Goal: Task Accomplishment & Management: Complete application form

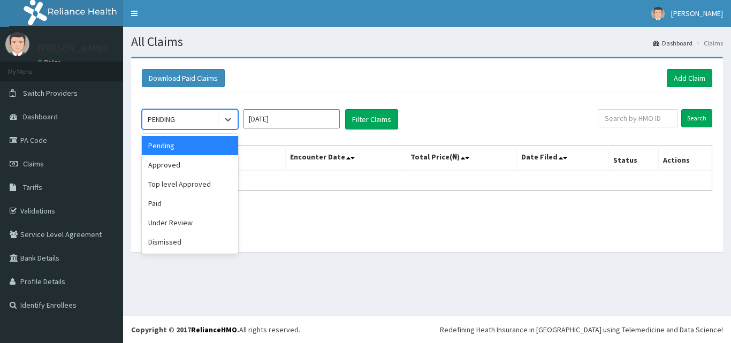
click at [176, 168] on div "Approved" at bounding box center [190, 164] width 96 height 19
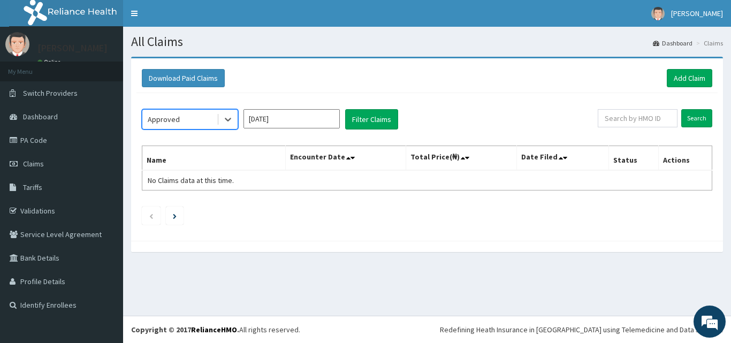
click at [329, 116] on input "Sep 2025" at bounding box center [291, 118] width 96 height 19
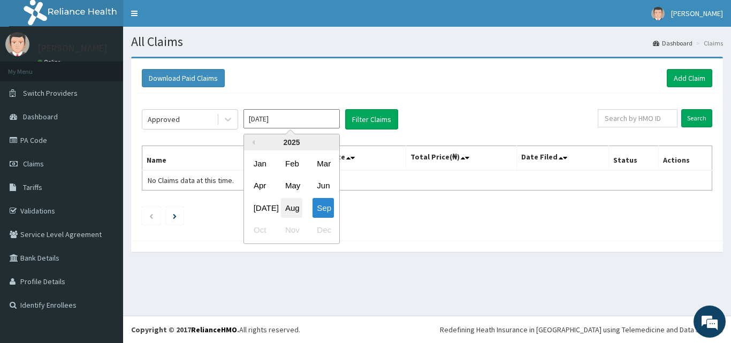
click at [294, 201] on div "Aug" at bounding box center [291, 208] width 21 height 20
type input "[DATE]"
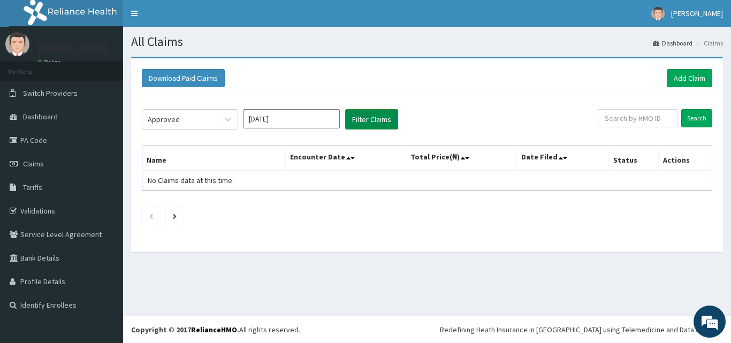
click at [378, 114] on button "Filter Claims" at bounding box center [371, 119] width 53 height 20
click at [375, 118] on button "Filter Claims" at bounding box center [371, 119] width 53 height 20
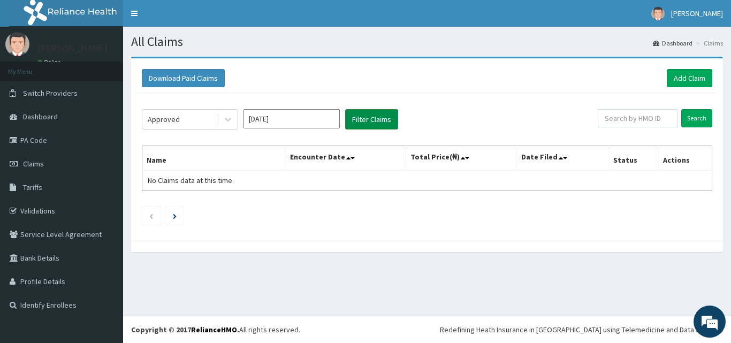
click at [375, 119] on button "Filter Claims" at bounding box center [371, 119] width 53 height 20
click at [375, 120] on button "Filter Claims" at bounding box center [371, 119] width 53 height 20
click at [692, 73] on link "Add Claim" at bounding box center [689, 78] width 45 height 18
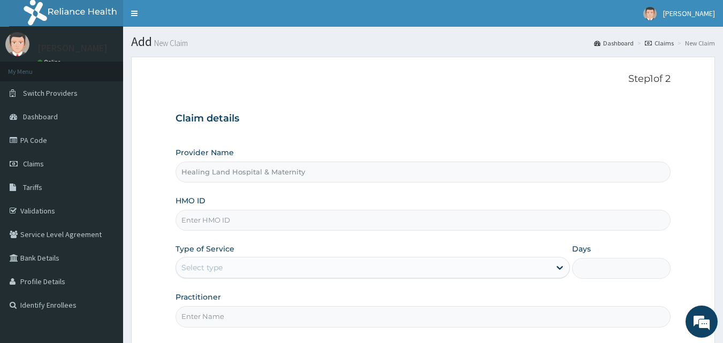
drag, startPoint x: 235, startPoint y: 220, endPoint x: 227, endPoint y: 221, distance: 7.6
click at [235, 221] on input "HMO ID" at bounding box center [422, 220] width 495 height 21
paste input "Apo/10031/D"
type input "Apo/10031/D"
drag, startPoint x: 551, startPoint y: 269, endPoint x: 488, endPoint y: 265, distance: 63.3
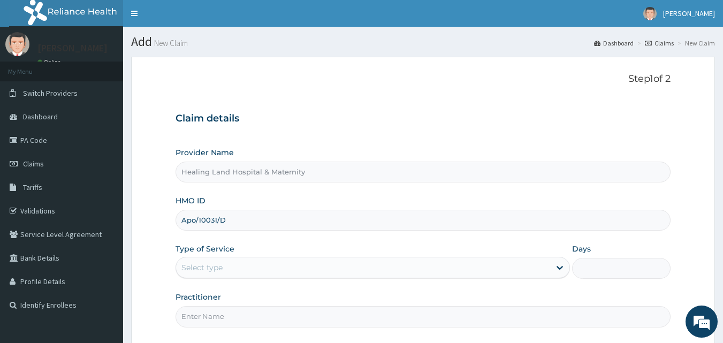
click at [551, 269] on div at bounding box center [559, 267] width 19 height 19
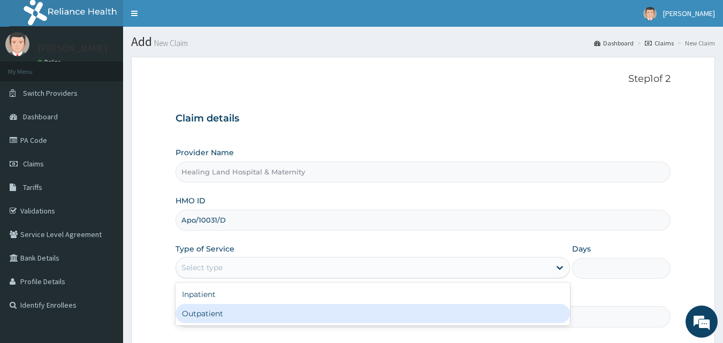
click at [236, 310] on div "Outpatient" at bounding box center [372, 313] width 394 height 19
type input "1"
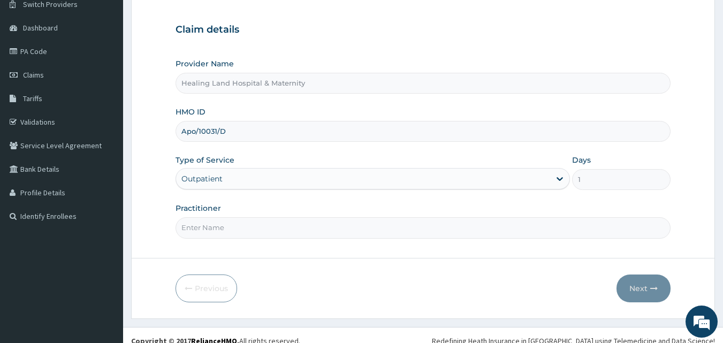
scroll to position [100, 0]
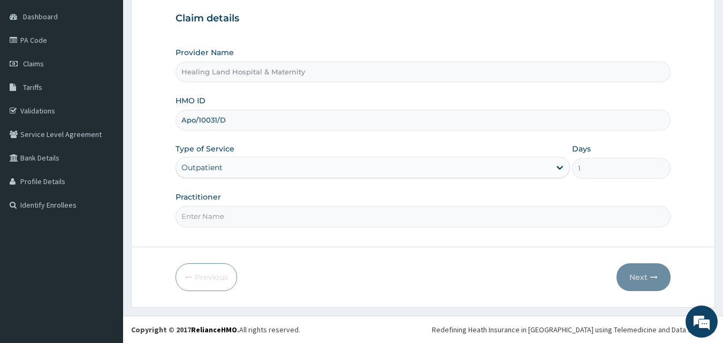
click at [216, 216] on input "Practitioner" at bounding box center [422, 216] width 495 height 21
type input "DR AMAKA"
click at [634, 281] on button "Next" at bounding box center [643, 277] width 54 height 28
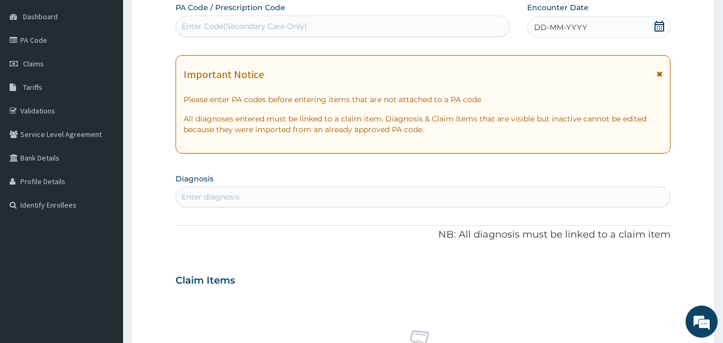
click at [657, 27] on icon at bounding box center [659, 26] width 11 height 11
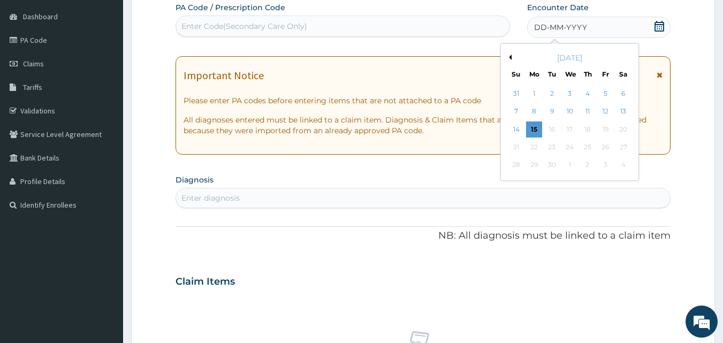
click at [510, 55] on button "Previous Month" at bounding box center [508, 57] width 5 height 5
click at [568, 162] on div "27" at bounding box center [570, 165] width 16 height 16
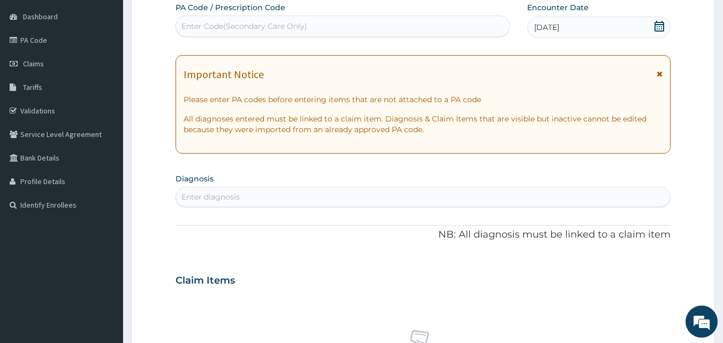
click at [242, 194] on div "Enter diagnosis" at bounding box center [423, 196] width 494 height 17
type input "b"
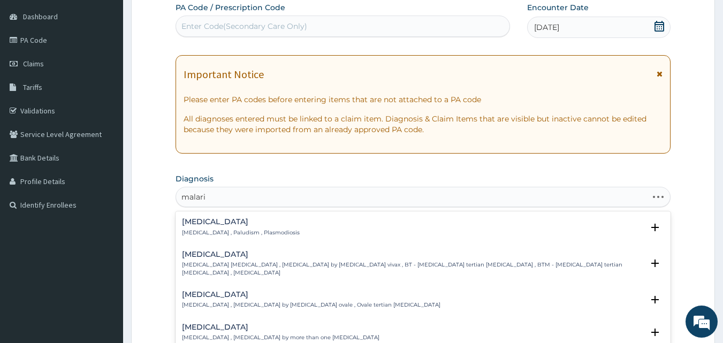
type input "malaria"
click at [264, 231] on p "Malaria , Paludism , Plasmodiosis" at bounding box center [241, 232] width 118 height 7
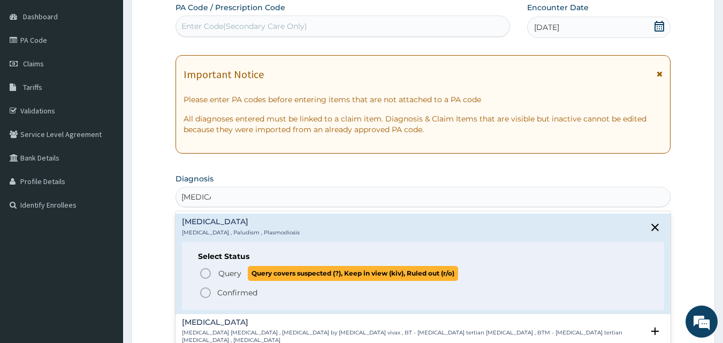
drag, startPoint x: 207, startPoint y: 270, endPoint x: 262, endPoint y: 264, distance: 54.9
click at [206, 272] on icon "status option query" at bounding box center [205, 273] width 13 height 13
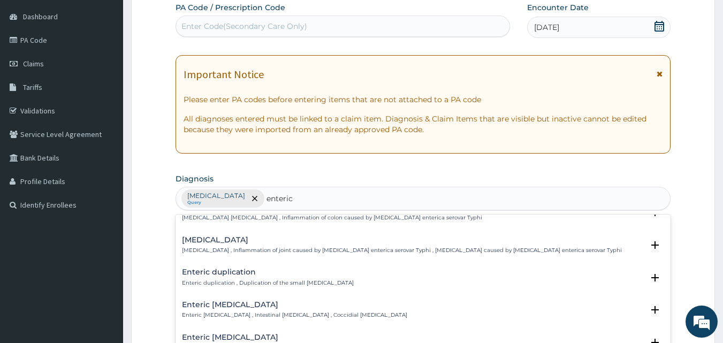
scroll to position [0, 0]
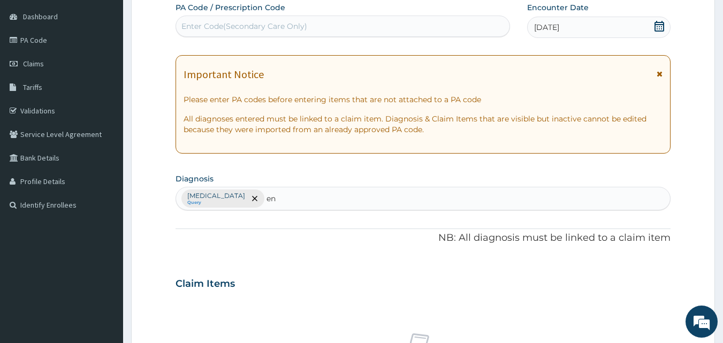
type input "e"
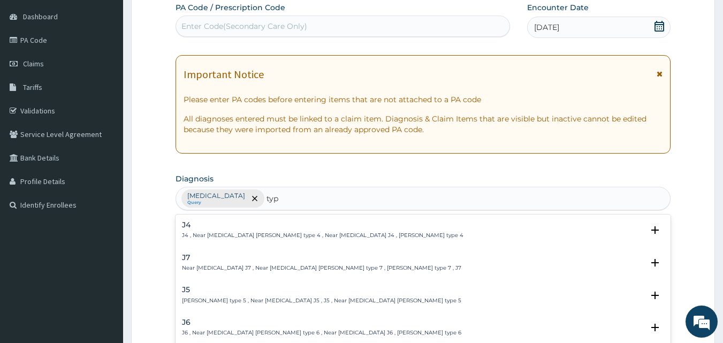
type input "typh"
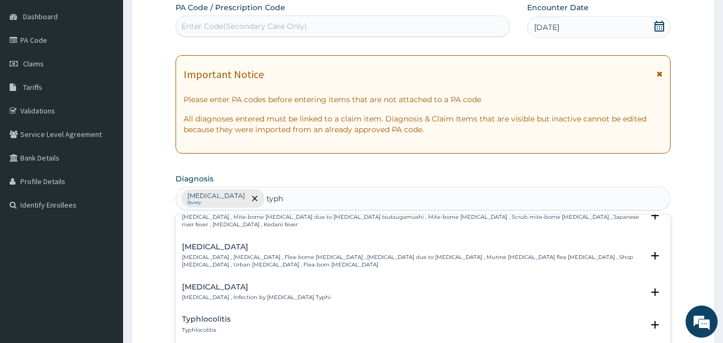
scroll to position [53, 0]
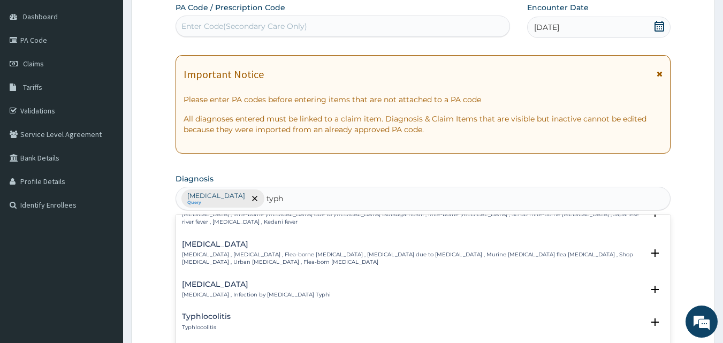
click at [214, 282] on div "Typhoid fever Typhoid fever , Infection by Salmonella Typhi" at bounding box center [256, 289] width 149 height 19
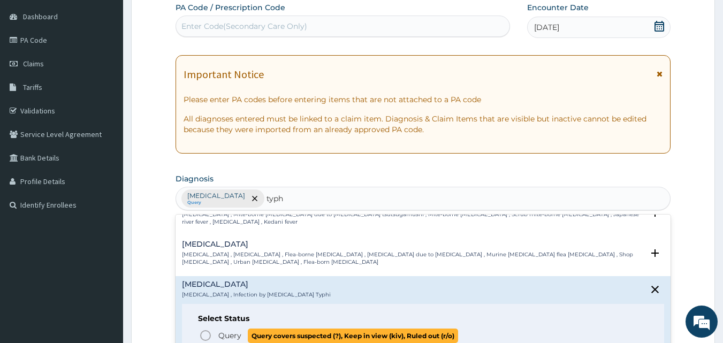
click at [208, 331] on circle "status option query" at bounding box center [206, 336] width 10 height 10
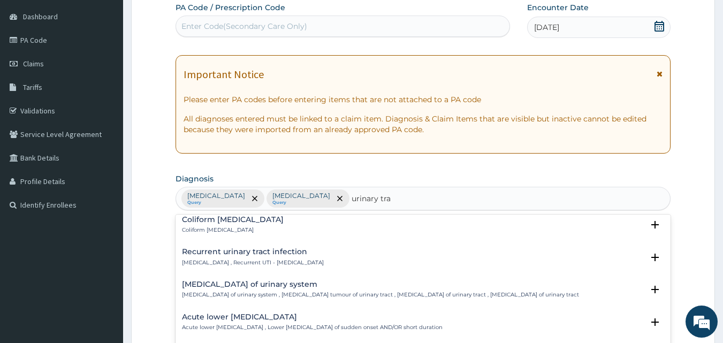
scroll to position [931, 0]
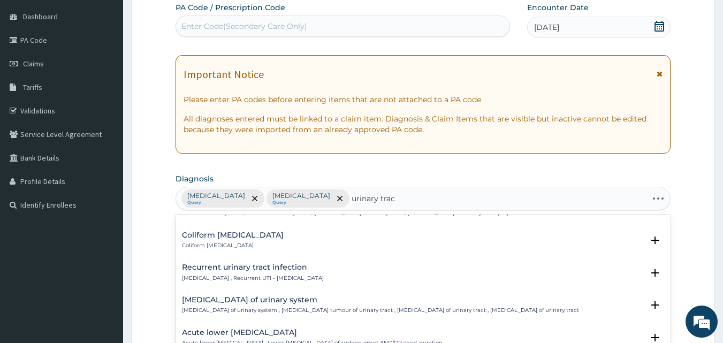
type input "urinary tract"
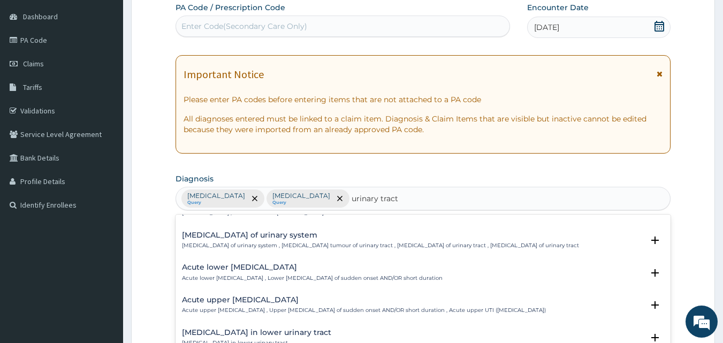
click at [295, 304] on h4 "Acute upper urinary tract infection" at bounding box center [364, 300] width 364 height 8
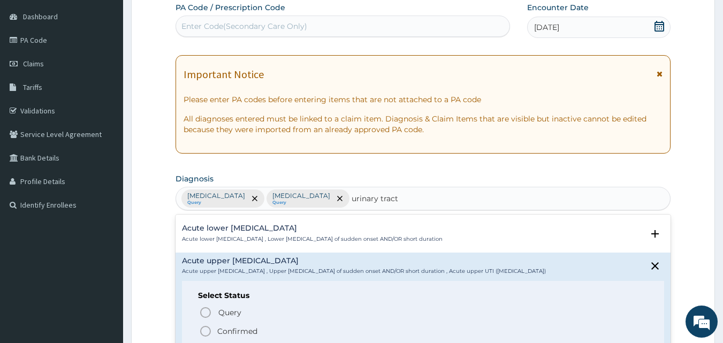
scroll to position [985, 0]
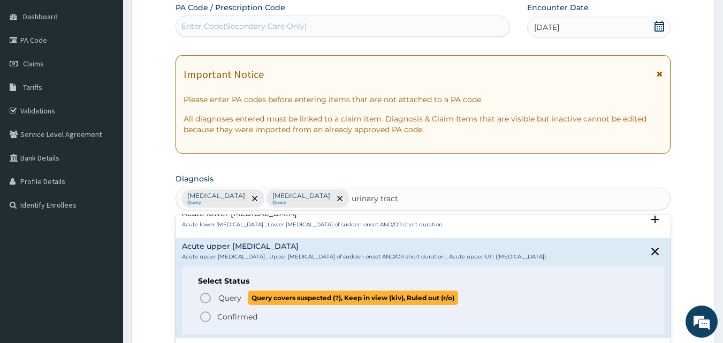
click at [201, 295] on circle "status option query" at bounding box center [206, 298] width 10 height 10
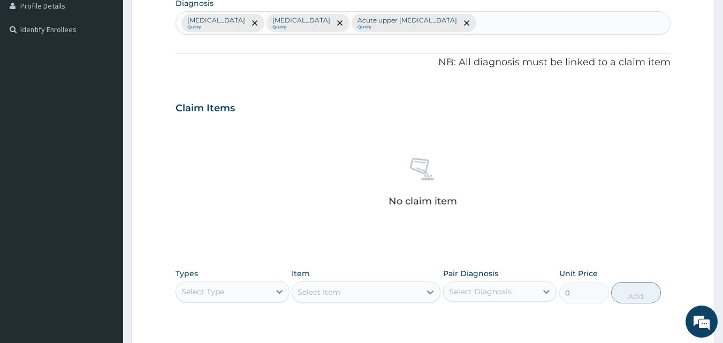
scroll to position [314, 0]
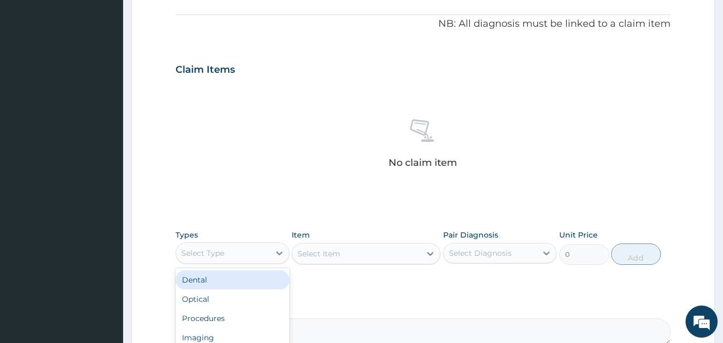
click at [261, 256] on div "Select Type" at bounding box center [223, 252] width 94 height 17
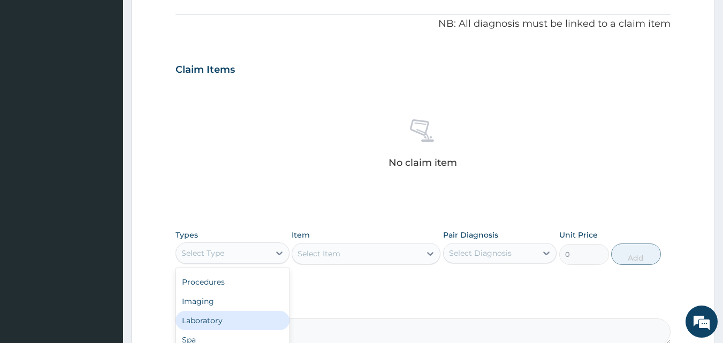
click at [229, 319] on div "Laboratory" at bounding box center [232, 320] width 114 height 19
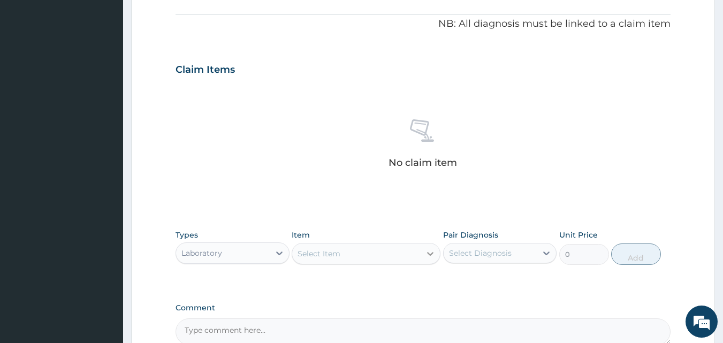
click at [424, 252] on div at bounding box center [429, 253] width 19 height 19
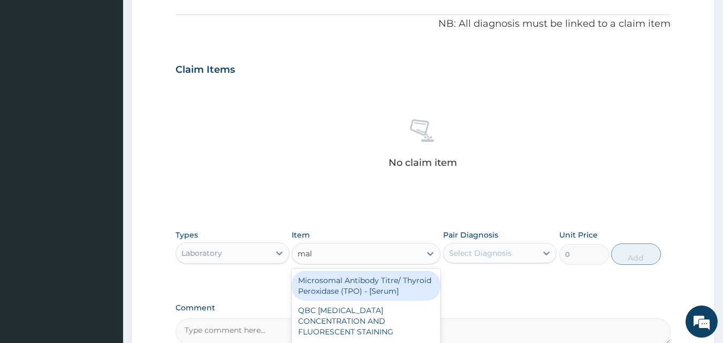
type input "mala"
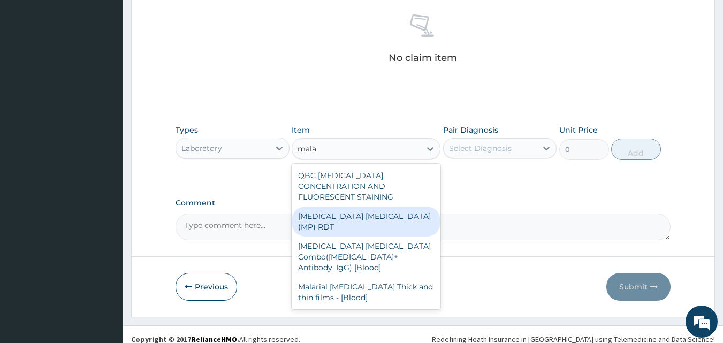
scroll to position [421, 0]
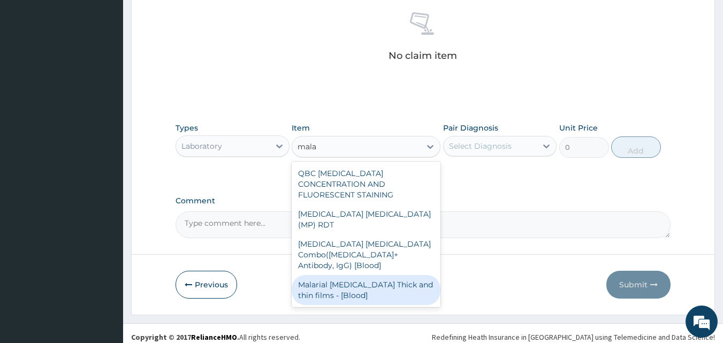
click at [361, 275] on div "Malarial Parasite Thick and thin films - [Blood]" at bounding box center [366, 290] width 149 height 30
type input "1500"
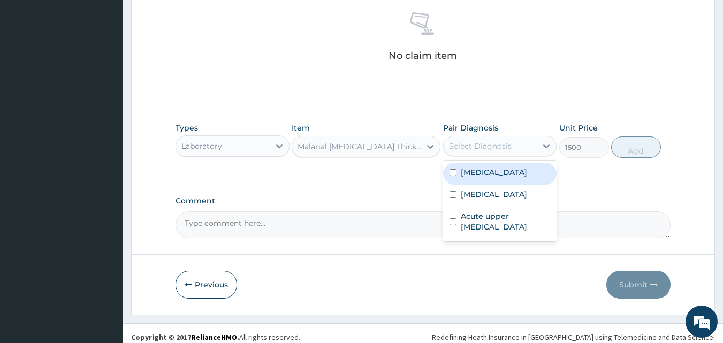
click at [510, 146] on div "Select Diagnosis" at bounding box center [490, 145] width 94 height 17
click at [482, 166] on div "Malaria" at bounding box center [500, 174] width 114 height 22
checkbox input "true"
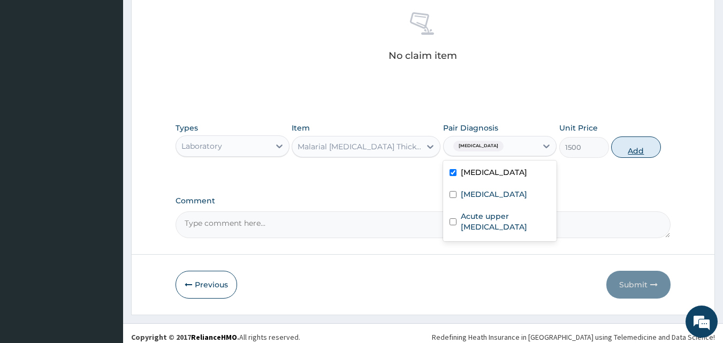
click at [626, 143] on button "Add" at bounding box center [636, 146] width 50 height 21
type input "0"
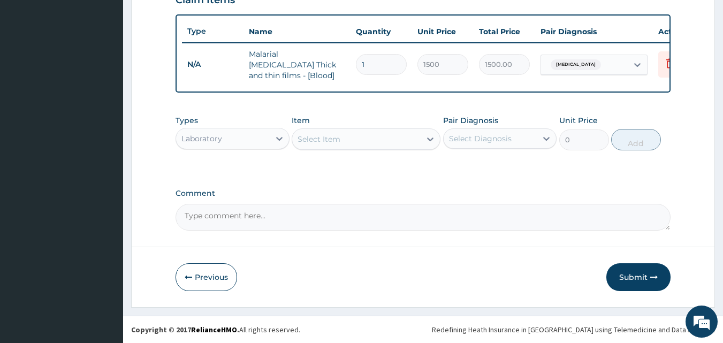
scroll to position [386, 0]
click at [318, 134] on div "Select Item" at bounding box center [318, 139] width 43 height 11
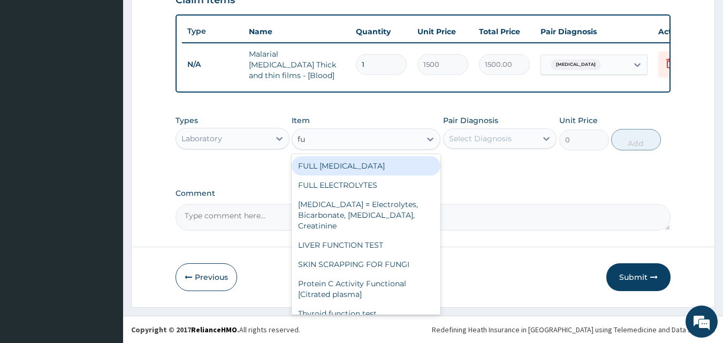
type input "f"
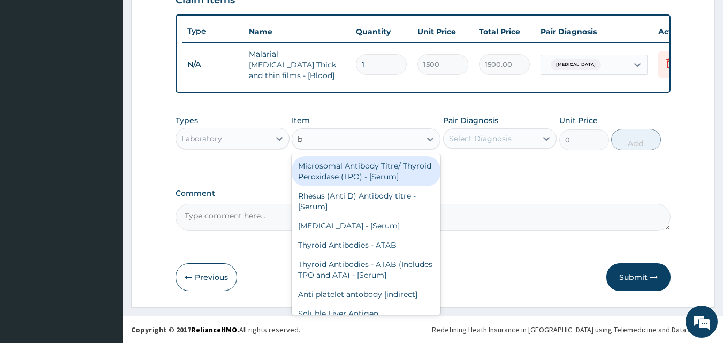
type input "bc"
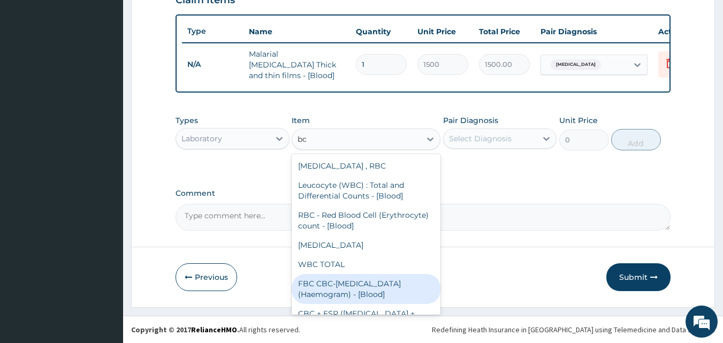
click at [365, 285] on div "FBC CBC-Complete Blood Count (Haemogram) - [Blood]" at bounding box center [366, 289] width 149 height 30
type input "3000"
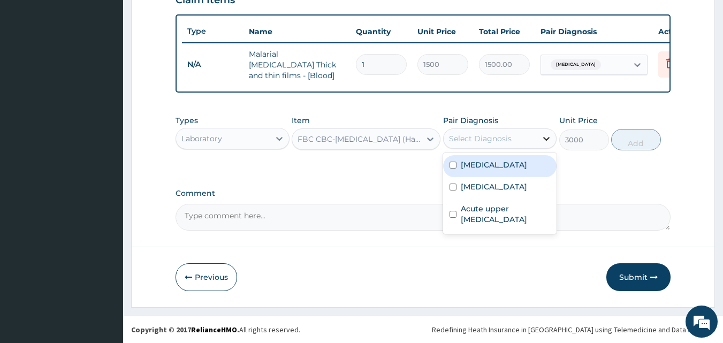
click at [548, 136] on icon at bounding box center [546, 138] width 11 height 11
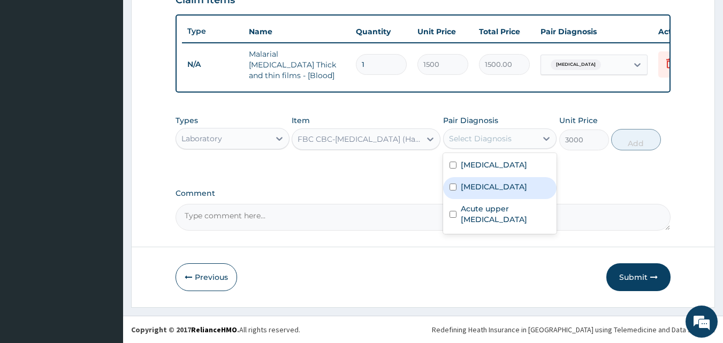
click at [487, 192] on div "Typhoid fever" at bounding box center [500, 188] width 114 height 22
checkbox input "true"
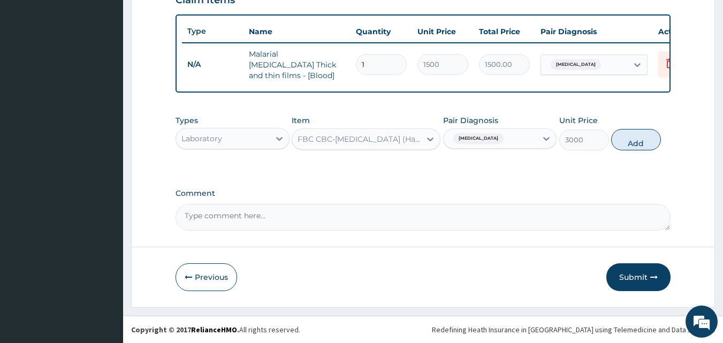
click at [638, 145] on button "Add" at bounding box center [636, 139] width 50 height 21
type input "0"
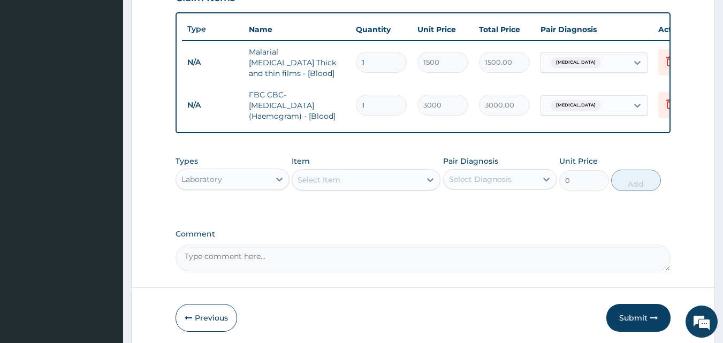
click at [336, 179] on div "Select Item" at bounding box center [318, 179] width 43 height 11
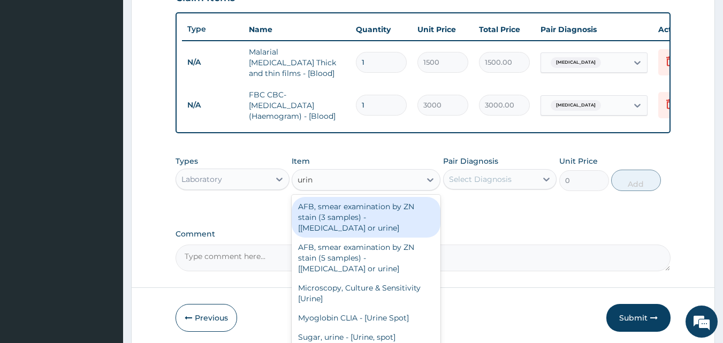
type input "urine"
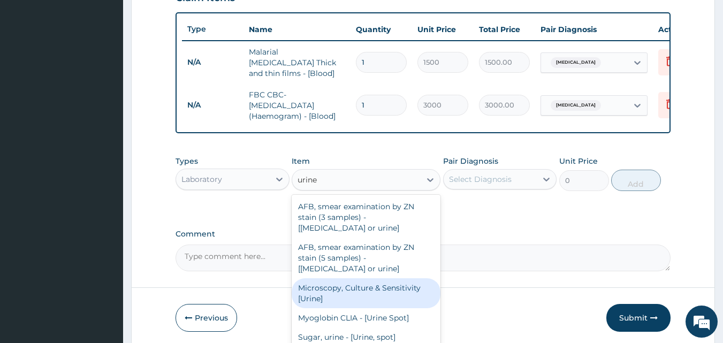
click at [371, 292] on div "Microscopy, Culture & Sensitivity [Urine]" at bounding box center [366, 293] width 149 height 30
type input "3500"
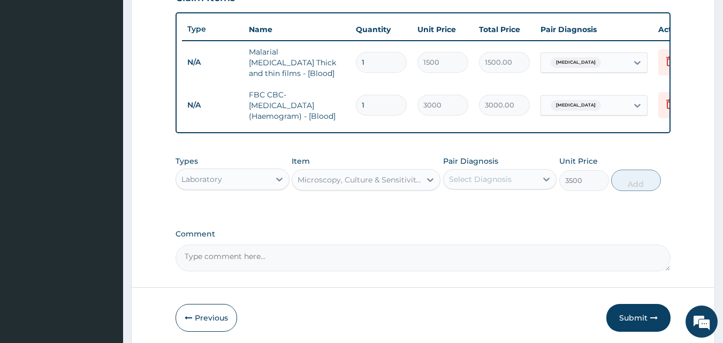
click at [524, 183] on div "Select Diagnosis" at bounding box center [490, 179] width 94 height 17
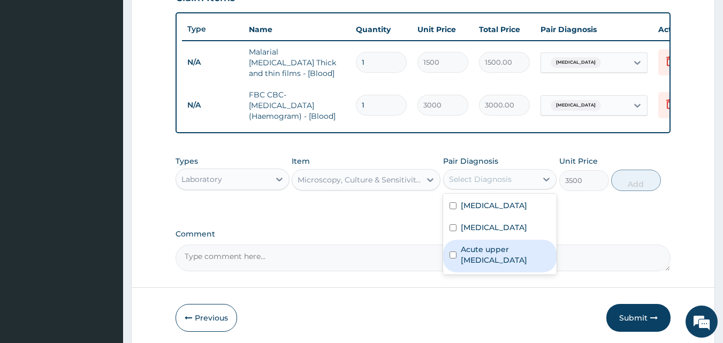
click at [478, 265] on label "Acute upper urinary tract infection" at bounding box center [506, 254] width 90 height 21
checkbox input "true"
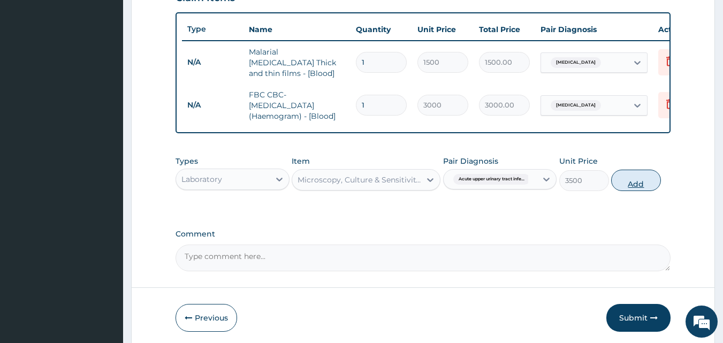
click at [642, 183] on button "Add" at bounding box center [636, 180] width 50 height 21
type input "0"
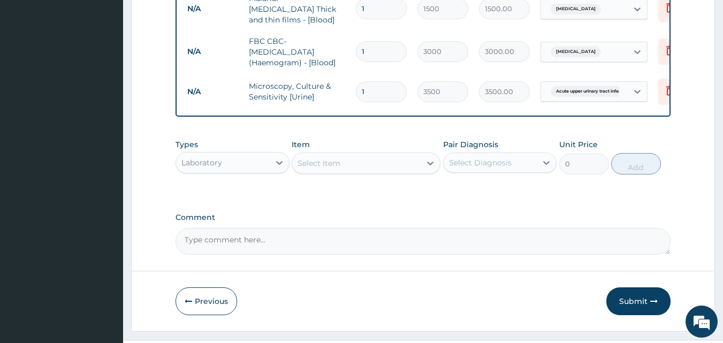
scroll to position [465, 0]
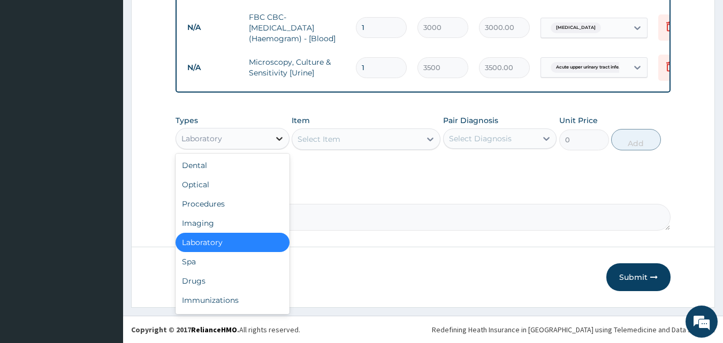
click at [278, 140] on icon at bounding box center [279, 138] width 11 height 11
click at [224, 287] on div "Drugs" at bounding box center [232, 280] width 114 height 19
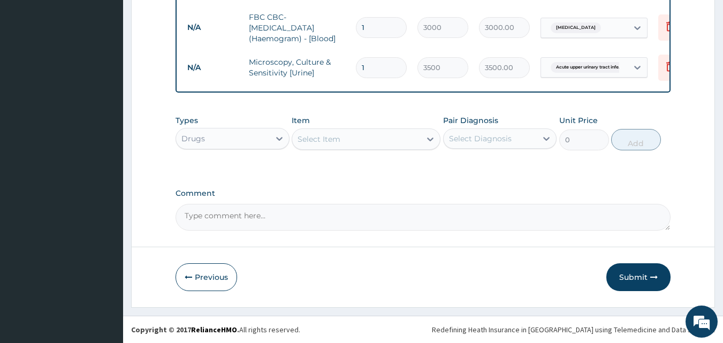
click at [365, 136] on div "Select Item" at bounding box center [356, 139] width 128 height 17
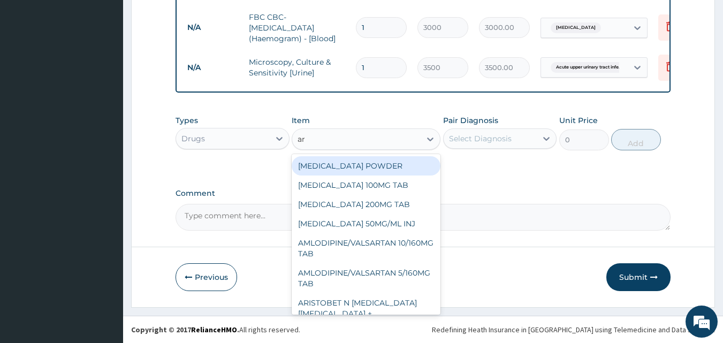
type input "art"
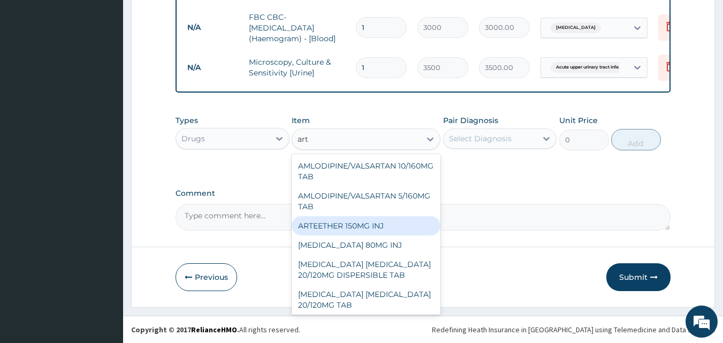
click at [371, 219] on div "ARTEETHER 150MG INJ" at bounding box center [366, 225] width 149 height 19
type input "1400"
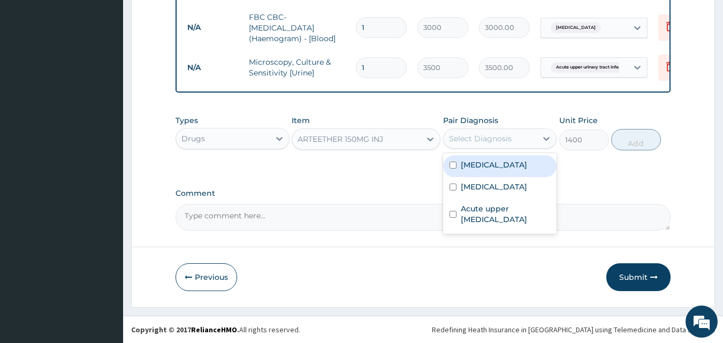
click at [533, 144] on div "Select Diagnosis" at bounding box center [490, 138] width 94 height 17
click at [511, 171] on div "[MEDICAL_DATA]" at bounding box center [500, 166] width 114 height 22
checkbox input "true"
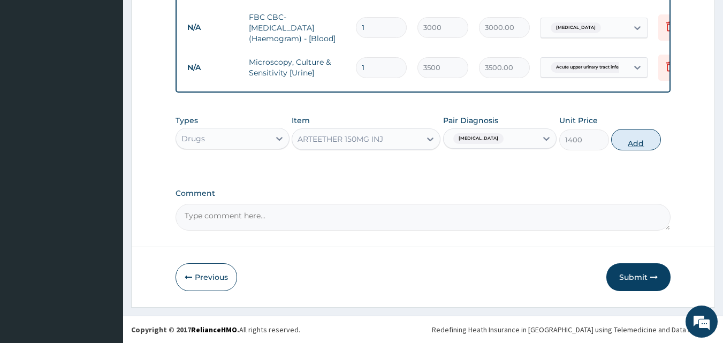
click at [633, 145] on button "Add" at bounding box center [636, 139] width 50 height 21
type input "0"
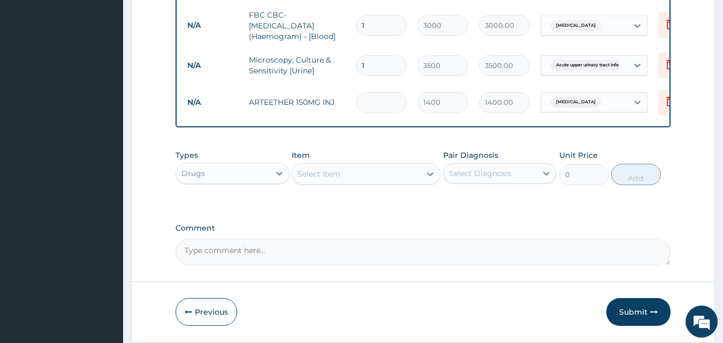
type input "0.00"
type input "3"
type input "4200.00"
type input "3"
click at [250, 184] on div "Drugs" at bounding box center [232, 173] width 114 height 21
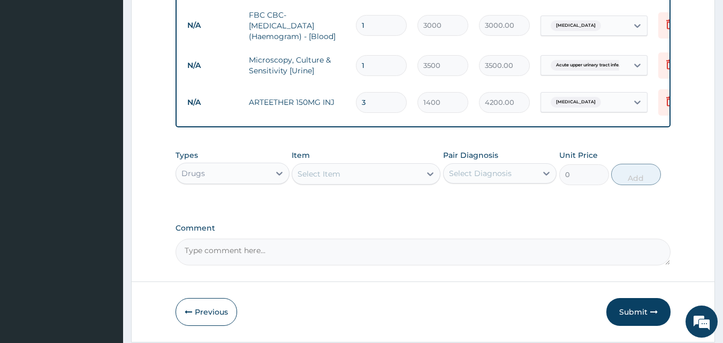
click at [360, 170] on div "Select Item" at bounding box center [356, 173] width 128 height 17
click at [402, 172] on div "Select Item" at bounding box center [356, 173] width 128 height 17
click at [423, 176] on div at bounding box center [429, 173] width 19 height 19
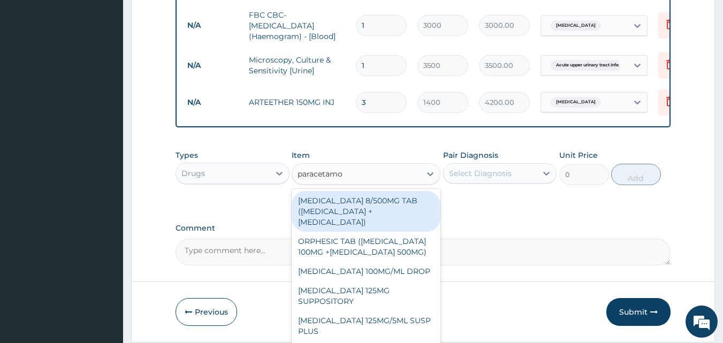
type input "paracetamol"
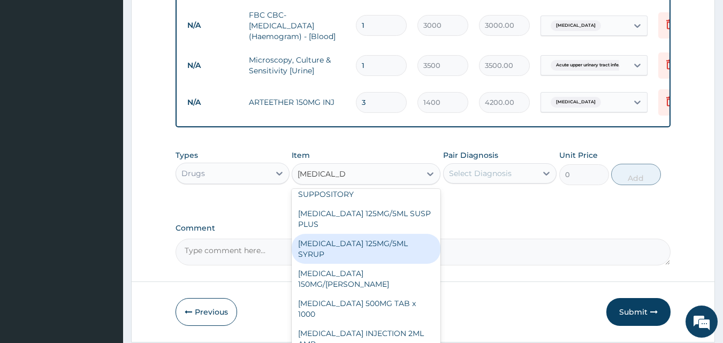
scroll to position [133, 0]
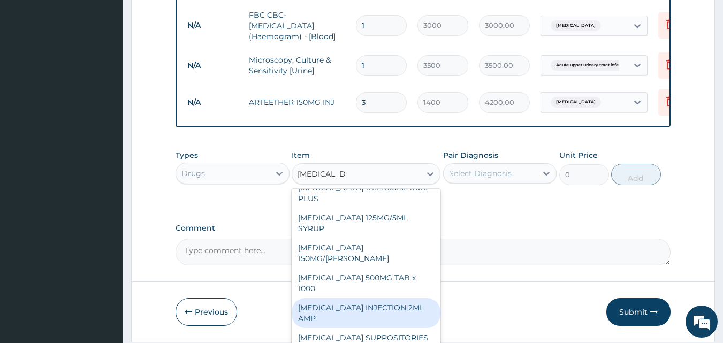
click at [386, 301] on div "[MEDICAL_DATA] INJECTION 2ML AMP" at bounding box center [366, 313] width 149 height 30
type input "700"
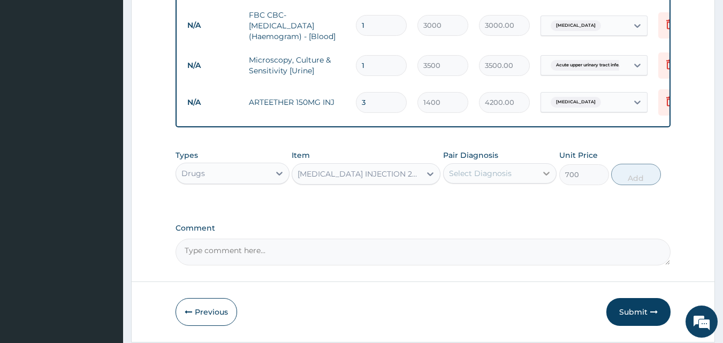
click at [537, 172] on div at bounding box center [546, 173] width 19 height 19
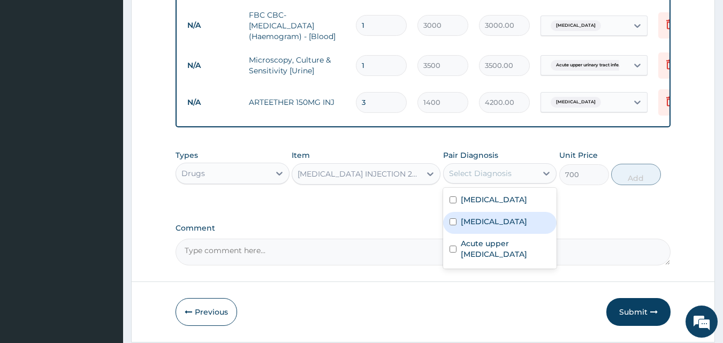
click at [456, 224] on input "checkbox" at bounding box center [452, 221] width 7 height 7
checkbox input "true"
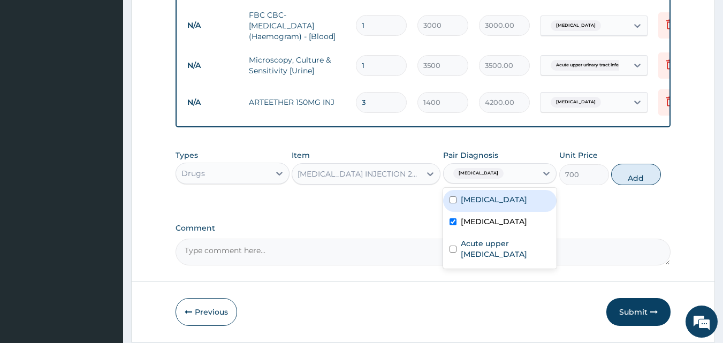
drag, startPoint x: 453, startPoint y: 207, endPoint x: 455, endPoint y: 200, distance: 7.3
click at [453, 205] on div "[MEDICAL_DATA]" at bounding box center [500, 201] width 114 height 22
checkbox input "true"
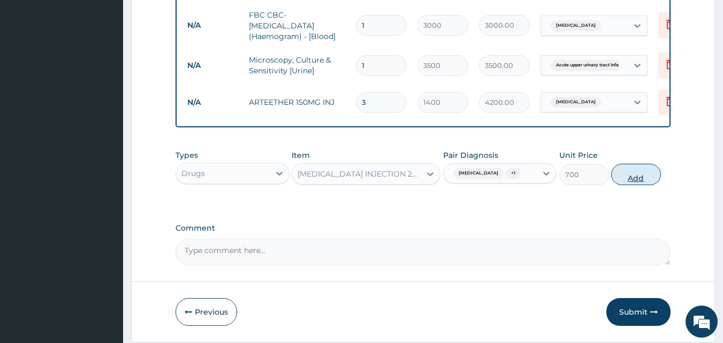
click at [632, 182] on button "Add" at bounding box center [636, 174] width 50 height 21
type input "0"
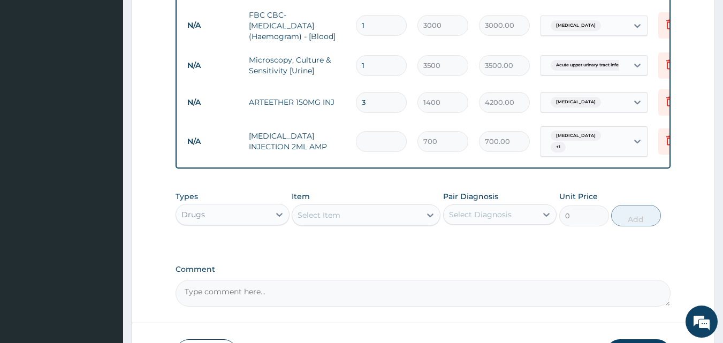
type input "0.00"
type input "2"
type input "1400.00"
type input "2"
drag, startPoint x: 369, startPoint y: 196, endPoint x: 369, endPoint y: 209, distance: 12.8
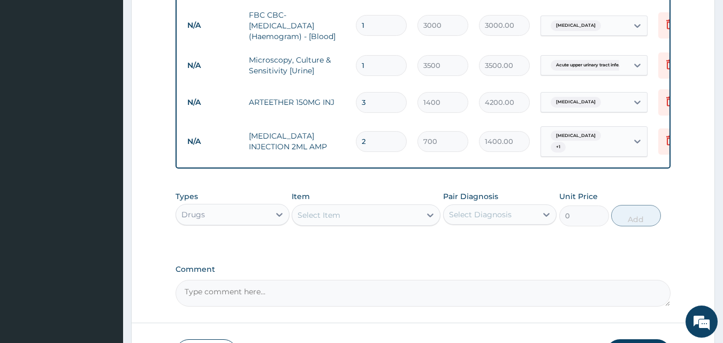
click at [369, 204] on div "Item Select Item" at bounding box center [366, 208] width 149 height 35
drag, startPoint x: 370, startPoint y: 210, endPoint x: 378, endPoint y: 210, distance: 8.0
click at [371, 211] on div "Select Item" at bounding box center [356, 214] width 128 height 17
click at [381, 209] on div "Select Item" at bounding box center [356, 214] width 128 height 17
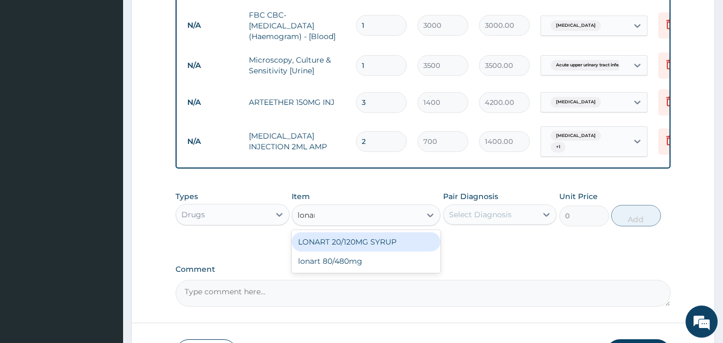
type input "lonart"
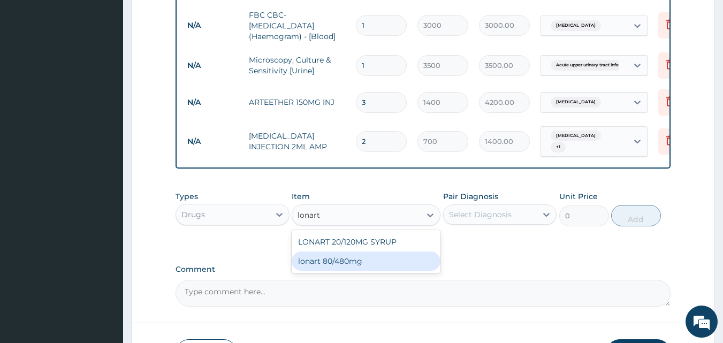
click at [379, 253] on div "lonart 80/480mg" at bounding box center [366, 260] width 149 height 19
type input "340.91748"
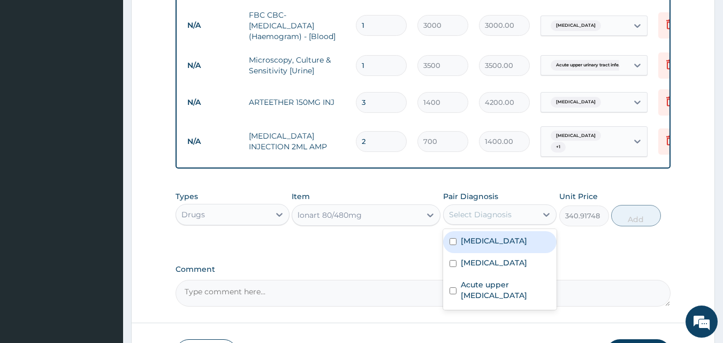
click at [500, 209] on div "Select Diagnosis" at bounding box center [480, 214] width 63 height 11
click at [497, 241] on div "[MEDICAL_DATA]" at bounding box center [500, 242] width 114 height 22
checkbox input "true"
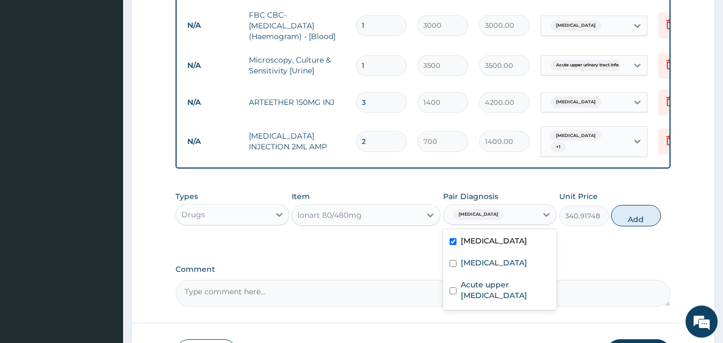
click at [632, 217] on button "Add" at bounding box center [636, 215] width 50 height 21
type input "0"
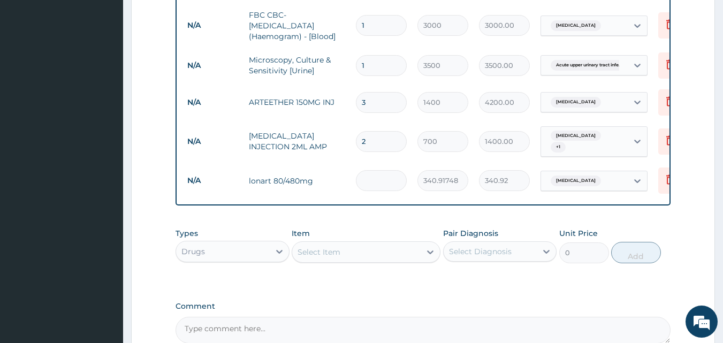
type input "0.00"
type input "6"
type input "2045.50"
type input "6"
click at [342, 247] on div "Select Item" at bounding box center [356, 251] width 128 height 17
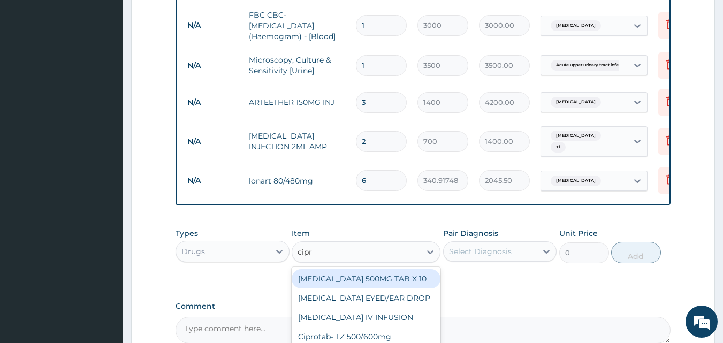
type input "cipro"
click at [371, 277] on div "[MEDICAL_DATA] 500MG TAB X 10" at bounding box center [366, 278] width 149 height 19
type input "63"
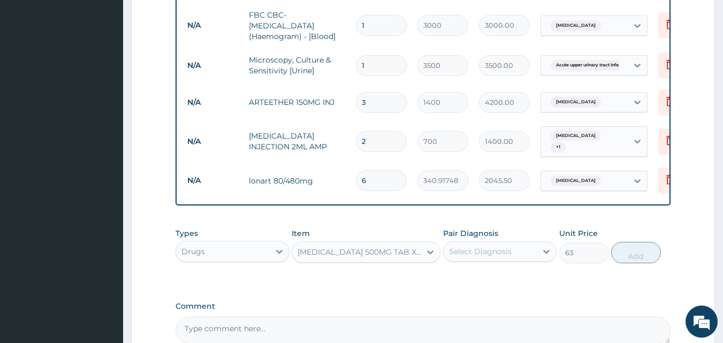
click at [524, 250] on div "Select Diagnosis" at bounding box center [490, 251] width 94 height 17
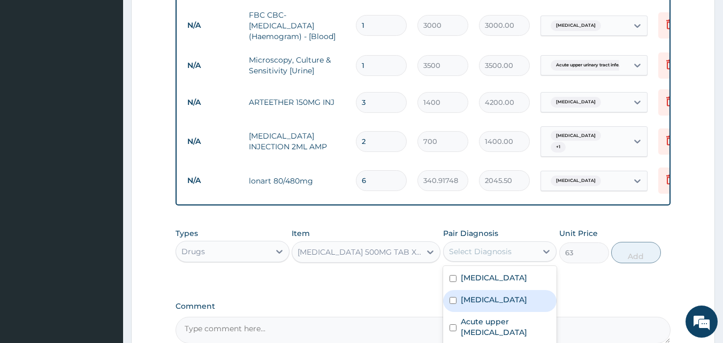
click at [501, 302] on label "[MEDICAL_DATA]" at bounding box center [494, 299] width 66 height 11
checkbox input "true"
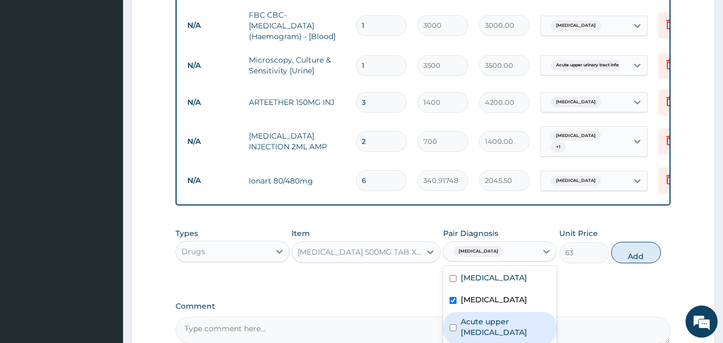
drag, startPoint x: 465, startPoint y: 327, endPoint x: 645, endPoint y: 271, distance: 189.0
click at [465, 325] on label "Acute upper urinary tract infection" at bounding box center [506, 326] width 90 height 21
checkbox input "true"
click at [642, 249] on button "Add" at bounding box center [636, 252] width 50 height 21
type input "0"
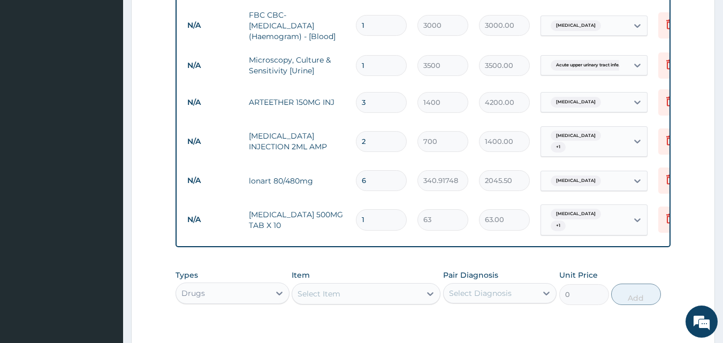
type input "10"
type input "630.00"
type input "1"
type input "63.00"
type input "14"
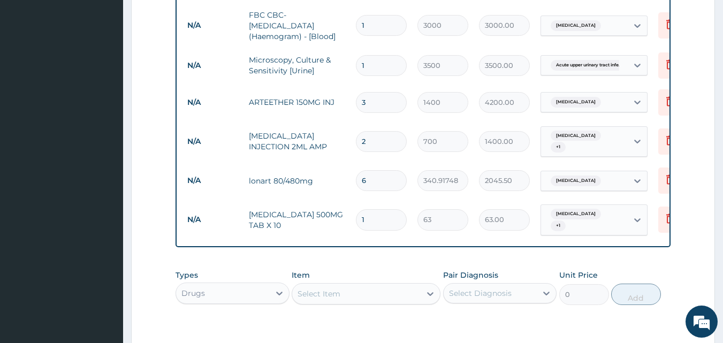
type input "882.00"
type input "14"
click at [346, 285] on div "Select Item" at bounding box center [356, 293] width 128 height 17
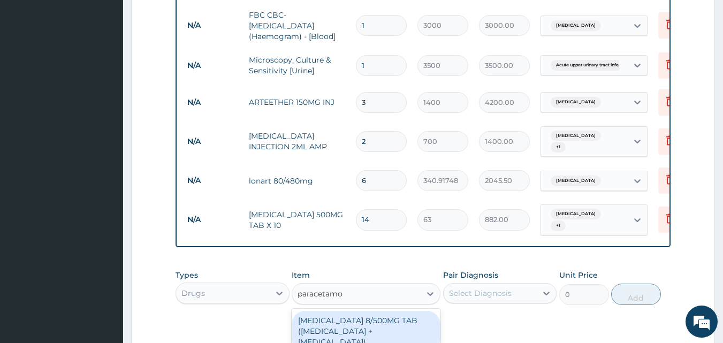
type input "paracetamol"
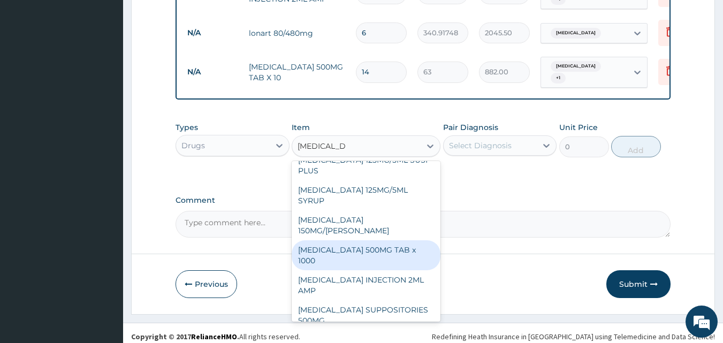
click at [373, 240] on div "PARACETAMOL 500MG TAB x 1000" at bounding box center [366, 255] width 149 height 30
type input "11.025"
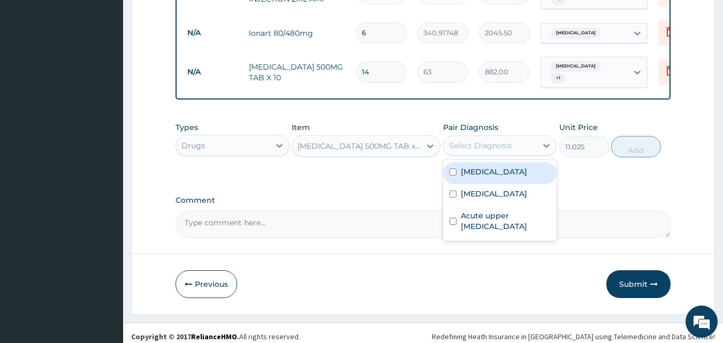
click at [514, 137] on div "Select Diagnosis" at bounding box center [490, 145] width 94 height 17
click at [481, 167] on label "Malaria" at bounding box center [494, 171] width 66 height 11
checkbox input "true"
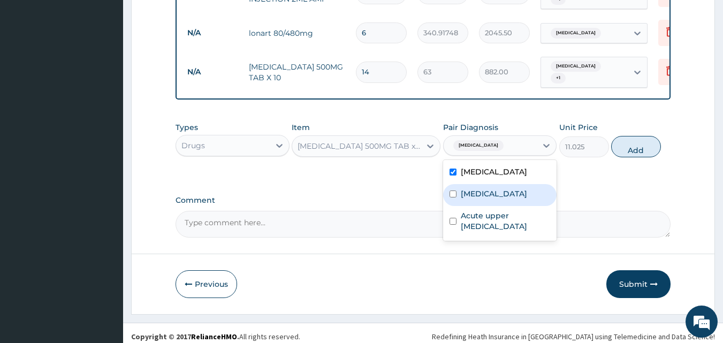
click at [472, 188] on label "Typhoid fever" at bounding box center [494, 193] width 66 height 11
checkbox input "true"
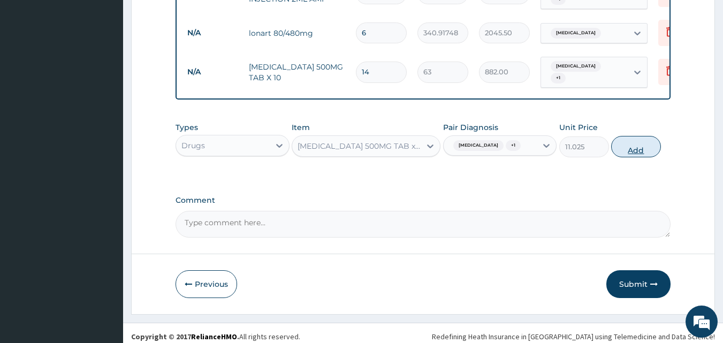
click at [650, 143] on button "Add" at bounding box center [636, 146] width 50 height 21
type input "0"
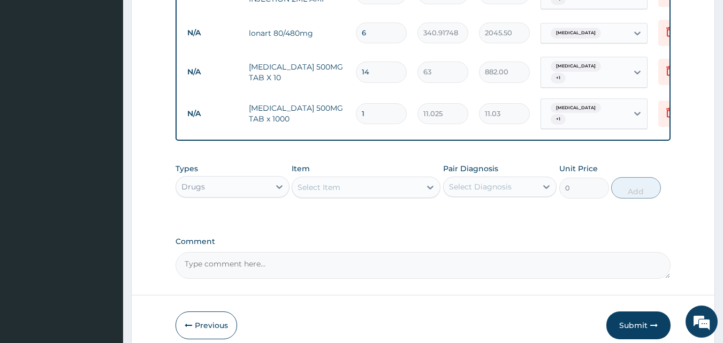
type input "18"
type input "198.45"
type input "18"
click at [641, 311] on button "Submit" at bounding box center [638, 325] width 64 height 28
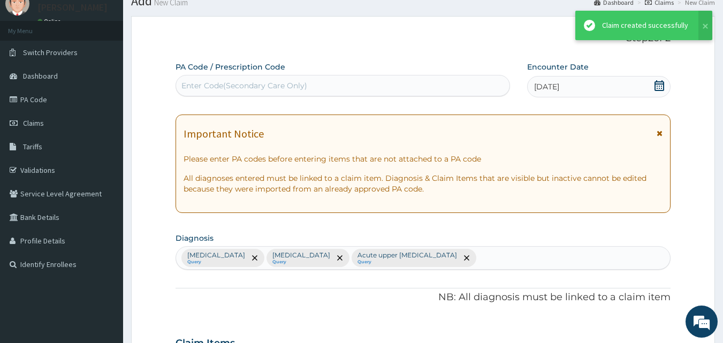
scroll to position [613, 0]
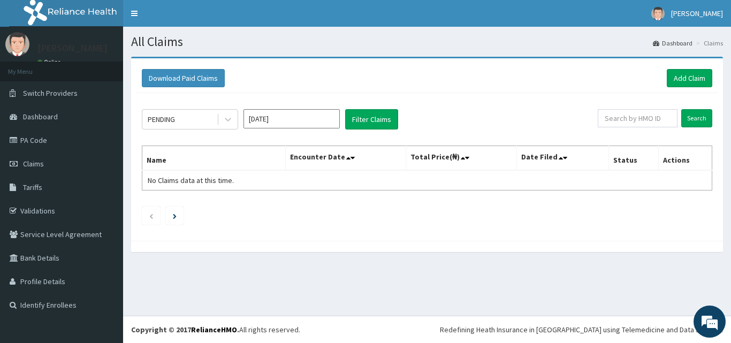
click at [283, 114] on input "[DATE]" at bounding box center [291, 118] width 96 height 19
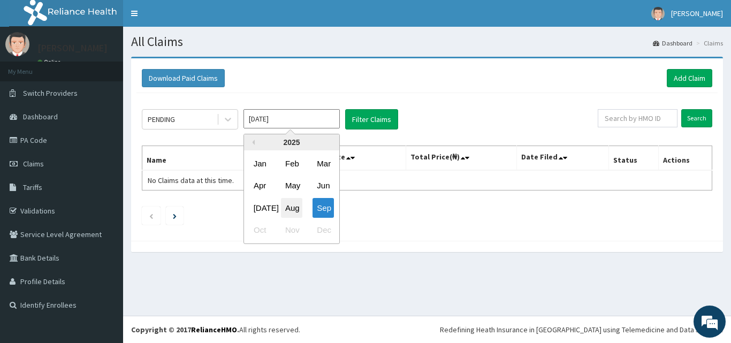
click at [294, 204] on div "Aug" at bounding box center [291, 208] width 21 height 20
type input "[DATE]"
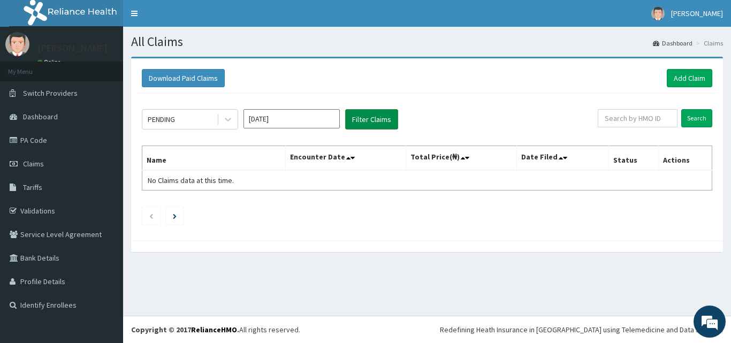
click at [360, 116] on button "Filter Claims" at bounding box center [371, 119] width 53 height 20
click at [360, 117] on button "Filter Claims" at bounding box center [371, 119] width 53 height 20
click at [680, 75] on link "Add Claim" at bounding box center [689, 78] width 45 height 18
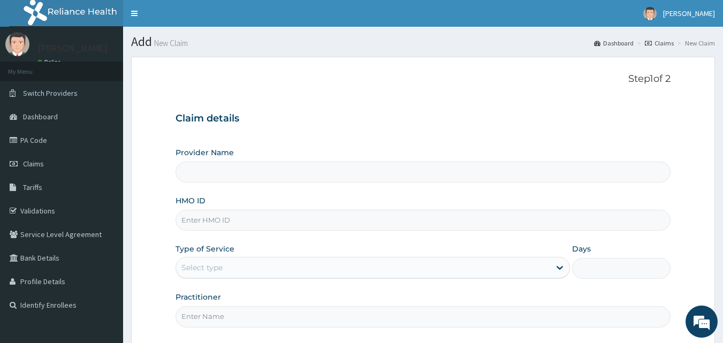
click at [288, 228] on input "HMO ID" at bounding box center [422, 220] width 495 height 21
type input "Healing Land Hospital & Maternity"
paste input "Apo/10031/D"
drag, startPoint x: 253, startPoint y: 222, endPoint x: 177, endPoint y: 217, distance: 76.6
click at [167, 216] on form "Step 1 of 2 Claim details Provider Name Healing Land Hospital & Maternity HMO I…" at bounding box center [423, 232] width 584 height 351
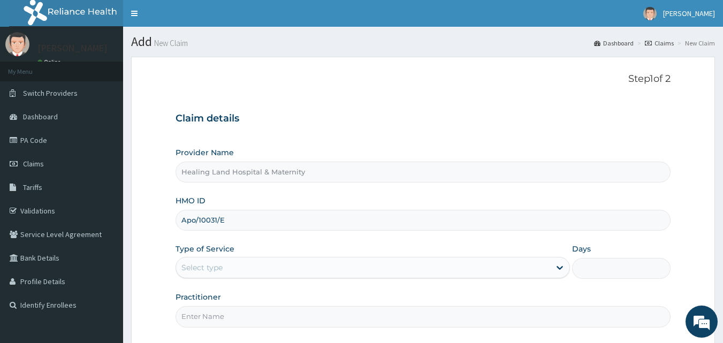
type input "Apo/10031/E"
click at [335, 244] on div "Type of Service Select type" at bounding box center [372, 260] width 394 height 35
click at [339, 271] on div "Select type" at bounding box center [363, 267] width 374 height 17
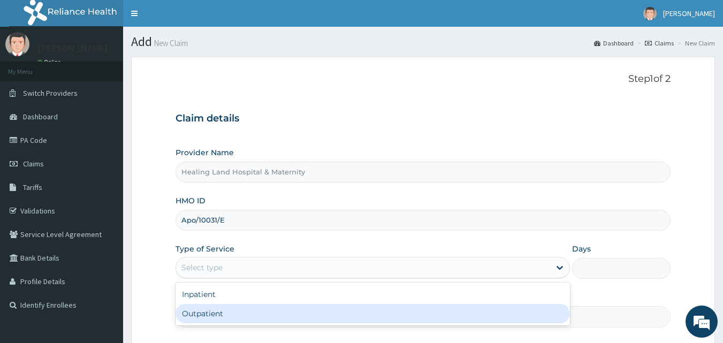
click at [311, 306] on div "Outpatient" at bounding box center [372, 313] width 394 height 19
type input "1"
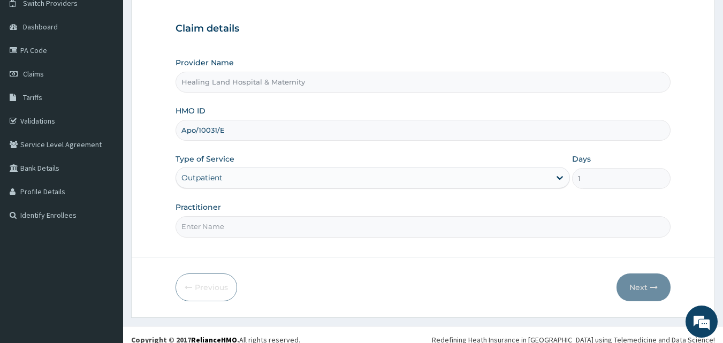
scroll to position [100, 0]
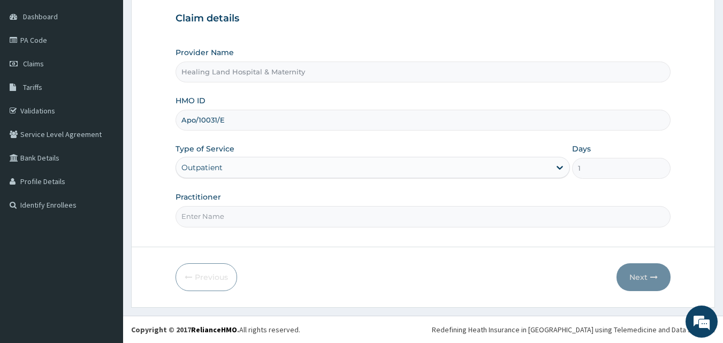
click at [292, 220] on input "Practitioner" at bounding box center [422, 216] width 495 height 21
type input "DR AMAKA"
click at [648, 277] on button "Next" at bounding box center [643, 277] width 54 height 28
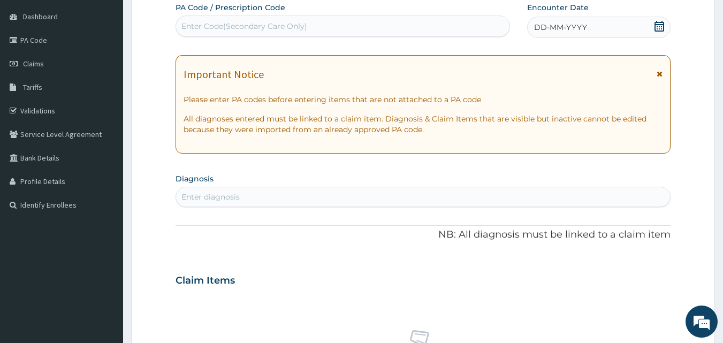
click at [656, 26] on icon at bounding box center [659, 26] width 11 height 11
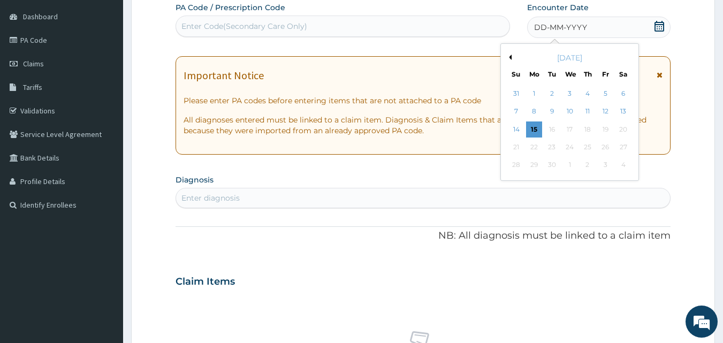
click at [507, 55] on button "Previous Month" at bounding box center [508, 57] width 5 height 5
click at [588, 163] on div "28" at bounding box center [587, 165] width 16 height 16
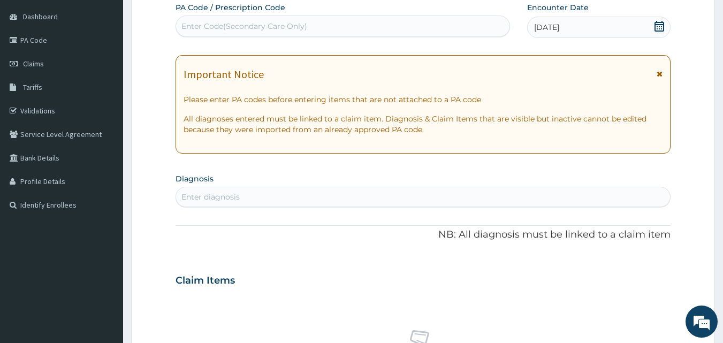
click at [384, 198] on div "Enter diagnosis" at bounding box center [423, 196] width 494 height 17
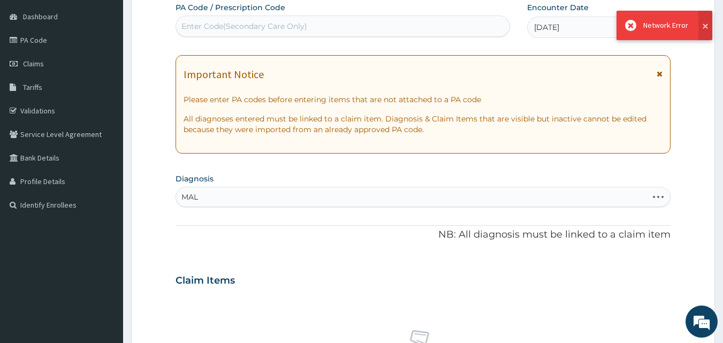
type input "MAL"
click at [704, 22] on button at bounding box center [705, 25] width 14 height 29
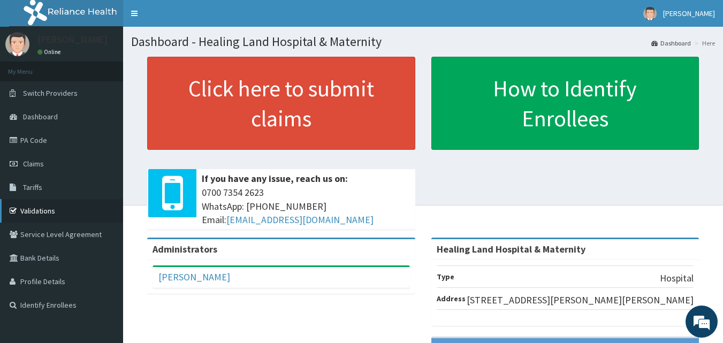
click at [26, 208] on link "Validations" at bounding box center [61, 211] width 123 height 24
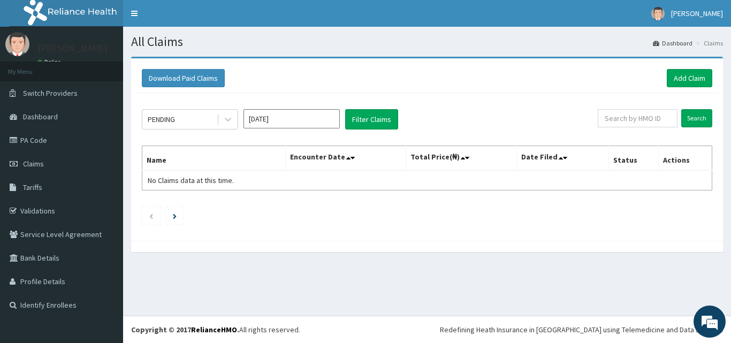
click at [315, 121] on input "Sep 2025" at bounding box center [291, 118] width 96 height 19
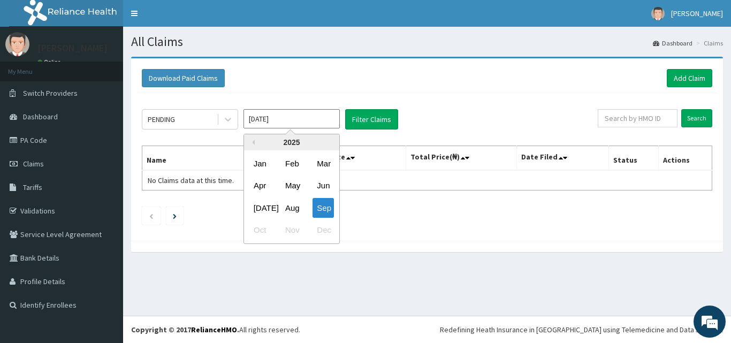
click at [296, 203] on div "Aug" at bounding box center [291, 208] width 21 height 20
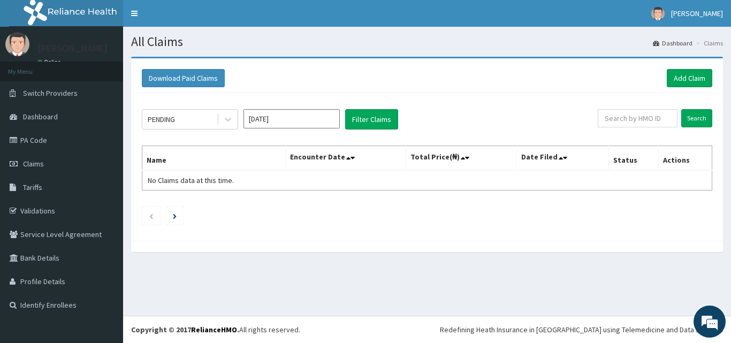
type input "Aug 2025"
click at [695, 76] on link "Add Claim" at bounding box center [689, 78] width 45 height 18
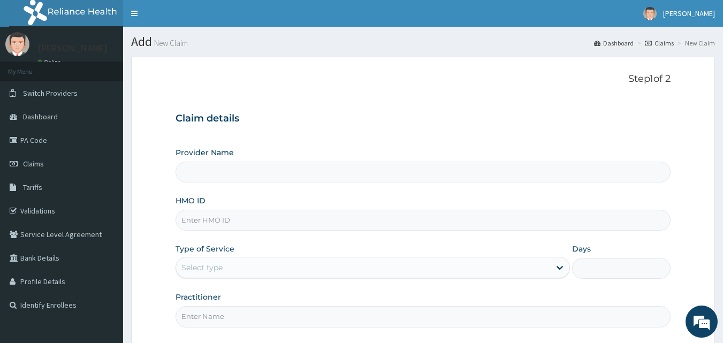
type input "Healing Land Hospital & Maternity"
click at [272, 226] on input "HMO ID" at bounding box center [422, 220] width 495 height 21
paste input "Apo/10031/D"
type input "Apo/10031/E"
click at [440, 270] on div "Select type" at bounding box center [363, 267] width 374 height 17
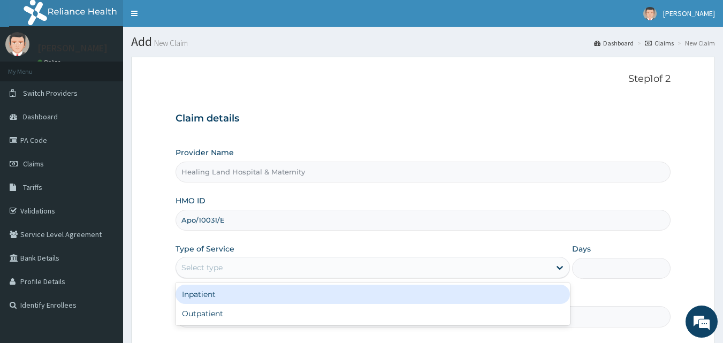
click at [549, 270] on div "Select type" at bounding box center [363, 267] width 374 height 17
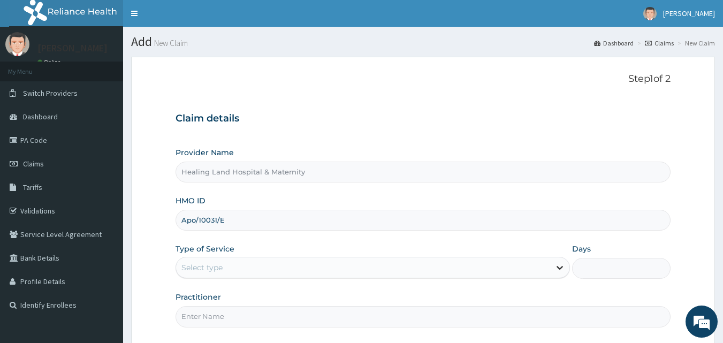
click at [550, 269] on div at bounding box center [559, 267] width 19 height 19
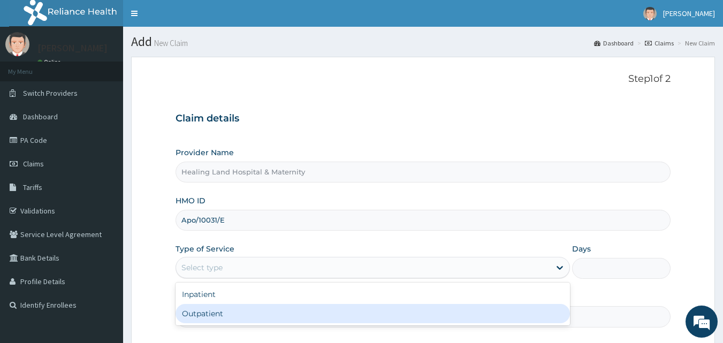
click at [254, 314] on div "Outpatient" at bounding box center [372, 313] width 394 height 19
type input "1"
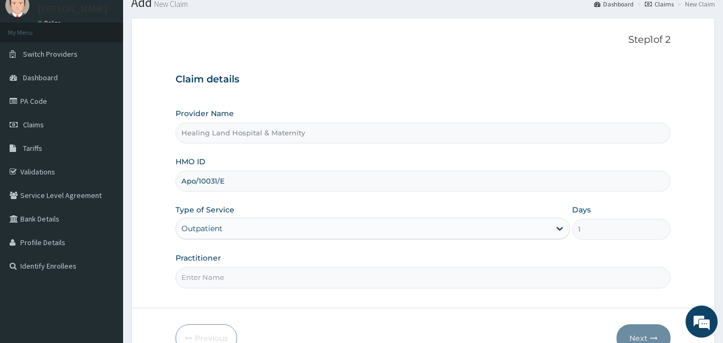
scroll to position [100, 0]
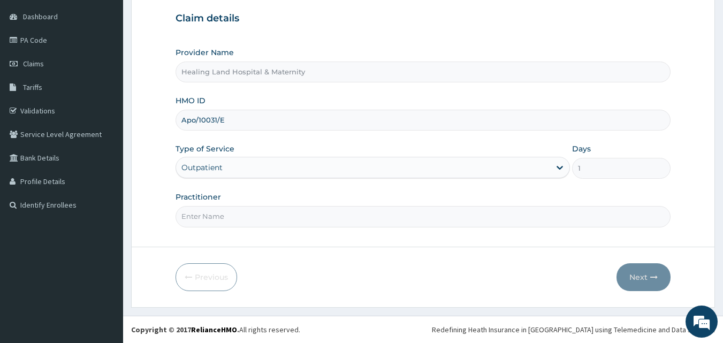
click at [236, 220] on input "Practitioner" at bounding box center [422, 216] width 495 height 21
type input "[PERSON_NAME]"
click at [637, 271] on button "Next" at bounding box center [643, 277] width 54 height 28
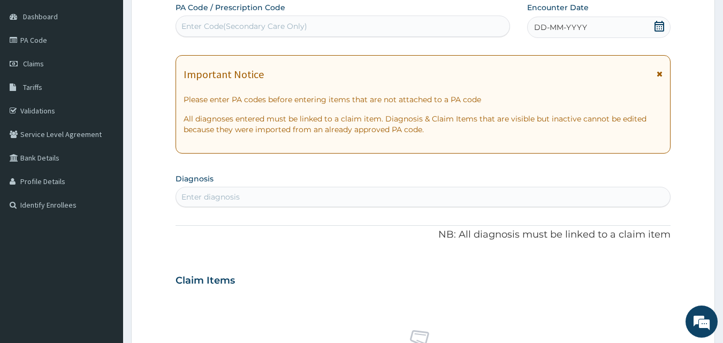
click at [657, 31] on icon at bounding box center [659, 26] width 10 height 11
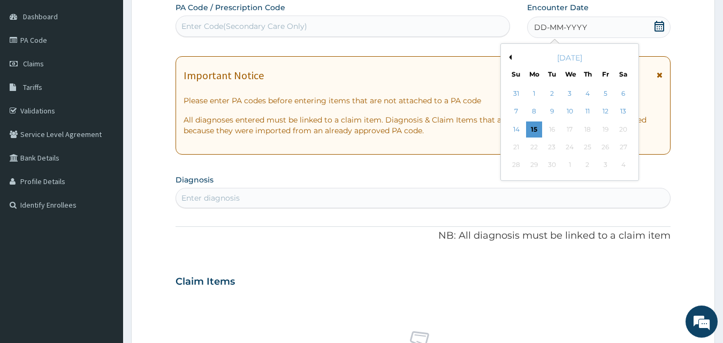
click at [511, 58] on button "Previous Month" at bounding box center [508, 57] width 5 height 5
click at [588, 162] on div "28" at bounding box center [587, 165] width 16 height 16
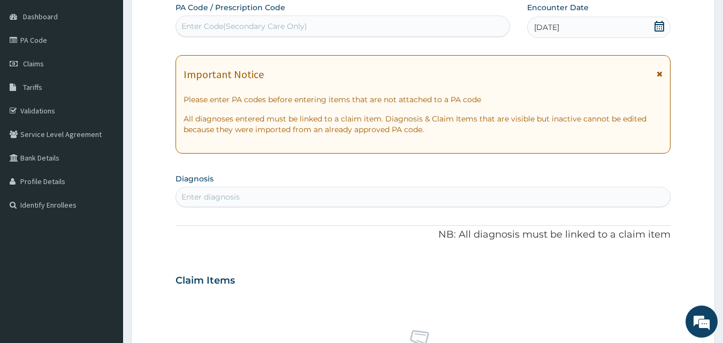
click at [261, 197] on div "Enter diagnosis" at bounding box center [423, 196] width 494 height 17
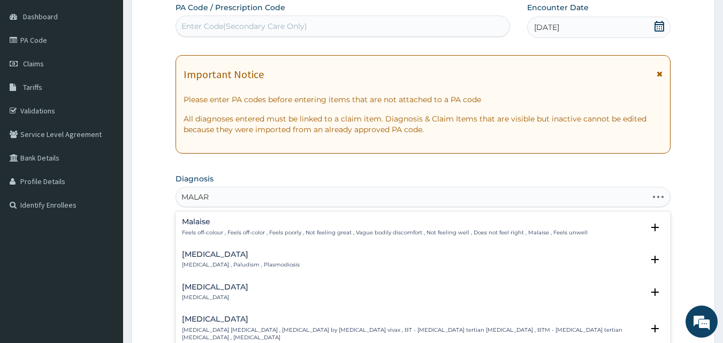
type input "MALARI"
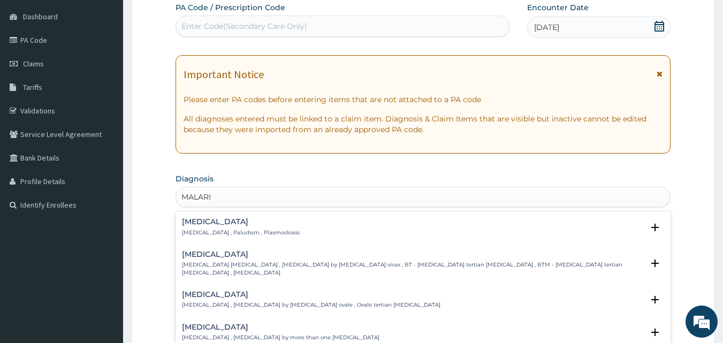
click at [254, 226] on div "Malaria Malaria , Paludism , Plasmodiosis" at bounding box center [241, 227] width 118 height 19
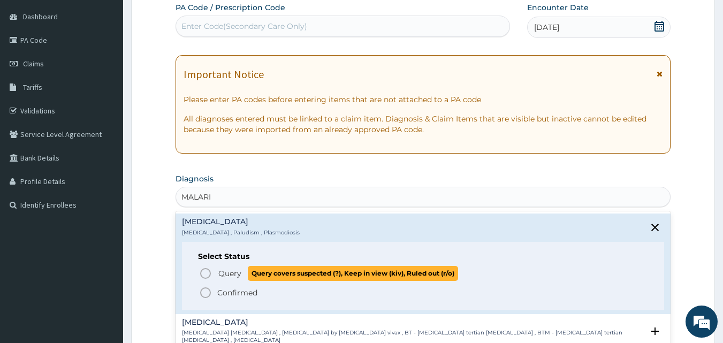
click at [205, 272] on icon "status option query" at bounding box center [205, 273] width 13 height 13
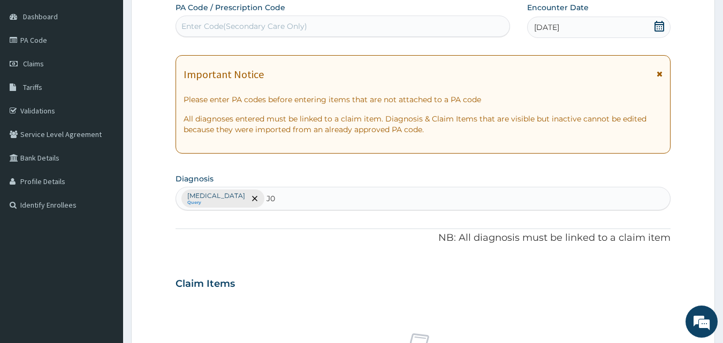
type input "J"
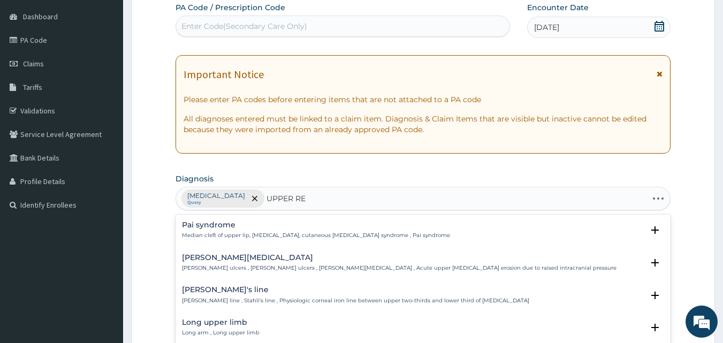
type input "UPPER RES"
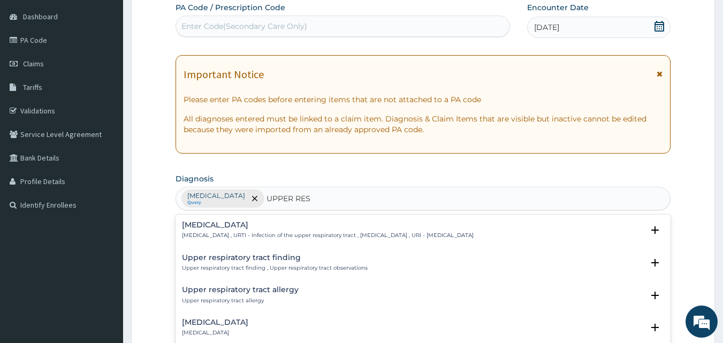
click at [212, 232] on p "Upper respiratory infection , URTI - Infection of the upper respiratory tract ,…" at bounding box center [328, 235] width 292 height 7
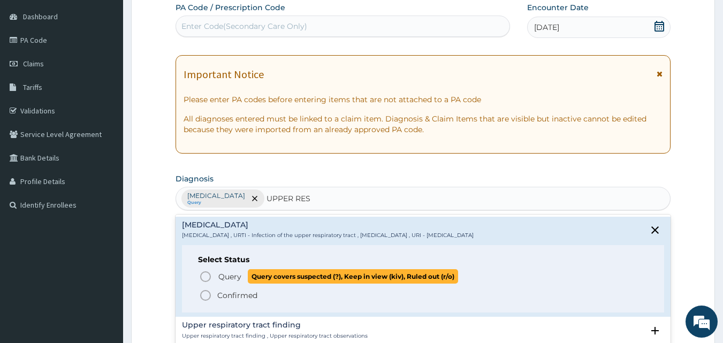
click at [206, 273] on icon "status option query" at bounding box center [205, 276] width 13 height 13
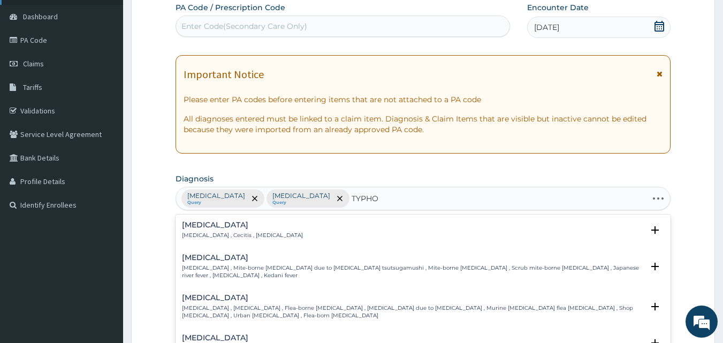
type input "TYPHOI"
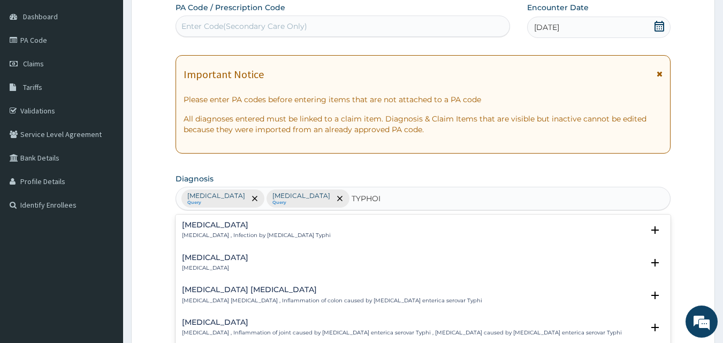
click at [221, 221] on h4 "Typhoid fever" at bounding box center [256, 225] width 149 height 8
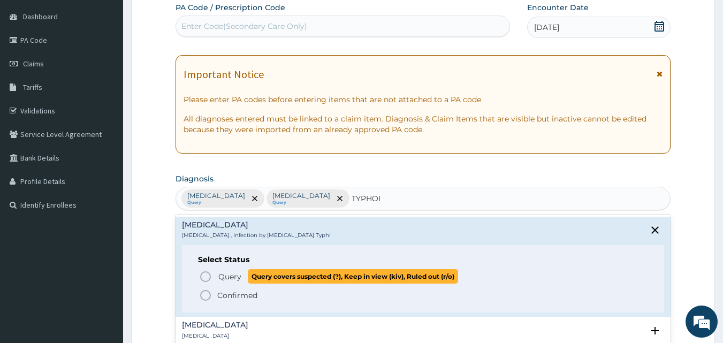
click at [201, 277] on circle "status option query" at bounding box center [206, 277] width 10 height 10
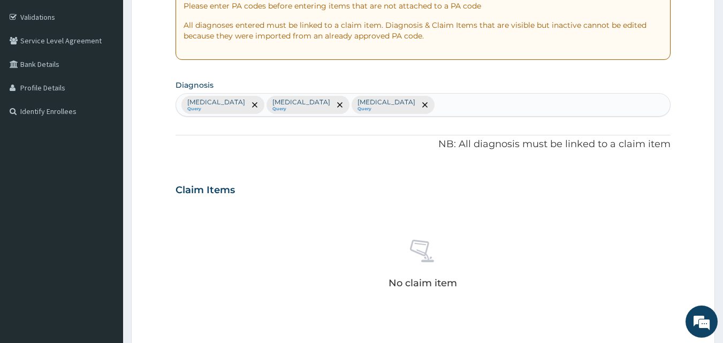
scroll to position [367, 0]
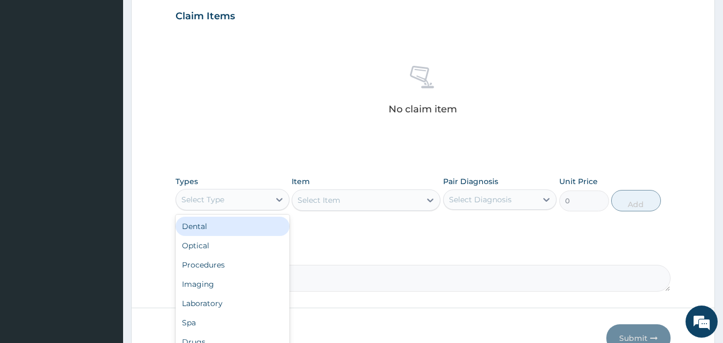
click at [242, 190] on div "Select Type" at bounding box center [232, 199] width 114 height 21
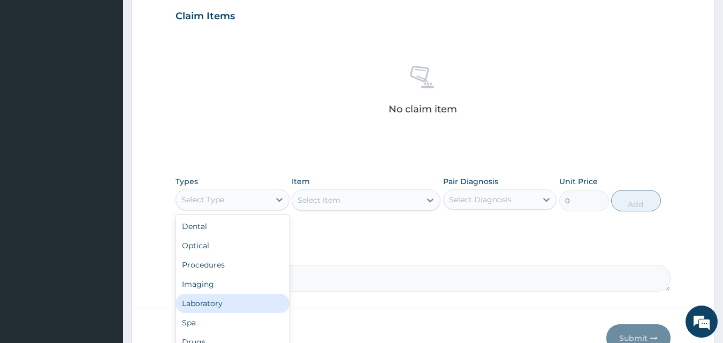
drag, startPoint x: 218, startPoint y: 303, endPoint x: 287, endPoint y: 248, distance: 87.9
click at [219, 303] on div "Laboratory" at bounding box center [232, 303] width 114 height 19
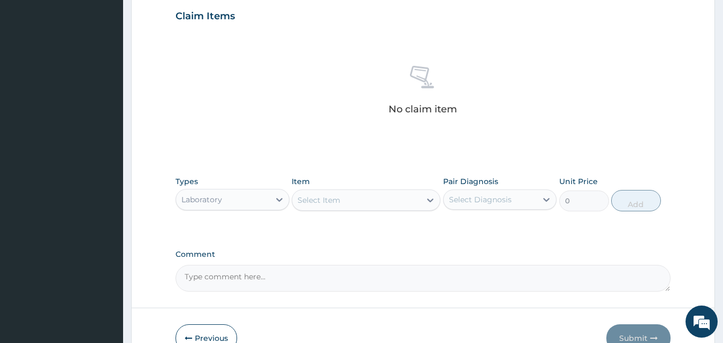
click at [404, 195] on div "Select Item" at bounding box center [356, 199] width 128 height 17
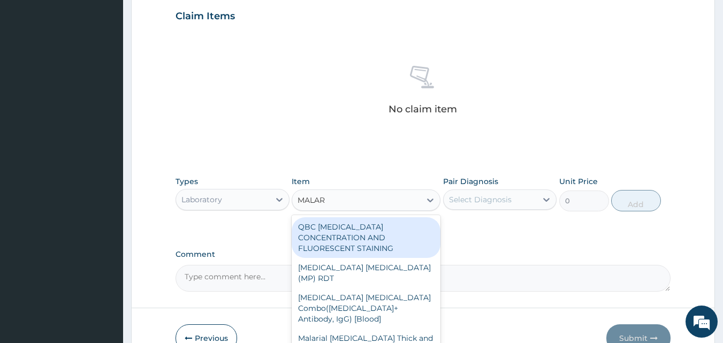
type input "MALARI"
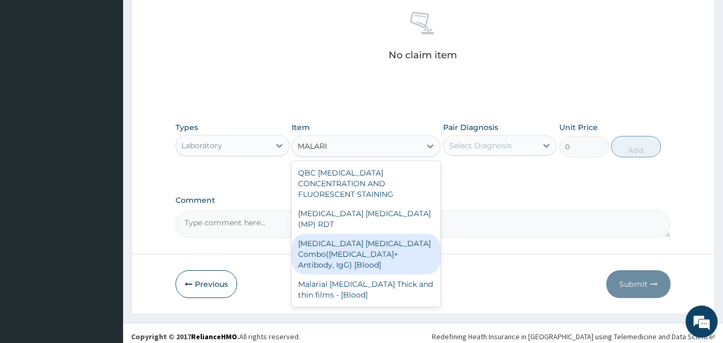
scroll to position [428, 0]
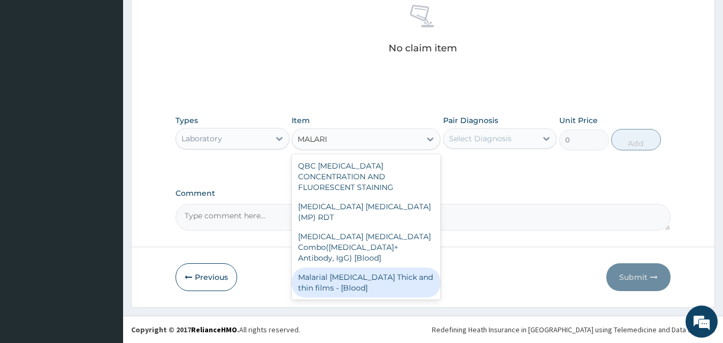
click at [362, 267] on div "Malarial Parasite Thick and thin films - [Blood]" at bounding box center [366, 282] width 149 height 30
type input "1500"
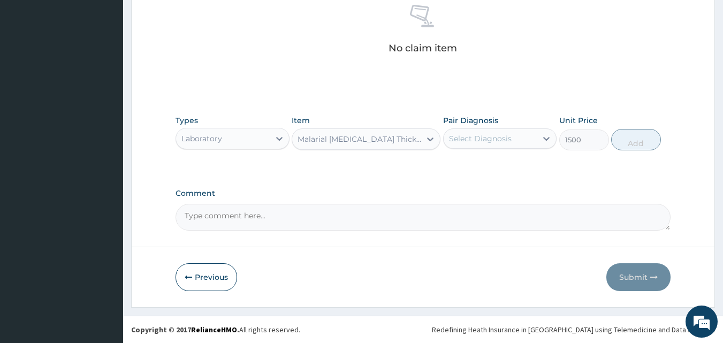
click at [476, 135] on div "Select Diagnosis" at bounding box center [480, 138] width 63 height 11
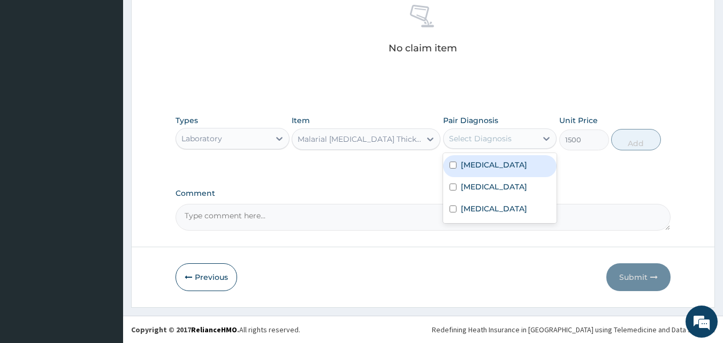
click at [485, 162] on label "Malaria" at bounding box center [494, 164] width 66 height 11
checkbox input "true"
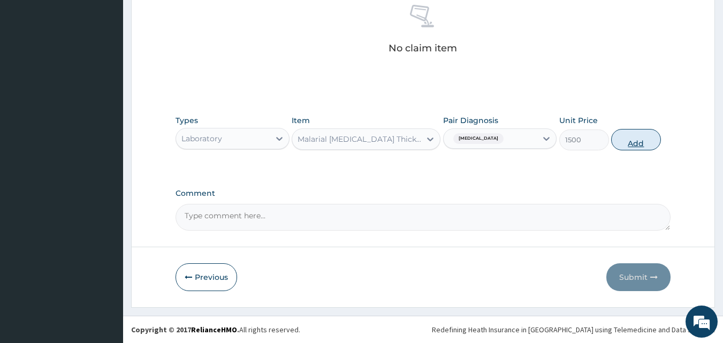
click at [652, 143] on button "Add" at bounding box center [636, 139] width 50 height 21
type input "0"
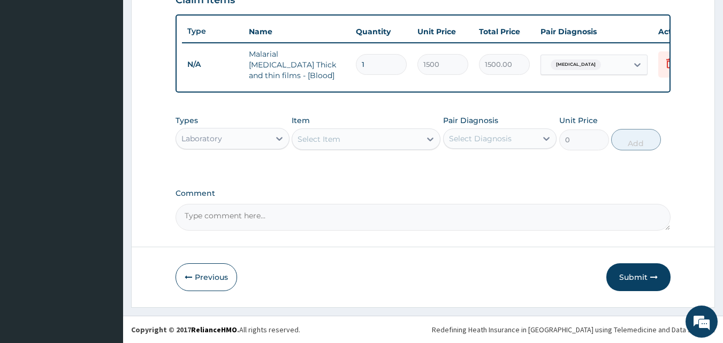
scroll to position [386, 0]
click at [355, 144] on div "Select Item" at bounding box center [356, 139] width 128 height 17
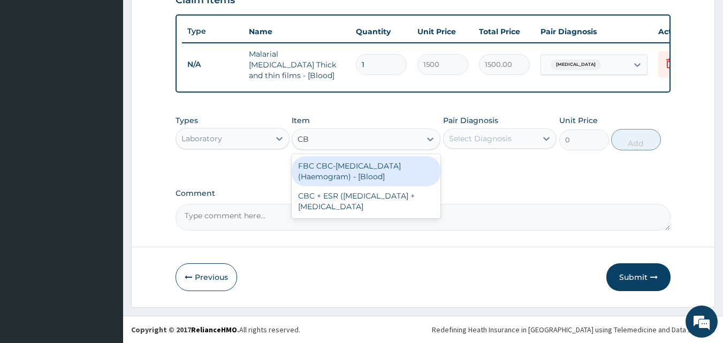
type input "CBC"
click at [320, 182] on div "FBC CBC-Complete Blood Count (Haemogram) - [Blood]" at bounding box center [366, 171] width 149 height 30
type input "3000"
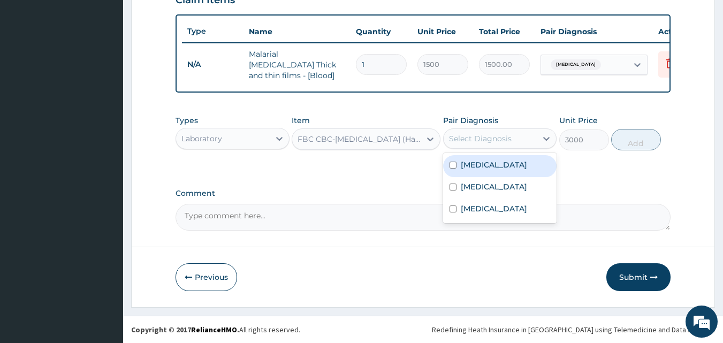
click at [474, 136] on div "Select Diagnosis" at bounding box center [480, 138] width 63 height 11
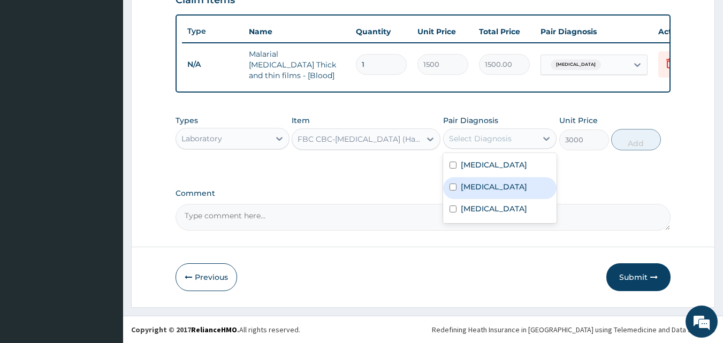
click at [469, 185] on label "Upper respiratory infection" at bounding box center [494, 186] width 66 height 11
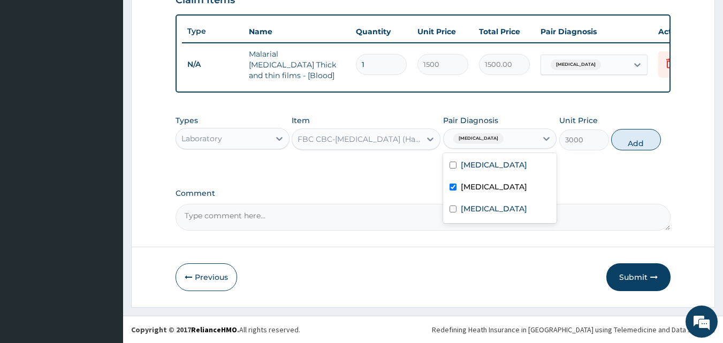
drag, startPoint x: 469, startPoint y: 185, endPoint x: 467, endPoint y: 193, distance: 8.7
click at [468, 186] on label "Upper respiratory infection" at bounding box center [494, 186] width 66 height 11
checkbox input "false"
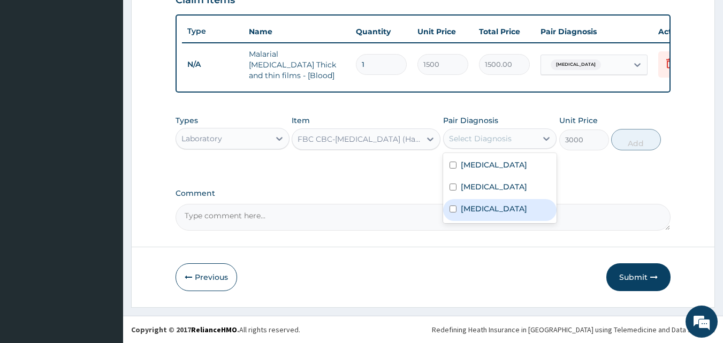
click at [451, 212] on input "checkbox" at bounding box center [452, 208] width 7 height 7
checkbox input "true"
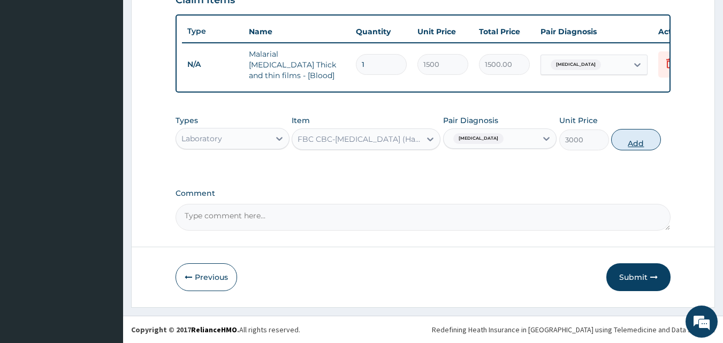
click at [645, 140] on button "Add" at bounding box center [636, 139] width 50 height 21
type input "0"
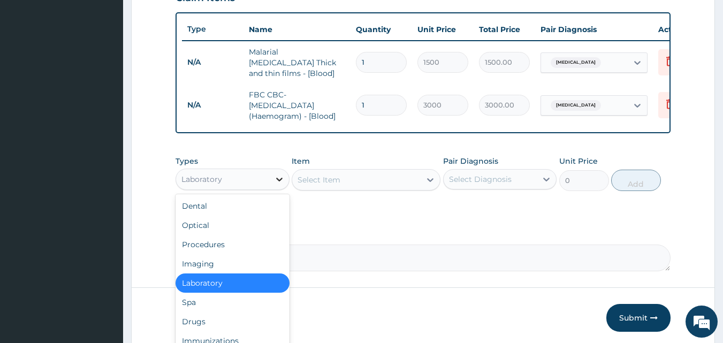
click at [273, 188] on div at bounding box center [279, 179] width 19 height 19
click at [336, 180] on div "Select Item" at bounding box center [318, 179] width 43 height 11
click at [275, 176] on div at bounding box center [279, 179] width 19 height 19
click at [225, 243] on div "Procedures" at bounding box center [232, 244] width 114 height 19
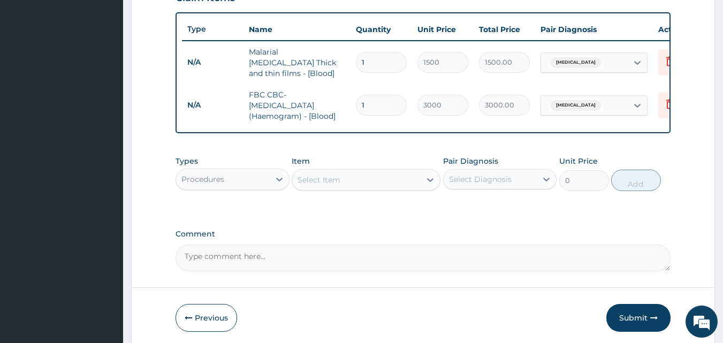
click at [336, 181] on div "Select Item" at bounding box center [318, 179] width 43 height 11
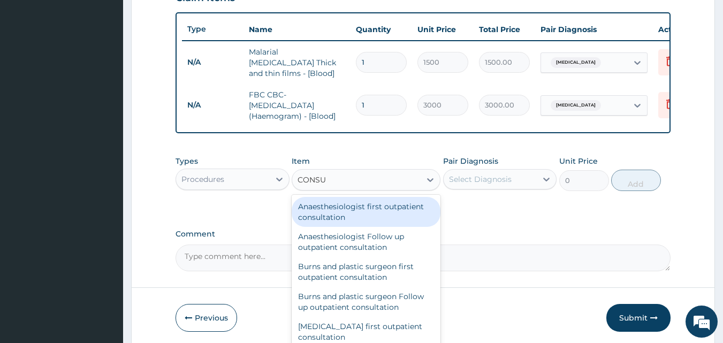
type input "CONSUL"
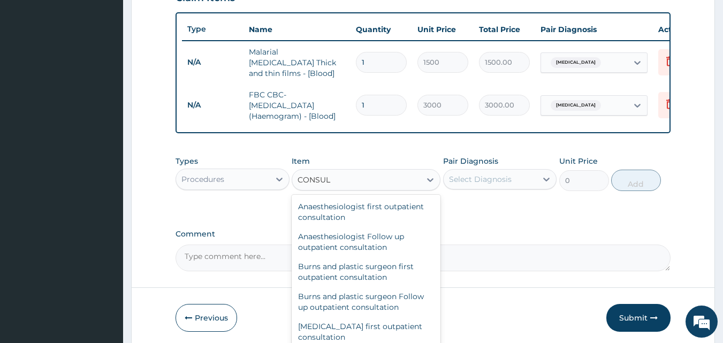
scroll to position [588, 0]
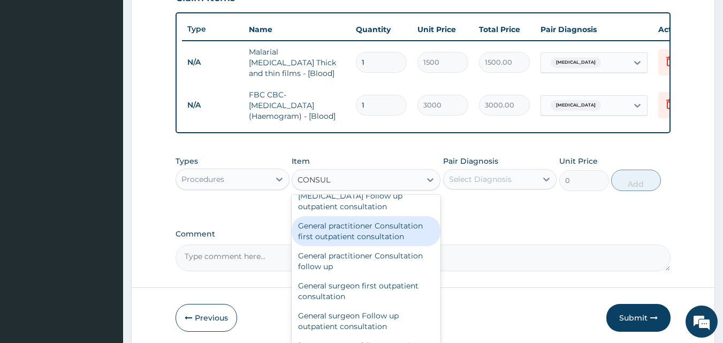
click at [359, 241] on div "General practitioner Consultation first outpatient consultation" at bounding box center [366, 231] width 149 height 30
type input "3000"
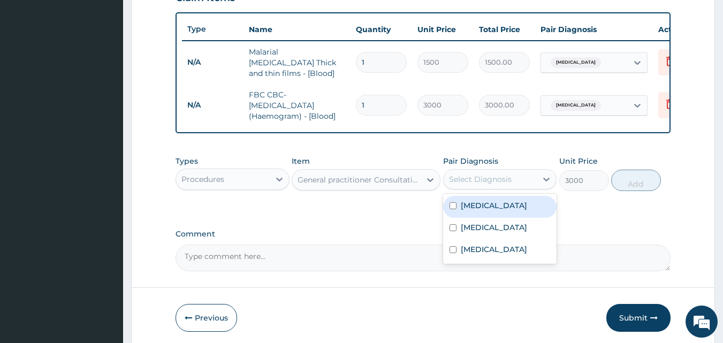
click at [493, 180] on div "Select Diagnosis" at bounding box center [480, 179] width 63 height 11
click at [451, 205] on input "checkbox" at bounding box center [452, 205] width 7 height 7
checkbox input "true"
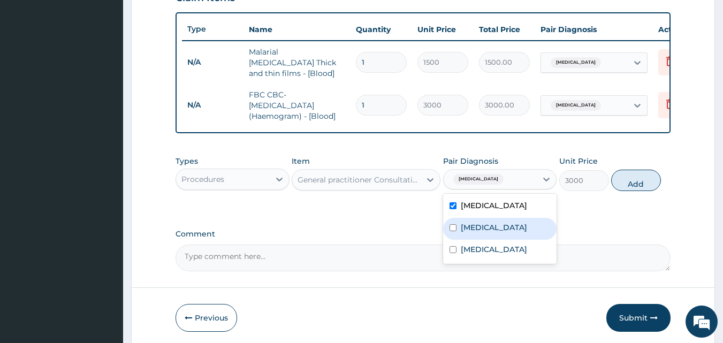
drag, startPoint x: 452, startPoint y: 241, endPoint x: 451, endPoint y: 256, distance: 14.5
click at [452, 240] on div "Upper respiratory infection" at bounding box center [500, 229] width 114 height 22
checkbox input "true"
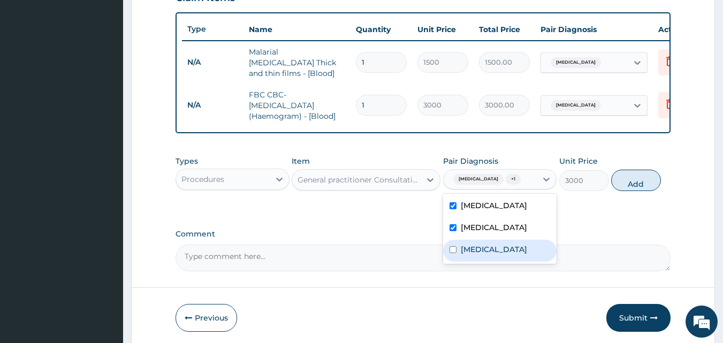
drag, startPoint x: 447, startPoint y: 273, endPoint x: 458, endPoint y: 261, distance: 15.9
click at [448, 262] on div "[MEDICAL_DATA]" at bounding box center [500, 251] width 114 height 22
checkbox input "true"
click at [630, 173] on button "Add" at bounding box center [636, 180] width 50 height 21
type input "0"
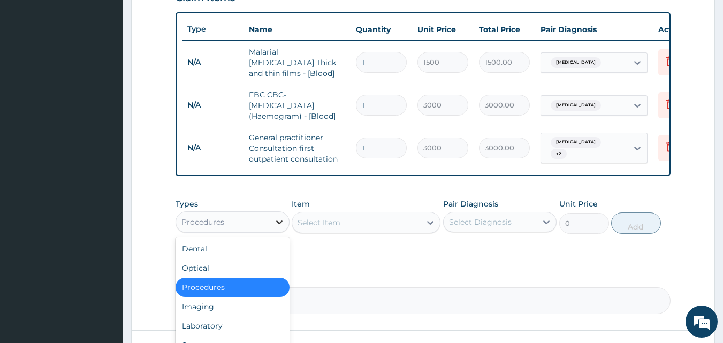
click at [274, 225] on icon at bounding box center [279, 222] width 11 height 11
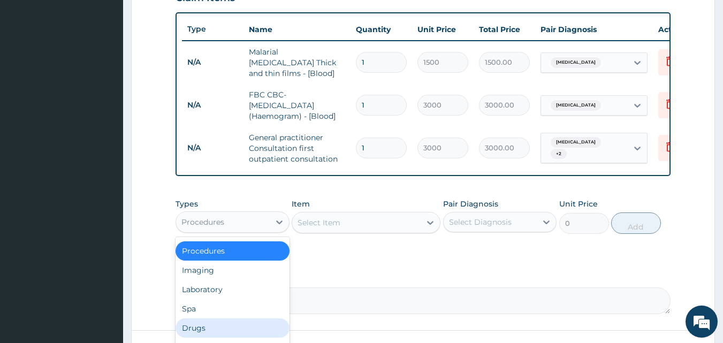
drag, startPoint x: 216, startPoint y: 326, endPoint x: 264, endPoint y: 309, distance: 50.4
click at [217, 326] on div "Drugs" at bounding box center [232, 327] width 114 height 19
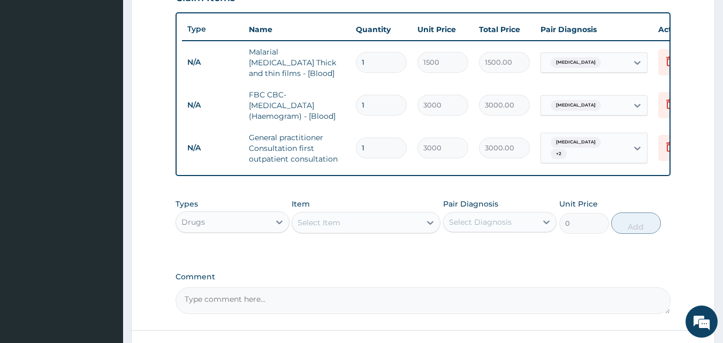
click at [364, 225] on div "Select Item" at bounding box center [356, 222] width 128 height 17
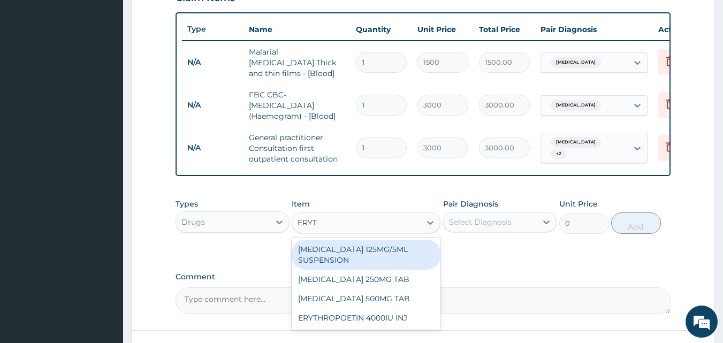
type input "ERYTH"
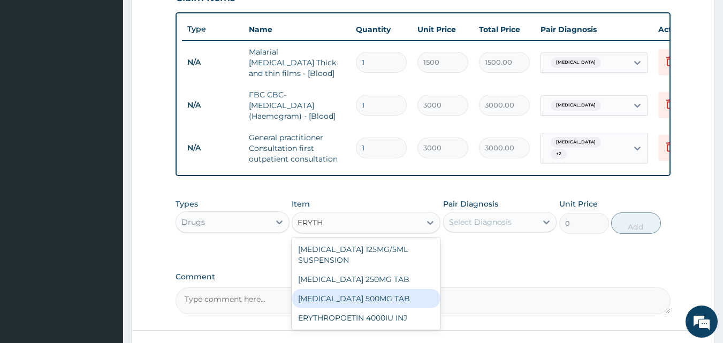
click at [378, 294] on div "ERYTHROMYCIN 500MG TAB" at bounding box center [366, 298] width 149 height 19
type input "99.225"
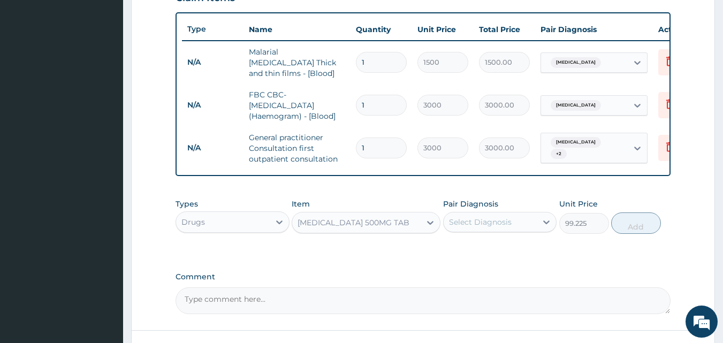
click at [515, 224] on div "Select Diagnosis" at bounding box center [490, 221] width 94 height 17
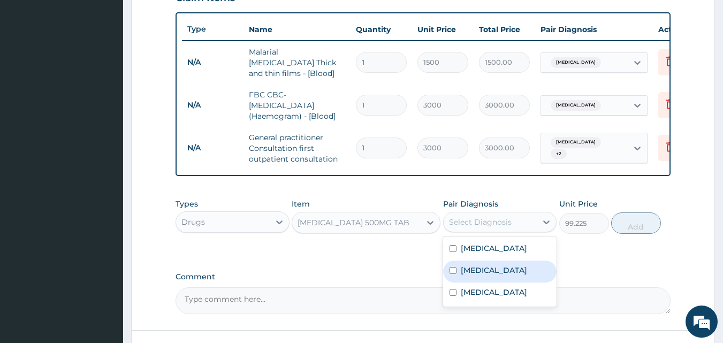
click at [458, 282] on div "Upper respiratory infection" at bounding box center [500, 272] width 114 height 22
checkbox input "true"
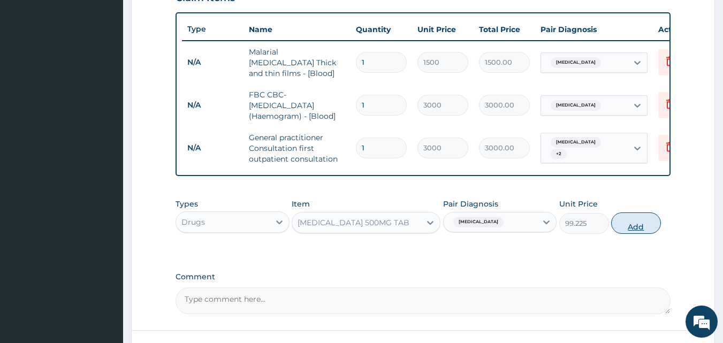
click at [657, 225] on button "Add" at bounding box center [636, 222] width 50 height 21
type input "0"
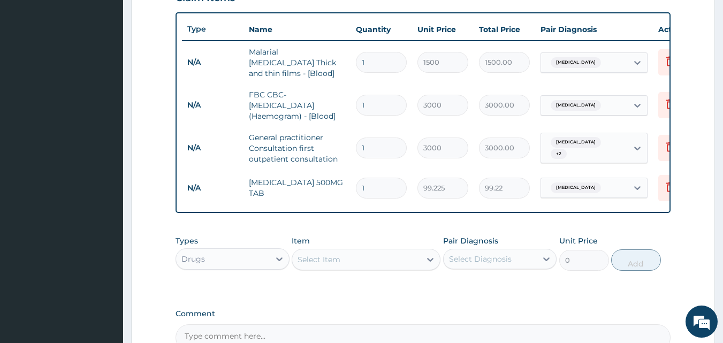
type input "10"
type input "992.25"
type input "10"
click at [331, 261] on div "Select Item" at bounding box center [318, 259] width 43 height 11
type input "AR"
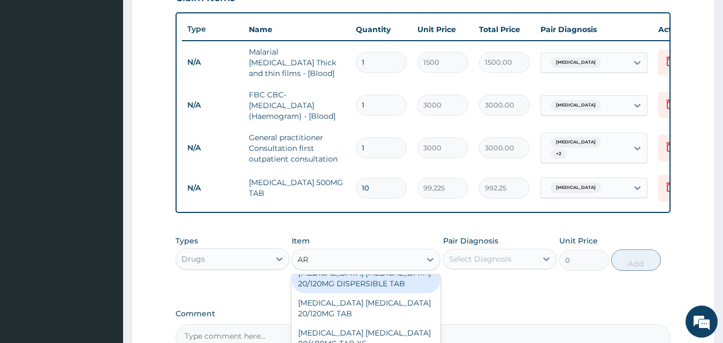
scroll to position [267, 0]
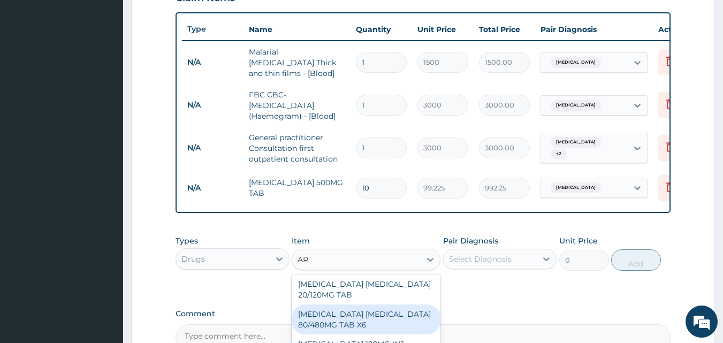
click at [370, 309] on div "ARTEMETHER LUMEFANTRINE 80/480MG TAB X6" at bounding box center [366, 319] width 149 height 30
type input "262.5"
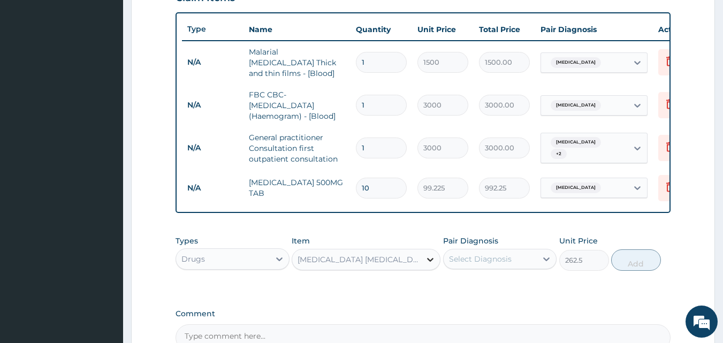
click at [422, 262] on div at bounding box center [429, 259] width 19 height 19
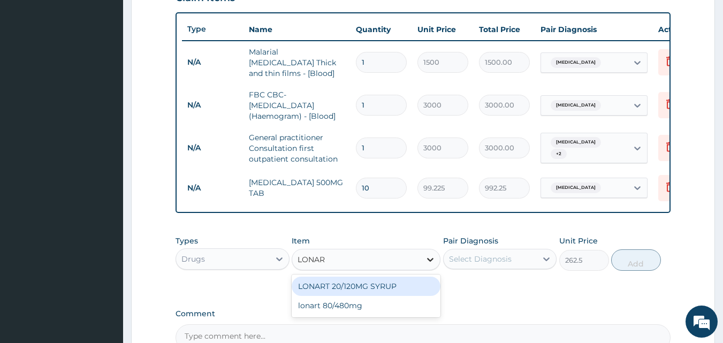
type input "LONART"
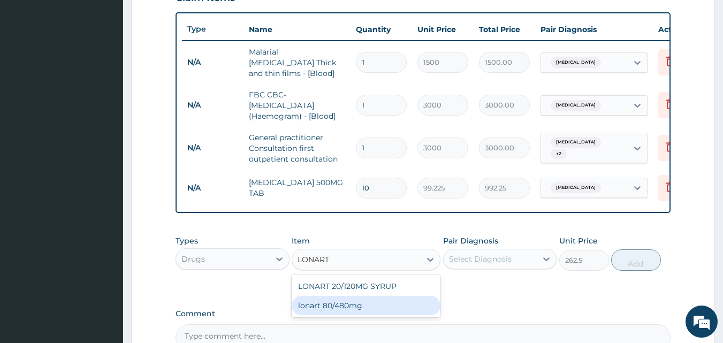
click at [356, 309] on div "lonart 80/480mg" at bounding box center [366, 305] width 149 height 19
type input "340.91748"
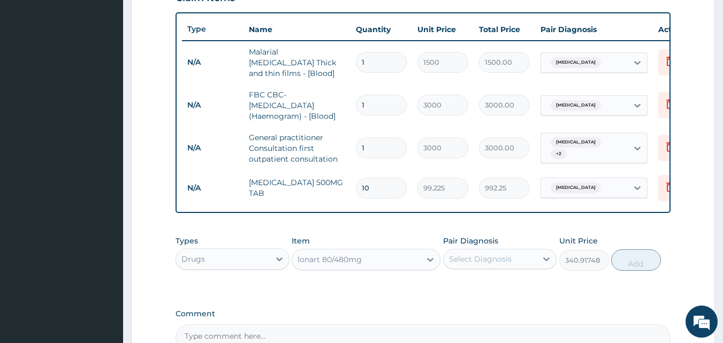
click at [523, 258] on div "Select Diagnosis" at bounding box center [490, 258] width 94 height 17
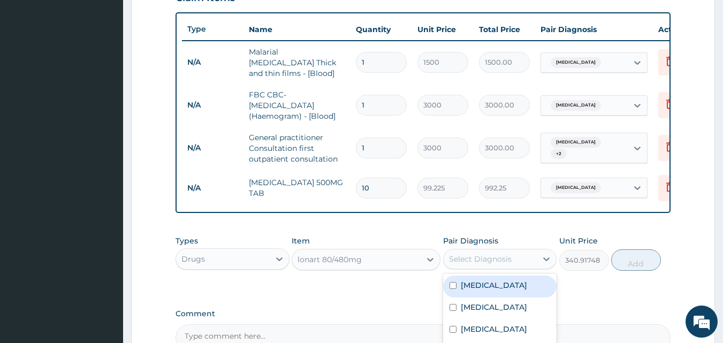
click at [517, 280] on div "Malaria" at bounding box center [500, 286] width 114 height 22
checkbox input "true"
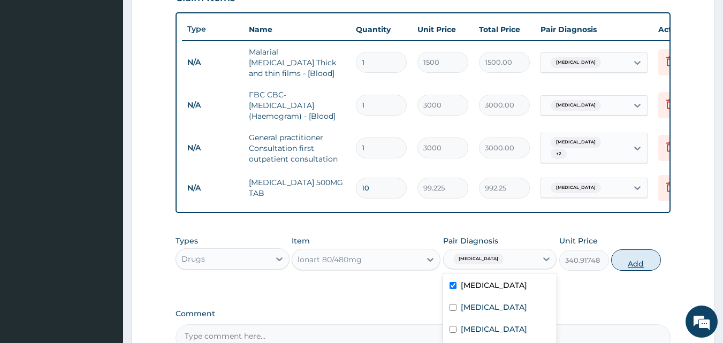
click at [631, 257] on button "Add" at bounding box center [636, 259] width 50 height 21
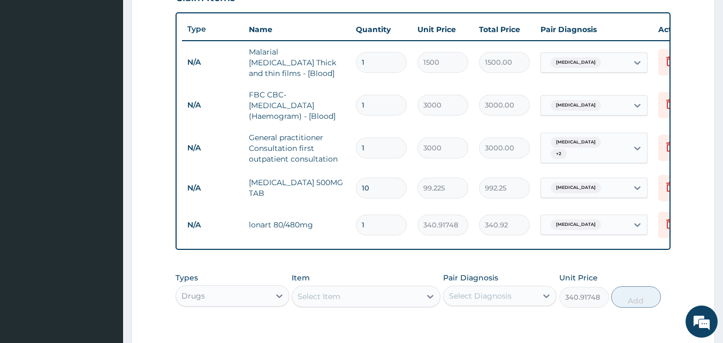
type input "0"
type input "0.00"
type input "6"
type input "2045.50"
type input "6"
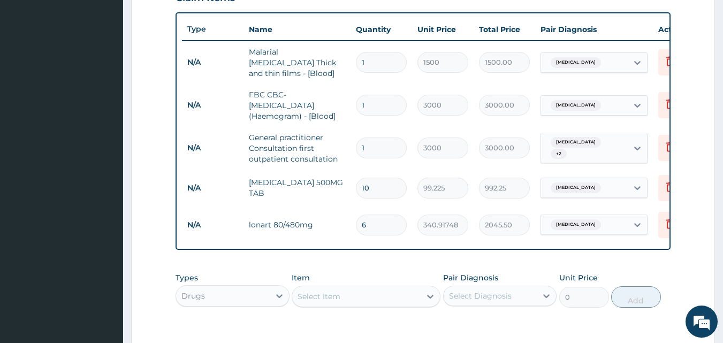
click at [330, 302] on div "Select Item" at bounding box center [318, 296] width 43 height 11
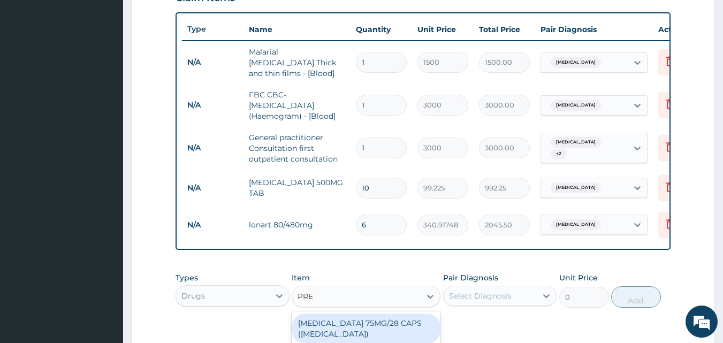
type input "PRED"
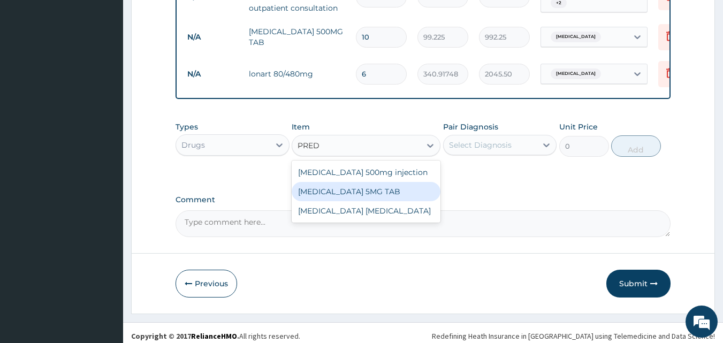
scroll to position [545, 0]
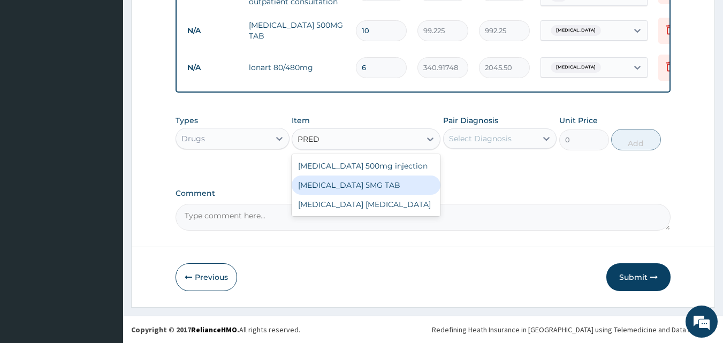
click at [344, 191] on div "PREDNISOLONE 5MG TAB" at bounding box center [366, 184] width 149 height 19
type input "52.5"
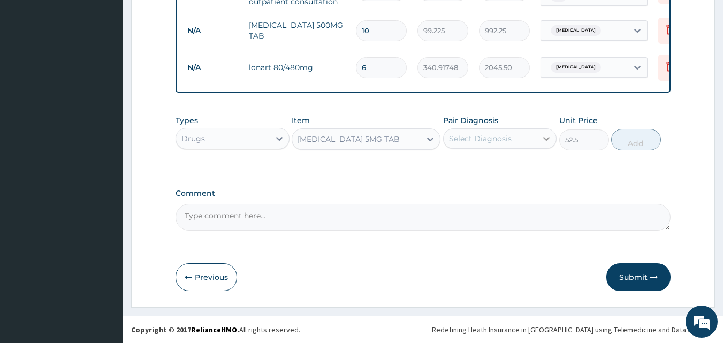
click at [548, 136] on icon at bounding box center [546, 138] width 11 height 11
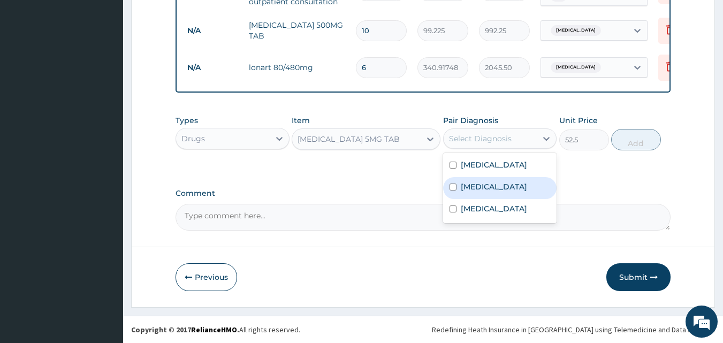
click at [474, 192] on label "Upper respiratory infection" at bounding box center [494, 186] width 66 height 11
checkbox input "true"
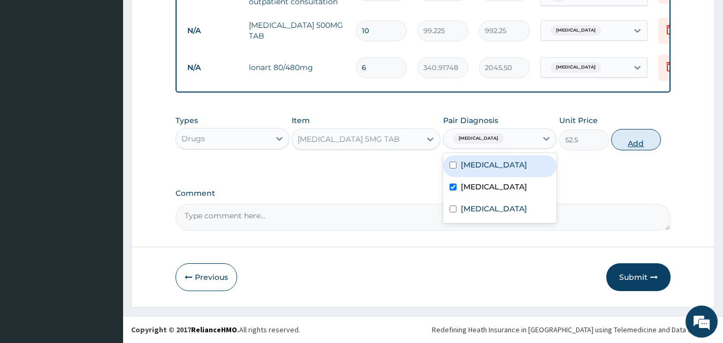
click at [628, 134] on button "Add" at bounding box center [636, 139] width 50 height 21
type input "0"
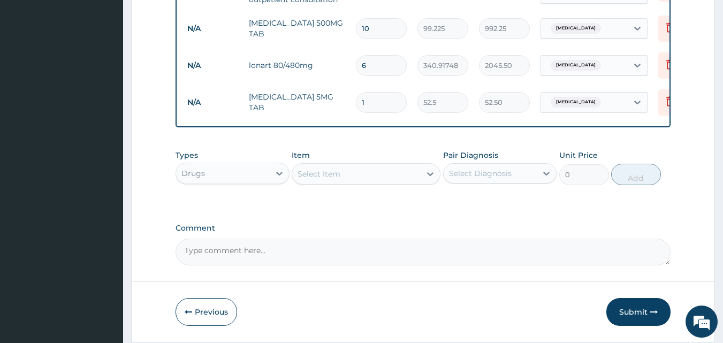
type input "0.00"
type input "2"
type input "105.00"
type input "20"
type input "1050.00"
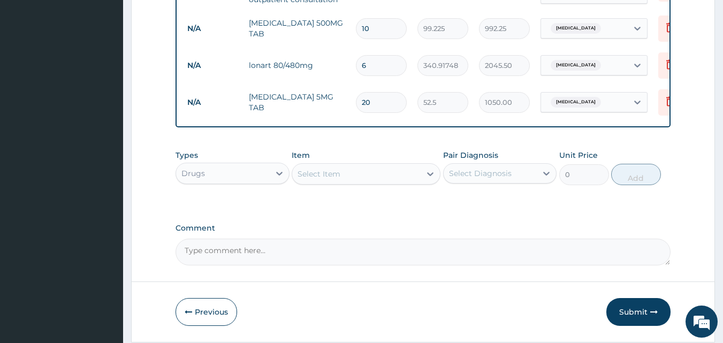
type input "20"
click at [323, 169] on div "Select Item" at bounding box center [356, 173] width 128 height 17
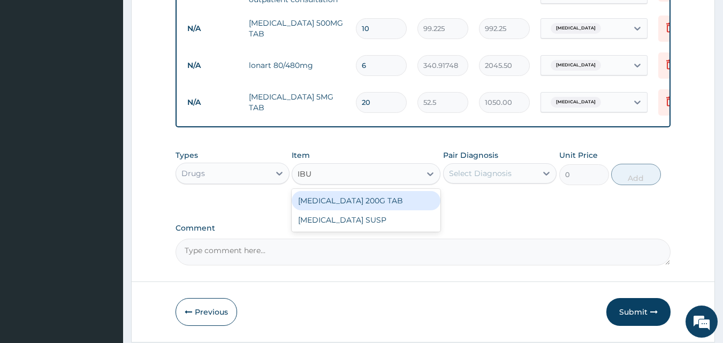
type input "IBUP"
click at [331, 199] on div "IBUPROFEN 200G TAB" at bounding box center [366, 200] width 149 height 19
type input "52.5"
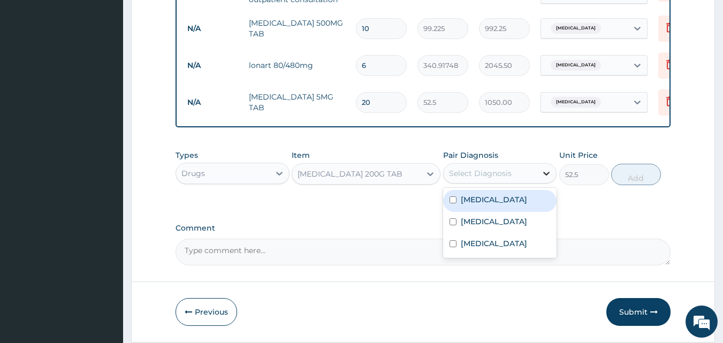
click at [548, 177] on icon at bounding box center [546, 173] width 11 height 11
drag, startPoint x: 466, startPoint y: 198, endPoint x: 455, endPoint y: 206, distance: 13.4
click at [459, 203] on div "[MEDICAL_DATA]" at bounding box center [500, 201] width 114 height 22
checkbox input "true"
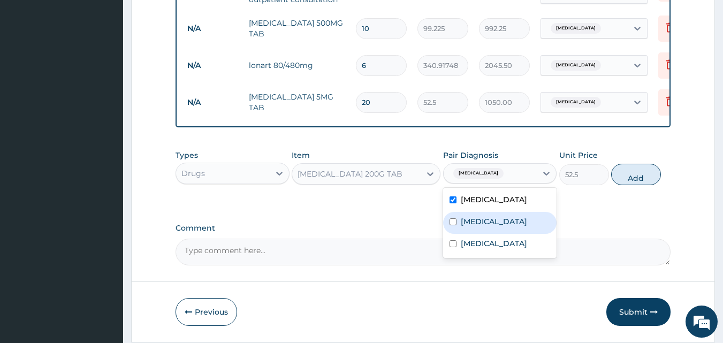
click at [456, 218] on div "Upper respiratory infection" at bounding box center [500, 223] width 114 height 22
checkbox input "false"
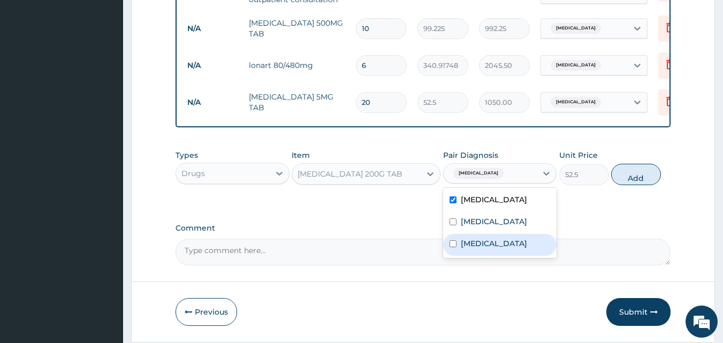
click at [458, 254] on div "[MEDICAL_DATA]" at bounding box center [500, 245] width 114 height 22
checkbox input "true"
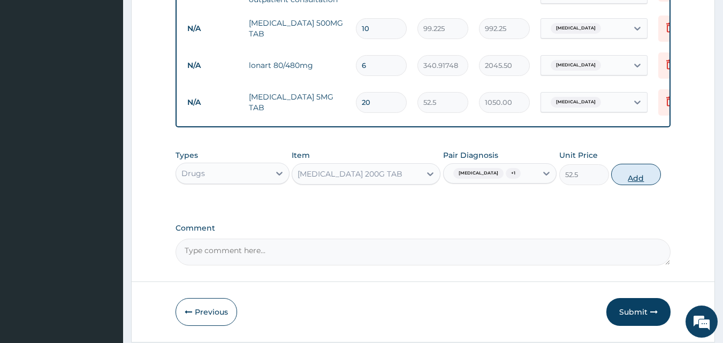
click at [638, 180] on button "Add" at bounding box center [636, 174] width 50 height 21
type input "0"
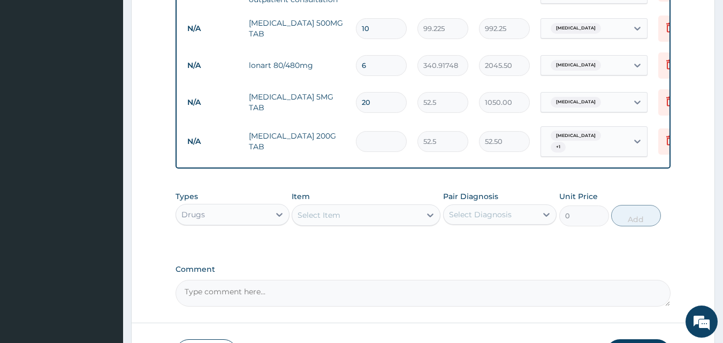
type input "0.00"
type input "2"
type input "105.00"
type input "20"
type input "1050.00"
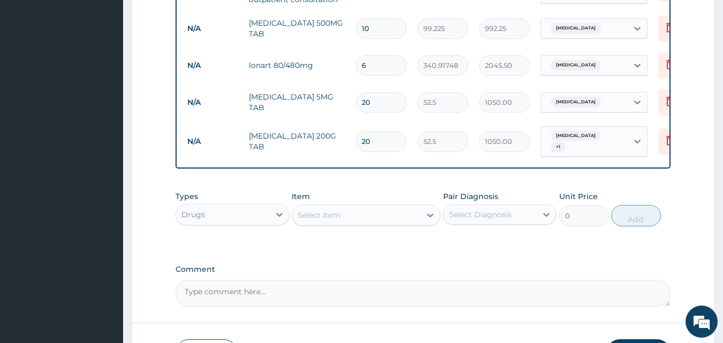
type input "20"
drag, startPoint x: 376, startPoint y: 208, endPoint x: 301, endPoint y: 220, distance: 76.5
click at [376, 208] on div "Select Item" at bounding box center [356, 214] width 128 height 17
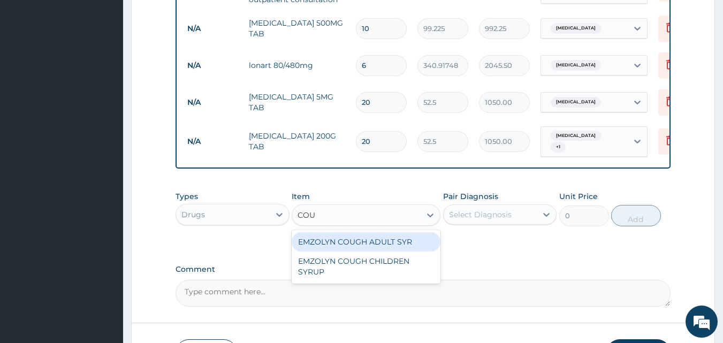
type input "COUG"
click at [336, 240] on div "EMZOLYN COUGH ADULT SYR" at bounding box center [366, 241] width 149 height 19
type input "735"
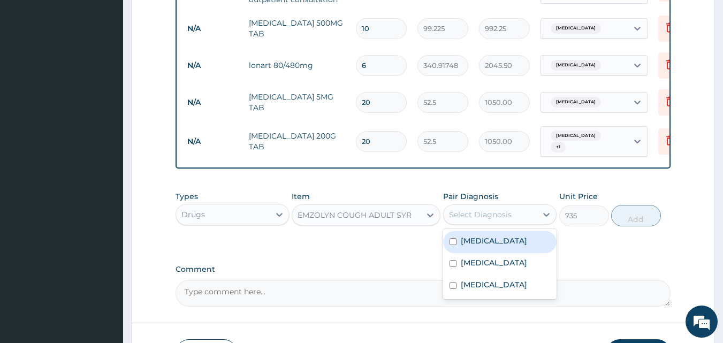
drag, startPoint x: 537, startPoint y: 212, endPoint x: 526, endPoint y: 226, distance: 17.2
click at [535, 213] on div "Select Diagnosis" at bounding box center [490, 214] width 94 height 17
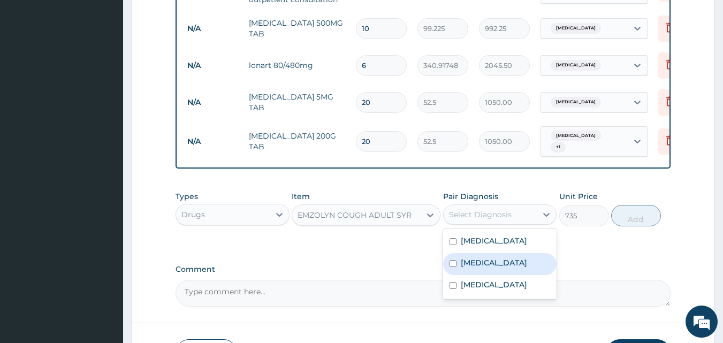
click at [466, 267] on label "Upper respiratory infection" at bounding box center [494, 262] width 66 height 11
checkbox input "true"
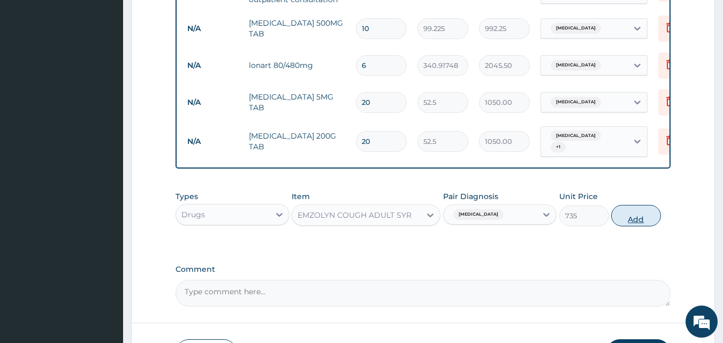
click at [637, 216] on button "Add" at bounding box center [636, 215] width 50 height 21
type input "0"
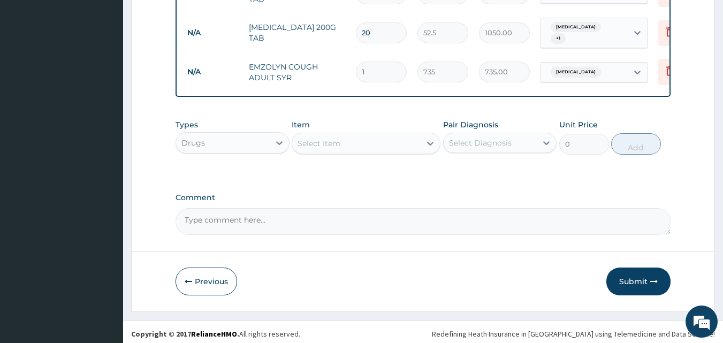
scroll to position [656, 0]
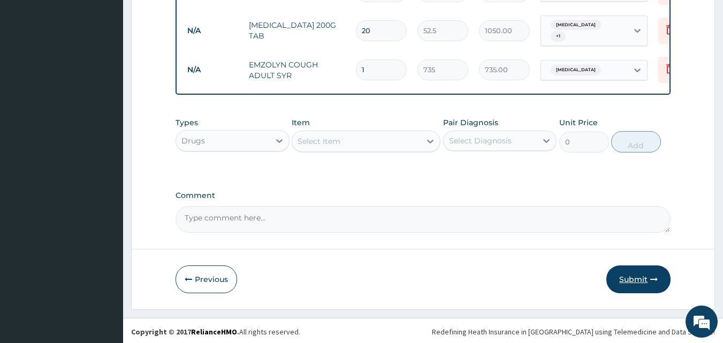
click at [636, 278] on button "Submit" at bounding box center [638, 279] width 64 height 28
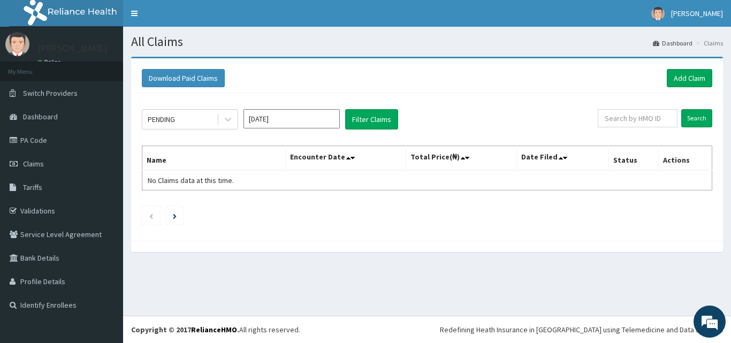
click at [328, 125] on input "[DATE]" at bounding box center [291, 118] width 96 height 19
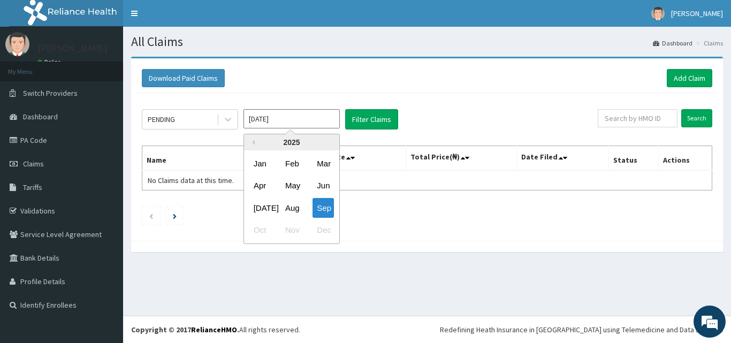
drag, startPoint x: 295, startPoint y: 203, endPoint x: 306, endPoint y: 193, distance: 14.8
click at [297, 201] on div "Aug" at bounding box center [291, 208] width 21 height 20
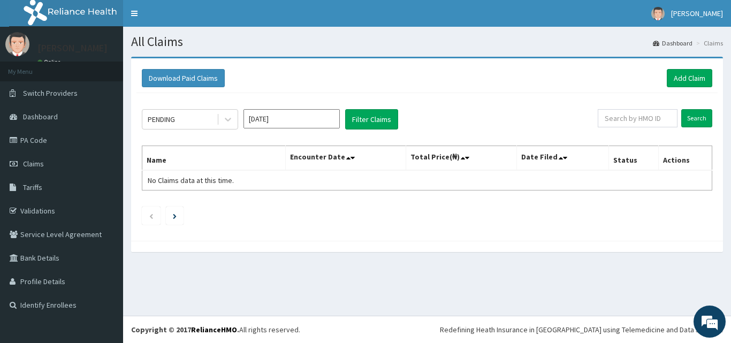
type input "[DATE]"
click at [698, 78] on link "Add Claim" at bounding box center [689, 78] width 45 height 18
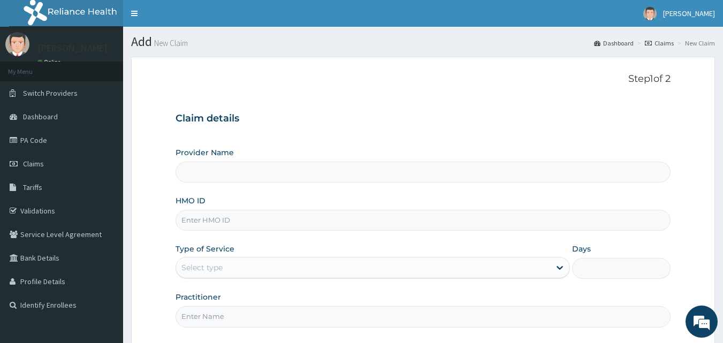
type input "Healing Land Hospital & Maternity"
click at [252, 221] on input "HMO ID" at bounding box center [422, 220] width 495 height 21
paste input "Too/10247/d"
type input "Too/10247/d"
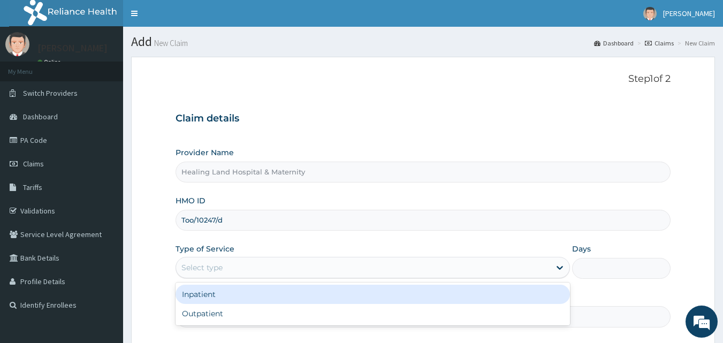
click at [255, 265] on div "Select type" at bounding box center [363, 267] width 374 height 17
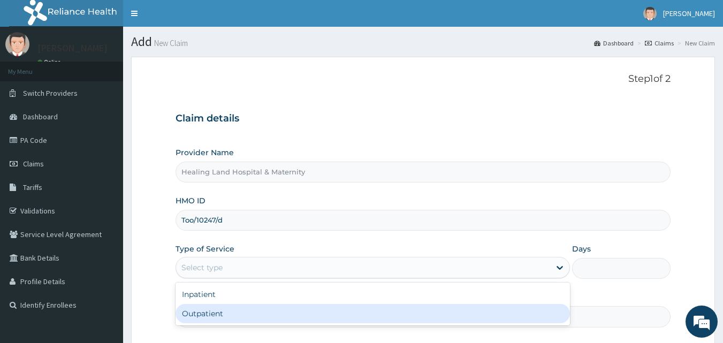
click at [254, 320] on div "Outpatient" at bounding box center [372, 313] width 394 height 19
type input "1"
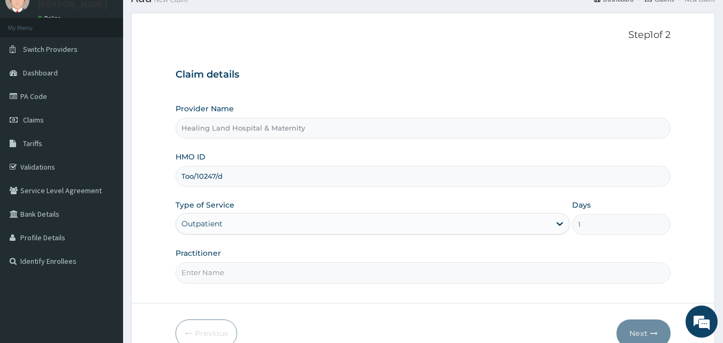
scroll to position [100, 0]
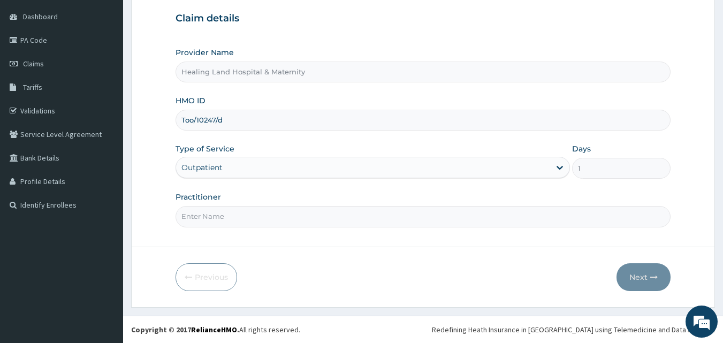
click at [251, 219] on input "Practitioner" at bounding box center [422, 216] width 495 height 21
type input "[PERSON_NAME]"
click at [646, 277] on button "Next" at bounding box center [643, 277] width 54 height 28
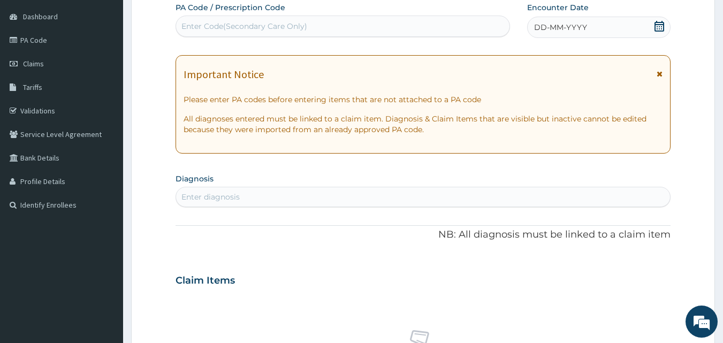
scroll to position [0, 0]
click at [616, 31] on div "DD-MM-YYYY" at bounding box center [598, 27] width 143 height 21
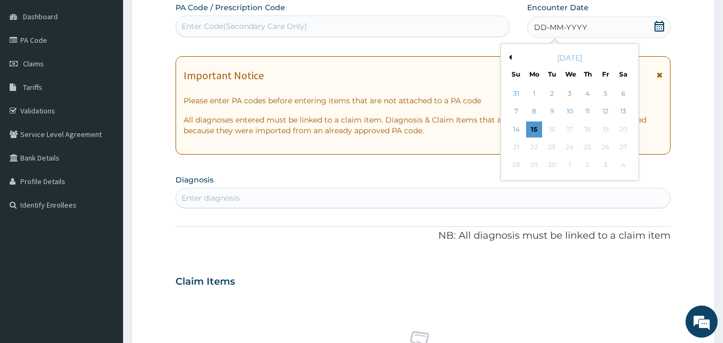
click at [512, 54] on div "[DATE]" at bounding box center [569, 57] width 129 height 11
click at [511, 61] on div "[DATE]" at bounding box center [569, 57] width 129 height 11
click at [510, 57] on button "Previous Month" at bounding box center [508, 57] width 5 height 5
click at [520, 140] on div "17" at bounding box center [516, 147] width 16 height 16
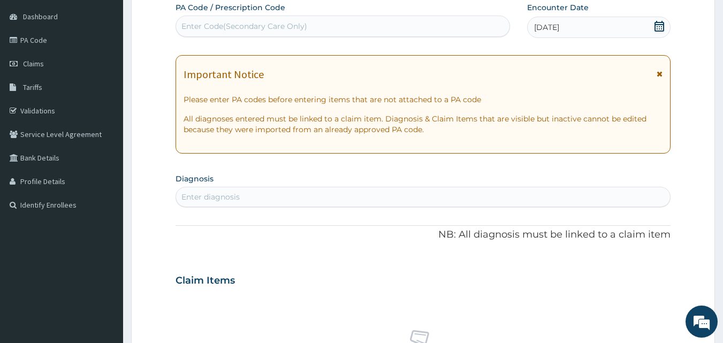
click at [274, 197] on div "Enter diagnosis" at bounding box center [423, 196] width 494 height 17
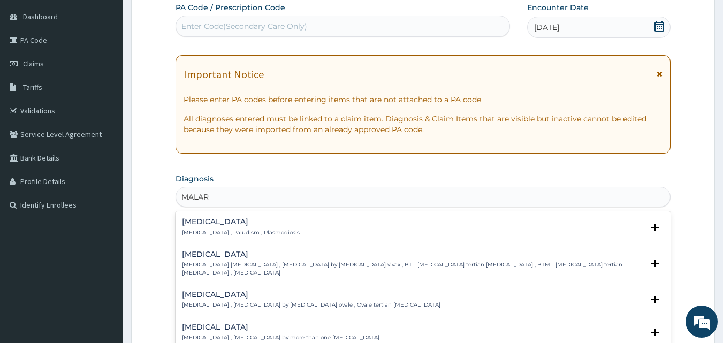
type input "MALARI"
click at [240, 221] on h4 "Malaria" at bounding box center [241, 222] width 118 height 8
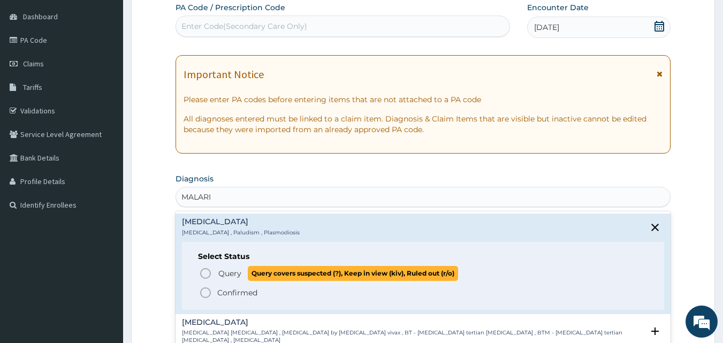
click at [205, 275] on icon "status option query" at bounding box center [205, 273] width 13 height 13
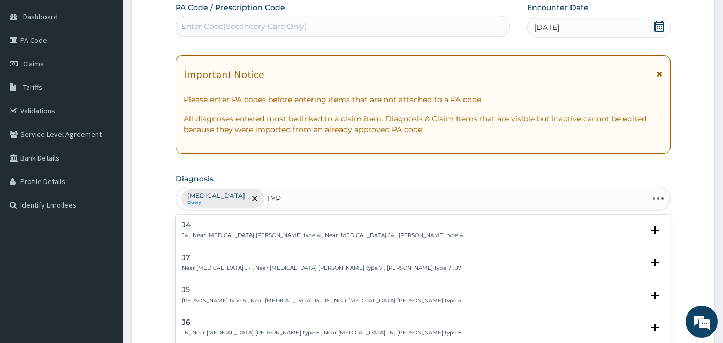
type input "TYPH"
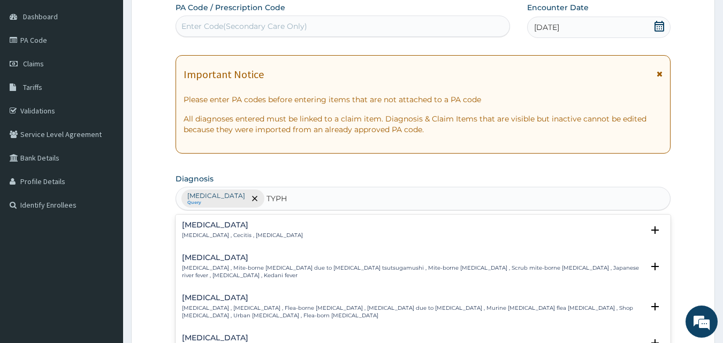
scroll to position [53, 0]
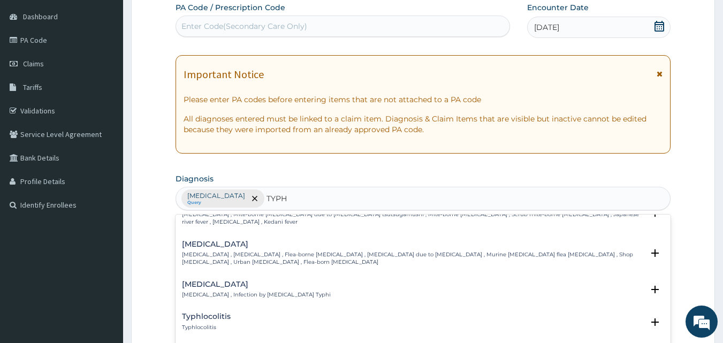
click at [219, 281] on div "Typhoid fever Typhoid fever , Infection by Salmonella Typhi" at bounding box center [256, 289] width 149 height 19
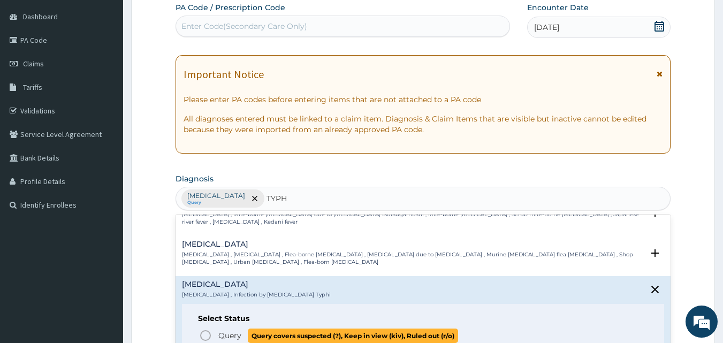
click at [230, 331] on span "Query" at bounding box center [229, 335] width 23 height 11
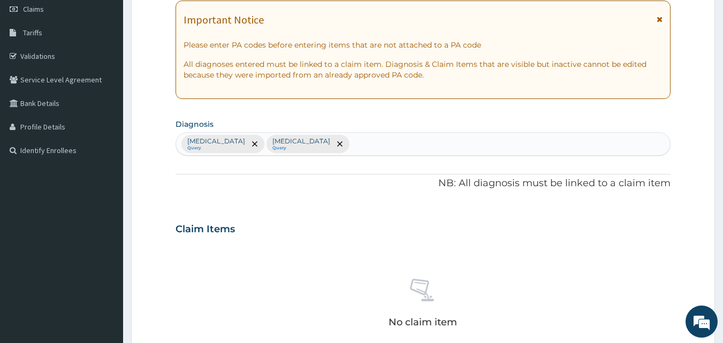
scroll to position [314, 0]
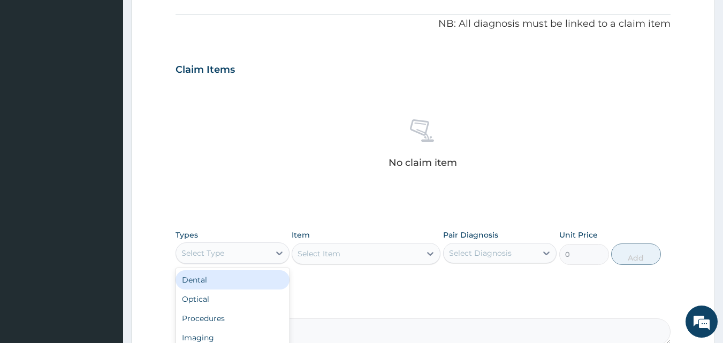
drag, startPoint x: 240, startPoint y: 256, endPoint x: 244, endPoint y: 262, distance: 7.3
click at [241, 256] on div "Select Type" at bounding box center [223, 252] width 94 height 17
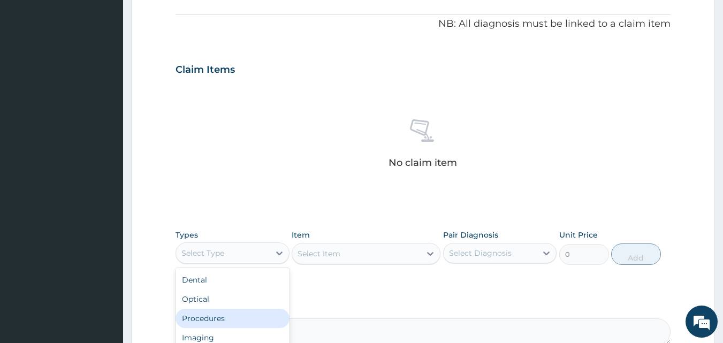
drag, startPoint x: 220, startPoint y: 315, endPoint x: 239, endPoint y: 274, distance: 44.8
click at [223, 312] on div "Procedures" at bounding box center [232, 318] width 114 height 19
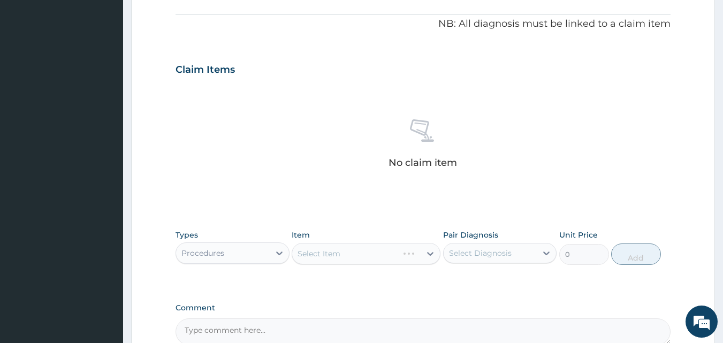
click at [361, 254] on div "Select Item" at bounding box center [366, 253] width 149 height 21
click at [364, 248] on div "Select Item" at bounding box center [356, 253] width 128 height 17
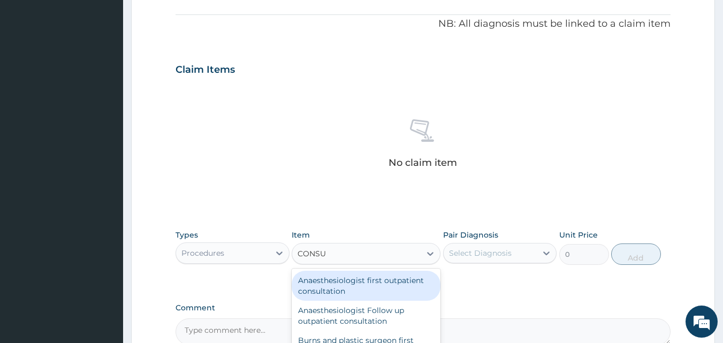
type input "CONSUL"
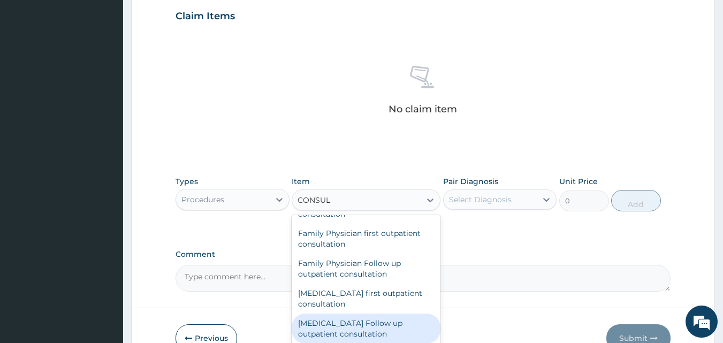
scroll to position [588, 0]
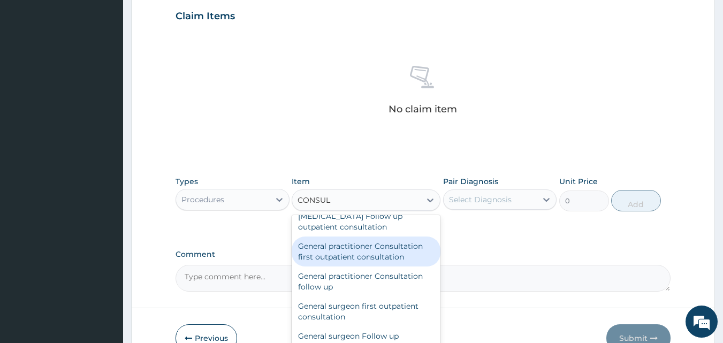
click at [378, 259] on div "General practitioner Consultation first outpatient consultation" at bounding box center [366, 251] width 149 height 30
type input "3000"
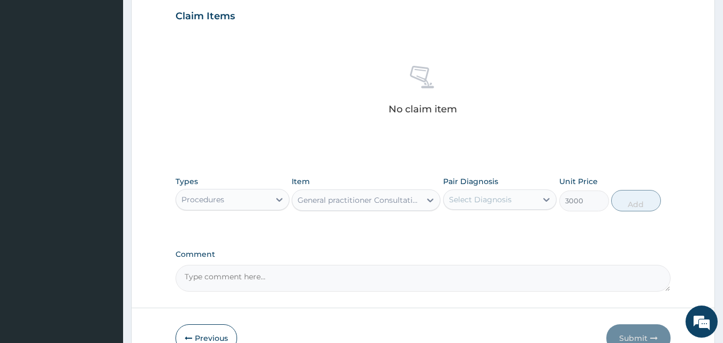
click at [524, 198] on div "Select Diagnosis" at bounding box center [490, 199] width 94 height 17
click at [485, 228] on label "Malaria" at bounding box center [494, 225] width 66 height 11
checkbox input "true"
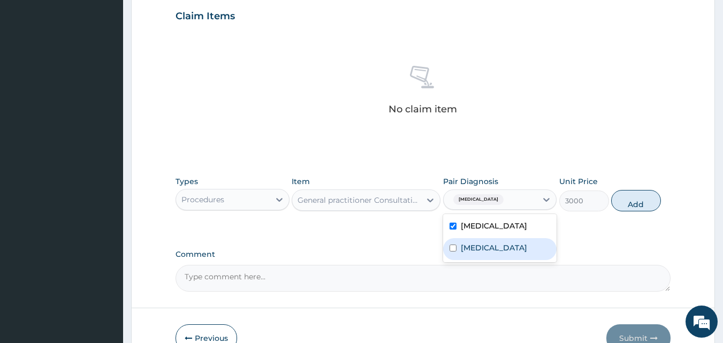
click at [490, 241] on div "Typhoid fever" at bounding box center [500, 249] width 114 height 22
checkbox input "true"
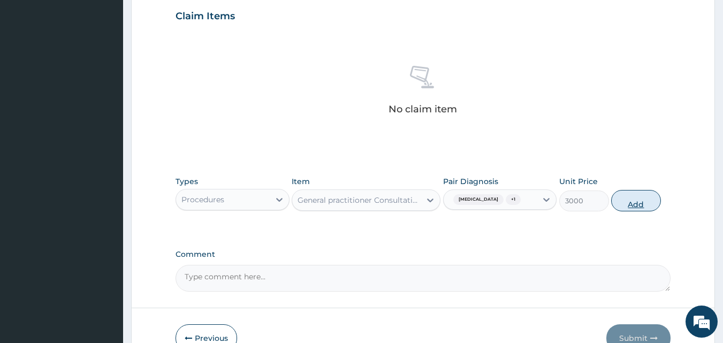
click at [636, 207] on button "Add" at bounding box center [636, 200] width 50 height 21
type input "0"
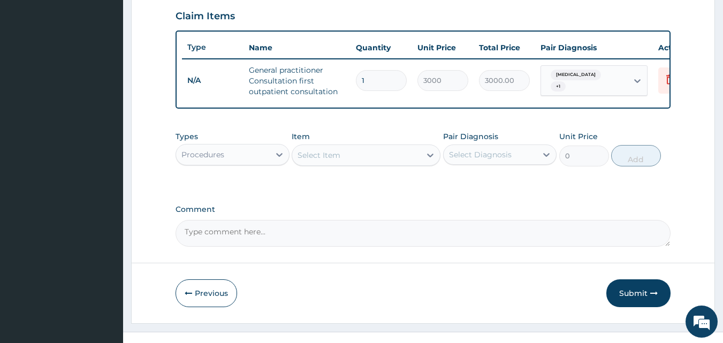
click at [267, 163] on div "Procedures" at bounding box center [223, 154] width 94 height 17
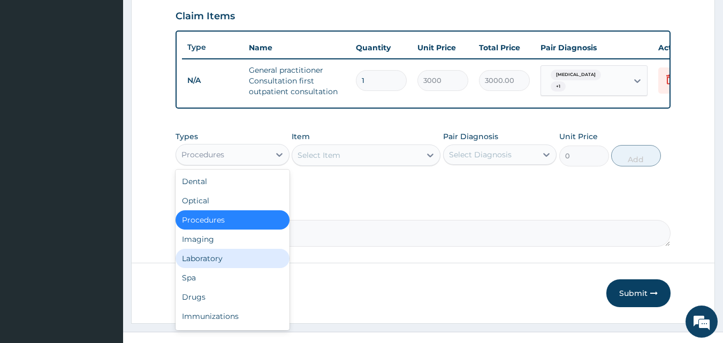
click at [218, 268] on div "Laboratory" at bounding box center [232, 258] width 114 height 19
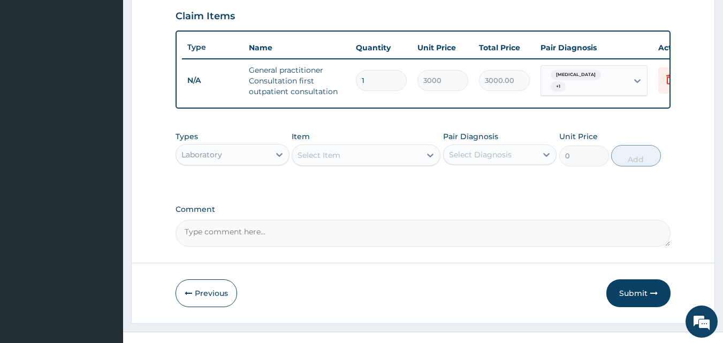
click at [367, 164] on div "Select Item" at bounding box center [356, 155] width 128 height 17
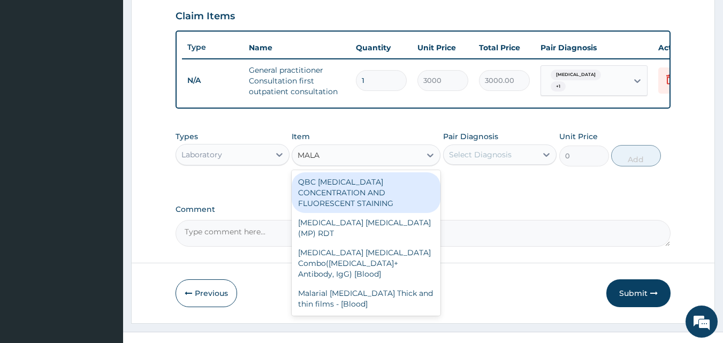
type input "MALAR"
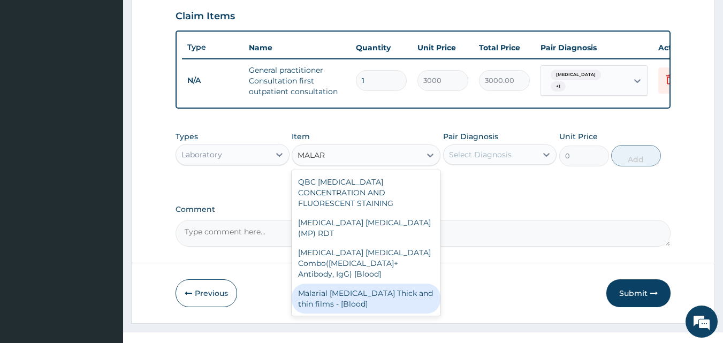
click at [396, 284] on div "Malarial Parasite Thick and thin films - [Blood]" at bounding box center [366, 299] width 149 height 30
type input "1500"
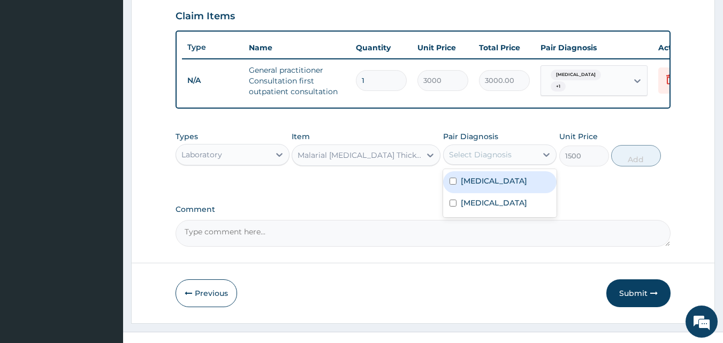
click at [518, 160] on div "Select Diagnosis" at bounding box center [490, 154] width 94 height 17
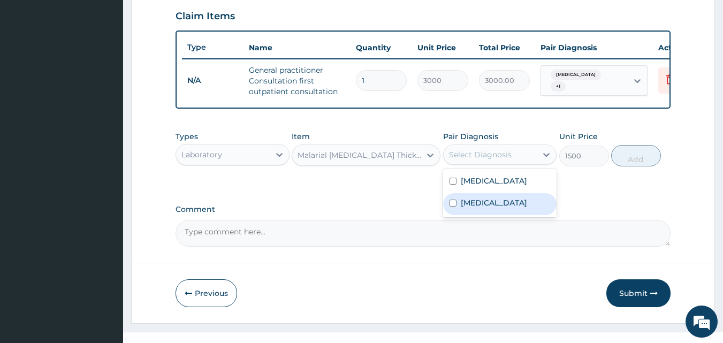
click at [510, 208] on label "Typhoid fever" at bounding box center [494, 202] width 66 height 11
checkbox input "true"
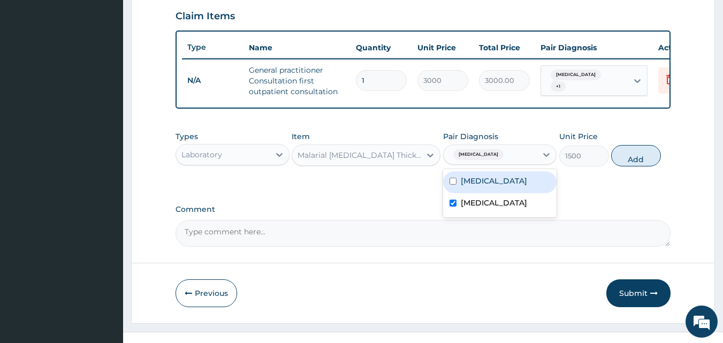
click at [497, 193] on div "Malaria" at bounding box center [500, 182] width 114 height 22
checkbox input "true"
click at [484, 208] on label "Typhoid fever" at bounding box center [494, 202] width 66 height 11
checkbox input "false"
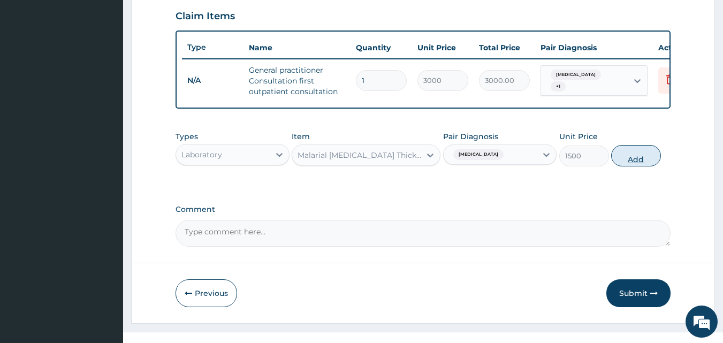
click at [639, 160] on button "Add" at bounding box center [636, 155] width 50 height 21
type input "0"
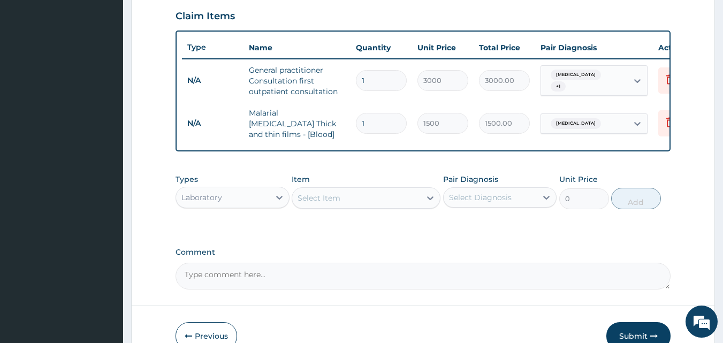
click at [367, 195] on div "Select Item" at bounding box center [356, 197] width 128 height 17
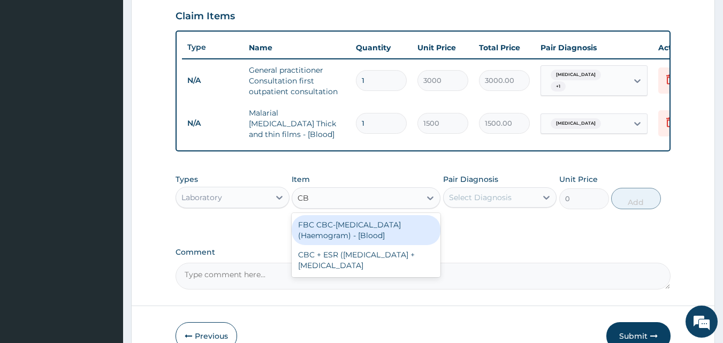
type input "CBC"
click at [337, 228] on div "FBC CBC-Complete Blood Count (Haemogram) - [Blood]" at bounding box center [366, 230] width 149 height 30
type input "3000"
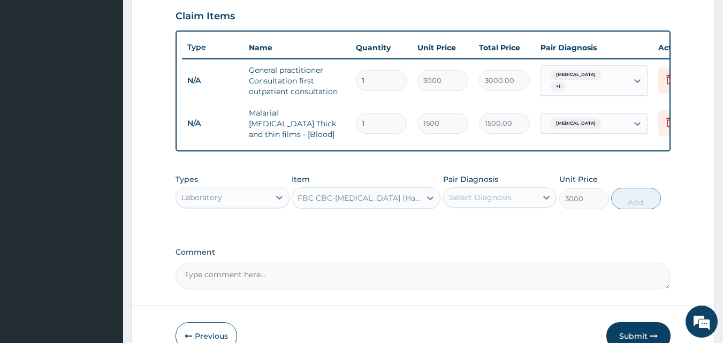
click at [512, 202] on div "Select Diagnosis" at bounding box center [490, 197] width 94 height 17
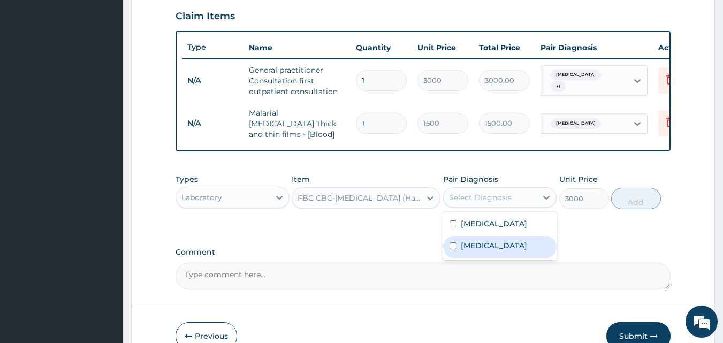
click at [461, 253] on div "Typhoid fever" at bounding box center [500, 247] width 114 height 22
checkbox input "true"
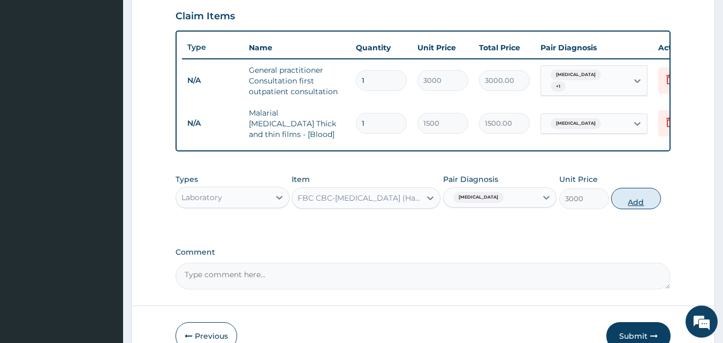
click at [632, 197] on button "Add" at bounding box center [636, 198] width 50 height 21
type input "0"
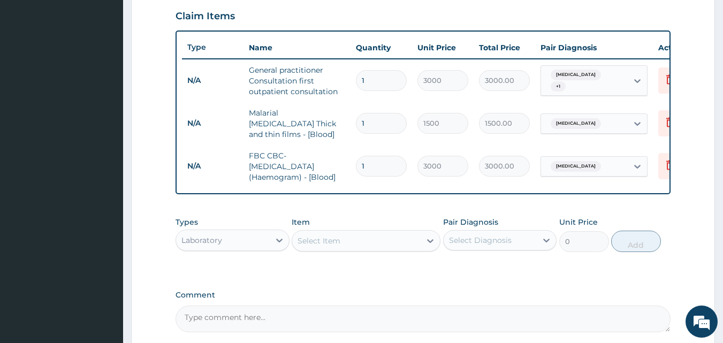
click at [334, 240] on div "Select Item" at bounding box center [318, 240] width 43 height 11
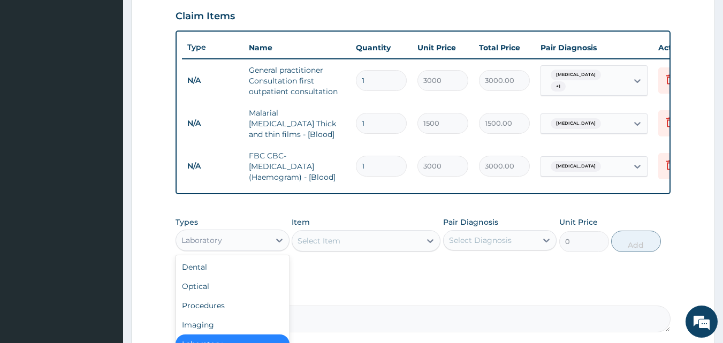
click at [266, 234] on div "Laboratory" at bounding box center [223, 240] width 94 height 17
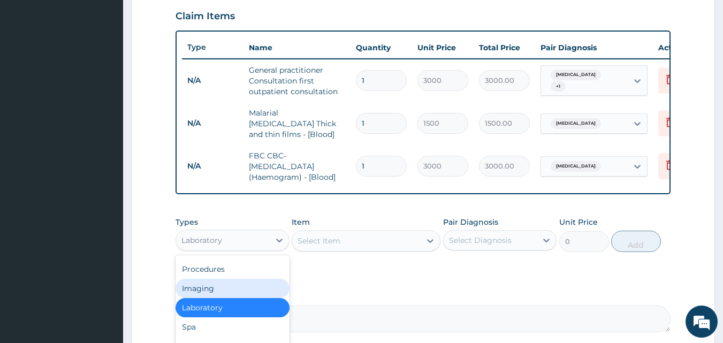
scroll to position [471, 0]
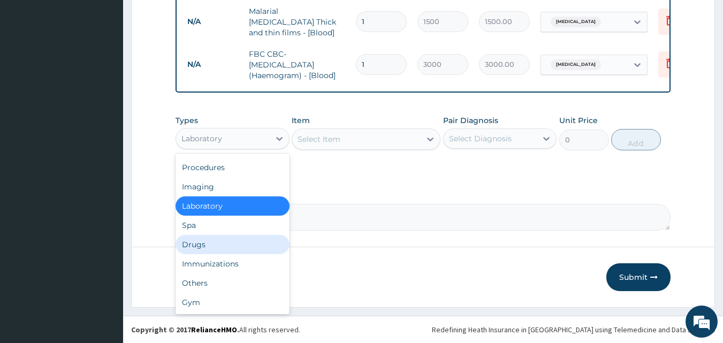
drag, startPoint x: 198, startPoint y: 243, endPoint x: 228, endPoint y: 239, distance: 30.3
click at [199, 243] on div "Drugs" at bounding box center [232, 244] width 114 height 19
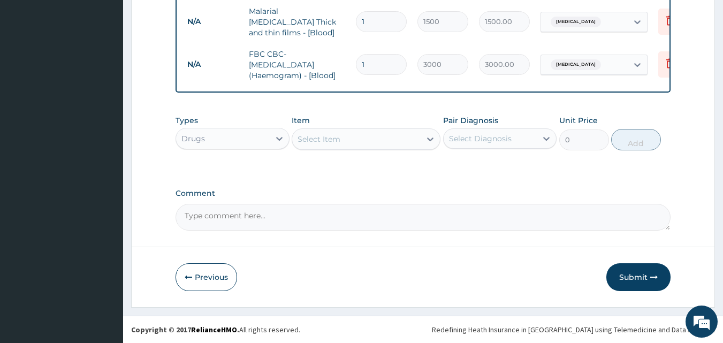
click at [379, 134] on div "Select Item" at bounding box center [356, 139] width 128 height 17
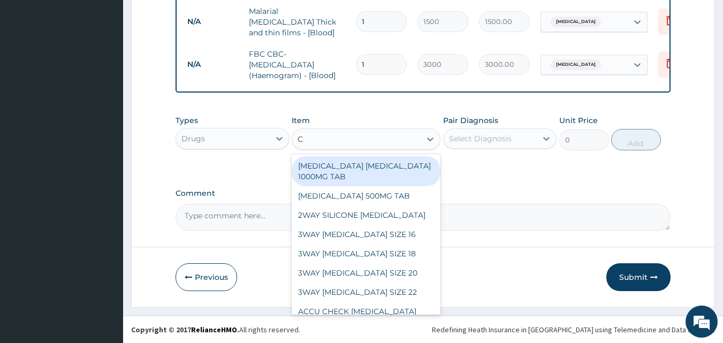
type input "CE"
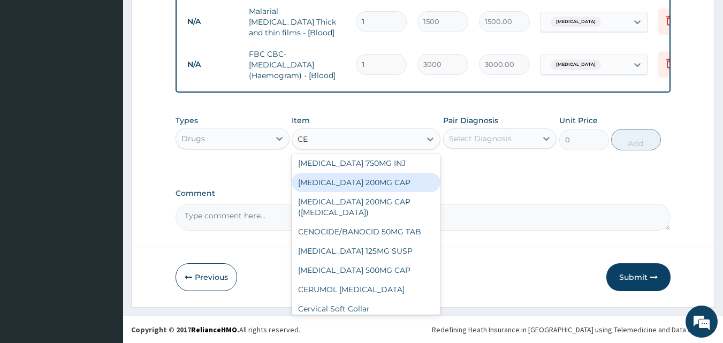
scroll to position [321, 0]
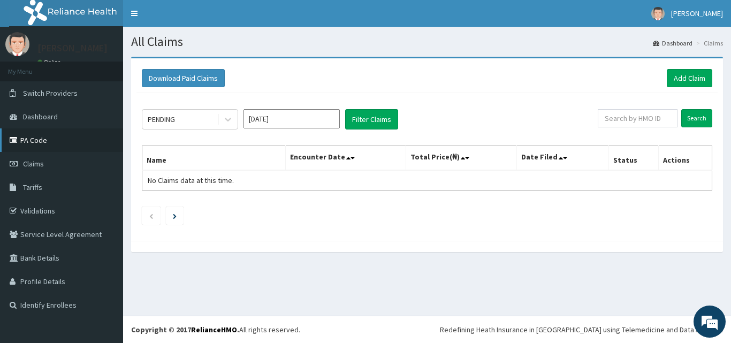
click at [31, 146] on link "PA Code" at bounding box center [61, 140] width 123 height 24
click at [687, 81] on link "Add Claim" at bounding box center [689, 78] width 45 height 18
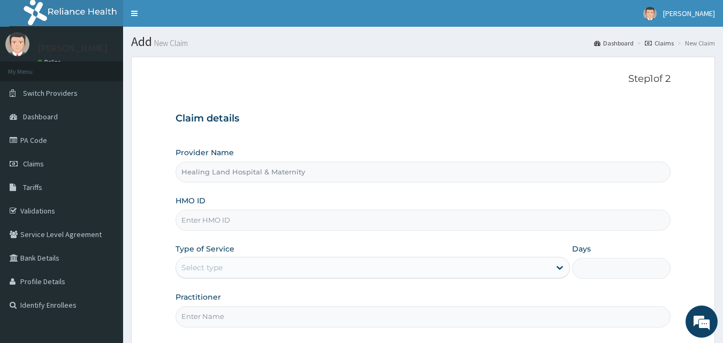
click at [221, 217] on input "HMO ID" at bounding box center [422, 220] width 495 height 21
paste input "Too/10247/b"
type input "Too/10247/b"
click at [199, 263] on div "Select type" at bounding box center [201, 267] width 41 height 11
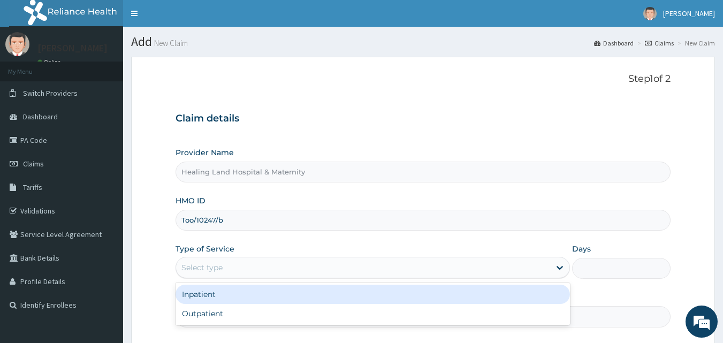
click at [197, 292] on div "Inpatient" at bounding box center [372, 294] width 394 height 19
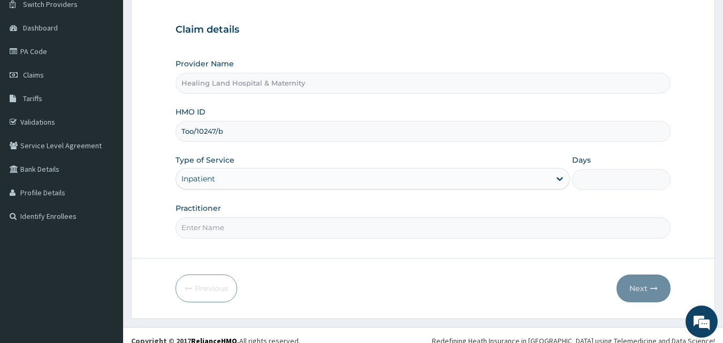
scroll to position [100, 0]
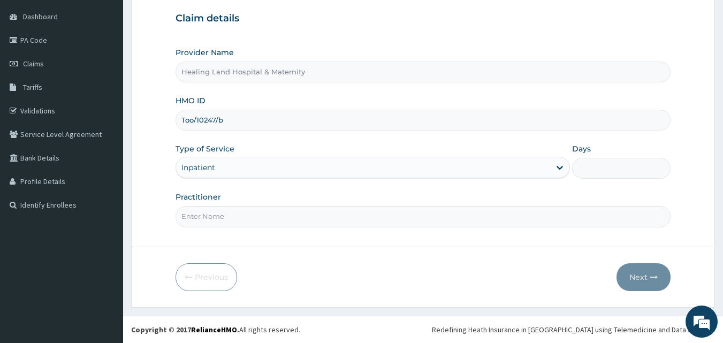
click at [598, 166] on input "Days" at bounding box center [621, 168] width 98 height 21
type input "1"
click at [243, 209] on input "Practitioner" at bounding box center [422, 216] width 495 height 21
type input "[PERSON_NAME]"
click at [640, 277] on button "Next" at bounding box center [643, 277] width 54 height 28
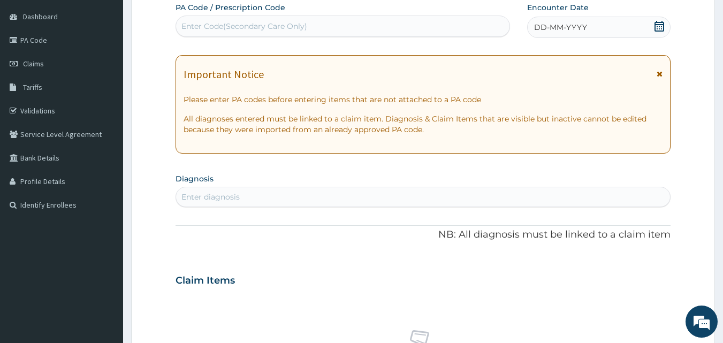
click at [566, 27] on span "DD-MM-YYYY" at bounding box center [560, 27] width 53 height 11
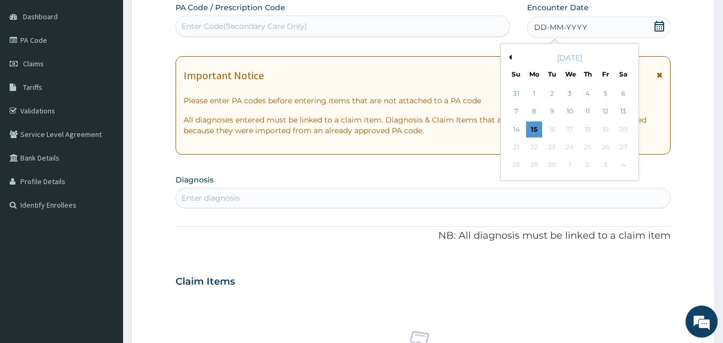
click at [510, 59] on button "Previous Month" at bounding box center [508, 57] width 5 height 5
click at [537, 108] on div "4" at bounding box center [534, 112] width 16 height 16
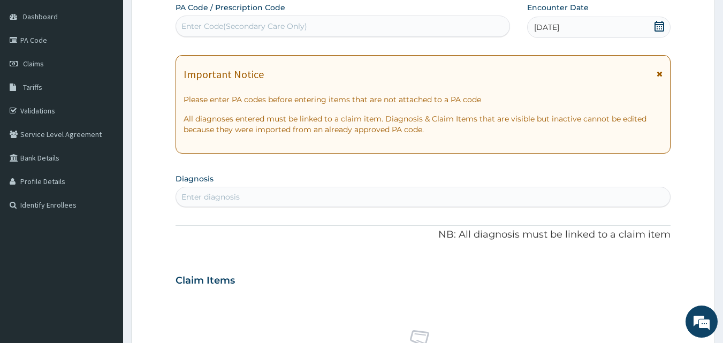
click at [401, 26] on div "Enter Code(Secondary Care Only)" at bounding box center [343, 26] width 334 height 17
drag, startPoint x: 401, startPoint y: 26, endPoint x: 366, endPoint y: 14, distance: 37.4
click at [339, 12] on div "PA Code / Prescription Code Select is focused ,type to refine list, press Down …" at bounding box center [342, 19] width 335 height 35
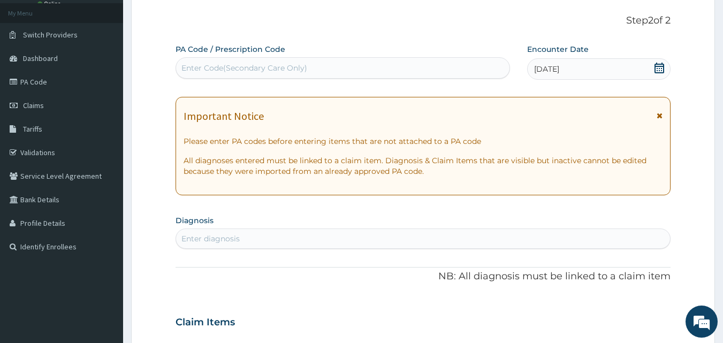
scroll to position [47, 0]
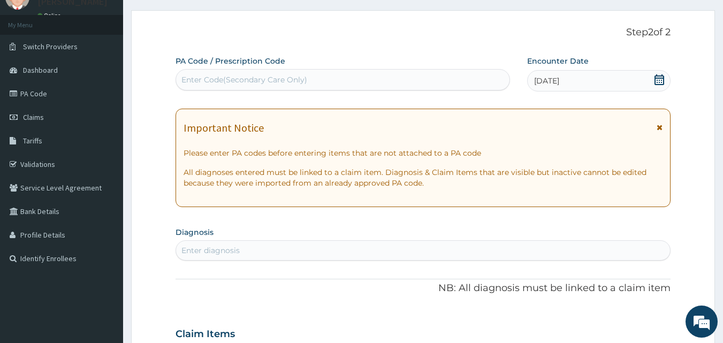
click at [256, 76] on div "Enter Code(Secondary Care Only)" at bounding box center [244, 79] width 126 height 11
drag, startPoint x: 255, startPoint y: 81, endPoint x: 238, endPoint y: 73, distance: 19.6
click at [231, 71] on div "Enter Code(Secondary Care Only)" at bounding box center [343, 79] width 334 height 17
type input "PA/A2B43C"
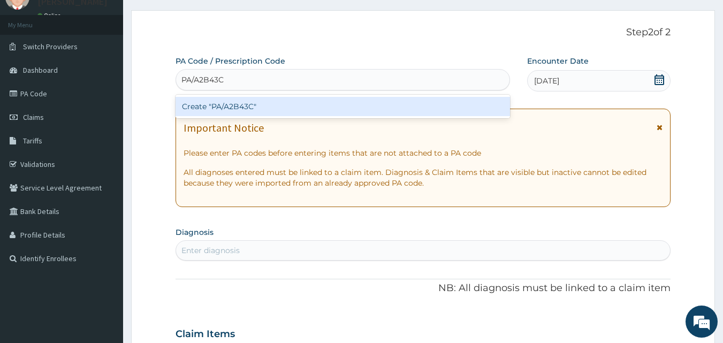
click at [330, 115] on div "Create "PA/A2B43C"" at bounding box center [342, 106] width 335 height 19
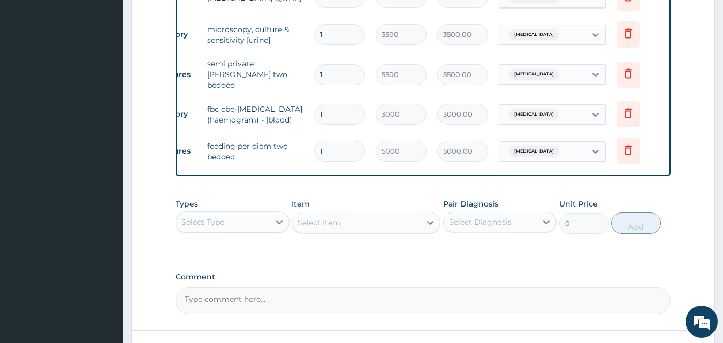
scroll to position [518, 0]
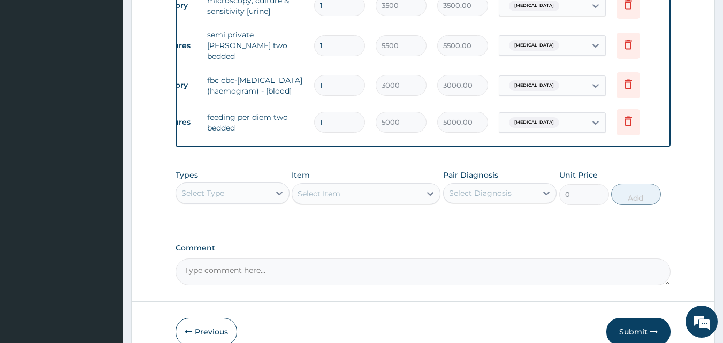
click at [245, 196] on div "Select Type" at bounding box center [223, 193] width 94 height 17
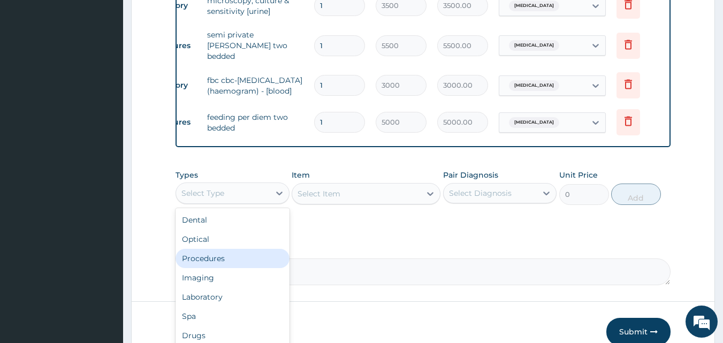
scroll to position [36, 0]
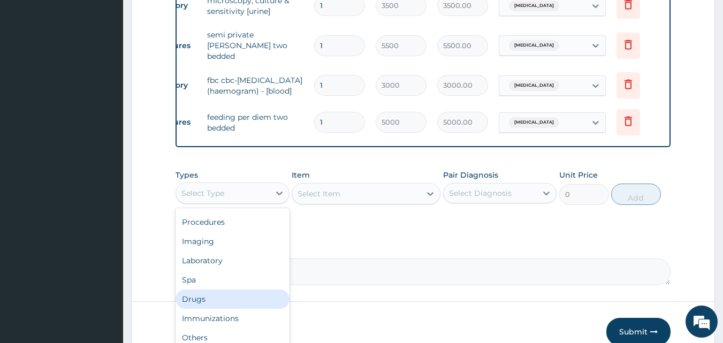
click at [233, 303] on div "Drugs" at bounding box center [232, 298] width 114 height 19
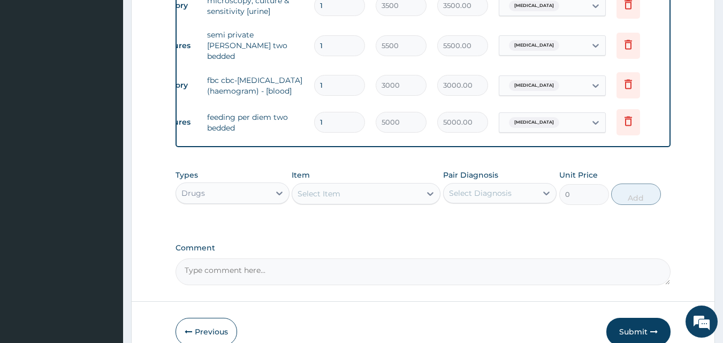
click at [338, 199] on div "Select Item" at bounding box center [318, 193] width 43 height 11
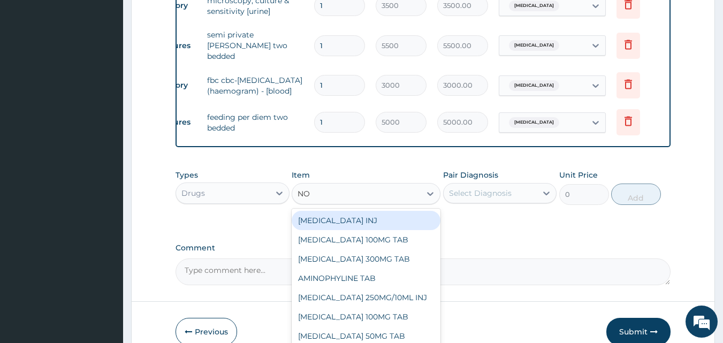
type input "NOR"
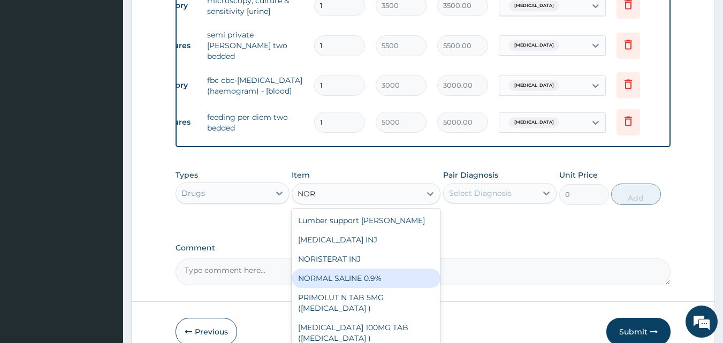
click at [368, 279] on div "NORMAL SALINE 0.9%" at bounding box center [366, 278] width 149 height 19
type input "1312.5"
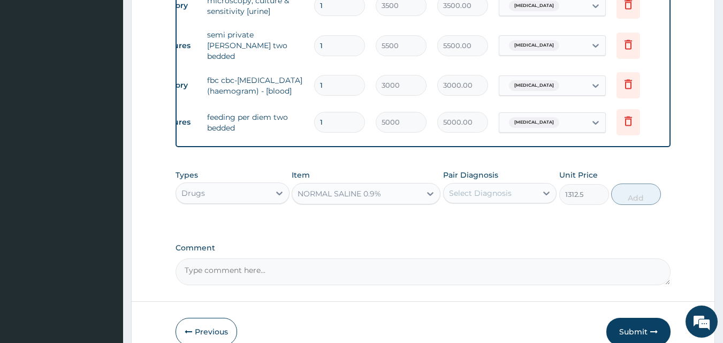
click at [509, 198] on div "Select Diagnosis" at bounding box center [480, 193] width 63 height 11
click at [452, 229] on div "Sepsis" at bounding box center [500, 221] width 114 height 22
checkbox input "true"
click at [639, 196] on button "Add" at bounding box center [636, 193] width 50 height 21
type input "0"
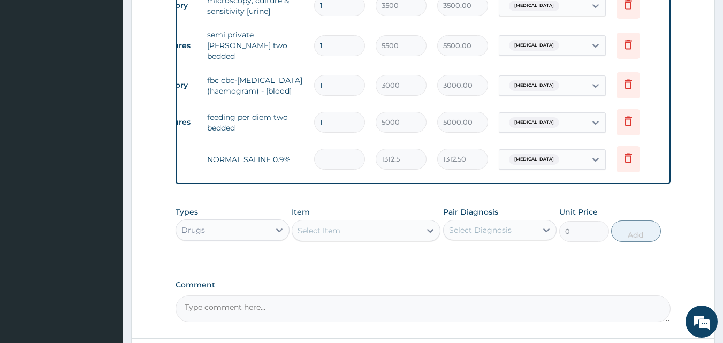
type input "0.00"
type input "2"
type input "2625.00"
type input "2"
click at [339, 229] on div "Select Item" at bounding box center [318, 230] width 43 height 11
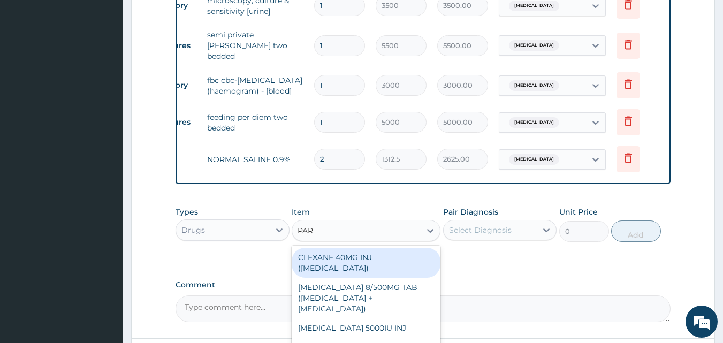
type input "PARA"
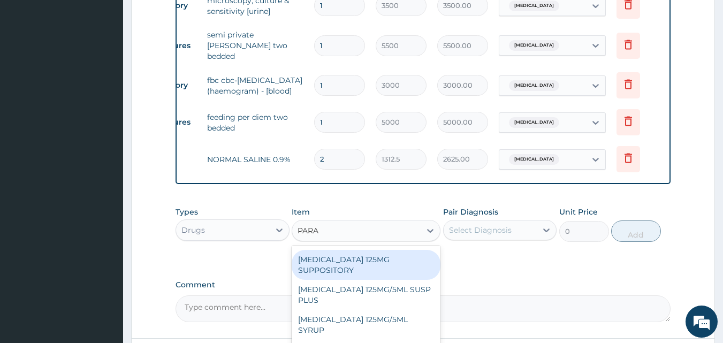
scroll to position [182, 0]
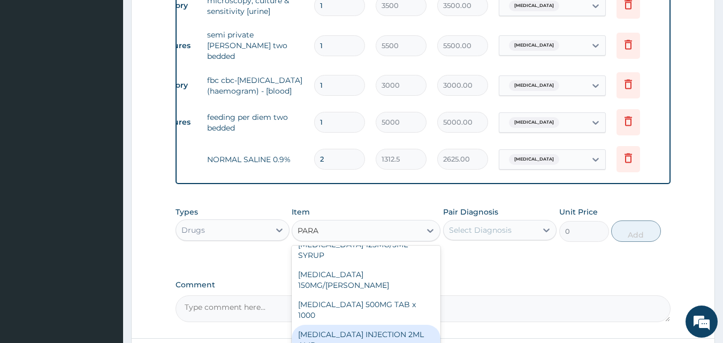
click at [369, 328] on div "PARACETAMOL INJECTION 2ML AMP" at bounding box center [366, 340] width 149 height 30
type input "700"
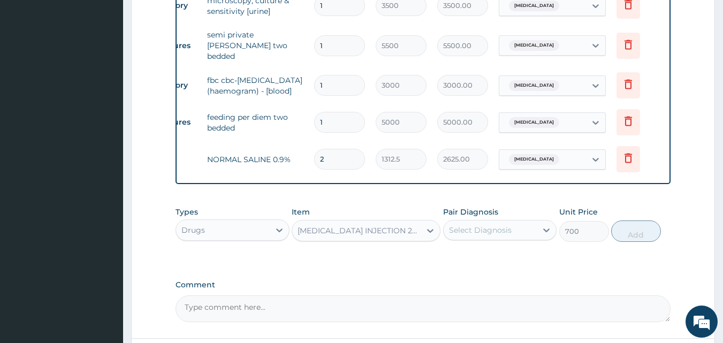
click at [508, 235] on div "Select Diagnosis" at bounding box center [480, 230] width 63 height 11
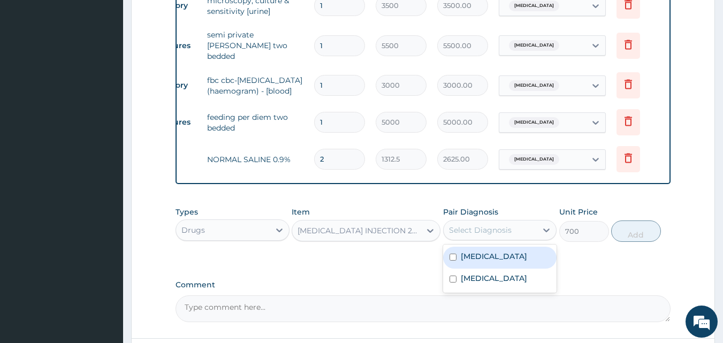
click at [494, 257] on div "Sepsis" at bounding box center [500, 258] width 114 height 22
checkbox input "true"
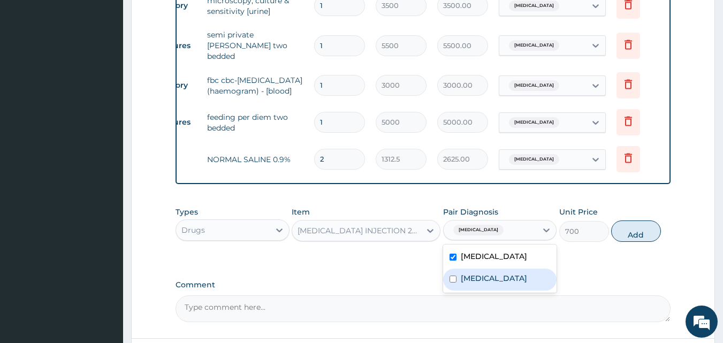
click at [489, 284] on label "Vaginitis" at bounding box center [494, 278] width 66 height 11
checkbox input "true"
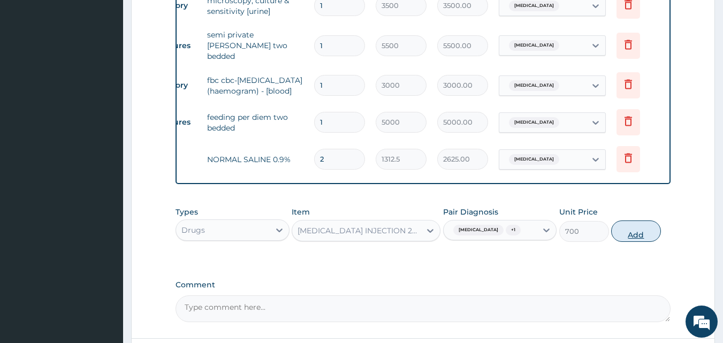
click at [637, 236] on button "Add" at bounding box center [636, 230] width 50 height 21
type input "0"
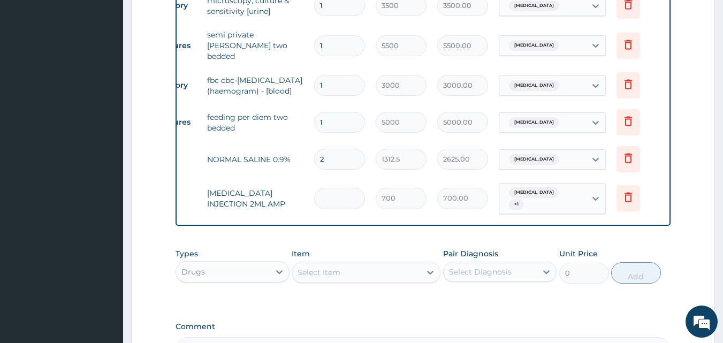
type input "0.00"
type input "6"
type input "4200.00"
type input "6"
click at [357, 275] on div "Select Item" at bounding box center [356, 272] width 128 height 17
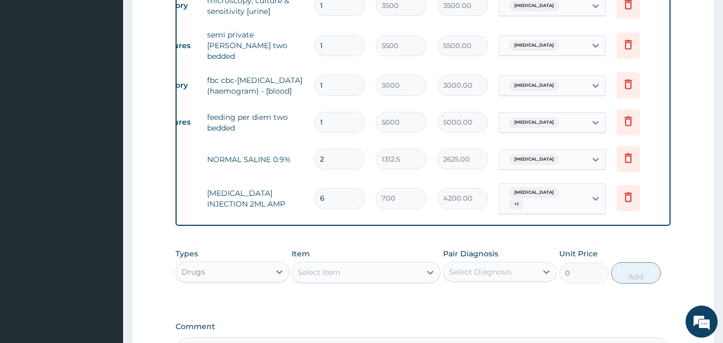
click at [363, 271] on div "Select Item" at bounding box center [356, 272] width 128 height 17
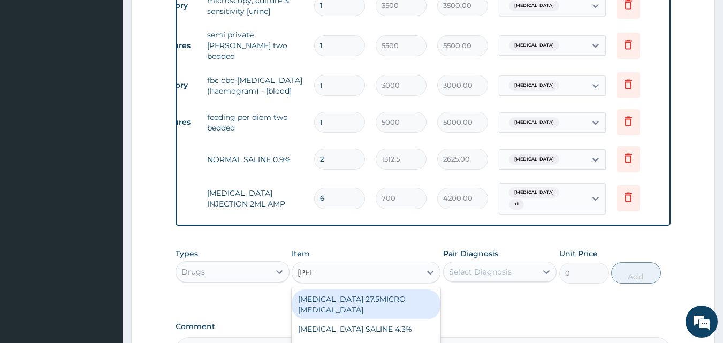
type input "SALB"
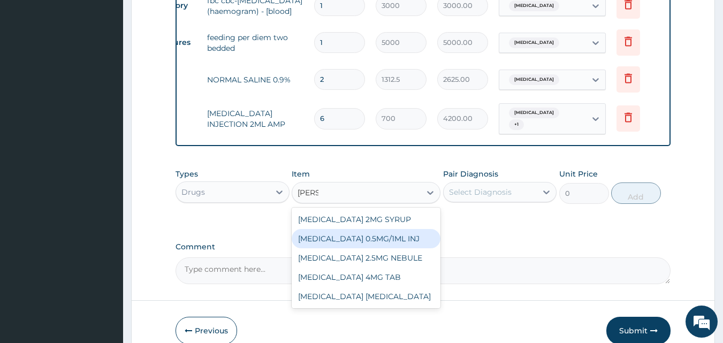
scroll to position [625, 0]
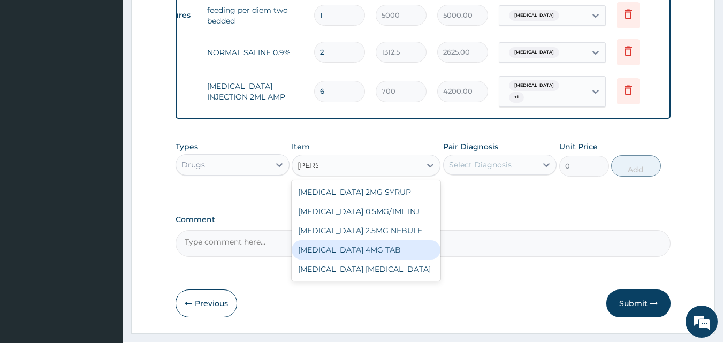
click at [382, 249] on div "SALBUTAMOL 4MG TAB" at bounding box center [366, 249] width 149 height 19
type input "52.5"
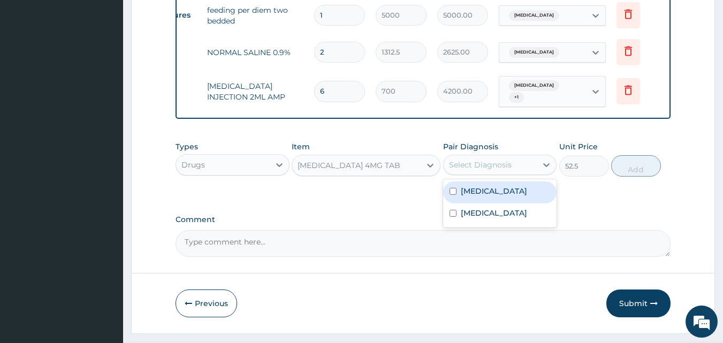
click at [471, 163] on div "Select Diagnosis" at bounding box center [480, 164] width 63 height 11
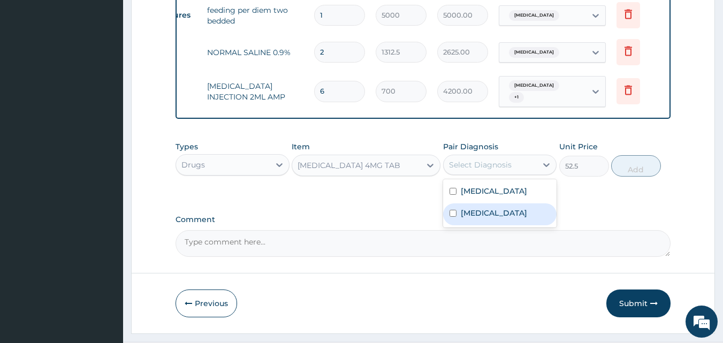
click at [484, 209] on label "Vaginitis" at bounding box center [494, 213] width 66 height 11
checkbox input "true"
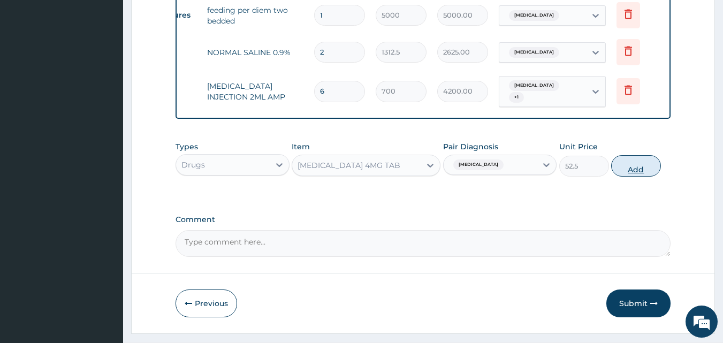
click at [641, 160] on button "Add" at bounding box center [636, 165] width 50 height 21
type input "0"
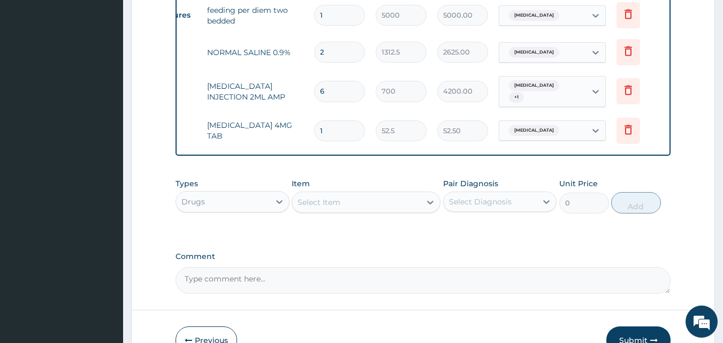
type input "10"
type input "525.00"
type input "10"
click at [325, 205] on div "Select Item" at bounding box center [318, 202] width 43 height 11
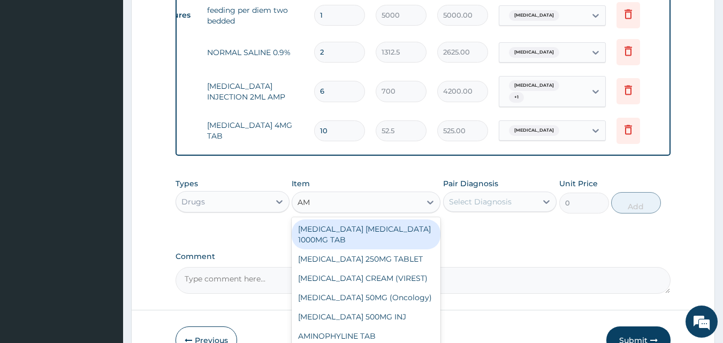
type input "AMO"
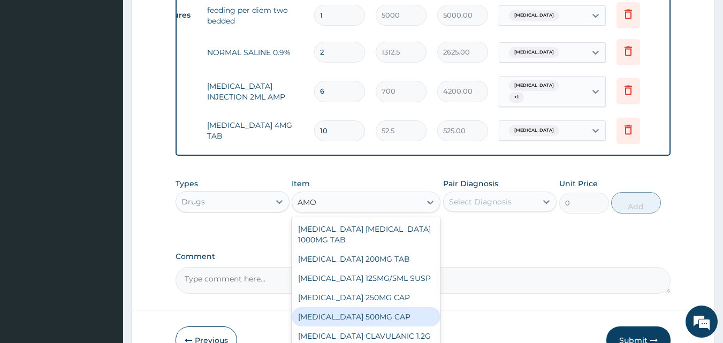
click at [354, 312] on div "AMOXICILLIN 500MG CAP" at bounding box center [366, 316] width 149 height 19
type input "35"
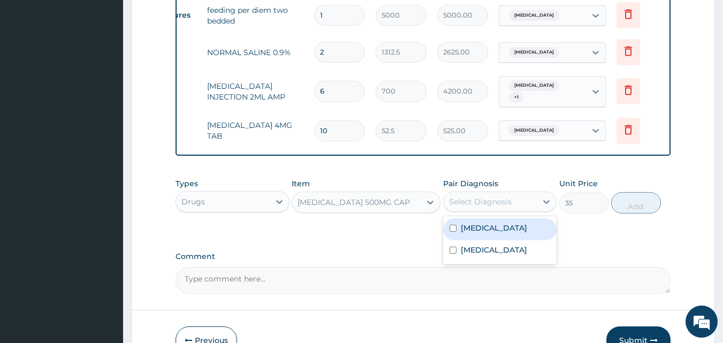
click at [525, 198] on div "Select Diagnosis" at bounding box center [490, 201] width 94 height 17
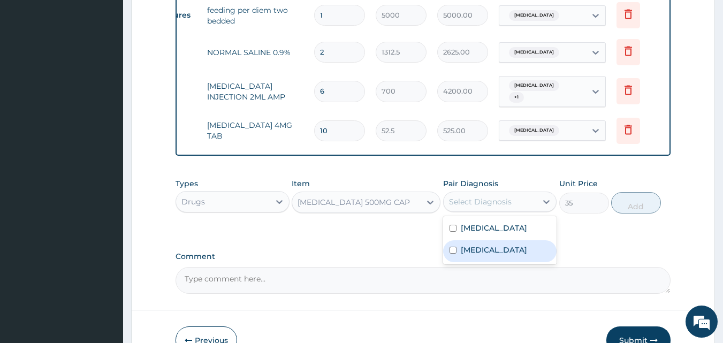
drag, startPoint x: 472, startPoint y: 251, endPoint x: 445, endPoint y: 208, distance: 51.2
click at [469, 250] on label "Vaginitis" at bounding box center [494, 249] width 66 height 11
checkbox input "true"
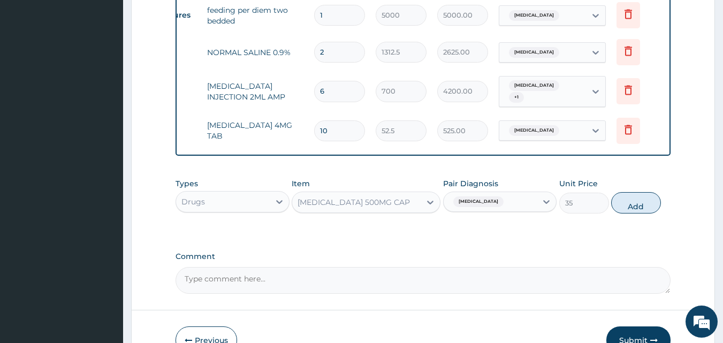
drag, startPoint x: 443, startPoint y: 203, endPoint x: 448, endPoint y: 229, distance: 26.0
click at [443, 211] on div "Pair Diagnosis option Vaginitis, selected. Select is focused ,type to refine li…" at bounding box center [500, 195] width 114 height 35
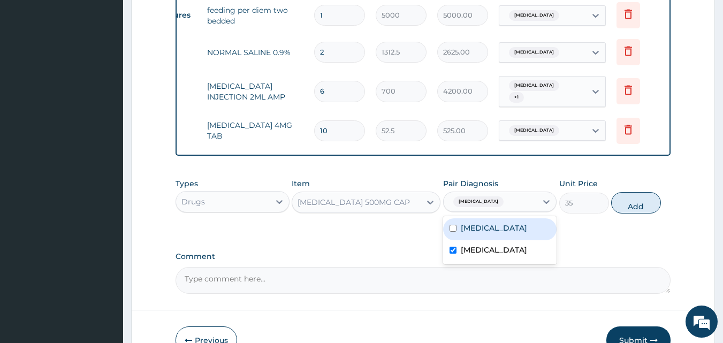
click at [498, 196] on div "Vaginitis" at bounding box center [490, 202] width 94 height 18
click at [493, 227] on div "Sepsis" at bounding box center [500, 229] width 114 height 22
checkbox input "true"
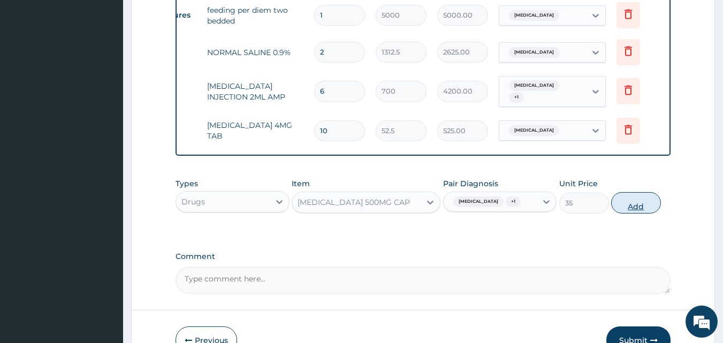
click at [645, 210] on button "Add" at bounding box center [636, 202] width 50 height 21
type input "0"
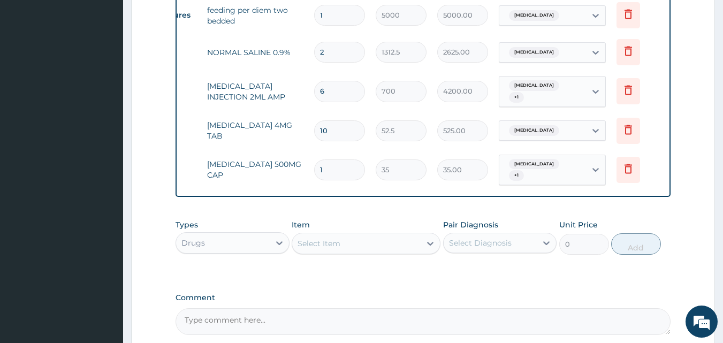
type input "15"
type input "525.00"
type input "15"
click at [327, 238] on div "Select Item" at bounding box center [318, 243] width 43 height 11
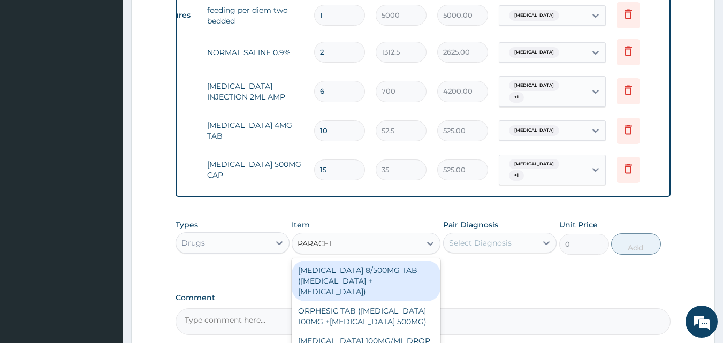
type input "PARACETA"
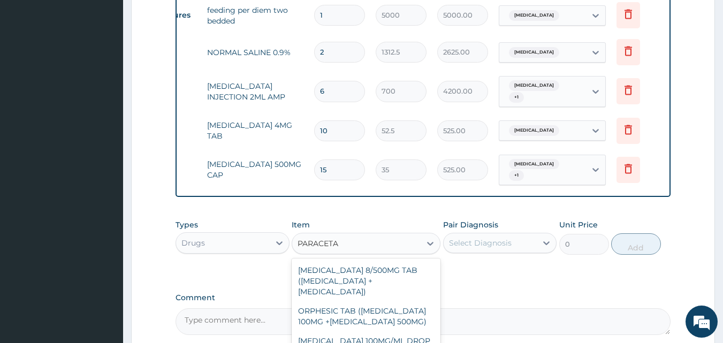
scroll to position [133, 0]
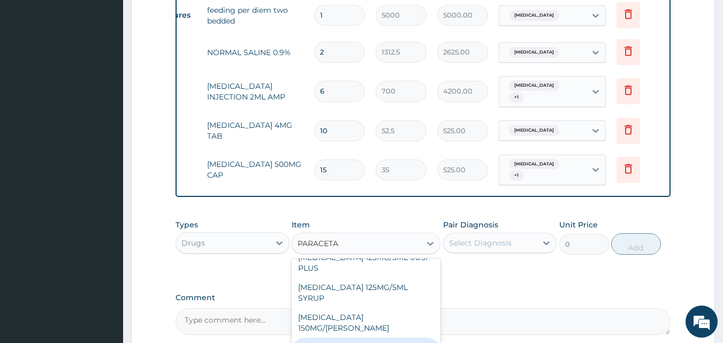
type input "11.025"
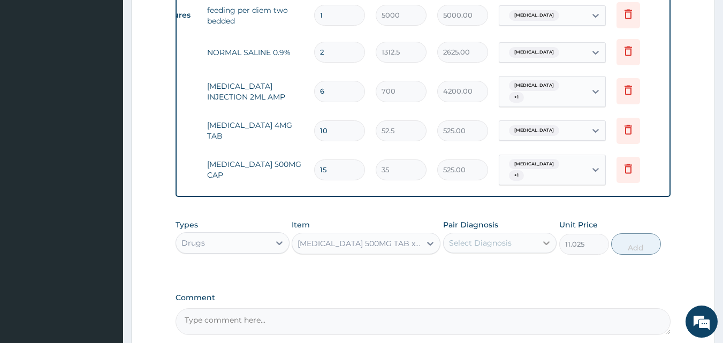
click at [539, 236] on div at bounding box center [546, 242] width 19 height 19
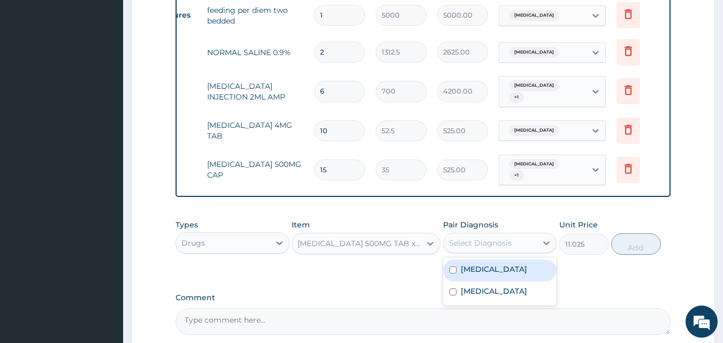
drag, startPoint x: 505, startPoint y: 262, endPoint x: 501, endPoint y: 274, distance: 13.4
click at [502, 265] on div "Sepsis" at bounding box center [500, 270] width 114 height 22
checkbox input "true"
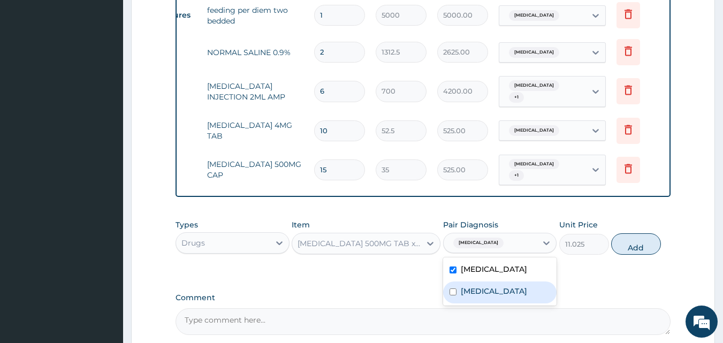
click at [497, 286] on div "Vaginitis" at bounding box center [500, 292] width 114 height 22
checkbox input "true"
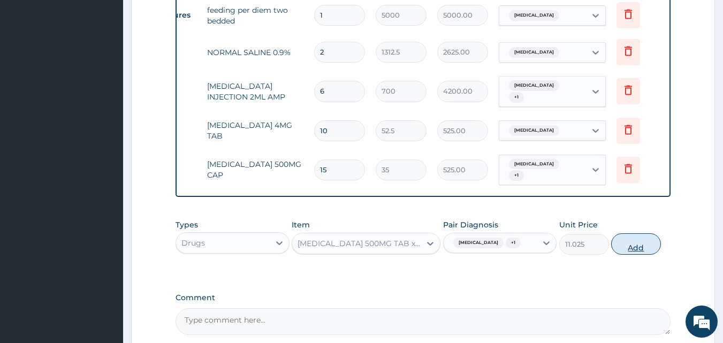
click at [651, 244] on button "Add" at bounding box center [636, 243] width 50 height 21
type input "0"
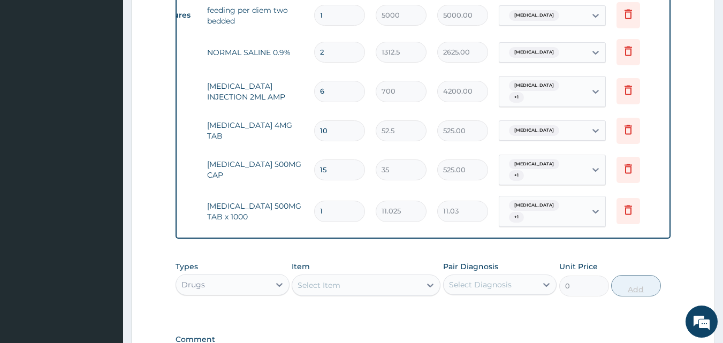
type input "18"
type input "198.45"
type input "18"
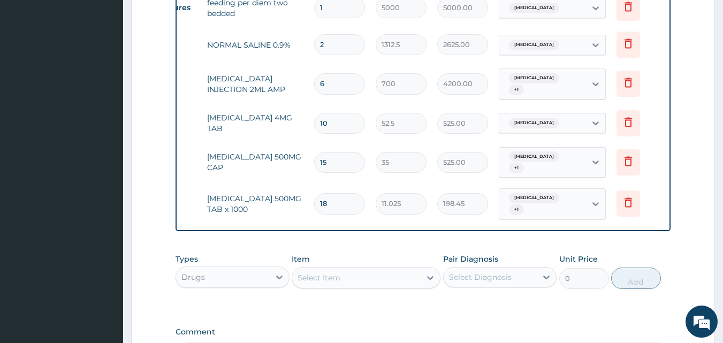
scroll to position [761, 0]
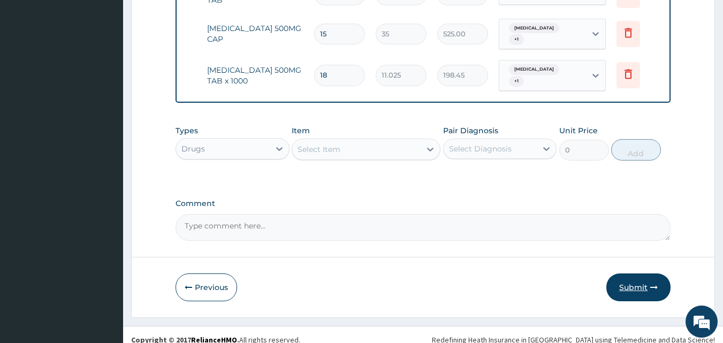
click at [642, 273] on button "Submit" at bounding box center [638, 287] width 64 height 28
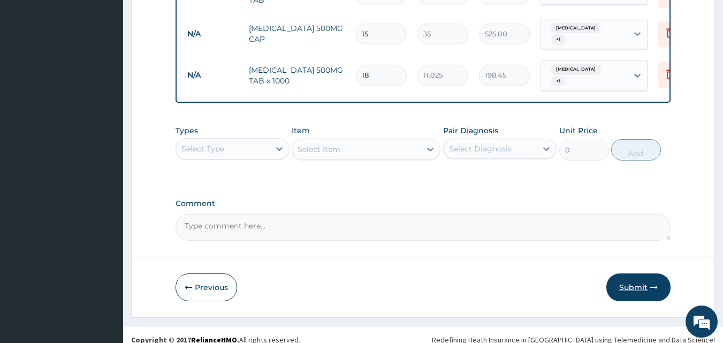
click at [637, 275] on button "Submit" at bounding box center [638, 287] width 64 height 28
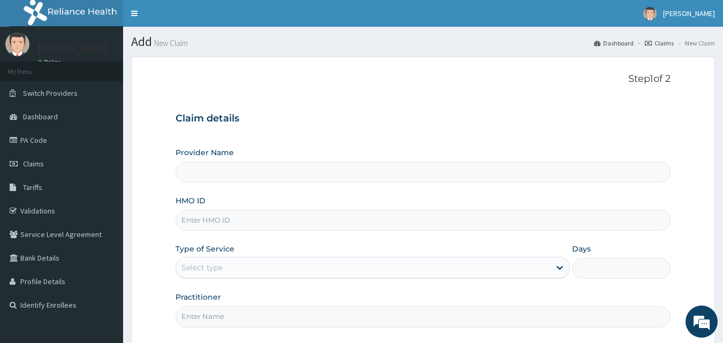
type input "Healing Land Hospital & Maternity"
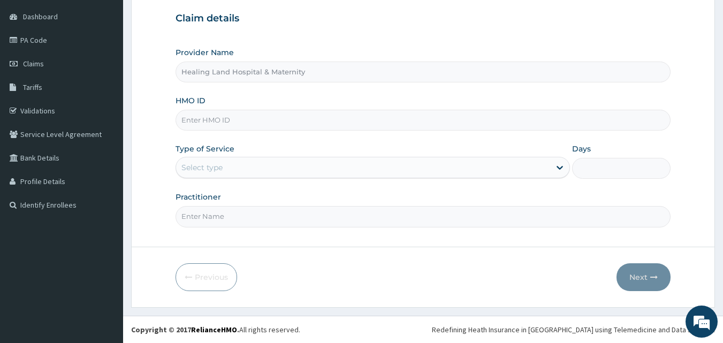
click at [296, 127] on input "HMO ID" at bounding box center [422, 120] width 495 height 21
paste input "Too/10247/b"
type input "Too/10247/b"
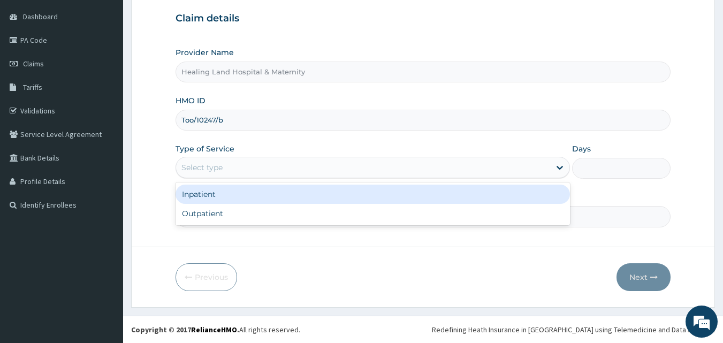
click at [358, 165] on div "Select type" at bounding box center [363, 167] width 374 height 17
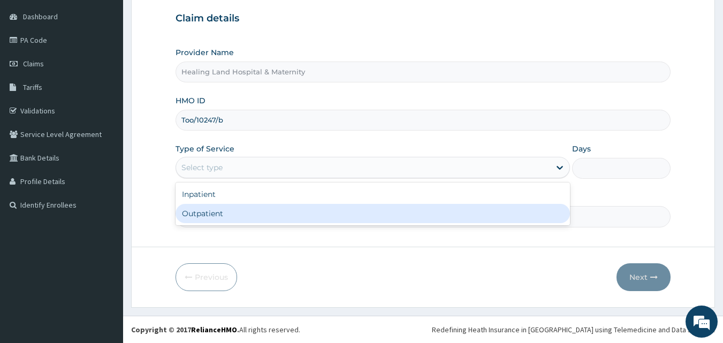
click at [268, 220] on div "Outpatient" at bounding box center [372, 213] width 394 height 19
type input "1"
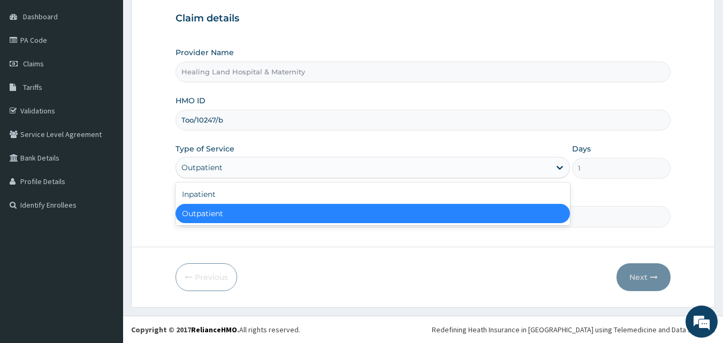
click at [373, 165] on div "Outpatient" at bounding box center [363, 167] width 374 height 17
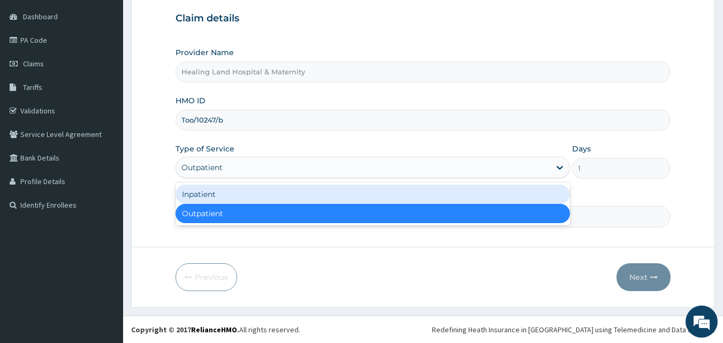
click at [311, 196] on div "Inpatient" at bounding box center [372, 194] width 394 height 19
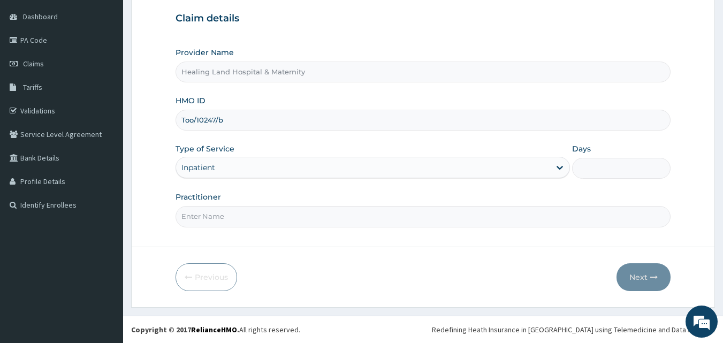
click at [605, 165] on input "Days" at bounding box center [621, 168] width 98 height 21
type input "1"
click at [341, 220] on input "Practitioner" at bounding box center [422, 216] width 495 height 21
type input "[PERSON_NAME]"
click at [638, 273] on button "Next" at bounding box center [643, 277] width 54 height 28
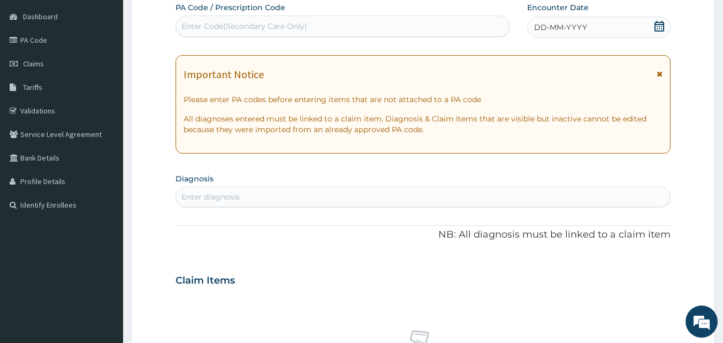
click at [658, 29] on icon at bounding box center [659, 26] width 11 height 11
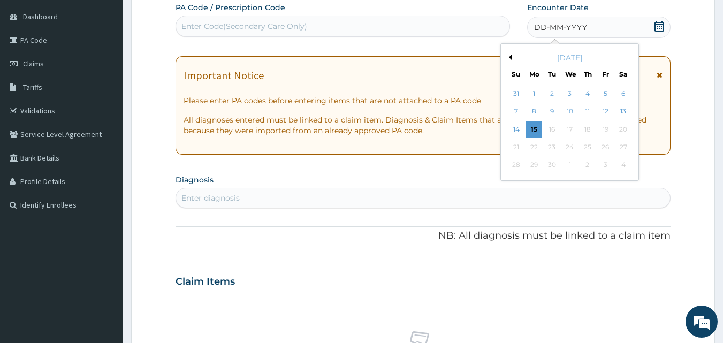
click at [510, 56] on button "Previous Month" at bounding box center [508, 57] width 5 height 5
click at [528, 110] on div "4" at bounding box center [534, 112] width 16 height 16
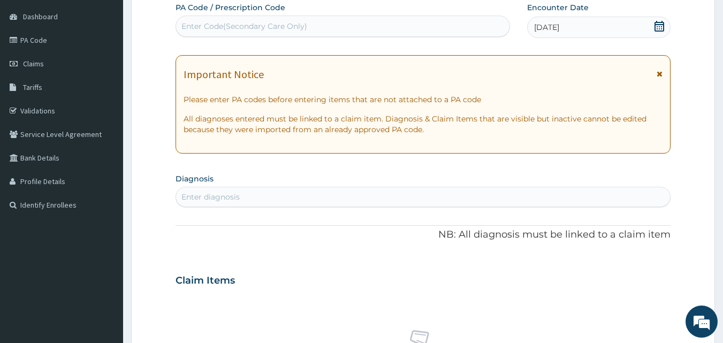
click at [382, 26] on div "Enter Code(Secondary Care Only)" at bounding box center [343, 26] width 334 height 17
type input "PA/"
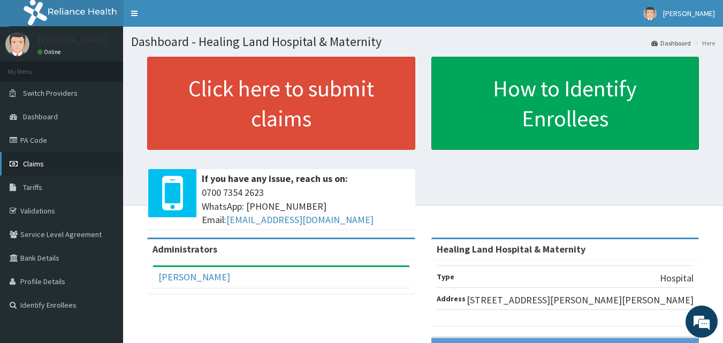
click at [38, 166] on span "Claims" at bounding box center [33, 164] width 21 height 10
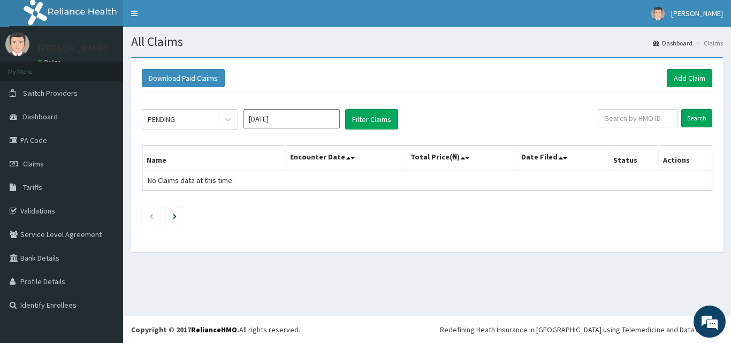
click at [38, 166] on span "Claims" at bounding box center [33, 164] width 21 height 10
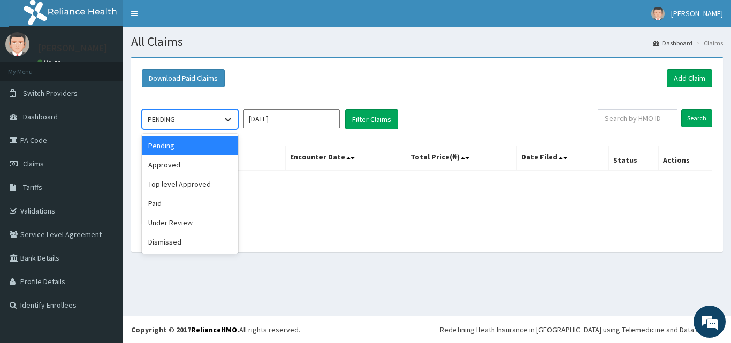
click at [234, 114] on div at bounding box center [227, 119] width 19 height 19
drag, startPoint x: 162, startPoint y: 161, endPoint x: 164, endPoint y: 166, distance: 5.6
click at [162, 165] on div "Approved" at bounding box center [190, 164] width 96 height 19
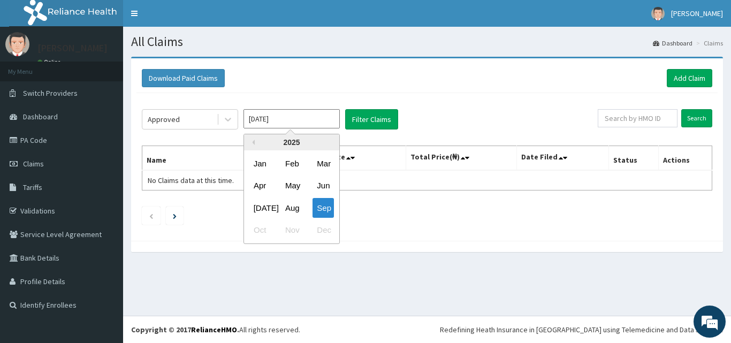
click at [316, 118] on input "[DATE]" at bounding box center [291, 118] width 96 height 19
click at [288, 208] on div "Aug" at bounding box center [291, 208] width 21 height 20
type input "[DATE]"
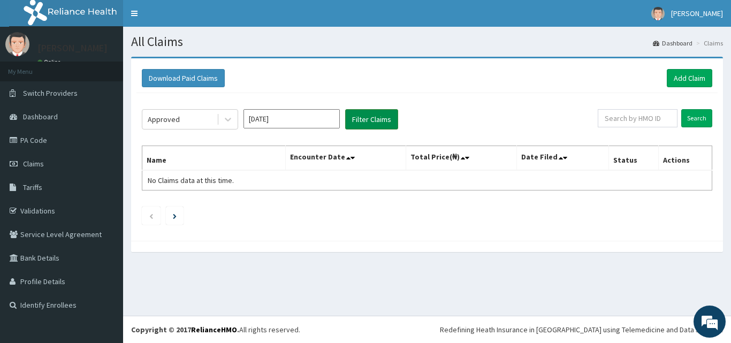
click at [380, 117] on button "Filter Claims" at bounding box center [371, 119] width 53 height 20
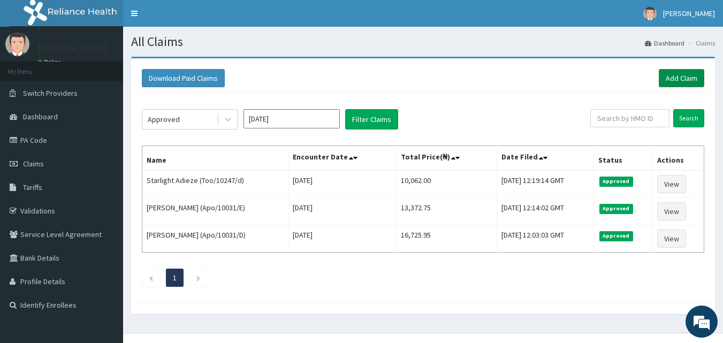
click at [678, 76] on link "Add Claim" at bounding box center [680, 78] width 45 height 18
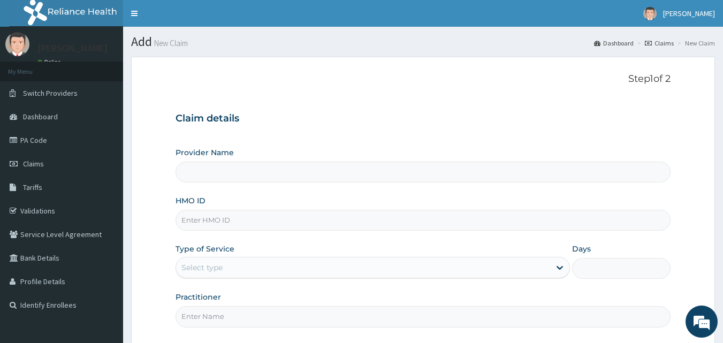
type input "Healing Land Hospital & Maternity"
click at [256, 224] on input "HMO ID" at bounding box center [422, 220] width 495 height 21
paste input "Too/10247/a"
type input "Too/10247/a"
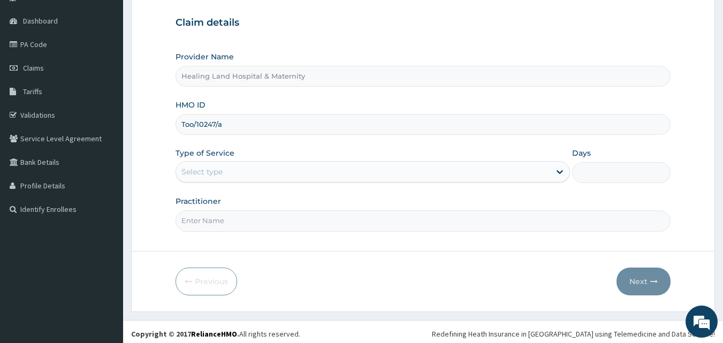
scroll to position [100, 0]
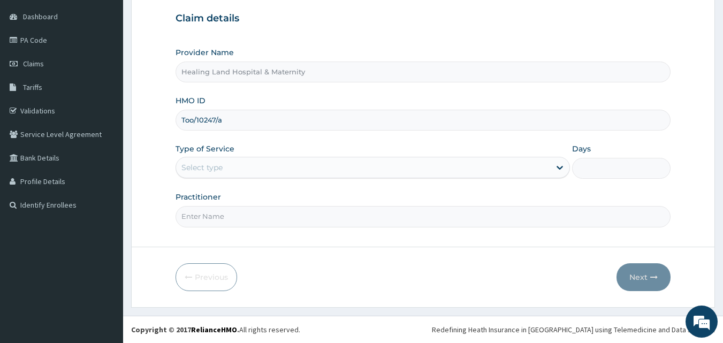
click at [278, 157] on div "Select type" at bounding box center [372, 167] width 394 height 21
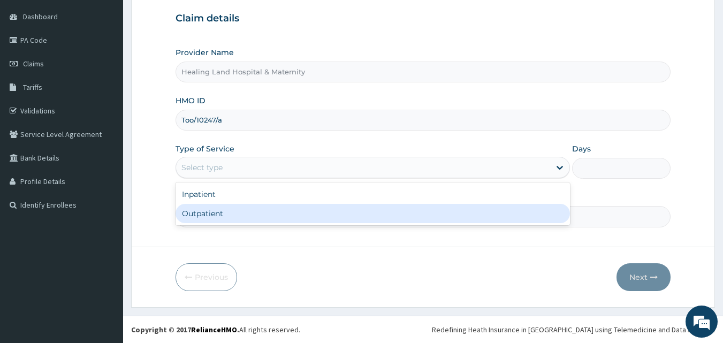
click at [231, 210] on div "Outpatient" at bounding box center [372, 213] width 394 height 19
type input "1"
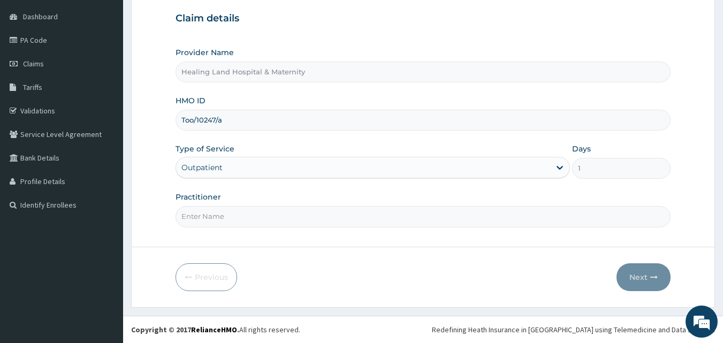
click at [439, 224] on input "Practitioner" at bounding box center [422, 216] width 495 height 21
type input "DR AMAKA"
click at [647, 281] on button "Next" at bounding box center [643, 277] width 54 height 28
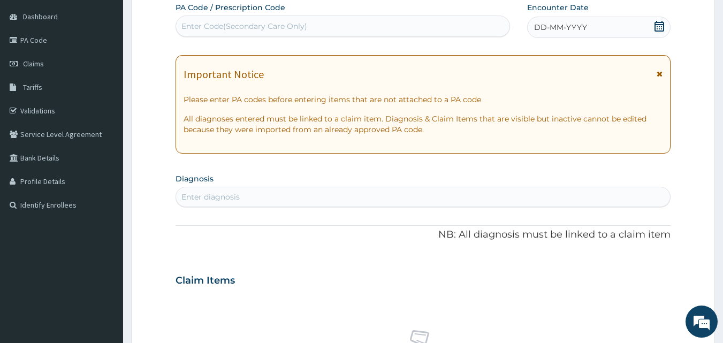
click at [663, 30] on icon at bounding box center [659, 26] width 10 height 11
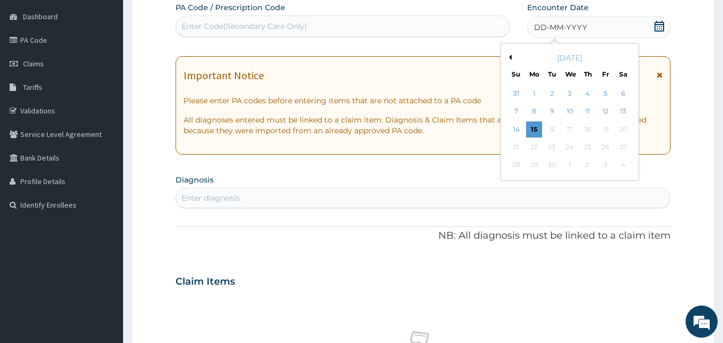
click at [511, 60] on div "September 2025" at bounding box center [569, 57] width 129 height 11
click at [510, 53] on div "September 2025" at bounding box center [569, 57] width 129 height 11
click at [511, 58] on button "Previous Month" at bounding box center [508, 57] width 5 height 5
click at [520, 112] on div "3" at bounding box center [516, 112] width 16 height 16
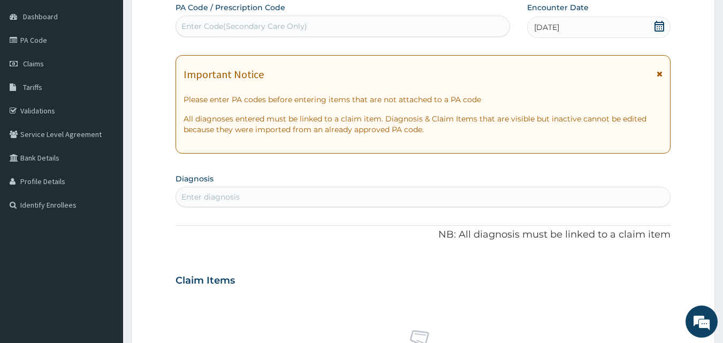
click at [289, 198] on div "Enter diagnosis" at bounding box center [423, 196] width 494 height 17
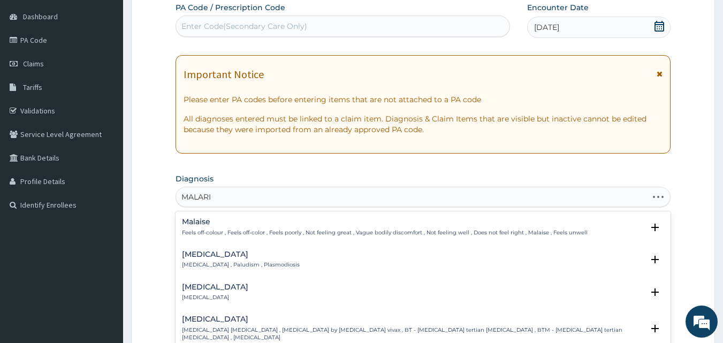
type input "MALARIA"
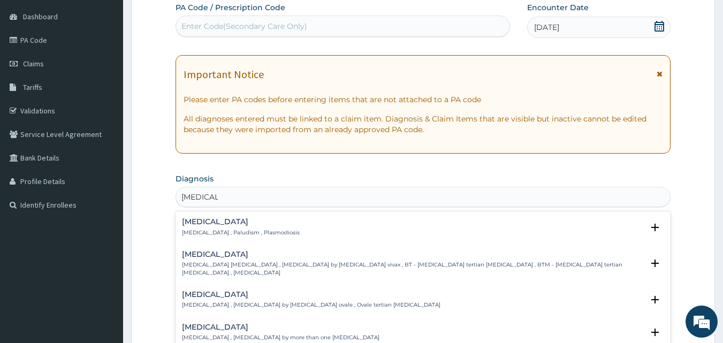
click at [208, 220] on h4 "Malaria" at bounding box center [241, 222] width 118 height 8
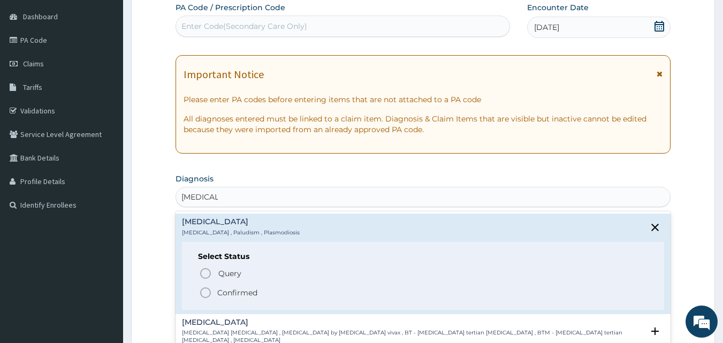
click at [220, 265] on div "Select Status Query Query covers suspected (?), Keep in view (kiv), Ruled out (…" at bounding box center [423, 276] width 482 height 68
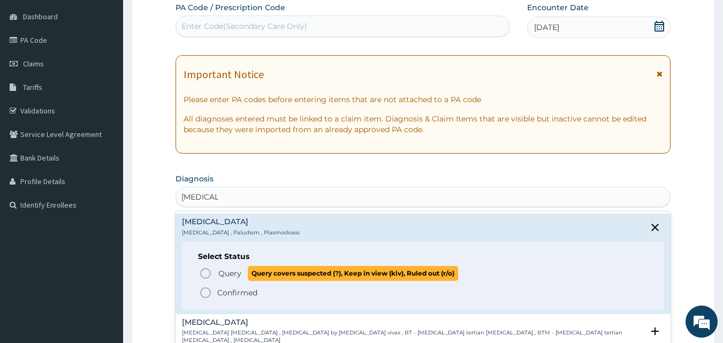
click at [248, 268] on span "Query covers suspected (?), Keep in view (kiv), Ruled out (r/o)" at bounding box center [353, 273] width 210 height 14
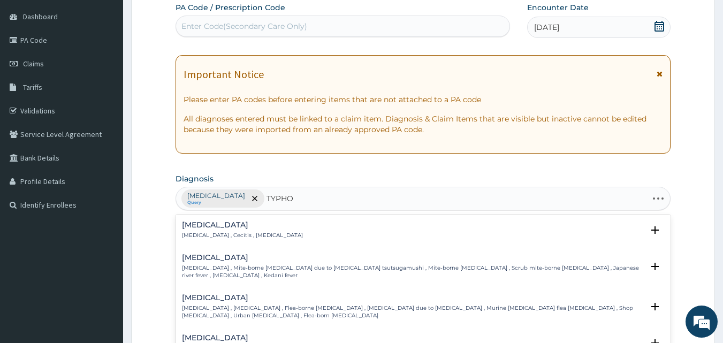
type input "TYPHOI"
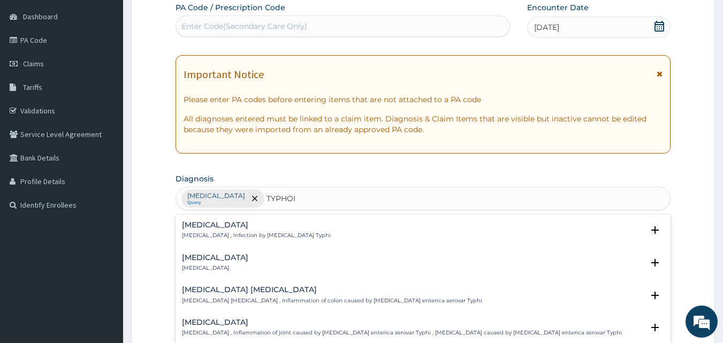
click at [264, 233] on p "Typhoid fever , Infection by Salmonella Typhi" at bounding box center [256, 235] width 149 height 7
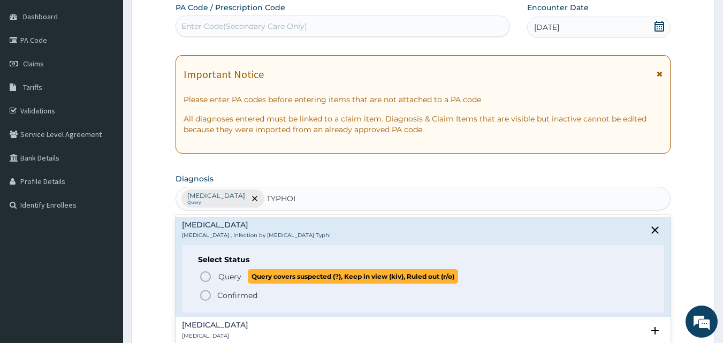
click at [217, 282] on p "Query Query covers suspected (?), Keep in view (kiv), Ruled out (r/o)" at bounding box center [337, 276] width 241 height 14
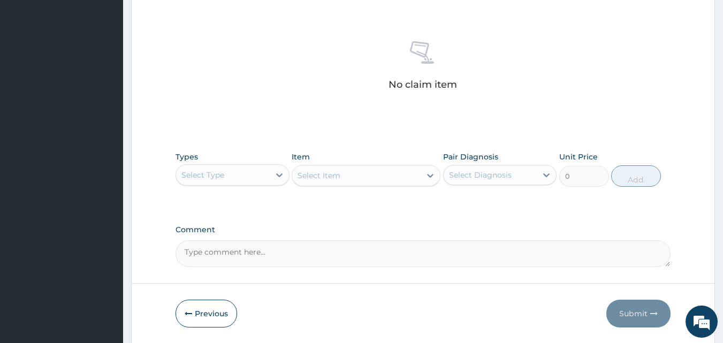
scroll to position [421, 0]
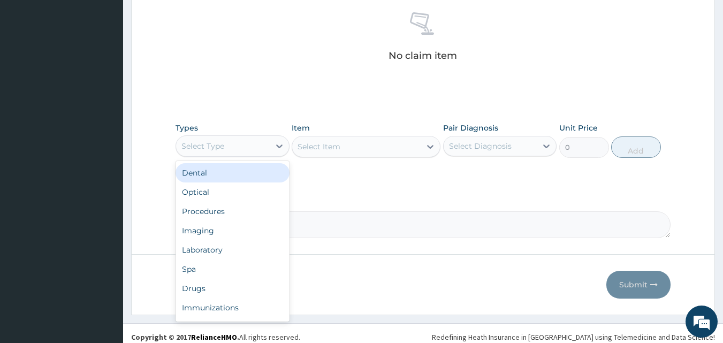
click at [246, 145] on div "Select Type" at bounding box center [223, 145] width 94 height 17
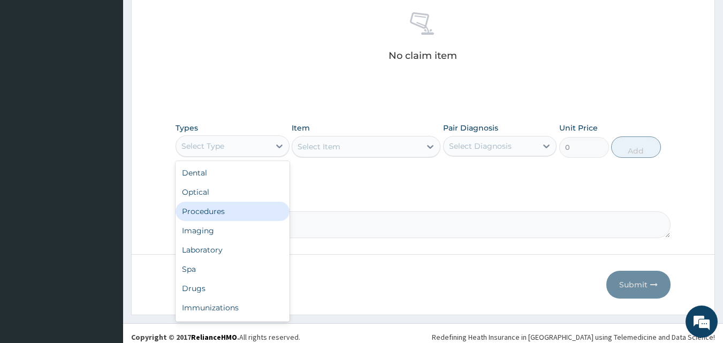
click at [235, 206] on div "Procedures" at bounding box center [232, 211] width 114 height 19
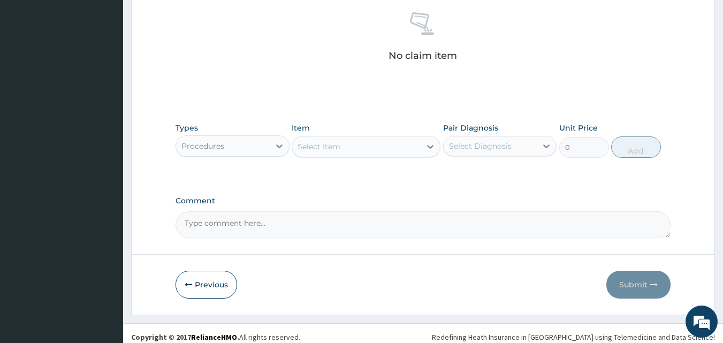
click at [340, 146] on div "Select Item" at bounding box center [356, 146] width 128 height 17
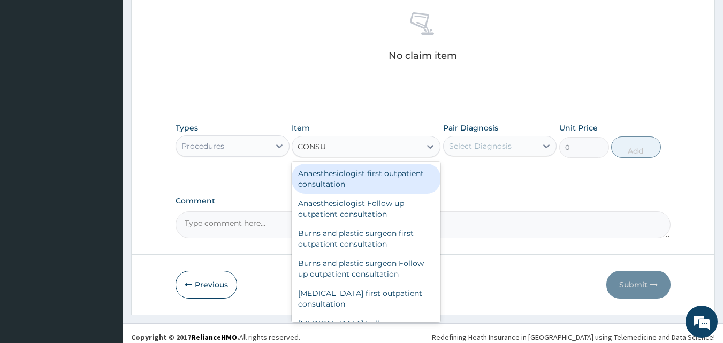
type input "CONSUL"
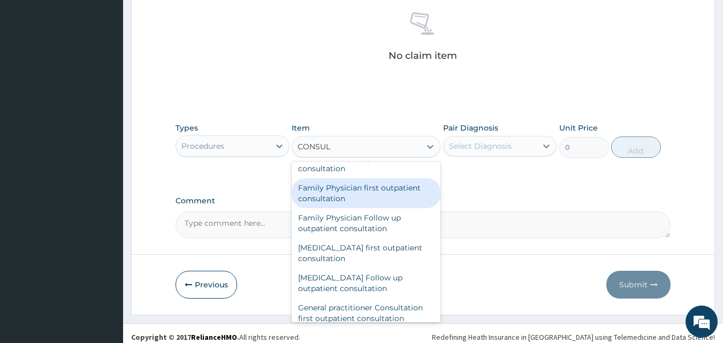
scroll to position [481, 0]
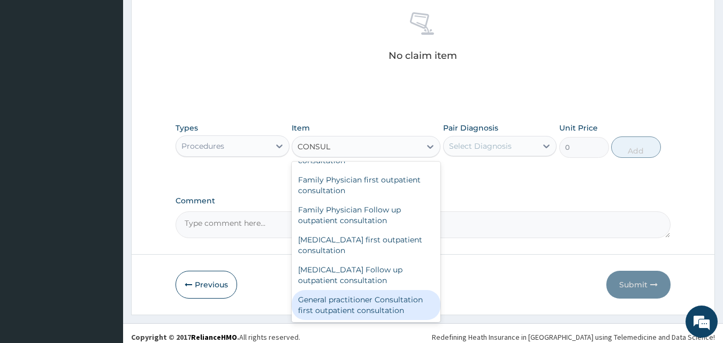
click at [374, 298] on div "General practitioner Consultation first outpatient consultation" at bounding box center [366, 305] width 149 height 30
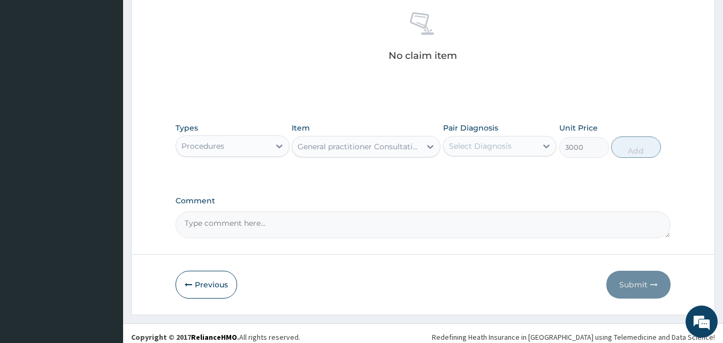
type input "3000"
click at [501, 142] on div "Select Diagnosis" at bounding box center [480, 146] width 63 height 11
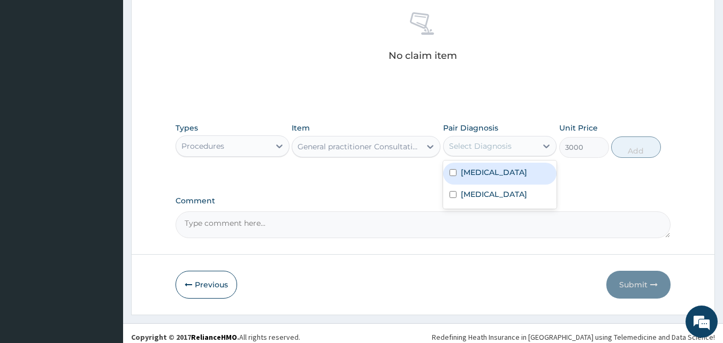
click at [503, 167] on div "[MEDICAL_DATA]" at bounding box center [500, 174] width 114 height 22
checkbox input "true"
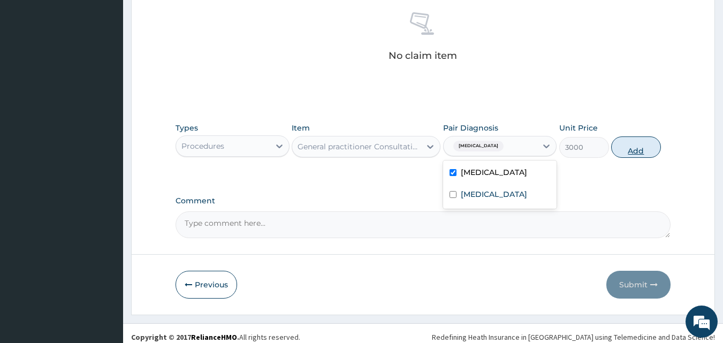
click at [644, 145] on button "Add" at bounding box center [636, 146] width 50 height 21
type input "0"
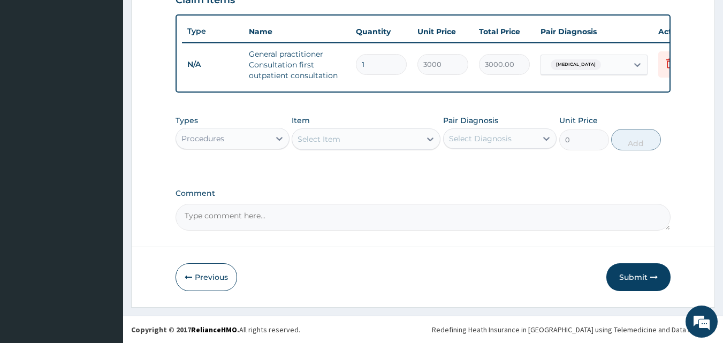
scroll to position [392, 0]
click at [261, 138] on div "Procedures" at bounding box center [223, 138] width 94 height 17
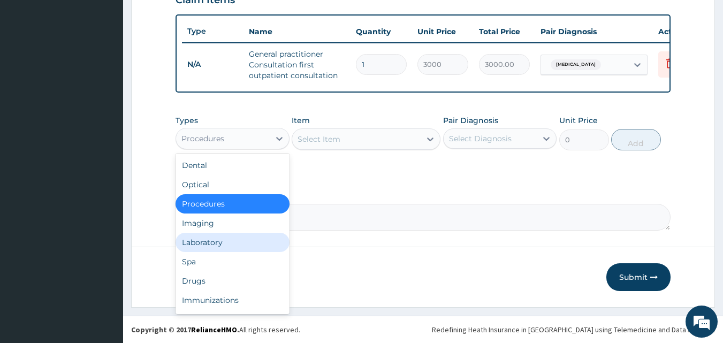
click at [201, 250] on div "Laboratory" at bounding box center [232, 242] width 114 height 19
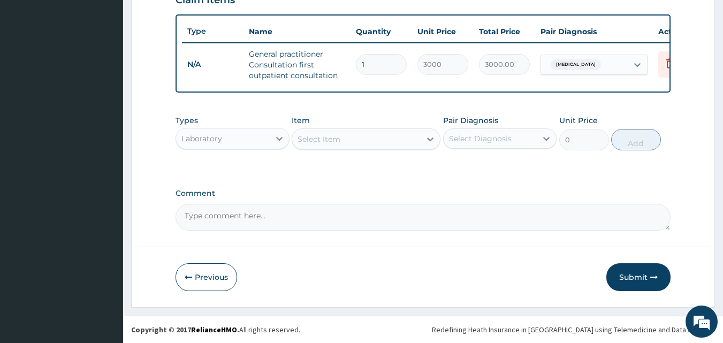
click at [339, 140] on div "Select Item" at bounding box center [318, 139] width 43 height 11
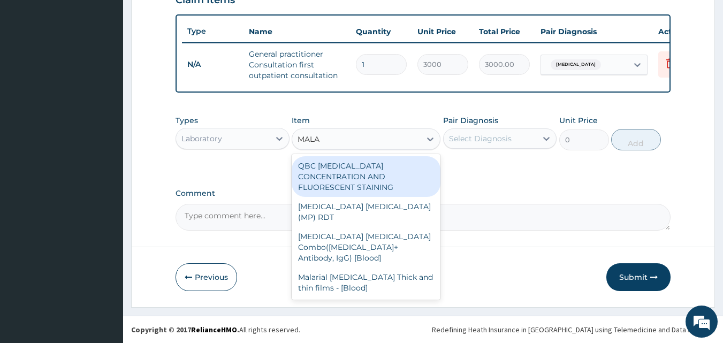
type input "MALAR"
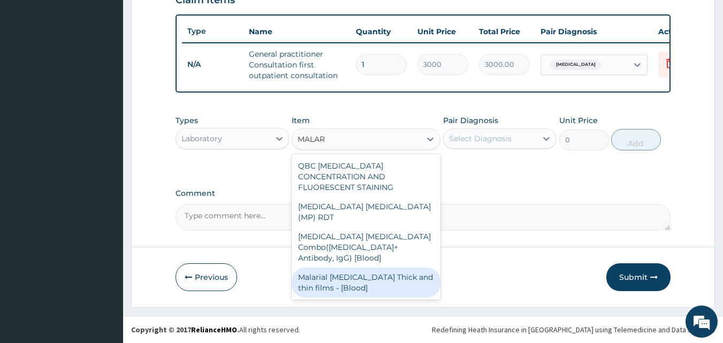
click at [402, 267] on div "Malarial [MEDICAL_DATA] Thick and thin films - [Blood]" at bounding box center [366, 282] width 149 height 30
type input "1500"
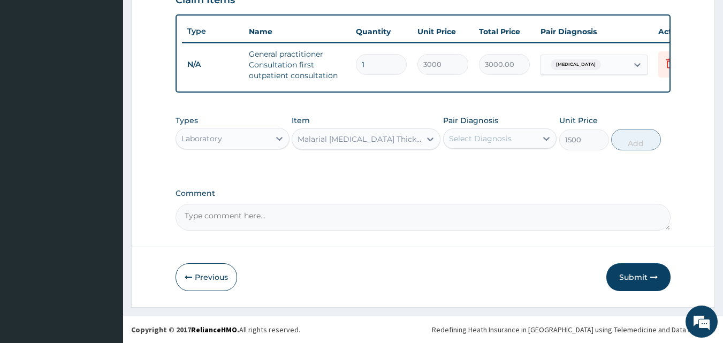
click at [530, 142] on div "Select Diagnosis" at bounding box center [490, 138] width 94 height 17
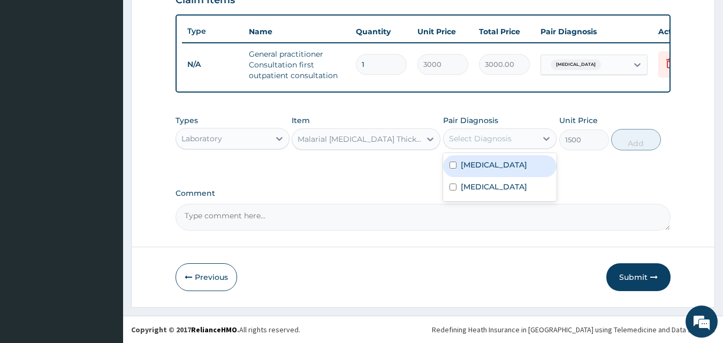
click at [512, 167] on div "[MEDICAL_DATA]" at bounding box center [500, 166] width 114 height 22
checkbox input "true"
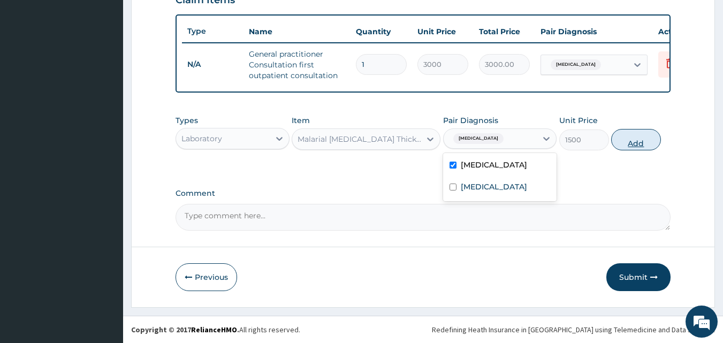
click at [640, 140] on button "Add" at bounding box center [636, 139] width 50 height 21
type input "0"
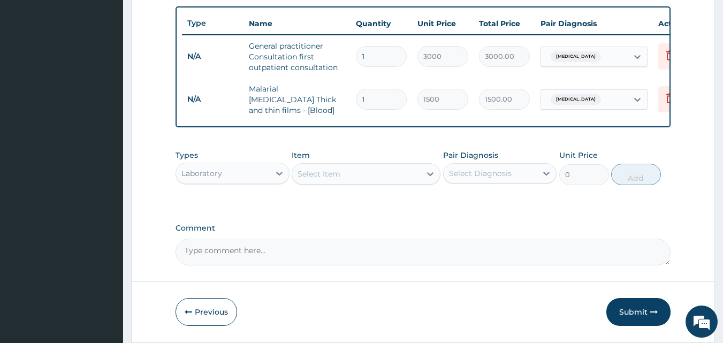
drag, startPoint x: 309, startPoint y: 174, endPoint x: 311, endPoint y: 167, distance: 6.8
click at [310, 174] on div "Select Item" at bounding box center [318, 173] width 43 height 11
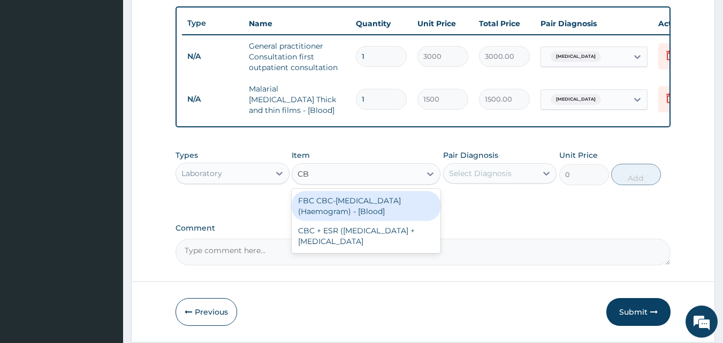
type input "CBC"
click at [371, 204] on div "FBC CBC-[MEDICAL_DATA] (Haemogram) - [Blood]" at bounding box center [366, 206] width 149 height 30
type input "3000"
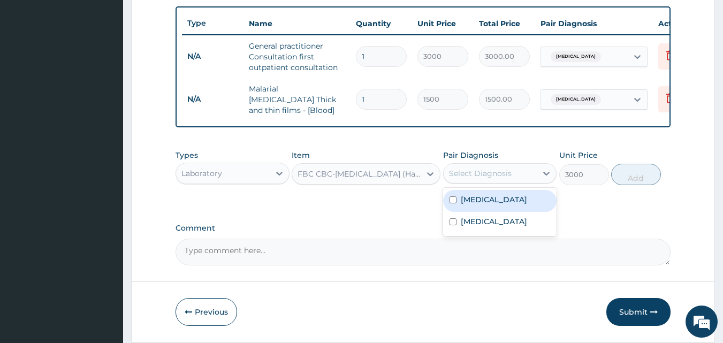
click at [517, 180] on div "Select Diagnosis" at bounding box center [490, 173] width 94 height 17
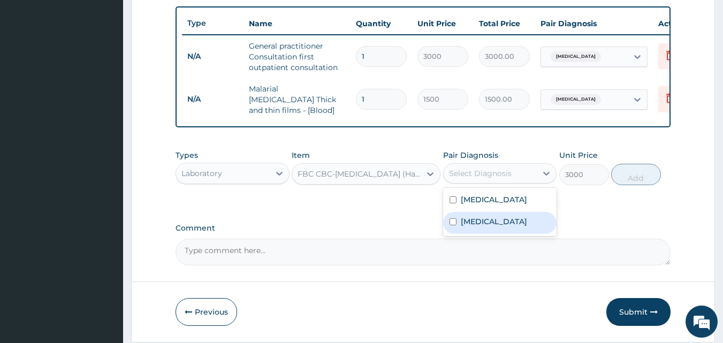
click at [511, 225] on label "[MEDICAL_DATA]" at bounding box center [494, 221] width 66 height 11
checkbox input "true"
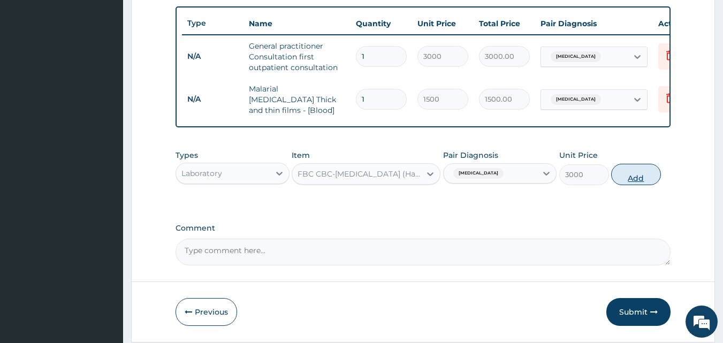
click at [633, 177] on button "Add" at bounding box center [636, 174] width 50 height 21
type input "0"
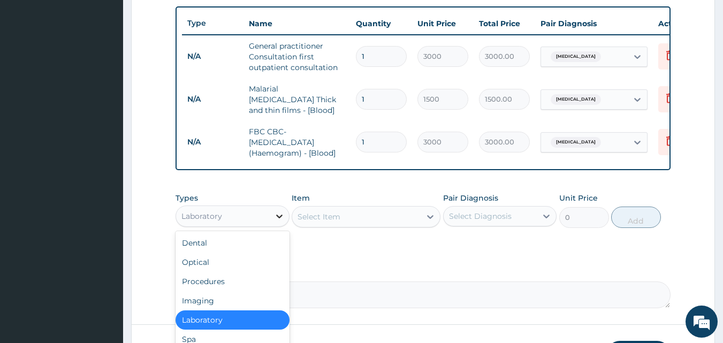
click at [279, 218] on icon at bounding box center [279, 216] width 11 height 11
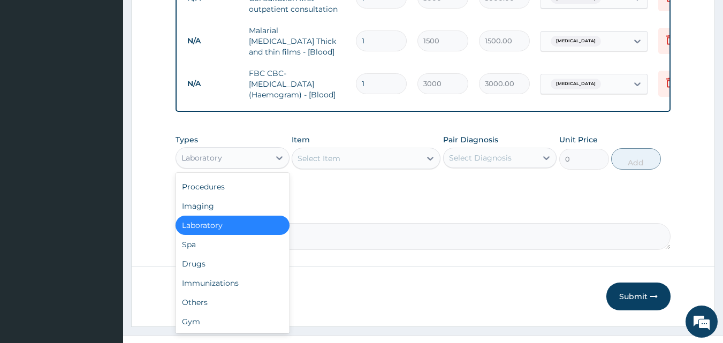
scroll to position [471, 0]
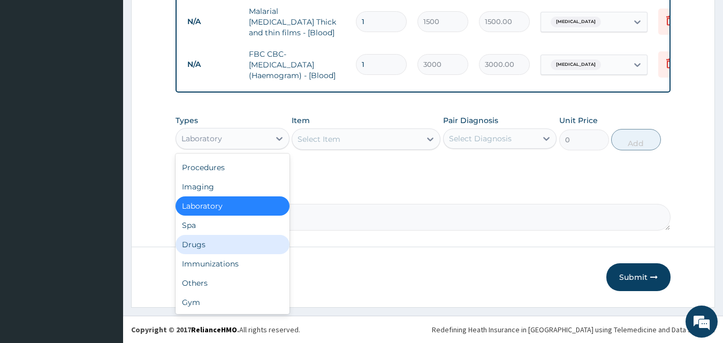
click at [200, 239] on div "Drugs" at bounding box center [232, 244] width 114 height 19
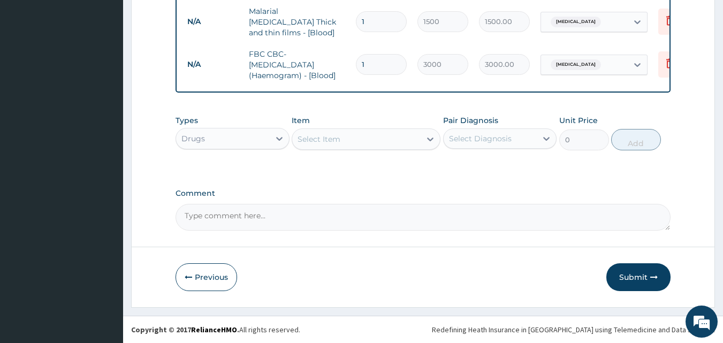
click at [360, 135] on div "Select Item" at bounding box center [356, 139] width 128 height 17
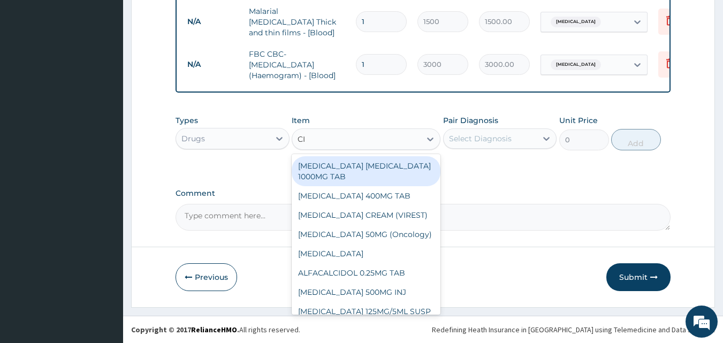
type input "C"
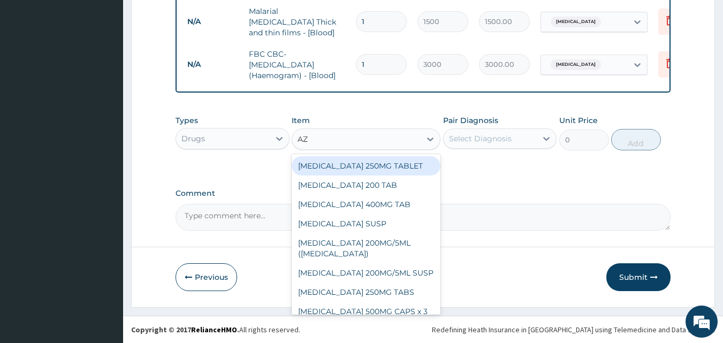
type input "AZI"
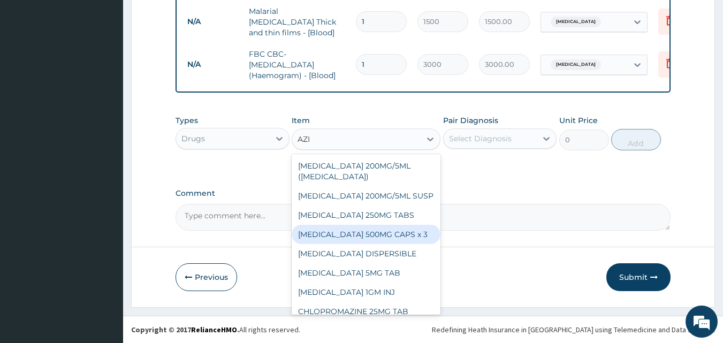
click at [382, 244] on div "[MEDICAL_DATA] 500MG CAPS x 3" at bounding box center [366, 234] width 149 height 19
type input "341.25"
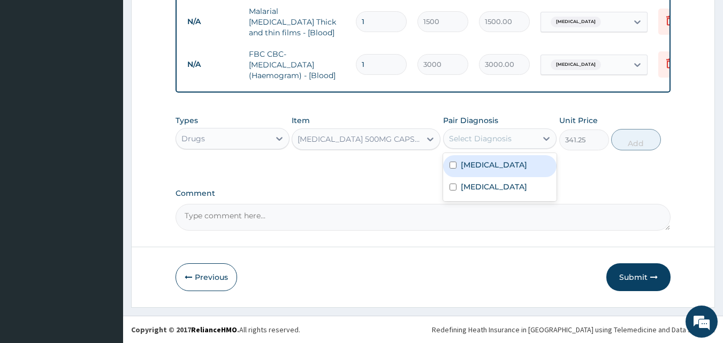
click at [511, 136] on div "Select Diagnosis" at bounding box center [490, 138] width 94 height 17
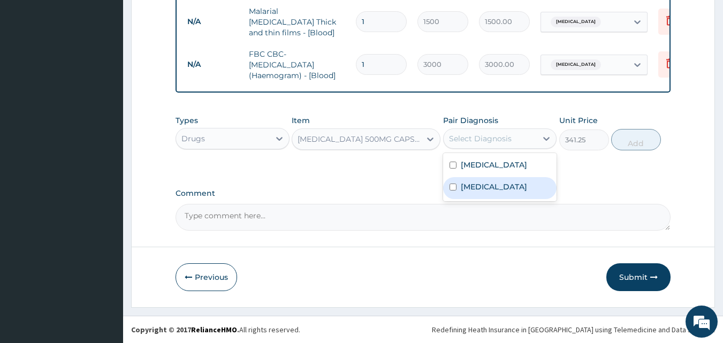
click at [481, 189] on label "[MEDICAL_DATA]" at bounding box center [494, 186] width 66 height 11
checkbox input "true"
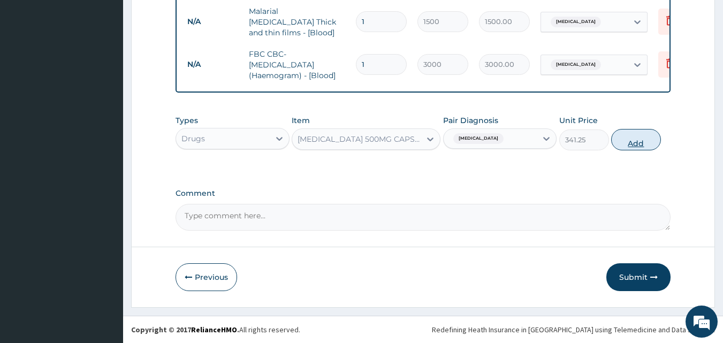
click at [639, 139] on button "Add" at bounding box center [636, 139] width 50 height 21
type input "0"
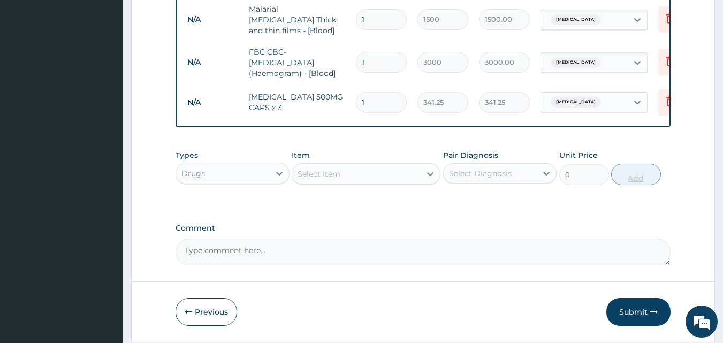
type input "10"
type input "3412.50"
type input "10"
click at [364, 177] on div "Select Item" at bounding box center [356, 173] width 128 height 17
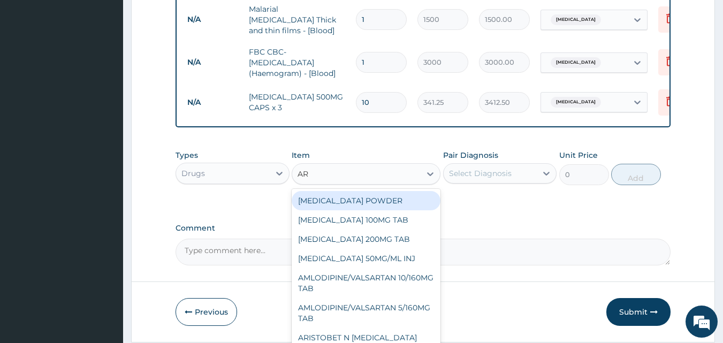
type input "ART"
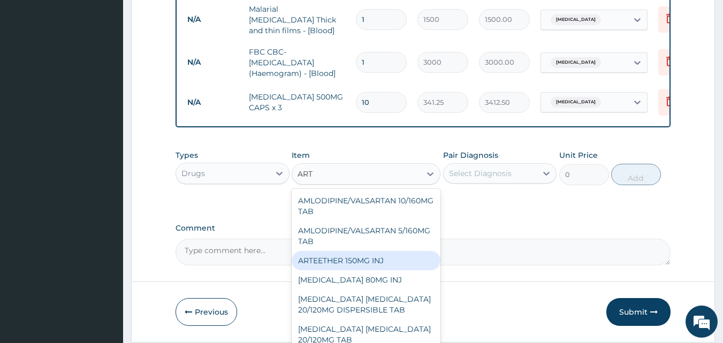
click at [307, 263] on div "ARTEETHER 150MG INJ" at bounding box center [366, 260] width 149 height 19
type input "1400"
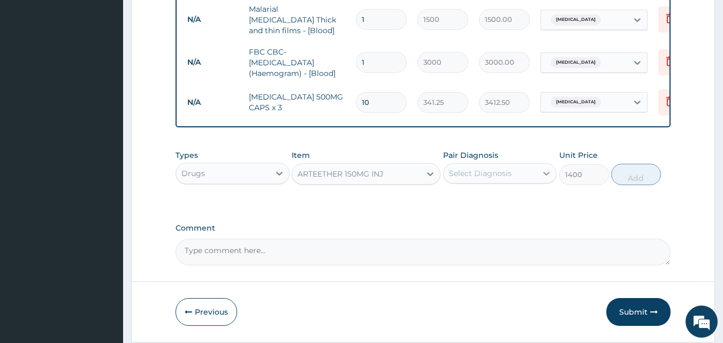
click at [541, 175] on icon at bounding box center [546, 173] width 11 height 11
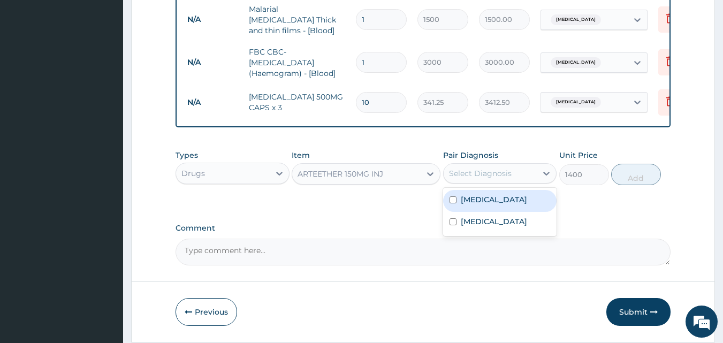
click at [495, 203] on div "[MEDICAL_DATA]" at bounding box center [500, 201] width 114 height 22
checkbox input "true"
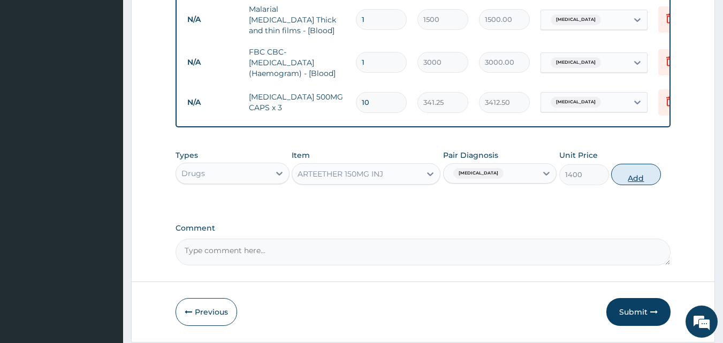
click at [634, 182] on button "Add" at bounding box center [636, 174] width 50 height 21
type input "0"
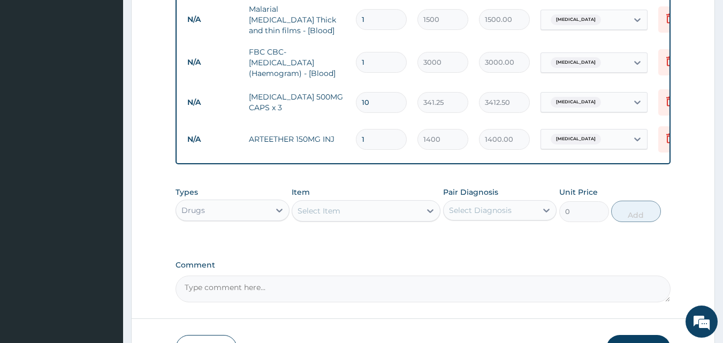
click at [377, 212] on div "Select Item" at bounding box center [356, 210] width 128 height 17
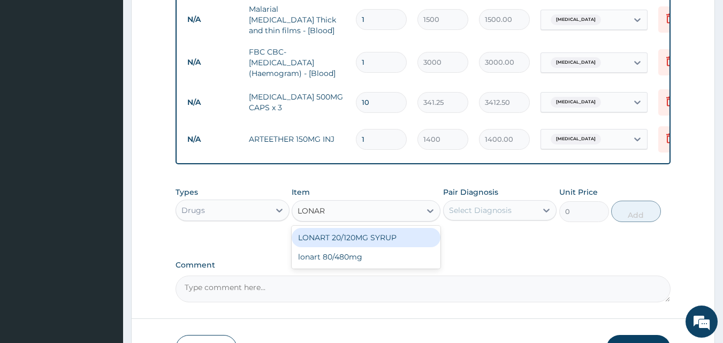
type input "LONART"
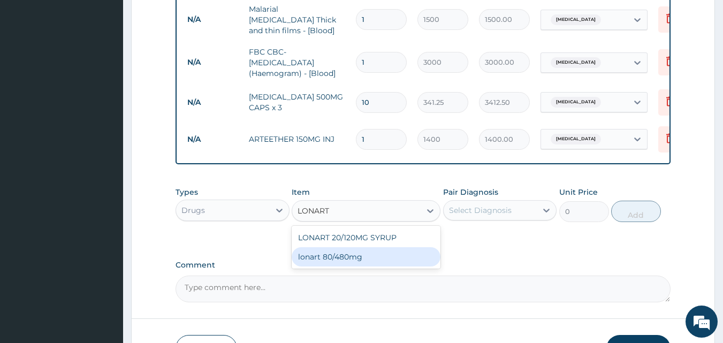
click at [397, 259] on div "lonart 80/480mg" at bounding box center [366, 256] width 149 height 19
type input "340.91748"
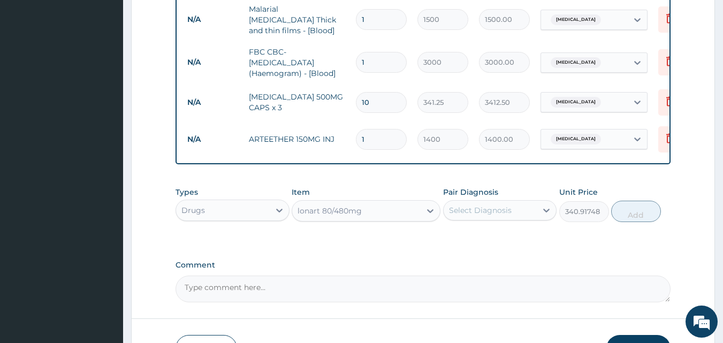
click at [528, 209] on div "Select Diagnosis" at bounding box center [490, 210] width 94 height 17
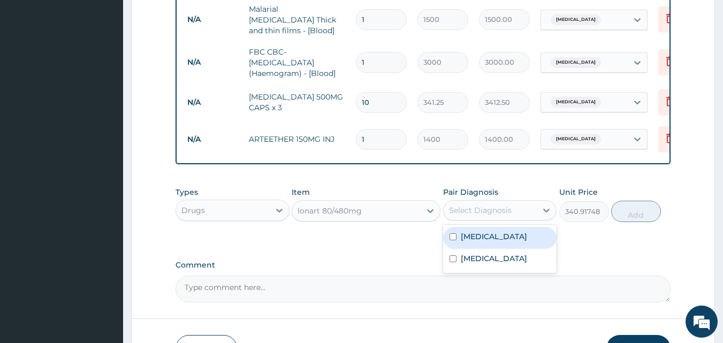
click at [510, 242] on div "[MEDICAL_DATA]" at bounding box center [500, 238] width 114 height 22
checkbox input "true"
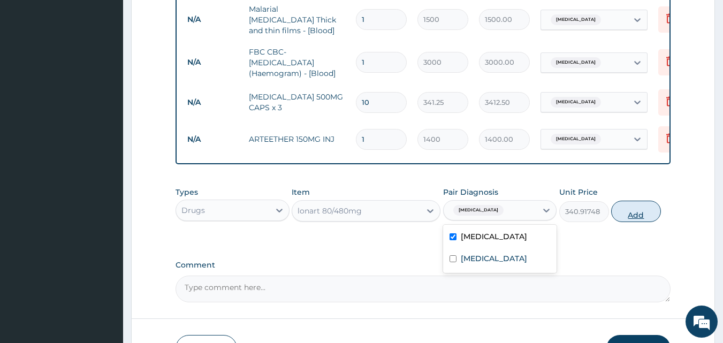
click at [634, 216] on button "Add" at bounding box center [636, 211] width 50 height 21
type input "0"
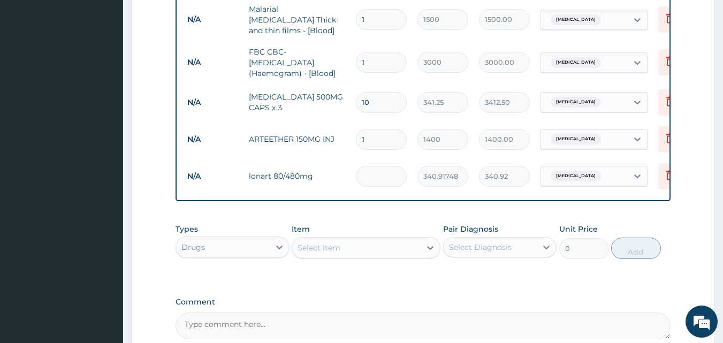
type input "0.00"
type input "6"
type input "2045.50"
type input "6"
click at [341, 250] on div "Select Item" at bounding box center [356, 247] width 128 height 17
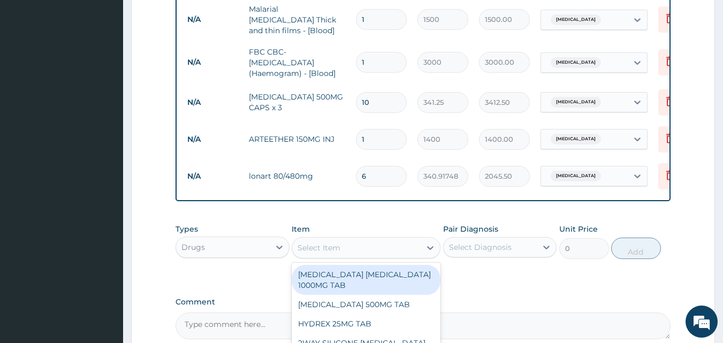
type input "P"
type input "IBU"
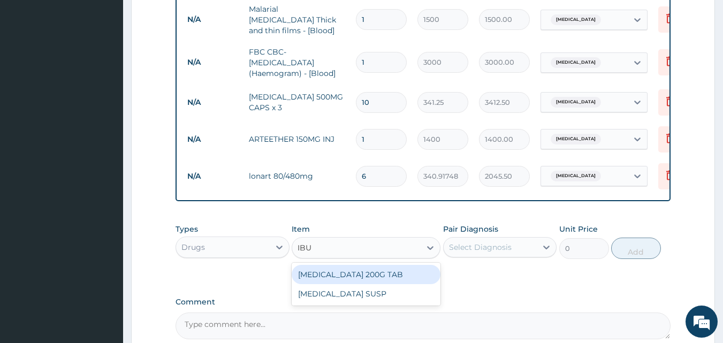
click at [353, 273] on div "[MEDICAL_DATA] 200G TAB" at bounding box center [366, 274] width 149 height 19
type input "52.5"
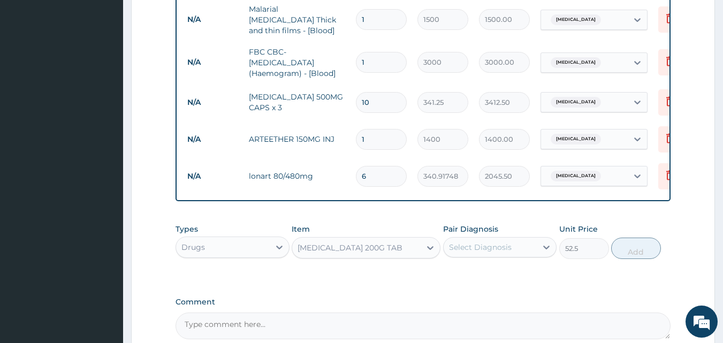
click at [488, 255] on div "Select Diagnosis" at bounding box center [490, 247] width 94 height 17
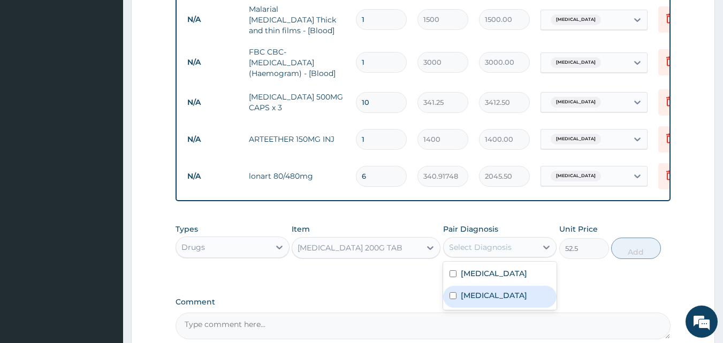
click at [492, 291] on div "[MEDICAL_DATA]" at bounding box center [500, 297] width 114 height 22
checkbox input "true"
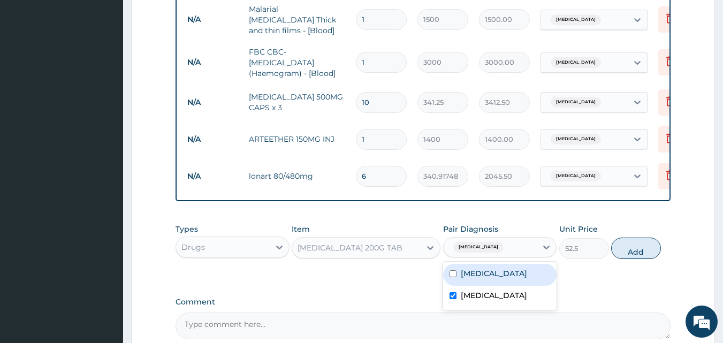
drag, startPoint x: 490, startPoint y: 285, endPoint x: 503, endPoint y: 272, distance: 18.2
click at [488, 280] on div "[MEDICAL_DATA]" at bounding box center [500, 275] width 114 height 22
checkbox input "true"
click at [645, 251] on button "Add" at bounding box center [636, 248] width 50 height 21
type input "0"
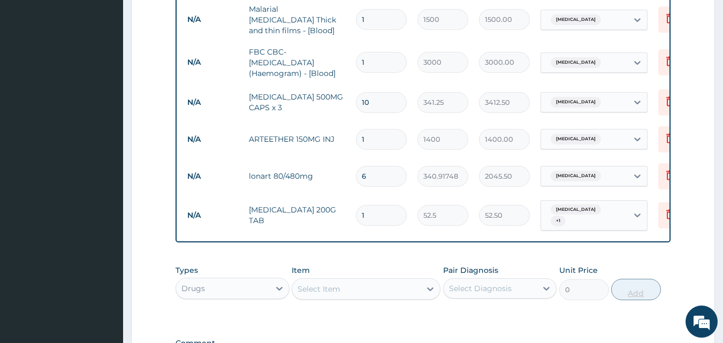
type input "0.00"
type input "2"
type input "105.00"
type input "20"
type input "1050.00"
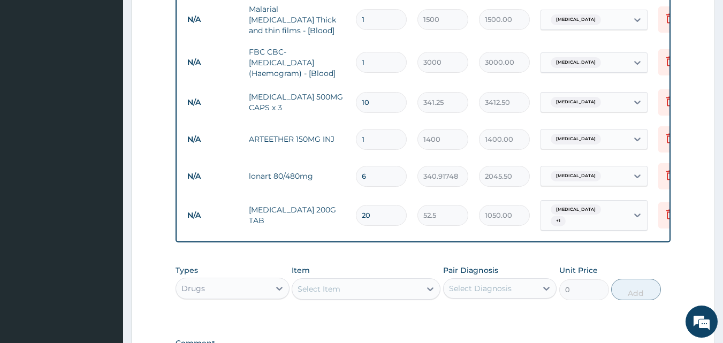
type input "20"
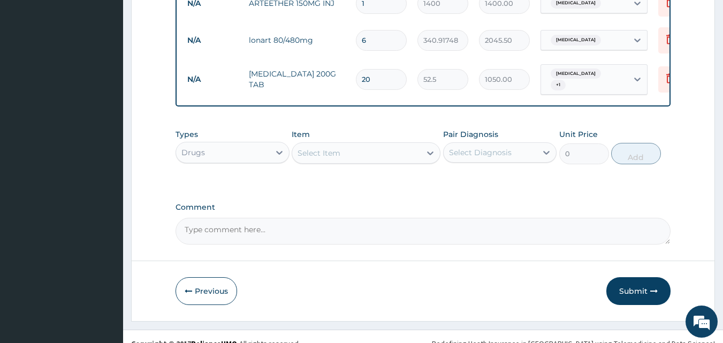
scroll to position [619, 0]
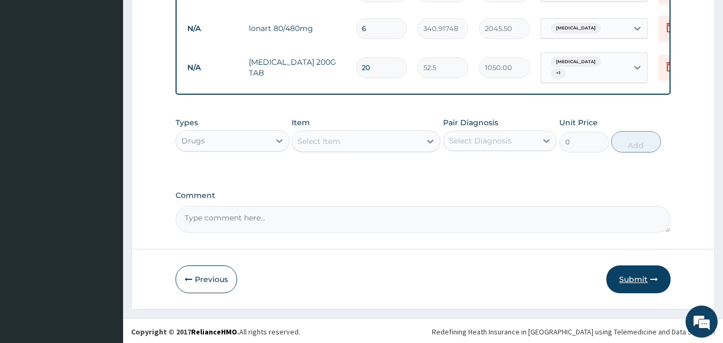
click at [635, 286] on button "Submit" at bounding box center [638, 279] width 64 height 28
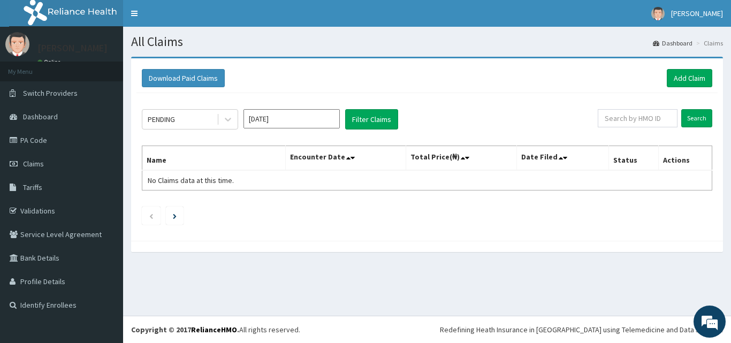
click at [287, 118] on input "[DATE]" at bounding box center [291, 118] width 96 height 19
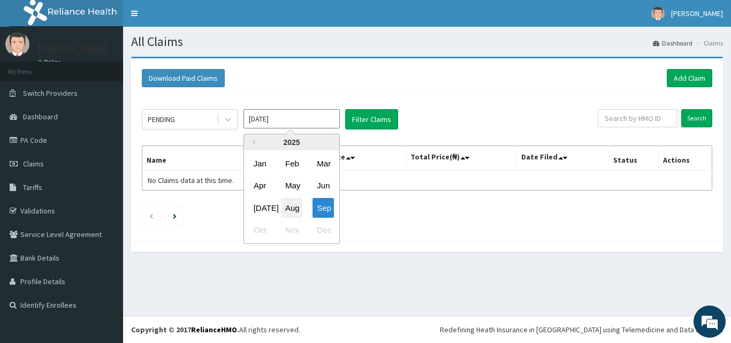
click at [292, 205] on div "Aug" at bounding box center [291, 208] width 21 height 20
type input "[DATE]"
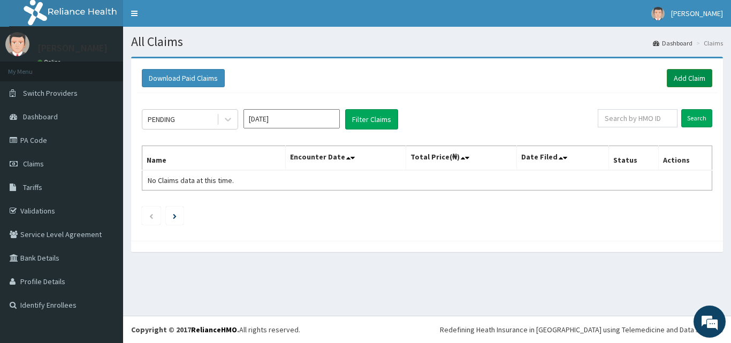
click at [687, 79] on link "Add Claim" at bounding box center [689, 78] width 45 height 18
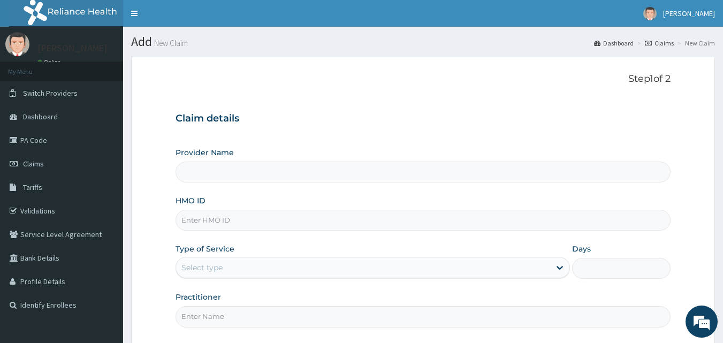
type input "Healing Land Hospital & Maternity"
click at [259, 217] on input "HMO ID" at bounding box center [422, 220] width 495 height 21
paste input "ltr/10395/A"
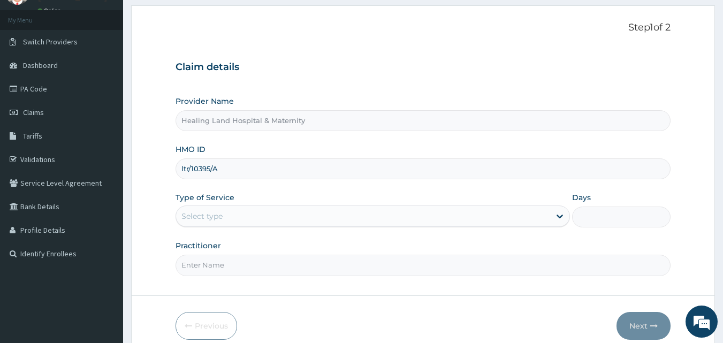
scroll to position [53, 0]
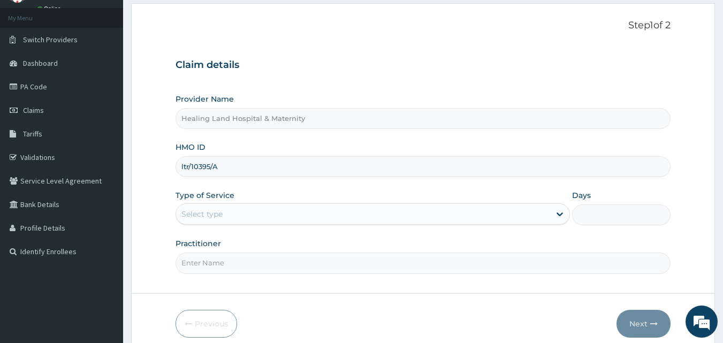
type input "ltr/10395/A"
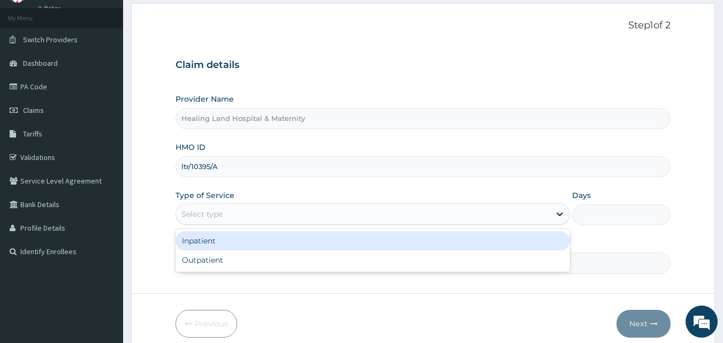
click at [313, 207] on div "Select type" at bounding box center [363, 213] width 374 height 17
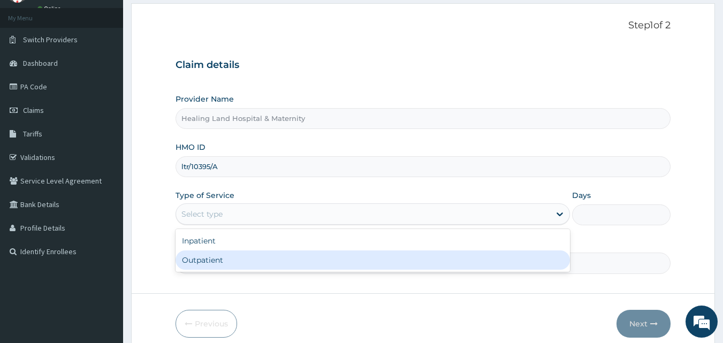
click at [239, 259] on div "Outpatient" at bounding box center [372, 259] width 394 height 19
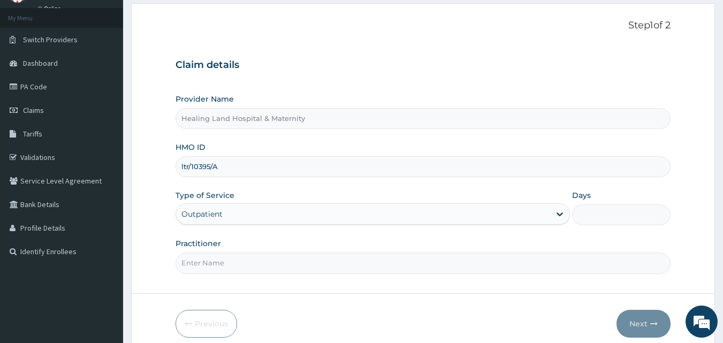
type input "1"
click at [236, 257] on input "Practitioner" at bounding box center [422, 262] width 495 height 21
type input "[PERSON_NAME]"
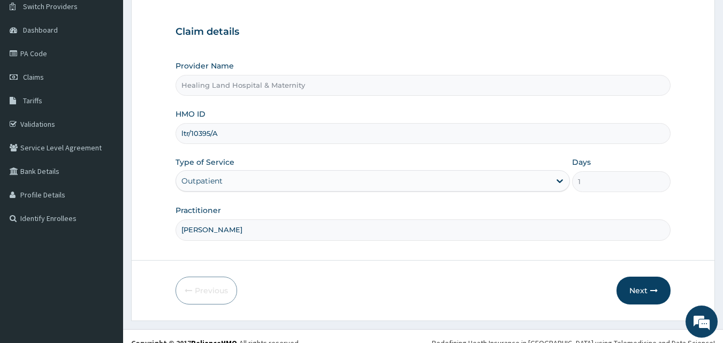
scroll to position [100, 0]
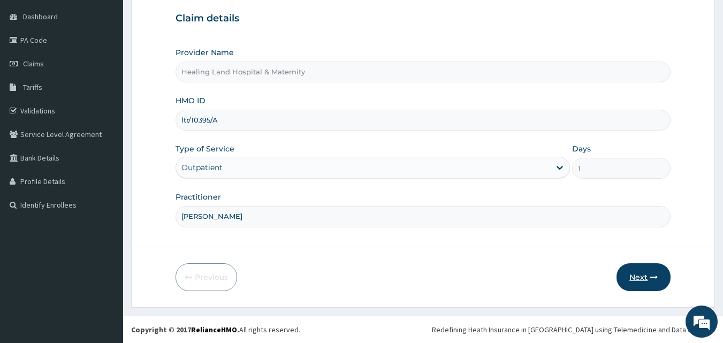
click at [638, 278] on button "Next" at bounding box center [643, 277] width 54 height 28
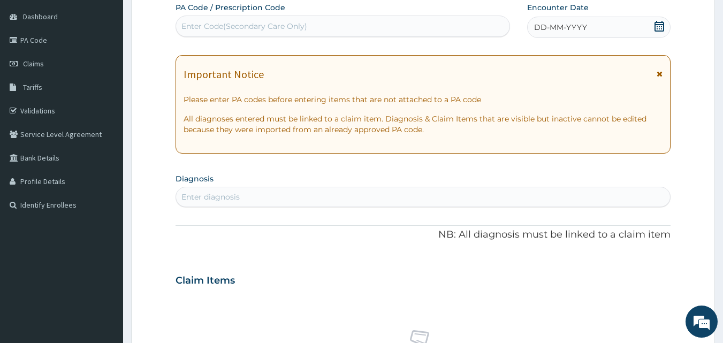
click at [582, 27] on span "DD-MM-YYYY" at bounding box center [560, 27] width 53 height 11
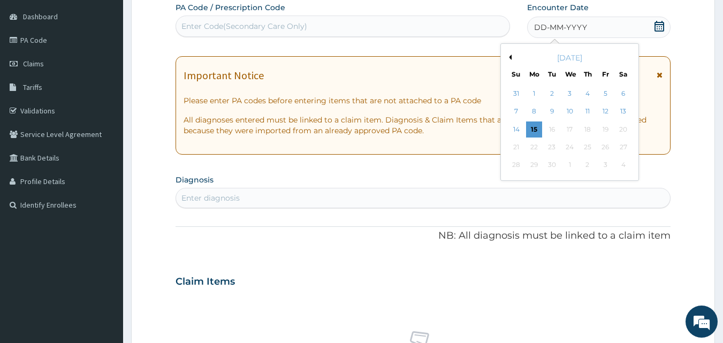
click at [508, 58] on button "Previous Month" at bounding box center [508, 57] width 5 height 5
click at [619, 94] on div "2" at bounding box center [623, 94] width 16 height 16
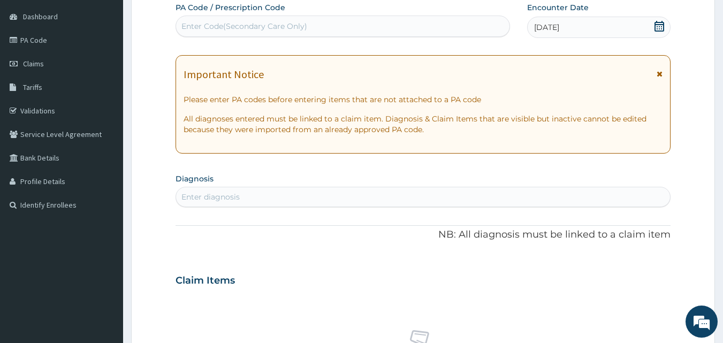
click at [299, 198] on div "Enter diagnosis" at bounding box center [423, 196] width 494 height 17
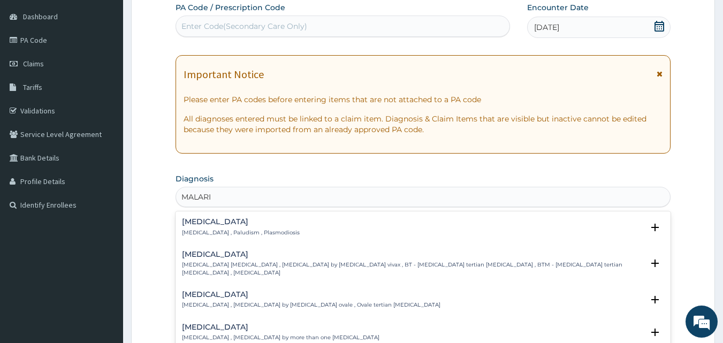
type input "[MEDICAL_DATA]"
click at [279, 225] on div "[MEDICAL_DATA] [MEDICAL_DATA] , Paludism , Plasmodiosis" at bounding box center [423, 227] width 482 height 19
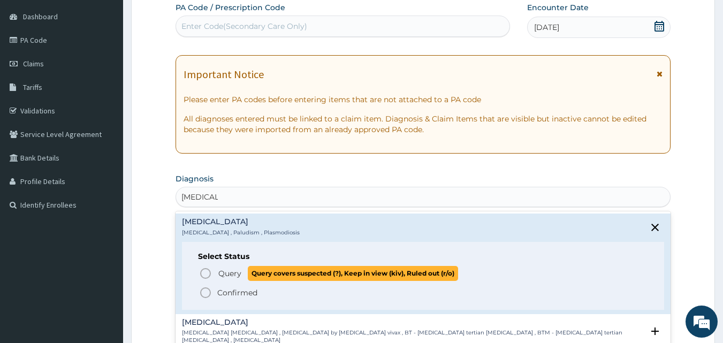
click at [223, 272] on span "Query" at bounding box center [229, 273] width 23 height 11
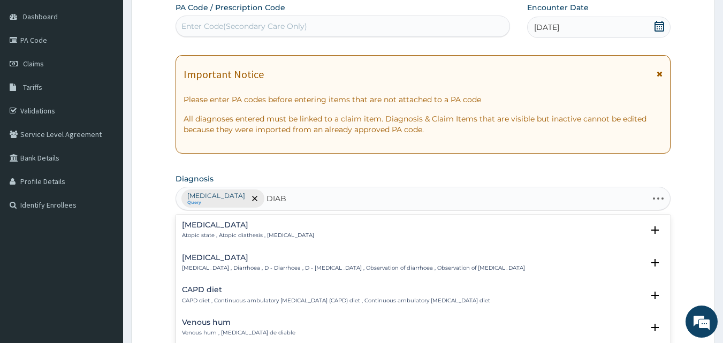
type input "DIABE"
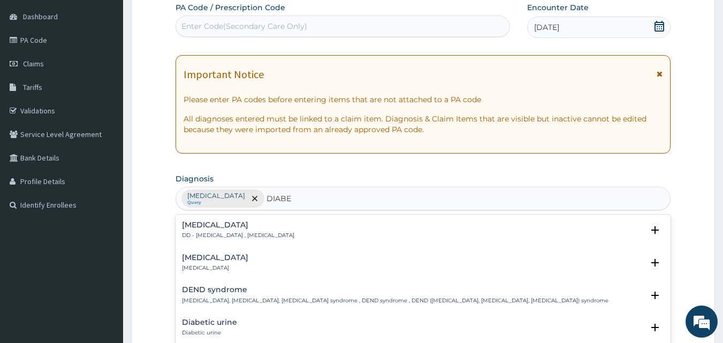
click at [261, 225] on h4 "[MEDICAL_DATA]" at bounding box center [238, 225] width 112 height 8
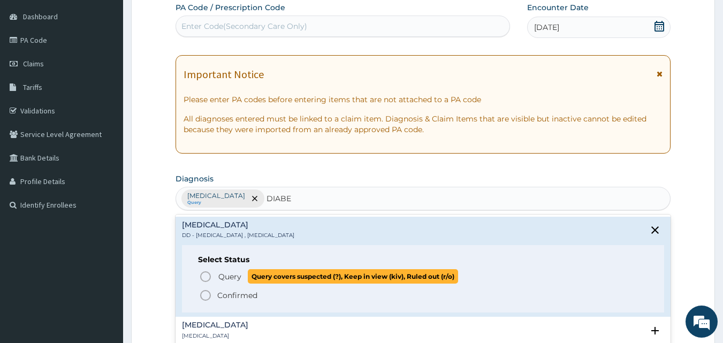
click at [231, 272] on span "Query" at bounding box center [229, 276] width 23 height 11
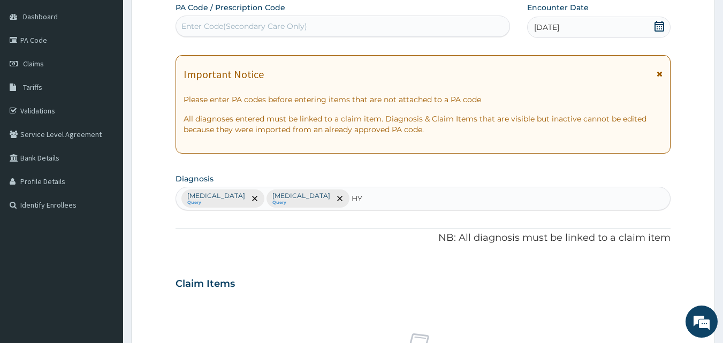
type input "H"
type input "TYPH"
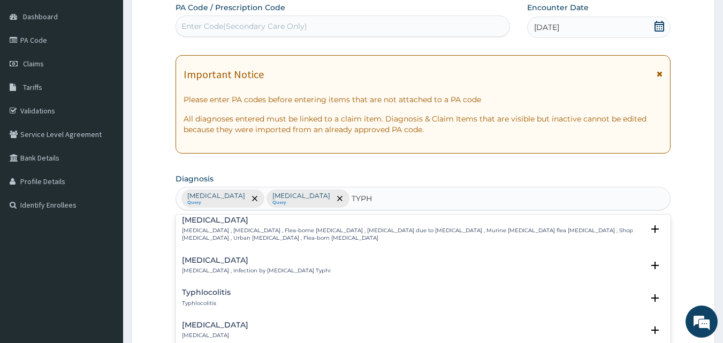
scroll to position [107, 0]
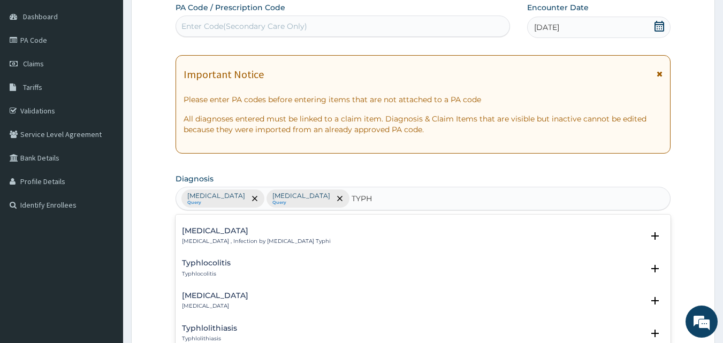
click at [230, 238] on p "[MEDICAL_DATA] , Infection by [MEDICAL_DATA] Typhi" at bounding box center [256, 241] width 149 height 7
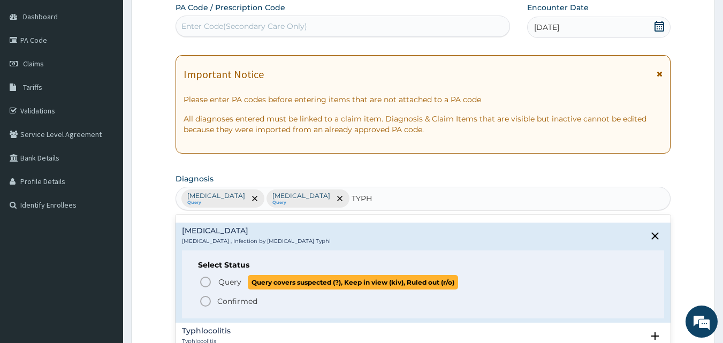
drag, startPoint x: 209, startPoint y: 275, endPoint x: 207, endPoint y: 270, distance: 6.3
click at [209, 275] on icon "status option query" at bounding box center [205, 281] width 13 height 13
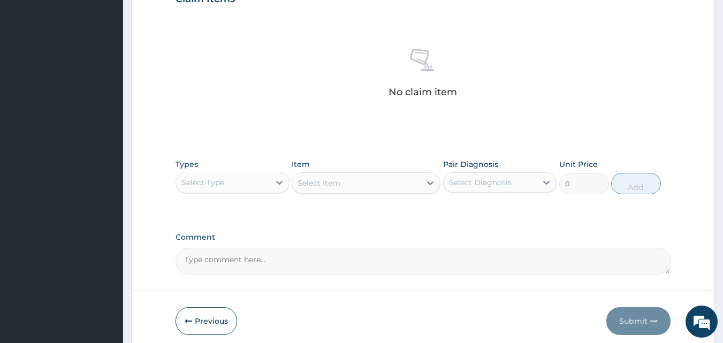
scroll to position [421, 0]
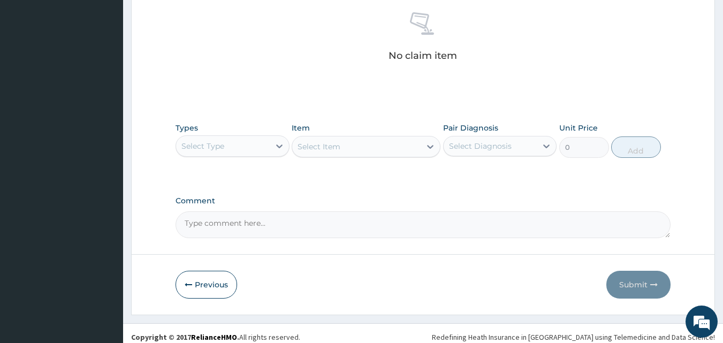
click at [249, 148] on div "Select Type" at bounding box center [223, 145] width 94 height 17
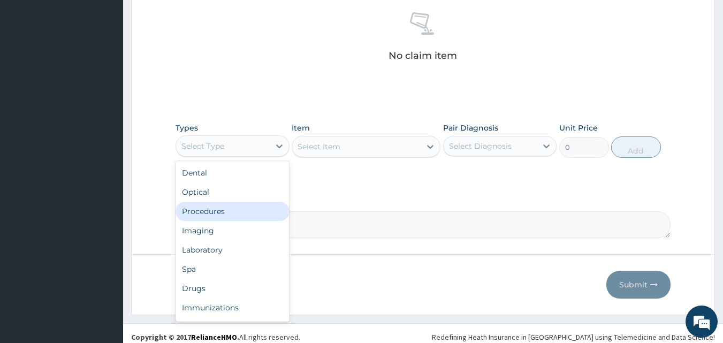
click at [226, 210] on div "Procedures" at bounding box center [232, 211] width 114 height 19
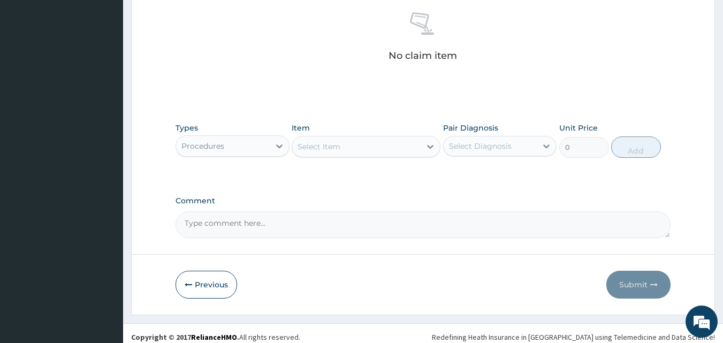
click at [388, 143] on div "Select Item" at bounding box center [356, 146] width 128 height 17
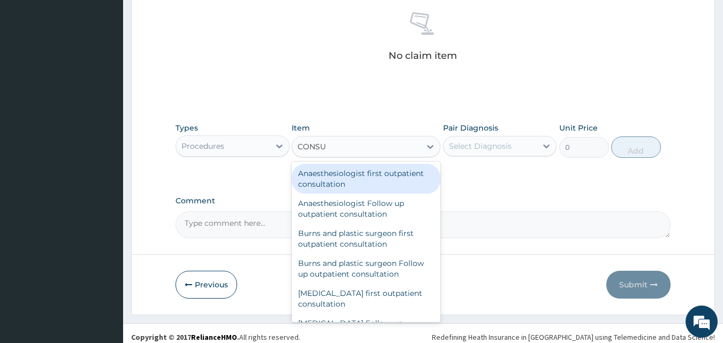
type input "CONSUL"
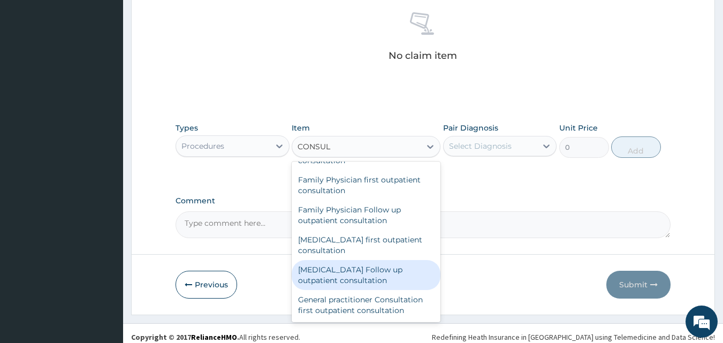
scroll to position [535, 0]
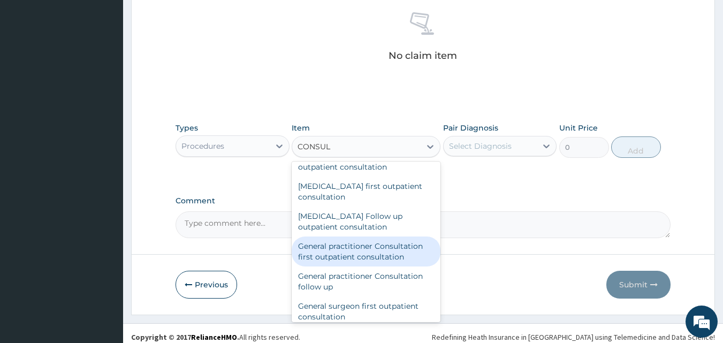
click at [348, 252] on div "General practitioner Consultation first outpatient consultation" at bounding box center [366, 251] width 149 height 30
type input "3000"
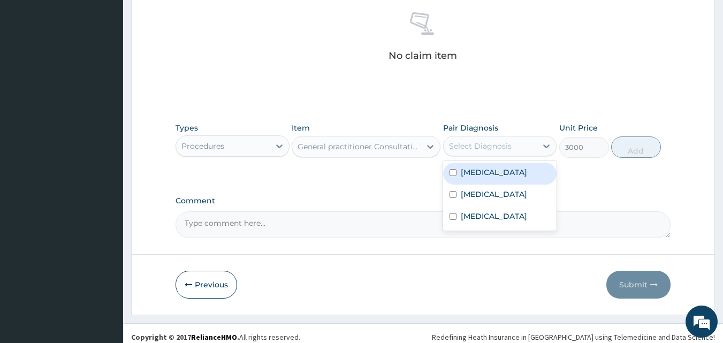
click at [480, 139] on div "Select Diagnosis" at bounding box center [490, 145] width 94 height 17
click at [466, 174] on label "[MEDICAL_DATA]" at bounding box center [494, 172] width 66 height 11
checkbox input "true"
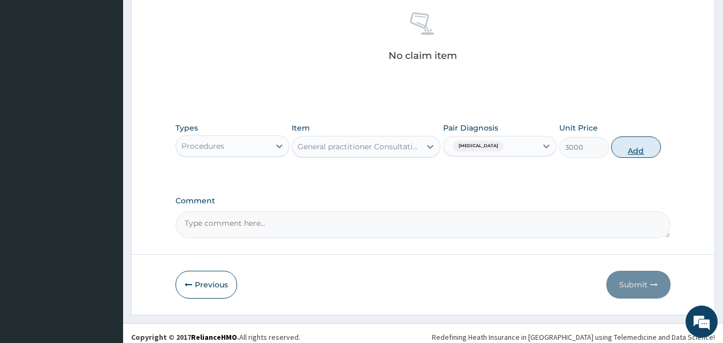
click at [642, 142] on button "Add" at bounding box center [636, 146] width 50 height 21
type input "0"
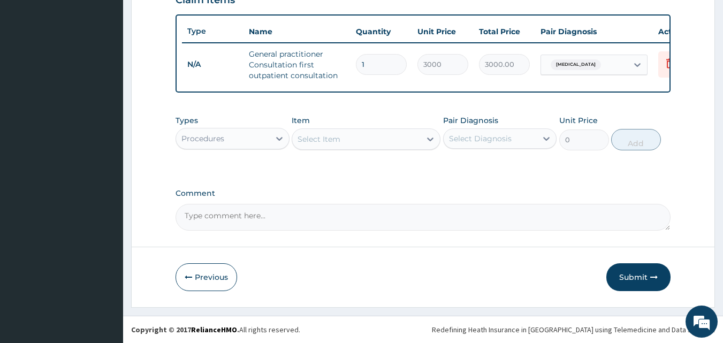
scroll to position [392, 0]
click at [218, 136] on div "Procedures" at bounding box center [202, 138] width 43 height 11
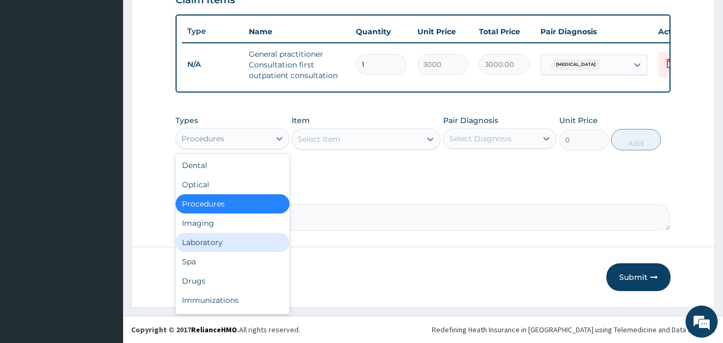
click at [216, 241] on div "Laboratory" at bounding box center [232, 242] width 114 height 19
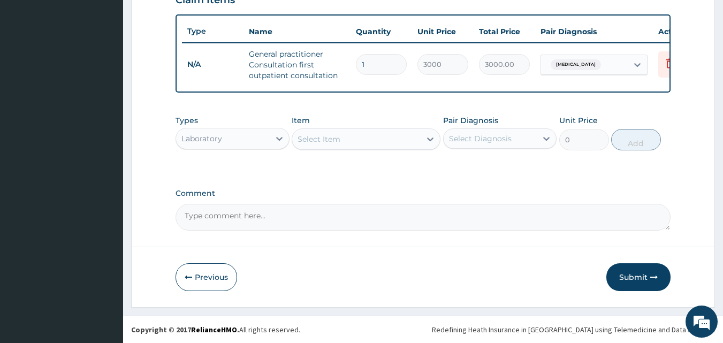
click at [340, 139] on div "Select Item" at bounding box center [356, 139] width 128 height 17
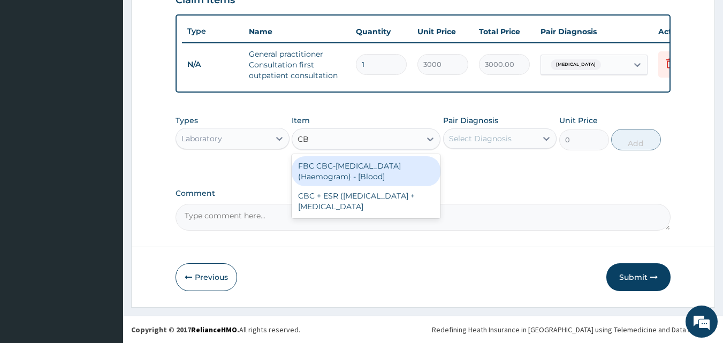
type input "CBC"
click at [369, 164] on div "FBC CBC-Complete Blood Count (Haemogram) - [Blood]" at bounding box center [366, 171] width 149 height 30
type input "3000"
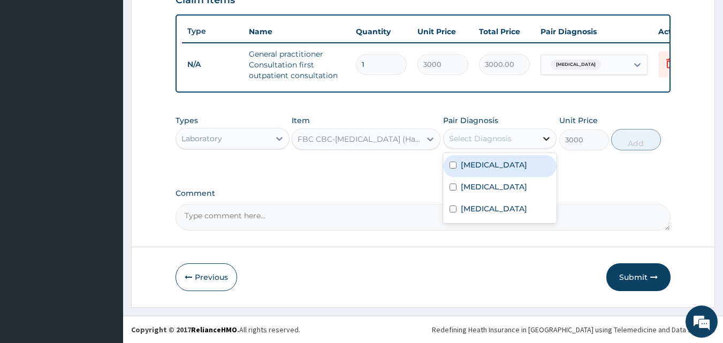
click at [538, 141] on div at bounding box center [546, 138] width 19 height 19
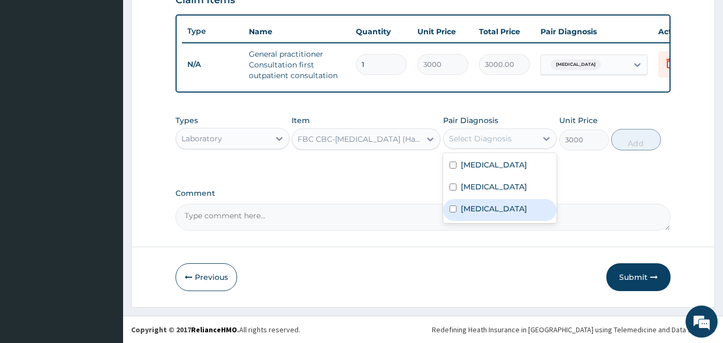
click at [461, 211] on label "Typhoid fever" at bounding box center [494, 208] width 66 height 11
checkbox input "true"
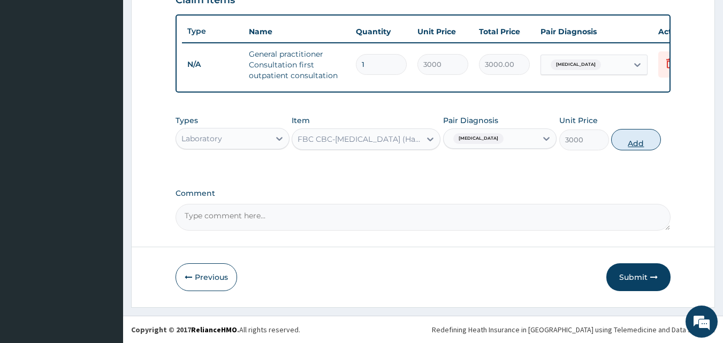
click at [645, 139] on button "Add" at bounding box center [636, 139] width 50 height 21
type input "0"
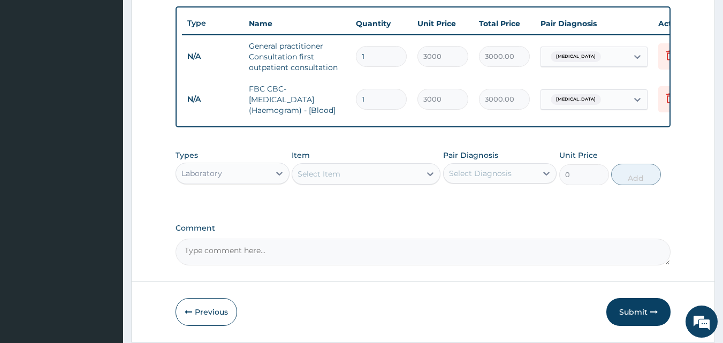
click at [342, 182] on div "Select Item" at bounding box center [356, 173] width 128 height 17
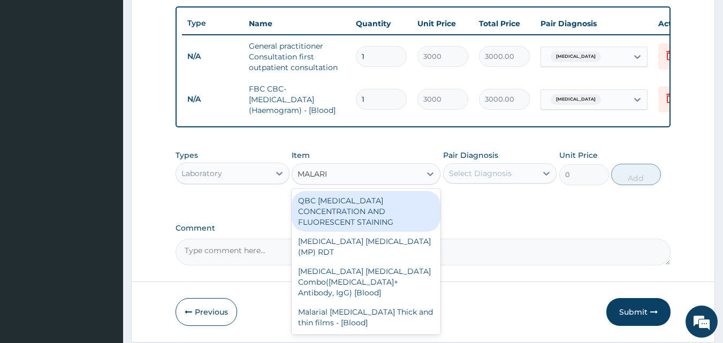
type input "MALARIA"
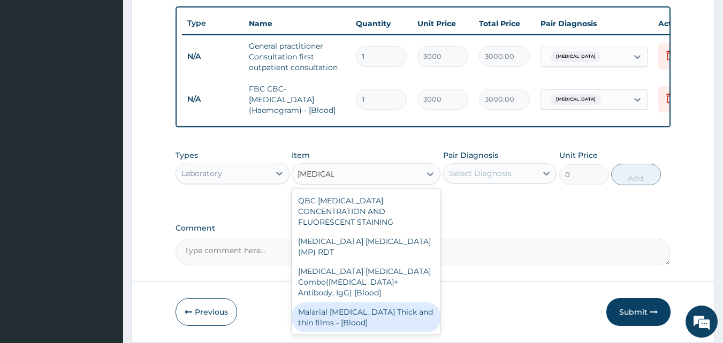
click at [350, 302] on div "Malarial Parasite Thick and thin films - [Blood]" at bounding box center [366, 317] width 149 height 30
type input "1500"
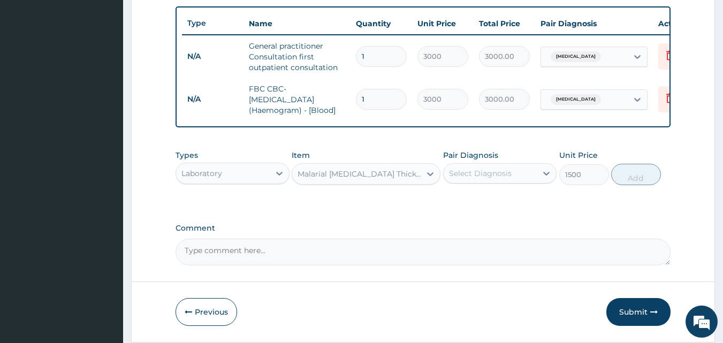
click at [513, 179] on div "Select Diagnosis" at bounding box center [490, 173] width 94 height 17
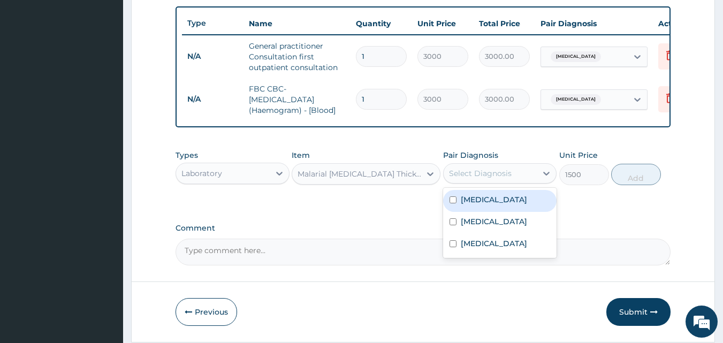
click at [487, 205] on label "Malaria" at bounding box center [494, 199] width 66 height 11
checkbox input "true"
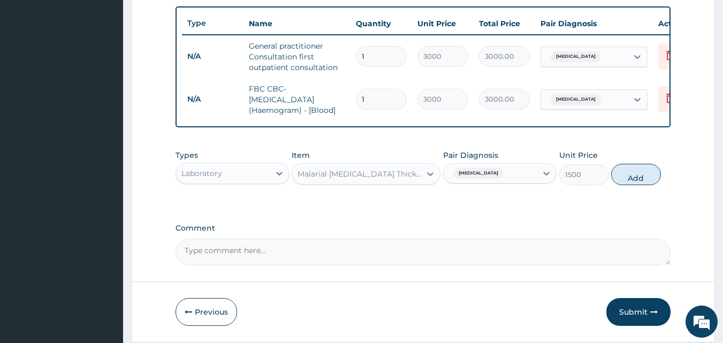
click at [643, 190] on div "Types Laboratory Item Malarial Parasite Thick and thin films - [Blood] Pair Dia…" at bounding box center [422, 167] width 495 height 46
click at [643, 185] on button "Add" at bounding box center [636, 174] width 50 height 21
type input "0"
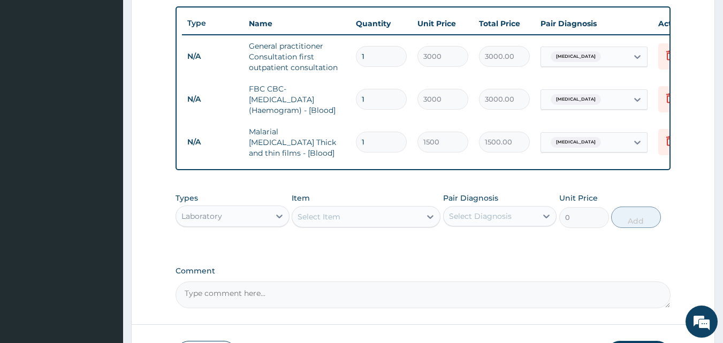
click at [332, 220] on div "Select Item" at bounding box center [318, 216] width 43 height 11
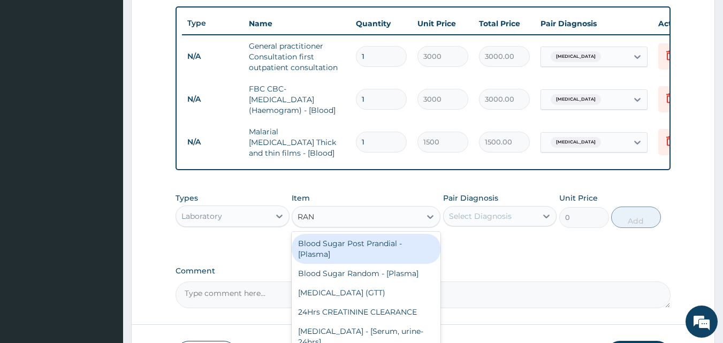
type input "RAND"
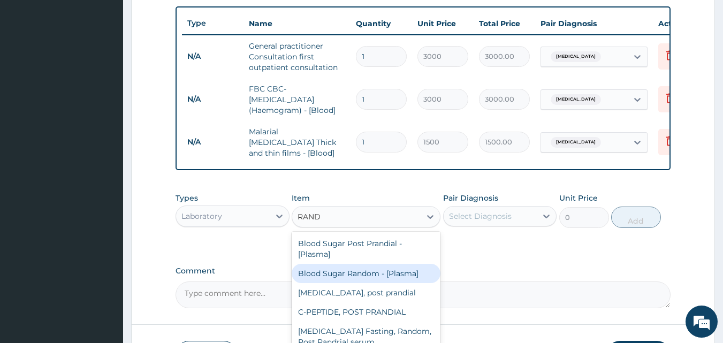
click at [315, 277] on div "Blood Sugar Random - [Plasma]" at bounding box center [366, 273] width 149 height 19
type input "1500"
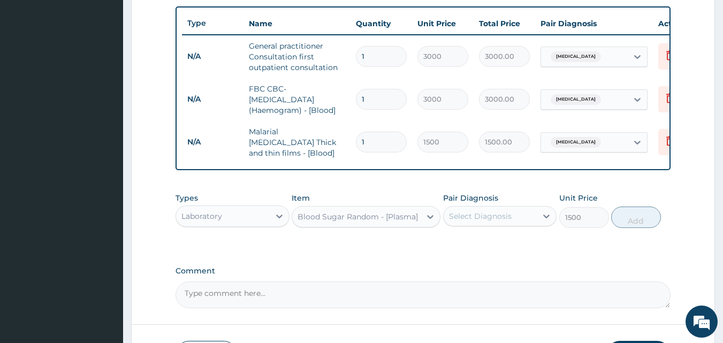
click at [524, 221] on div "Select Diagnosis" at bounding box center [490, 216] width 94 height 17
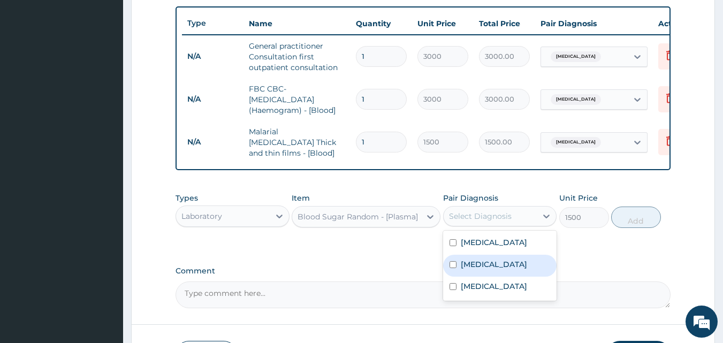
click at [501, 268] on label "Diabetic diet" at bounding box center [494, 264] width 66 height 11
checkbox input "true"
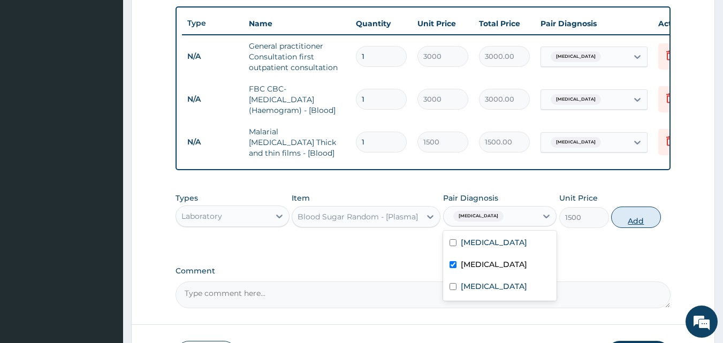
click at [629, 220] on button "Add" at bounding box center [636, 216] width 50 height 21
type input "0"
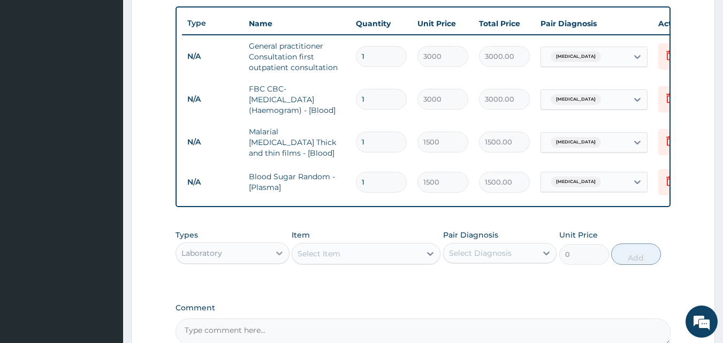
click at [275, 256] on icon at bounding box center [279, 253] width 11 height 11
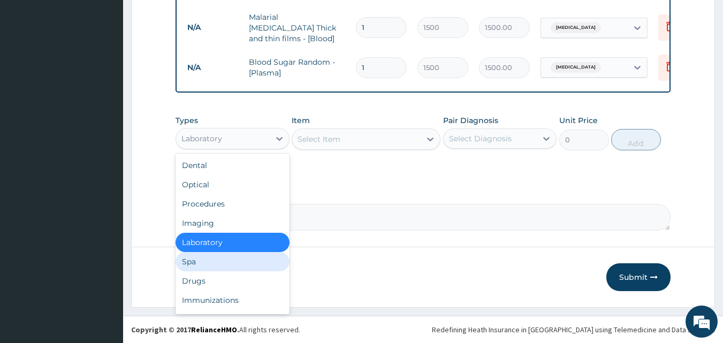
scroll to position [36, 0]
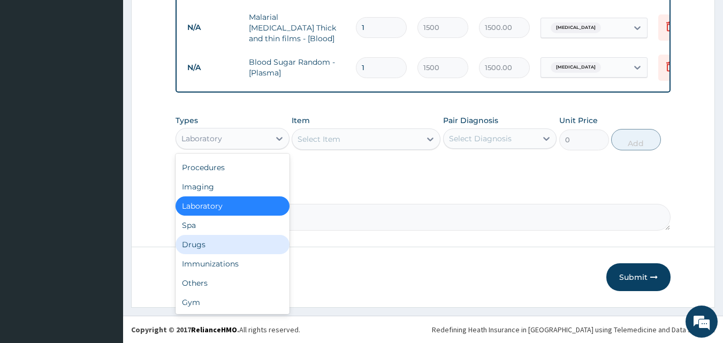
click at [212, 241] on div "Drugs" at bounding box center [232, 244] width 114 height 19
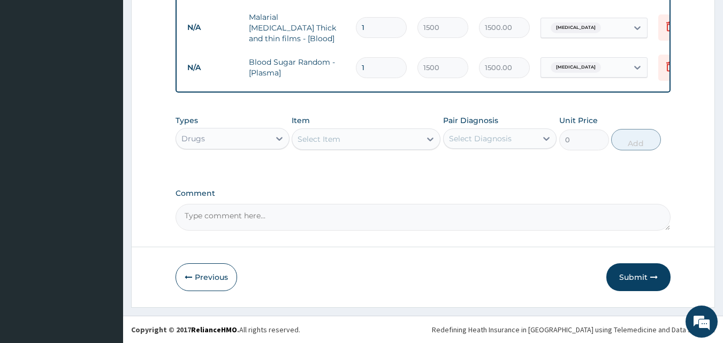
click at [357, 136] on div "Select Item" at bounding box center [356, 139] width 128 height 17
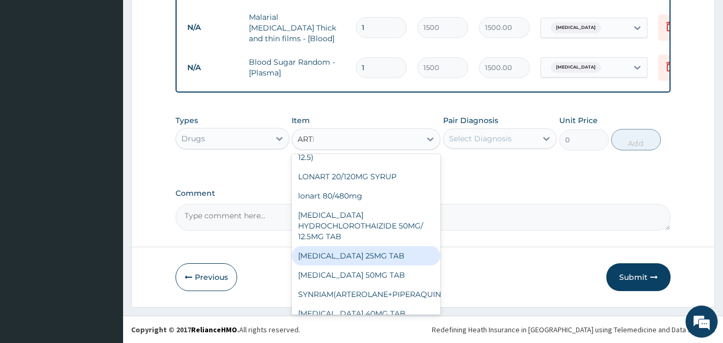
scroll to position [0, 0]
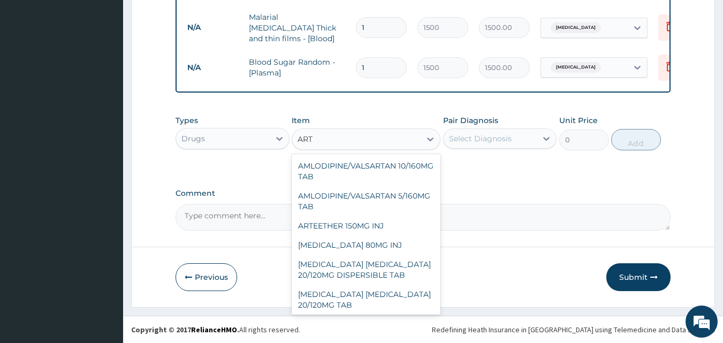
type input "ARTE"
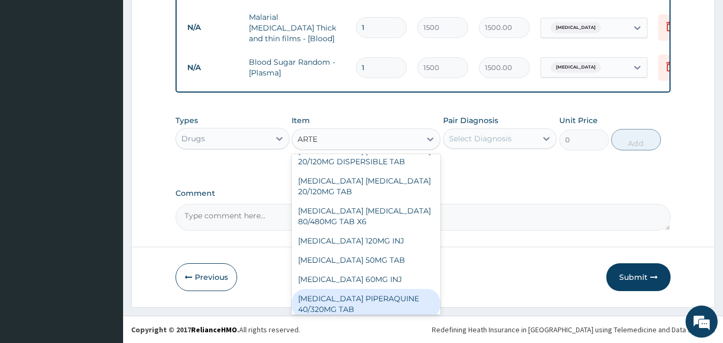
scroll to position [87, 0]
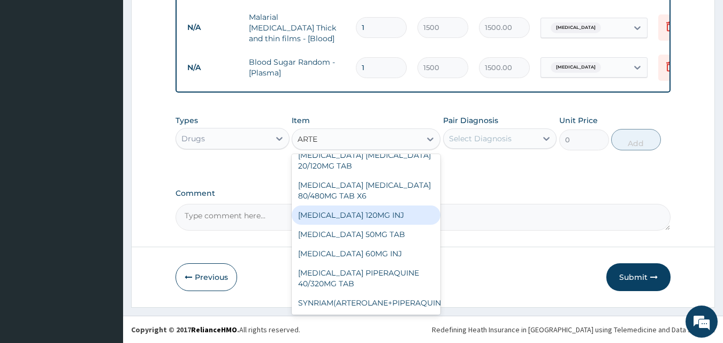
click at [341, 210] on div "ARTESUNATE 120MG INJ" at bounding box center [366, 214] width 149 height 19
type input "1750"
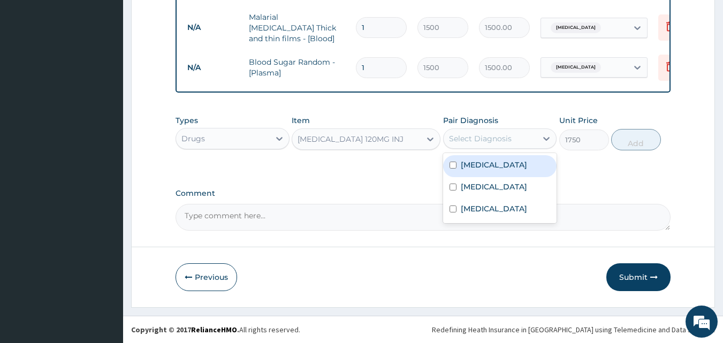
click at [518, 134] on div "Select Diagnosis" at bounding box center [490, 138] width 94 height 17
click at [494, 166] on div "Malaria" at bounding box center [500, 166] width 114 height 22
checkbox input "true"
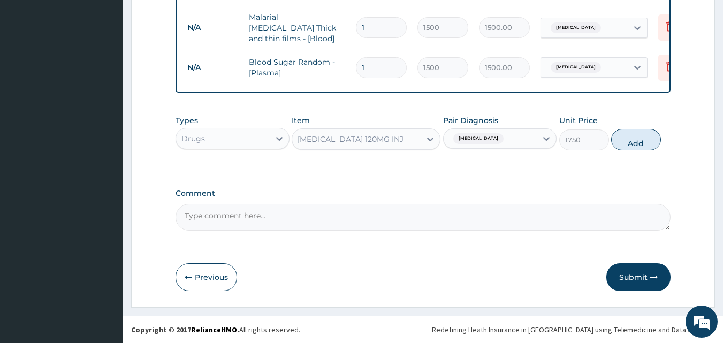
click at [648, 143] on button "Add" at bounding box center [636, 139] width 50 height 21
type input "0"
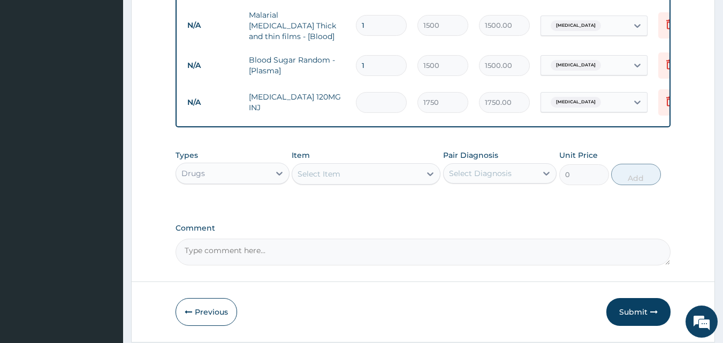
type input "0.00"
type input "3"
type input "5250.00"
type input "3"
click at [353, 178] on div "Select Item" at bounding box center [356, 173] width 128 height 17
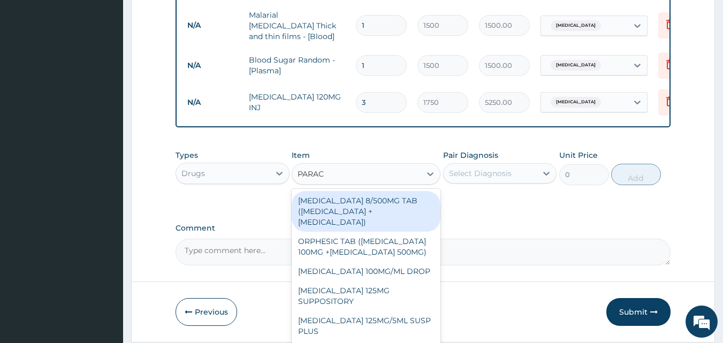
type input "PARACE"
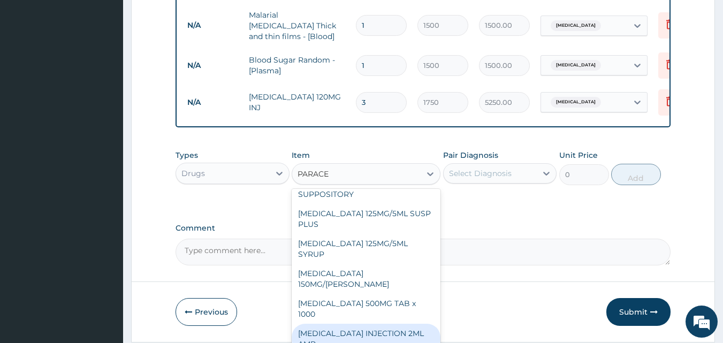
scroll to position [133, 0]
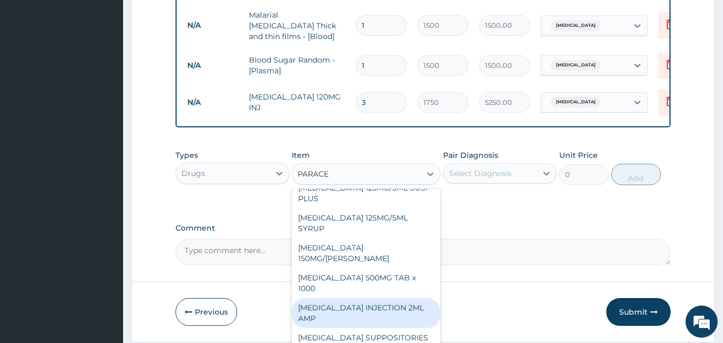
click at [371, 308] on div "PARACETAMOL INJECTION 2ML AMP" at bounding box center [366, 313] width 149 height 30
type input "700"
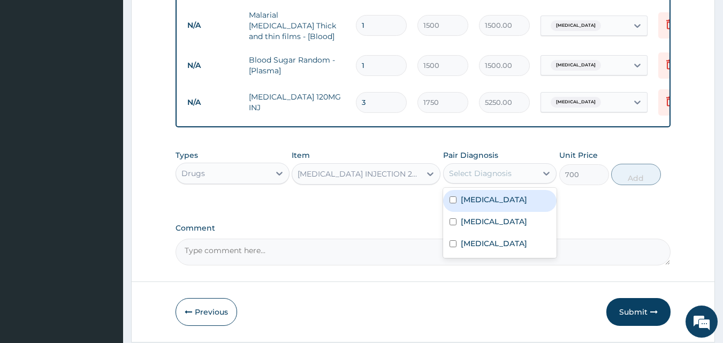
click at [503, 174] on div "Select Diagnosis" at bounding box center [480, 173] width 63 height 11
click at [448, 198] on div "Malaria" at bounding box center [500, 201] width 114 height 22
checkbox input "true"
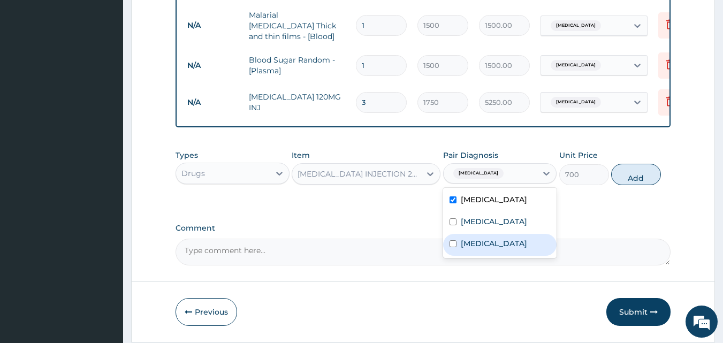
click at [455, 243] on input "checkbox" at bounding box center [452, 243] width 7 height 7
checkbox input "true"
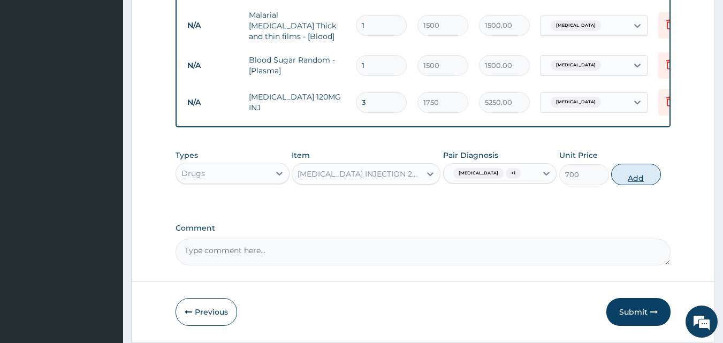
click at [647, 174] on button "Add" at bounding box center [636, 174] width 50 height 21
type input "0"
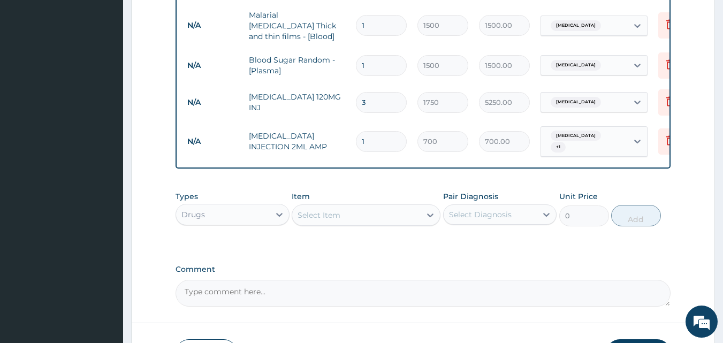
click at [313, 204] on div "Select Item" at bounding box center [366, 214] width 149 height 21
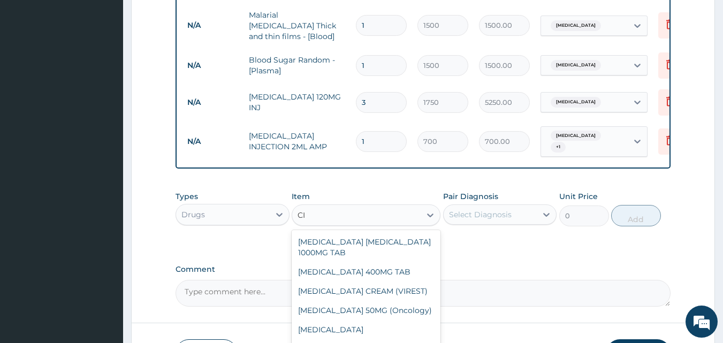
type input "C"
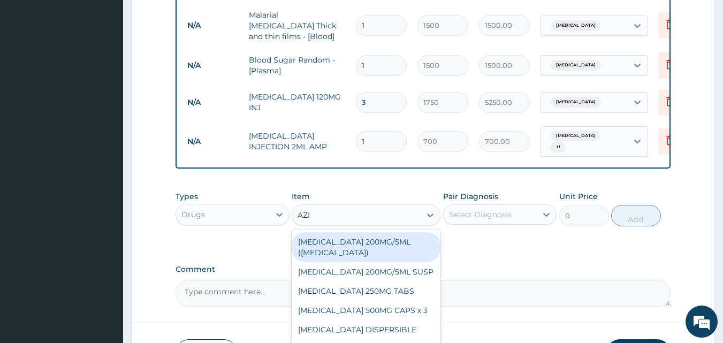
type input "AZIT"
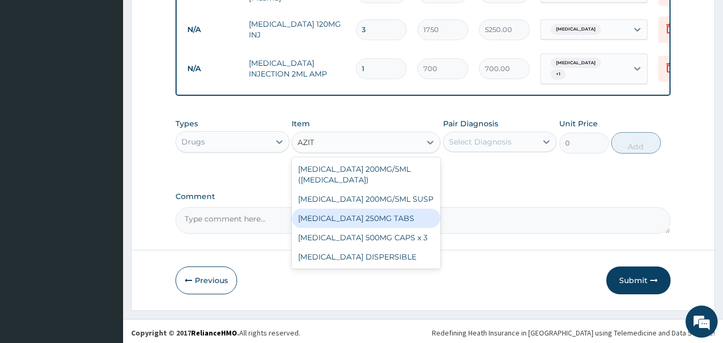
scroll to position [582, 0]
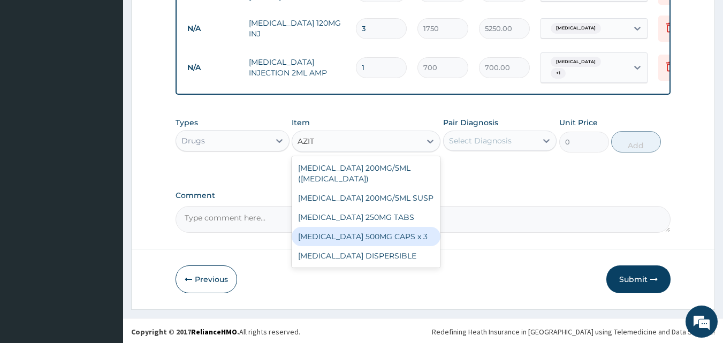
click at [365, 231] on div "AZITHROMYCIN 500MG CAPS x 3" at bounding box center [366, 236] width 149 height 19
type input "341.25"
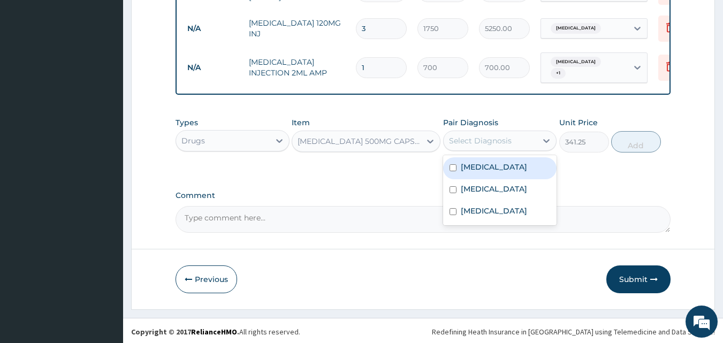
click at [518, 136] on div "Select Diagnosis" at bounding box center [490, 140] width 94 height 17
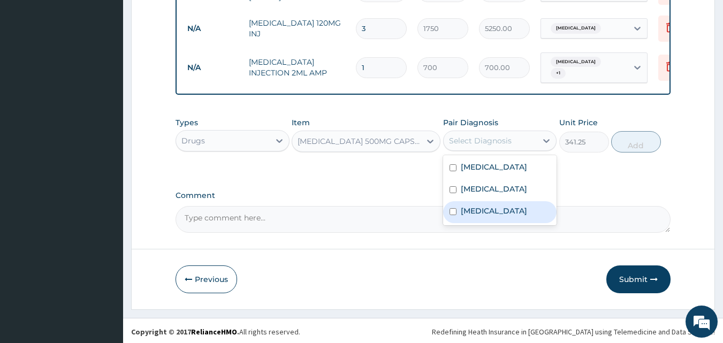
click at [488, 214] on div "Typhoid fever" at bounding box center [500, 212] width 114 height 22
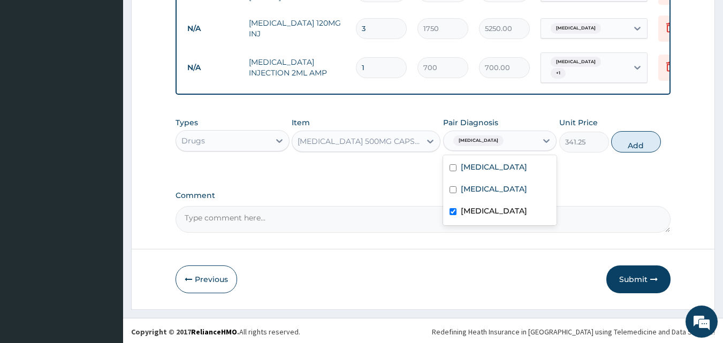
checkbox input "true"
click at [642, 141] on button "Add" at bounding box center [636, 141] width 50 height 21
type input "0"
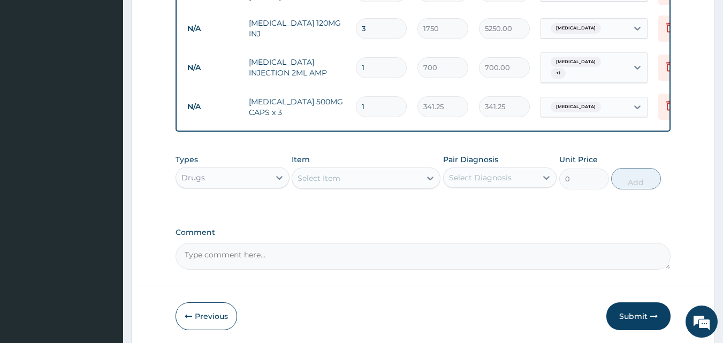
type input "10"
type input "3412.50"
type input "10"
click at [318, 173] on div "Select Item" at bounding box center [318, 178] width 43 height 11
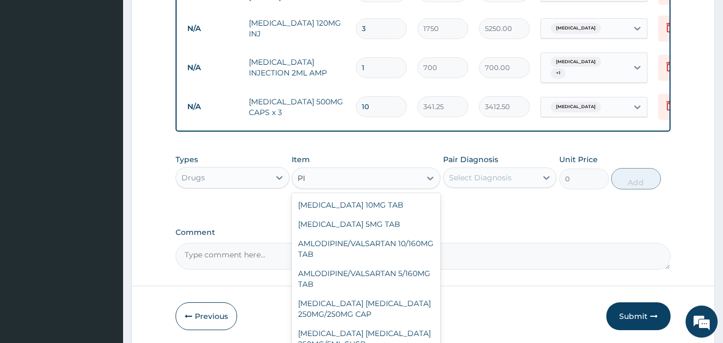
type input "P"
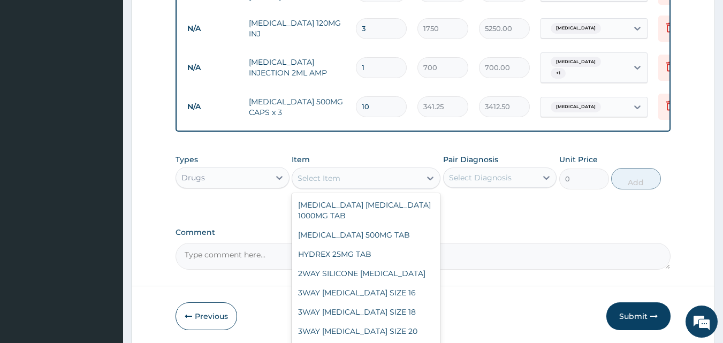
type input "V"
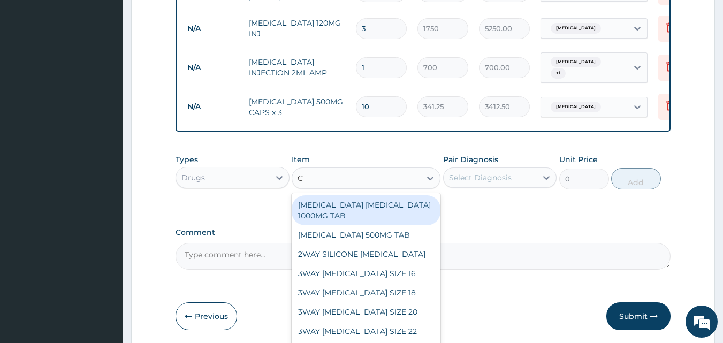
type input "CH"
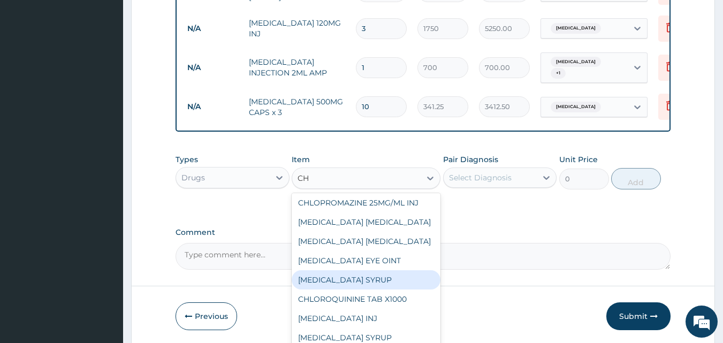
scroll to position [214, 0]
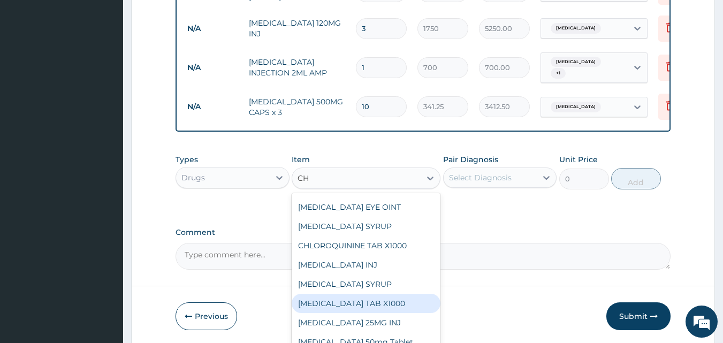
click at [362, 294] on div "CHLORPHENIRAMINE TAB X1000" at bounding box center [366, 303] width 149 height 19
type input "52.5"
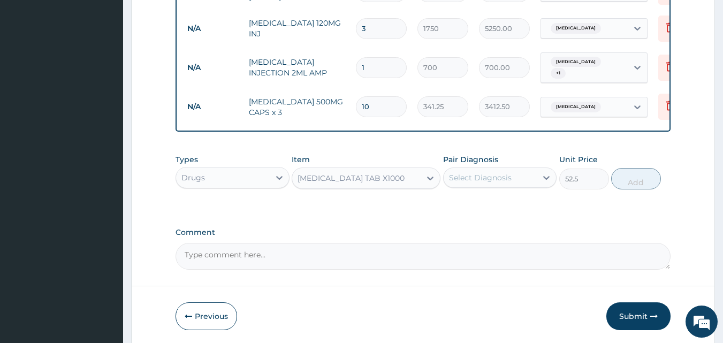
click at [501, 181] on div "Select Diagnosis" at bounding box center [490, 177] width 94 height 17
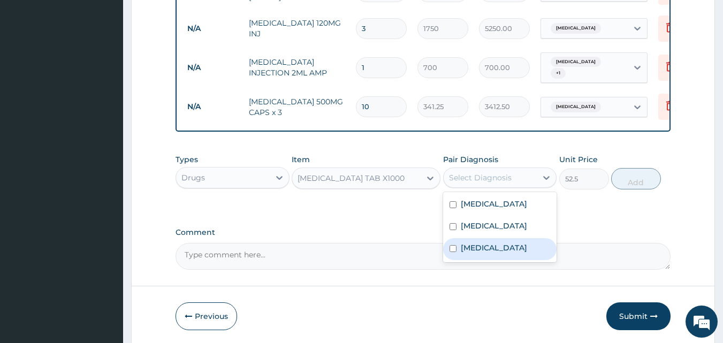
click at [465, 245] on label "Typhoid fever" at bounding box center [494, 247] width 66 height 11
checkbox input "true"
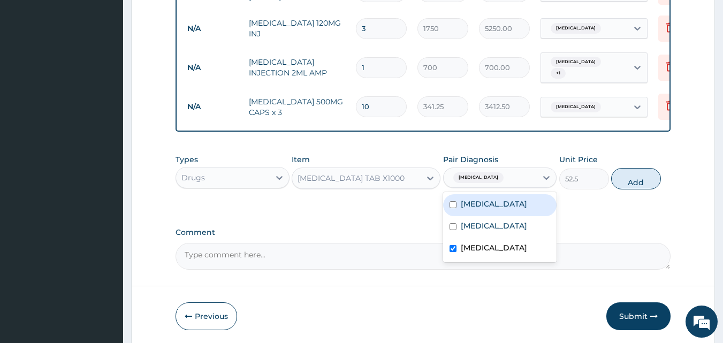
click at [446, 198] on div "Malaria" at bounding box center [500, 205] width 114 height 22
checkbox input "true"
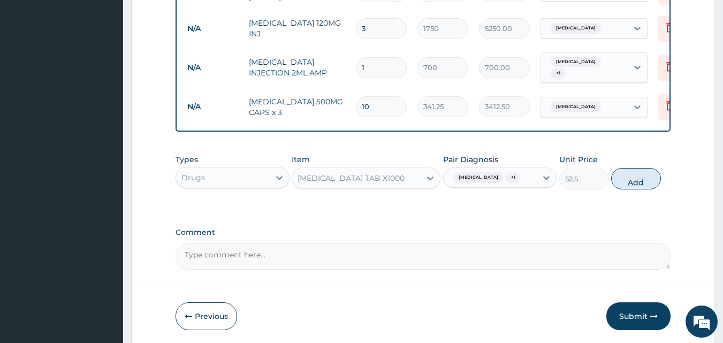
click at [626, 186] on button "Add" at bounding box center [636, 178] width 50 height 21
type input "0"
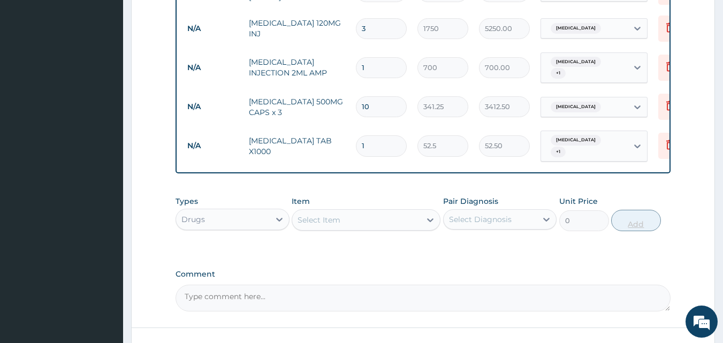
type input "10"
type input "525.00"
type input "10"
click at [361, 200] on div "Item Select Item" at bounding box center [366, 213] width 149 height 35
click at [357, 211] on div "Select Item" at bounding box center [356, 219] width 128 height 17
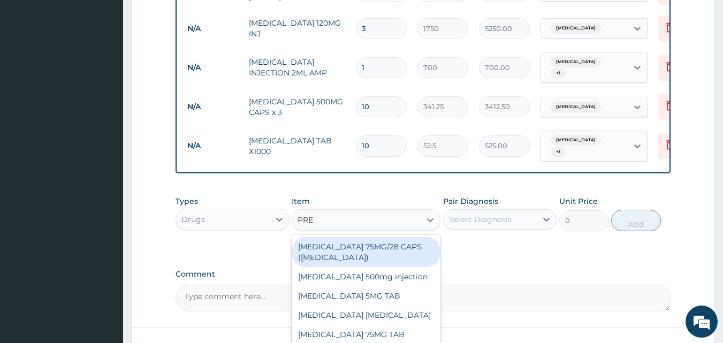
type input "PRED"
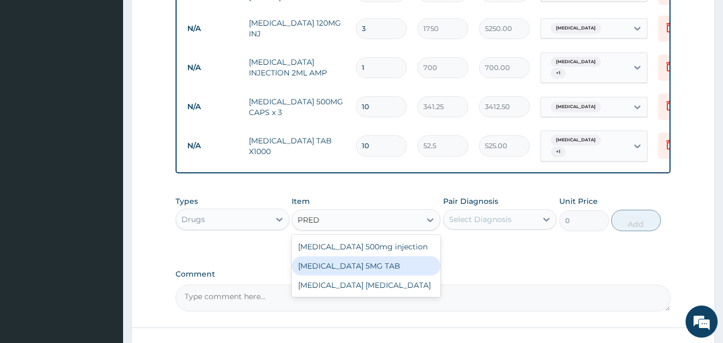
click at [373, 271] on div "PREDNISOLONE 5MG TAB" at bounding box center [366, 265] width 149 height 19
type input "52.5"
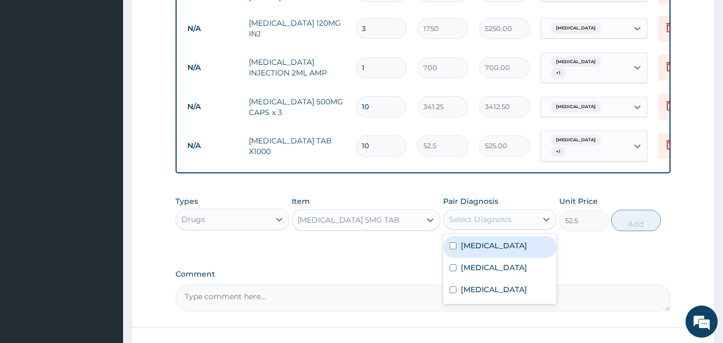
click at [531, 213] on div "Select Diagnosis" at bounding box center [490, 219] width 94 height 17
click at [477, 240] on label "Malaria" at bounding box center [494, 245] width 66 height 11
checkbox input "true"
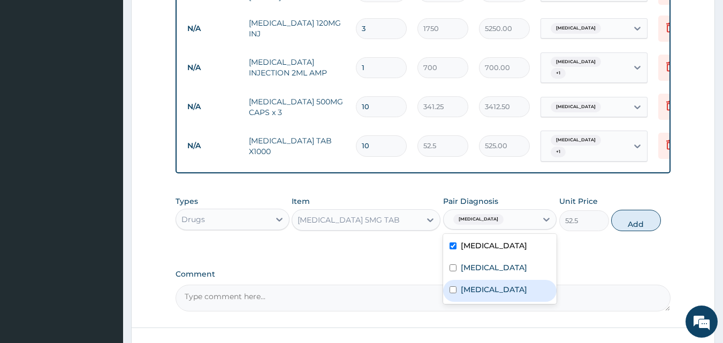
click at [470, 284] on label "Typhoid fever" at bounding box center [494, 289] width 66 height 11
checkbox input "true"
click at [648, 217] on button "Add" at bounding box center [636, 220] width 50 height 21
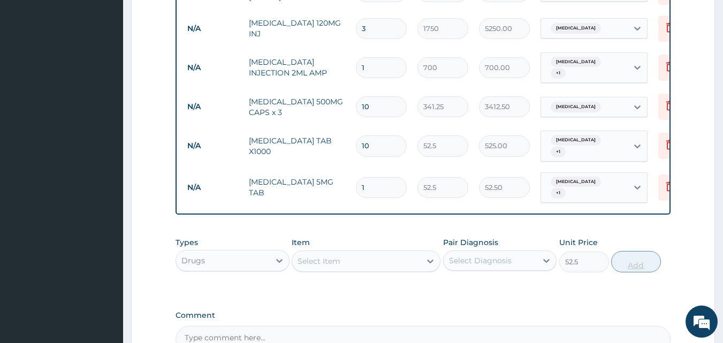
type input "0"
type input "0.00"
type input "2"
type input "105.00"
type input "20"
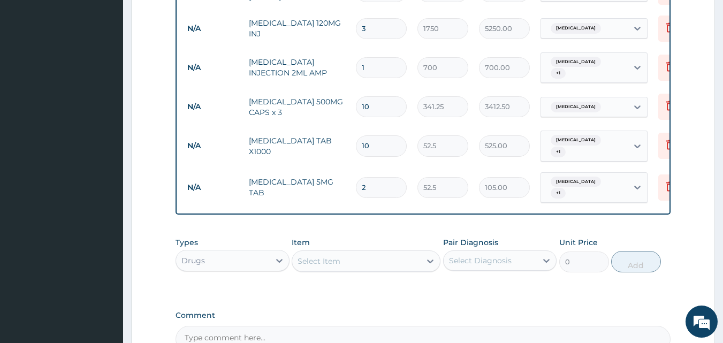
type input "1050.00"
type input "20"
click at [328, 256] on div "Select Item" at bounding box center [318, 261] width 43 height 11
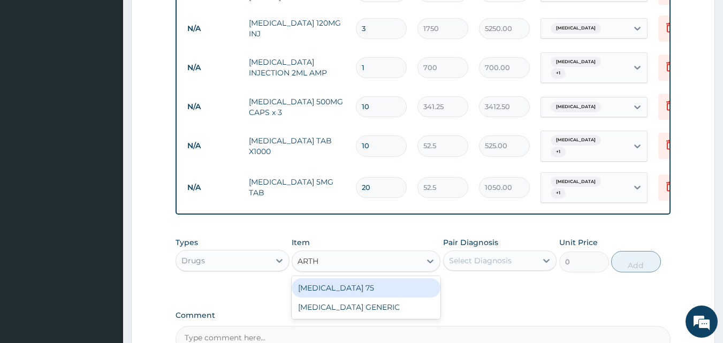
type input "ART"
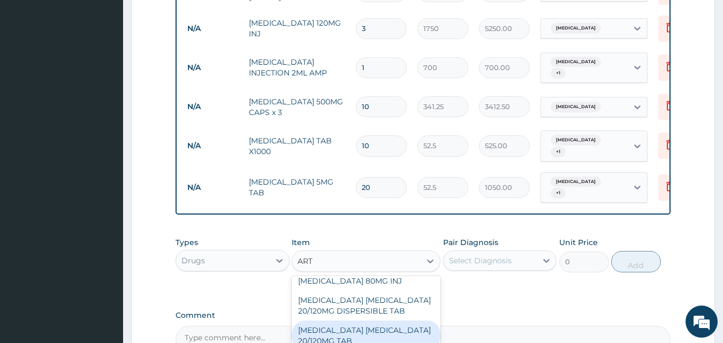
scroll to position [107, 0]
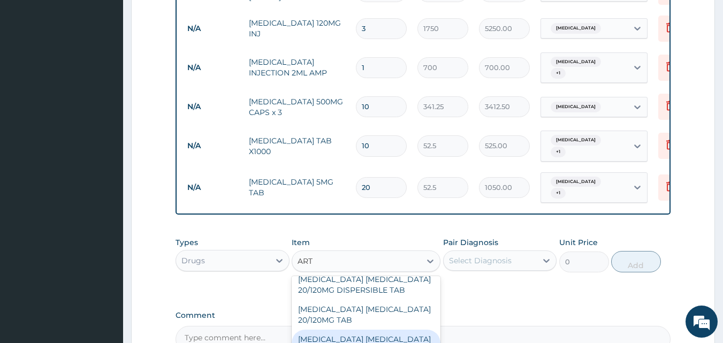
click at [393, 330] on div "ARTEMETHER LUMEFANTRINE 80/480MG TAB X6" at bounding box center [366, 345] width 149 height 30
type input "262.5"
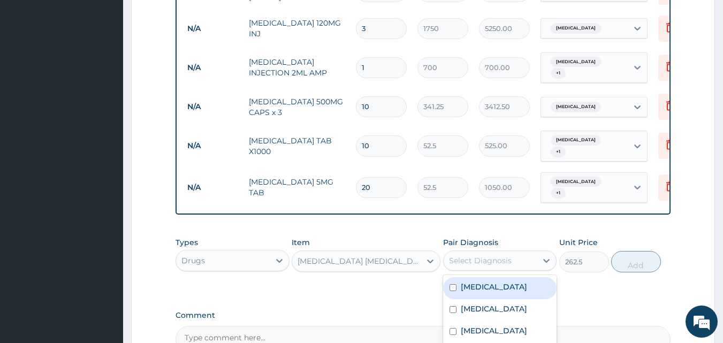
click at [465, 255] on div "Select Diagnosis" at bounding box center [480, 260] width 63 height 11
click at [454, 277] on div "Malaria" at bounding box center [500, 288] width 114 height 22
checkbox input "true"
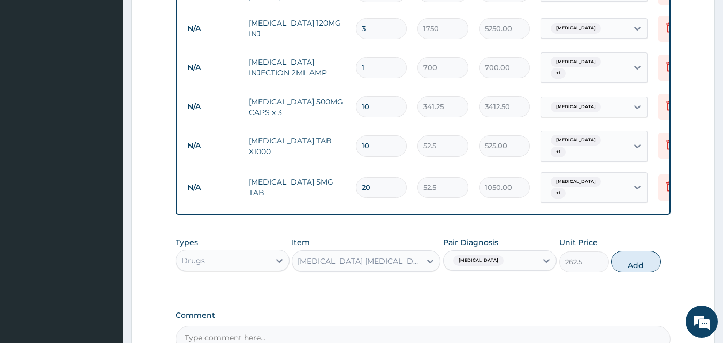
click at [619, 254] on button "Add" at bounding box center [636, 261] width 50 height 21
type input "0"
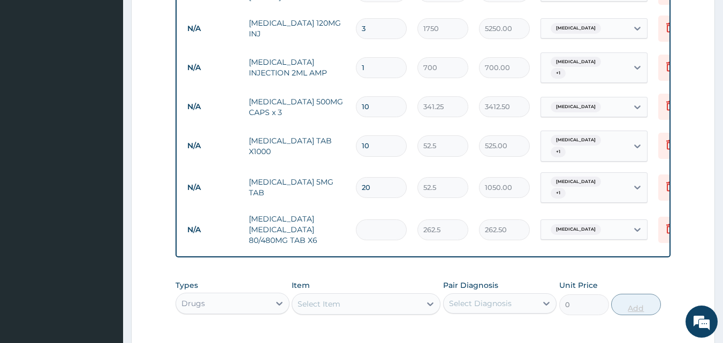
type input "0.00"
type input "6"
type input "1575.00"
type input "6"
click at [334, 298] on div "Select Item" at bounding box center [318, 303] width 43 height 11
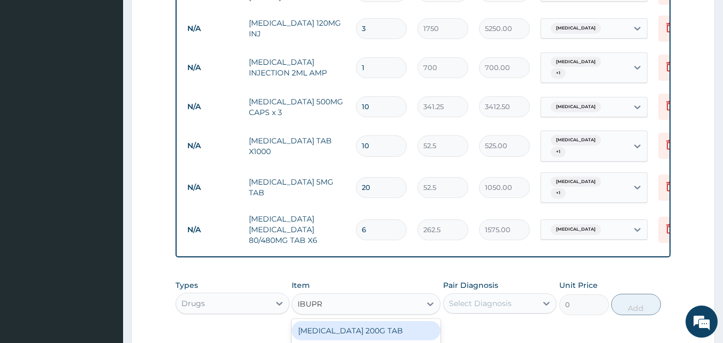
type input "IBUPRO"
click at [354, 321] on div "IBUPROFEN 200G TAB" at bounding box center [366, 330] width 149 height 19
type input "52.5"
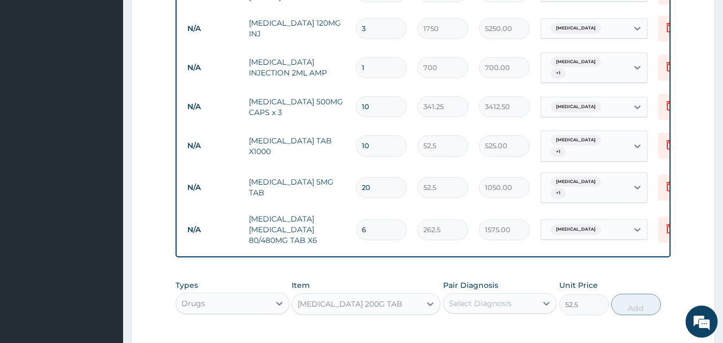
click at [477, 298] on div "Select Diagnosis" at bounding box center [480, 303] width 63 height 11
click at [470, 324] on label "Malaria" at bounding box center [494, 329] width 66 height 11
checkbox input "true"
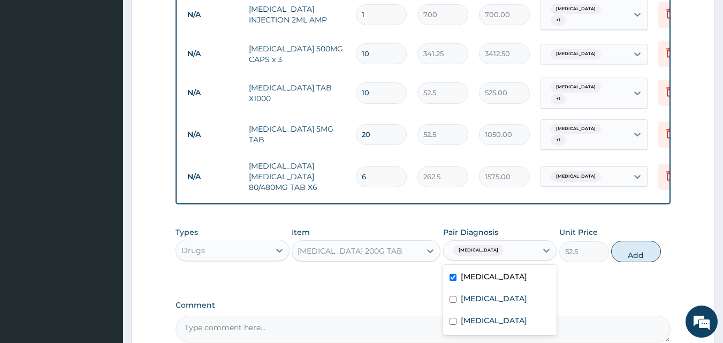
scroll to position [689, 0]
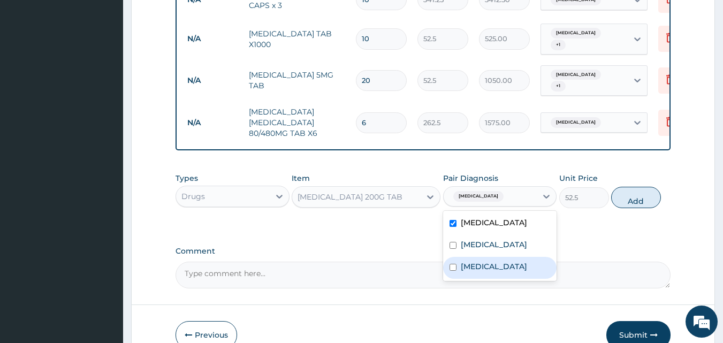
click at [462, 261] on label "Typhoid fever" at bounding box center [494, 266] width 66 height 11
checkbox input "true"
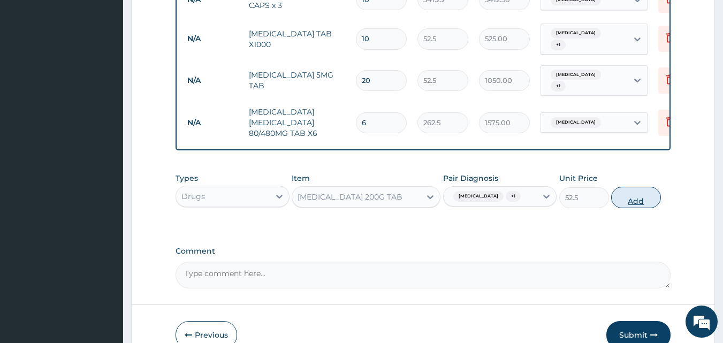
click at [626, 188] on button "Add" at bounding box center [636, 197] width 50 height 21
type input "0"
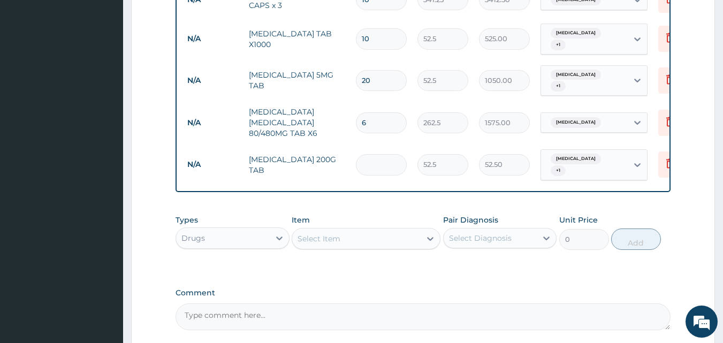
type input "0.00"
type input "2"
type input "105.00"
type input "20"
type input "1050.00"
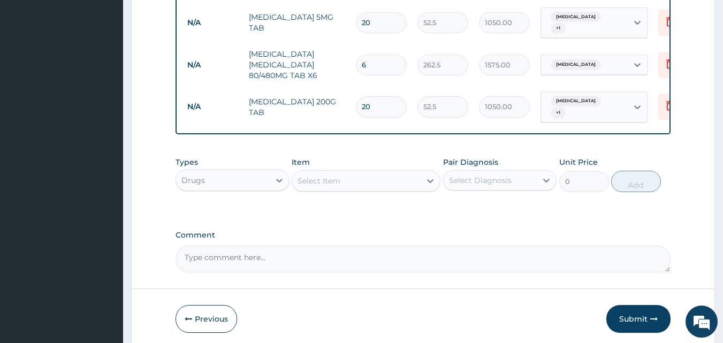
scroll to position [772, 0]
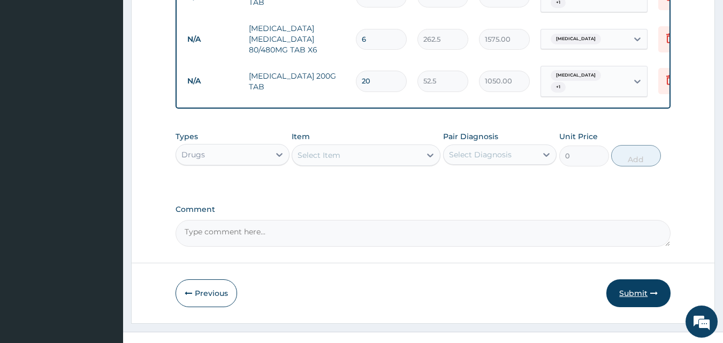
type input "20"
click at [639, 279] on button "Submit" at bounding box center [638, 293] width 64 height 28
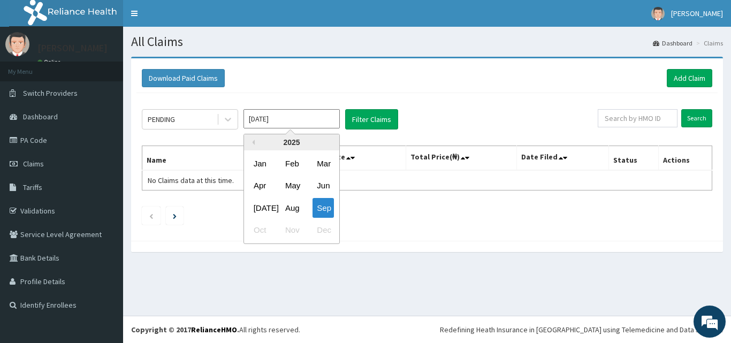
click at [307, 121] on input "[DATE]" at bounding box center [291, 118] width 96 height 19
click at [294, 198] on div "Aug" at bounding box center [291, 208] width 21 height 20
type input "[DATE]"
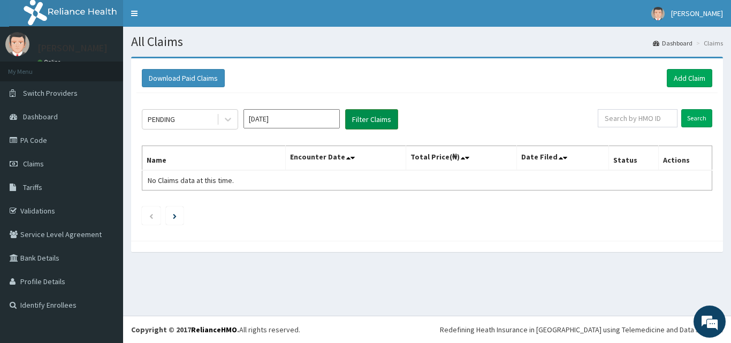
click at [375, 115] on button "Filter Claims" at bounding box center [371, 119] width 53 height 20
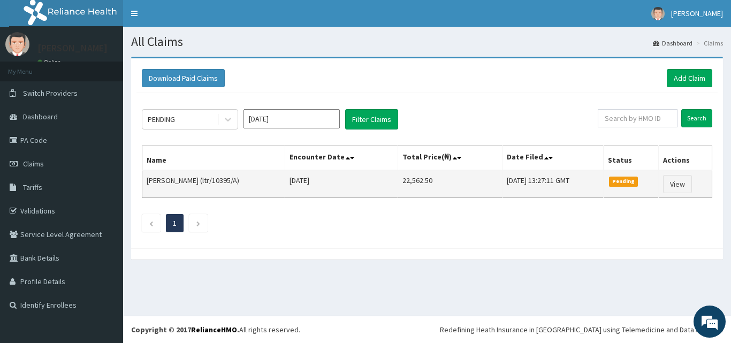
drag, startPoint x: 238, startPoint y: 181, endPoint x: 203, endPoint y: 180, distance: 34.3
click at [203, 180] on td "[PERSON_NAME] (ltr/10395/A)" at bounding box center [213, 184] width 143 height 28
copy td "ltr/10395/A"
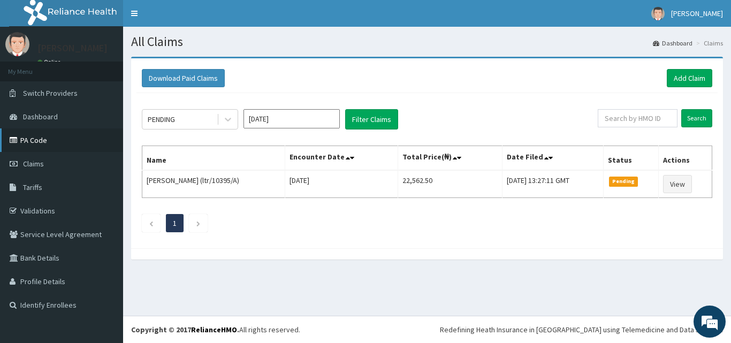
click at [20, 140] on icon at bounding box center [15, 139] width 11 height 7
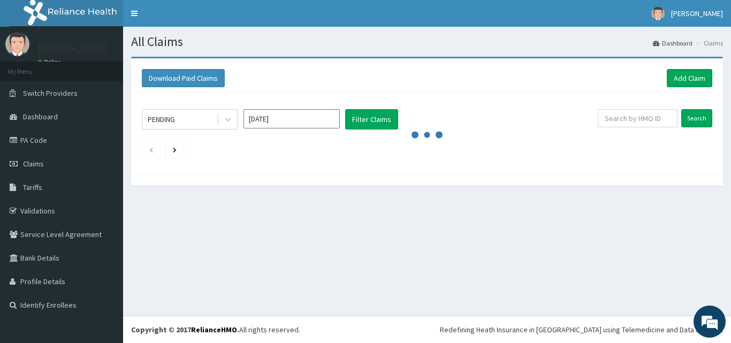
click at [318, 123] on input "[DATE]" at bounding box center [291, 118] width 96 height 19
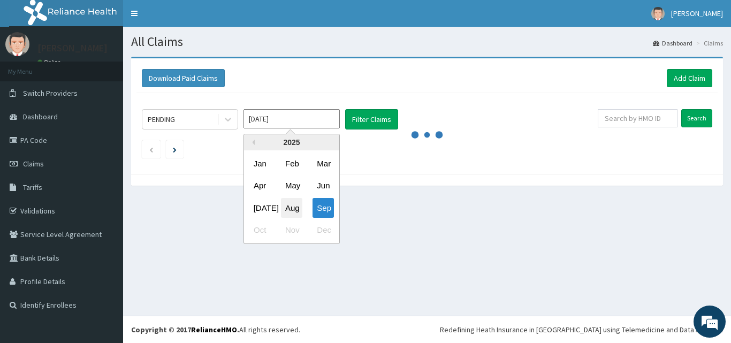
click at [294, 209] on div "Aug" at bounding box center [291, 208] width 21 height 20
type input "[DATE]"
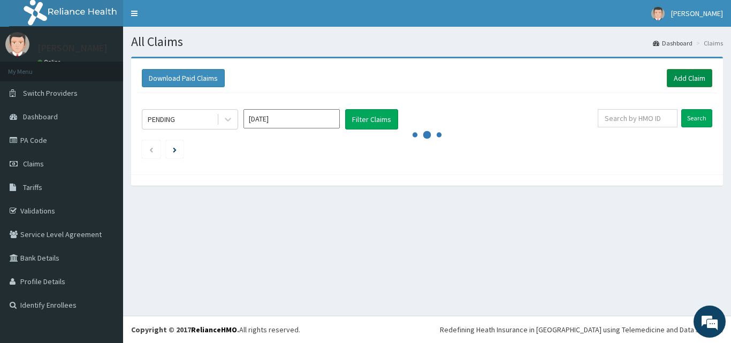
click at [699, 78] on link "Add Claim" at bounding box center [689, 78] width 45 height 18
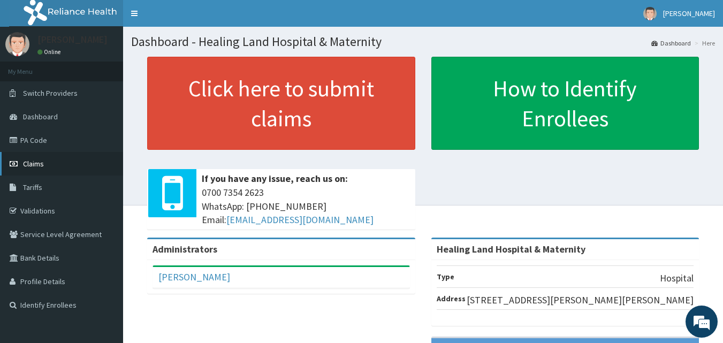
click at [45, 166] on link "Claims" at bounding box center [61, 164] width 123 height 24
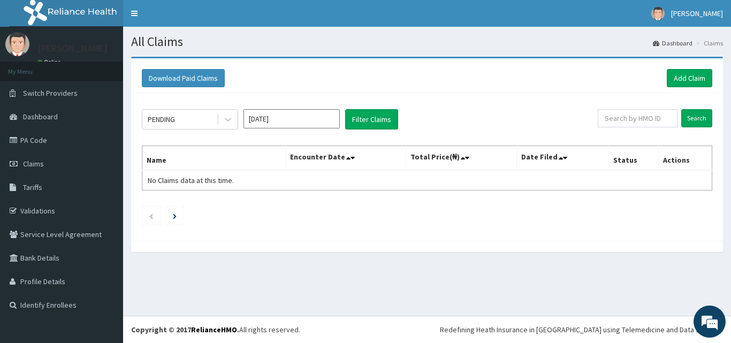
click at [319, 128] on input "[DATE]" at bounding box center [291, 118] width 96 height 19
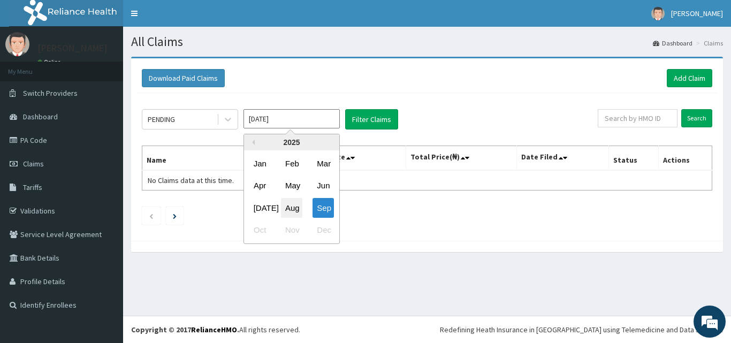
click at [288, 203] on div "Aug" at bounding box center [291, 208] width 21 height 20
type input "[DATE]"
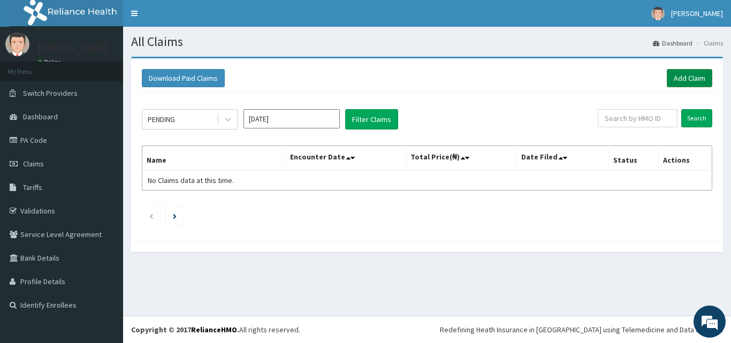
click at [681, 75] on link "Add Claim" at bounding box center [689, 78] width 45 height 18
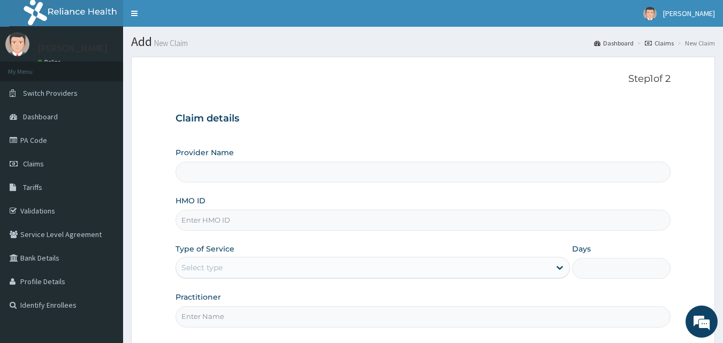
type input "Healing Land Hospital & Maternity"
click at [256, 224] on input "HMO ID" at bounding box center [422, 220] width 495 height 21
drag, startPoint x: 251, startPoint y: 221, endPoint x: 181, endPoint y: 221, distance: 69.5
click at [181, 221] on input "DMI/10017/A" at bounding box center [422, 220] width 495 height 21
type input "DMI/10017/A"
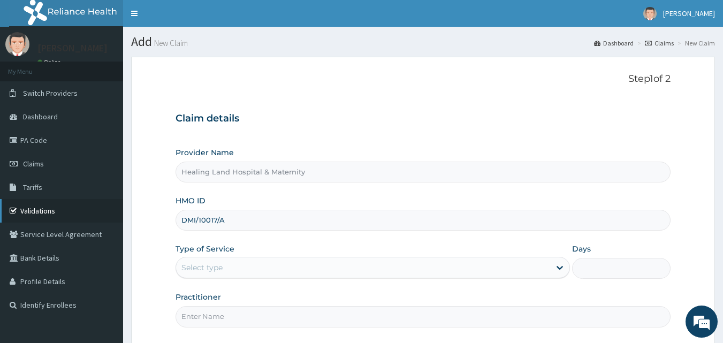
click at [34, 211] on link "Validations" at bounding box center [61, 211] width 123 height 24
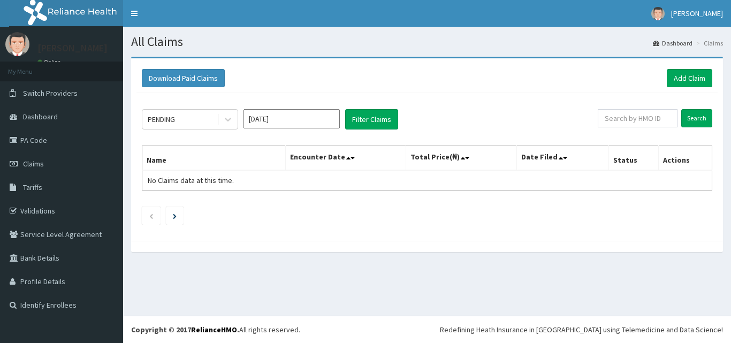
click at [269, 118] on input "[DATE]" at bounding box center [291, 118] width 96 height 19
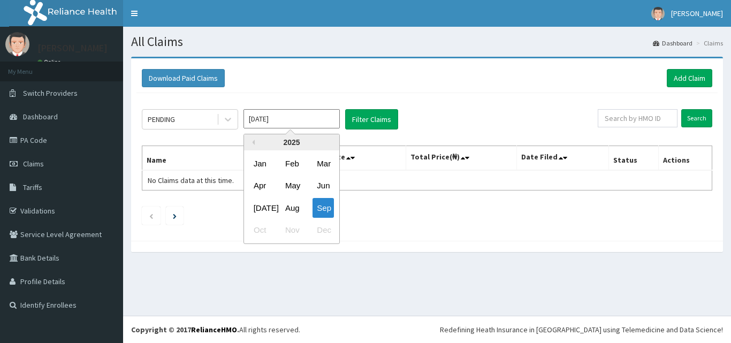
click at [294, 213] on div "Aug" at bounding box center [291, 208] width 21 height 20
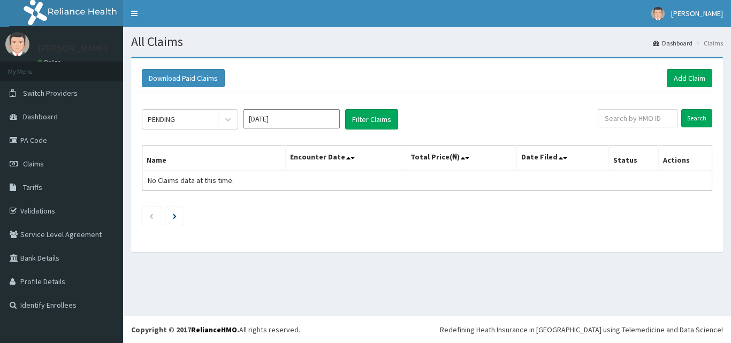
type input "[DATE]"
click at [683, 75] on link "Add Claim" at bounding box center [689, 78] width 45 height 18
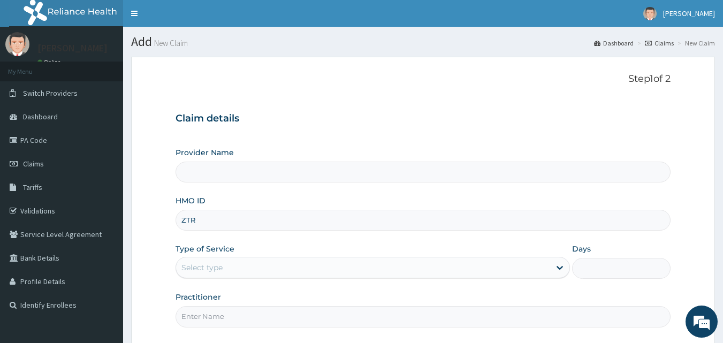
type input "ztr/10215/b"
click at [291, 192] on div "Provider Name HMO ID ztr/10215/b Type of Service Select type Days Practitioner" at bounding box center [422, 237] width 495 height 180
click at [284, 262] on div "Select type" at bounding box center [363, 267] width 374 height 17
click at [542, 265] on div "Select type" at bounding box center [363, 267] width 374 height 17
drag, startPoint x: 249, startPoint y: 221, endPoint x: 178, endPoint y: 211, distance: 71.3
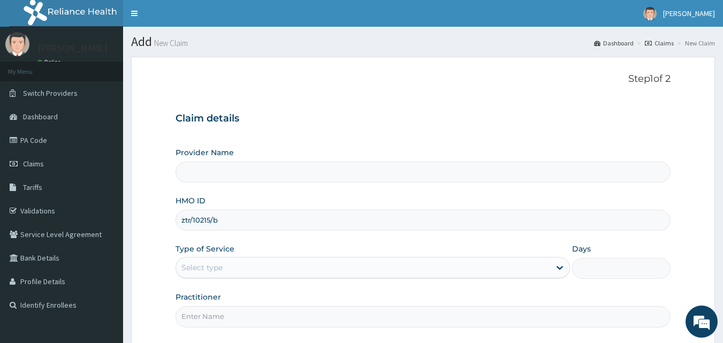
click at [175, 213] on div "ztr/10215/b" at bounding box center [422, 220] width 495 height 21
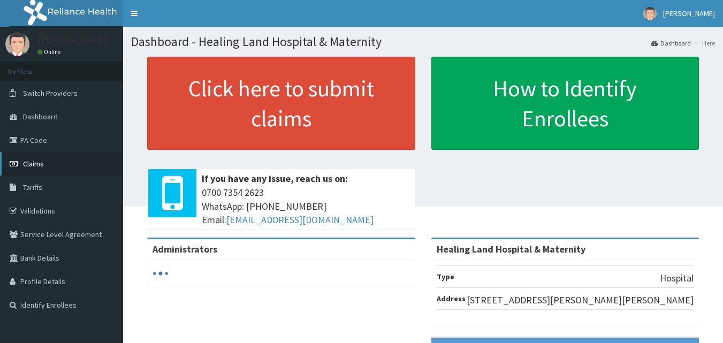
click at [35, 163] on span "Claims" at bounding box center [33, 164] width 21 height 10
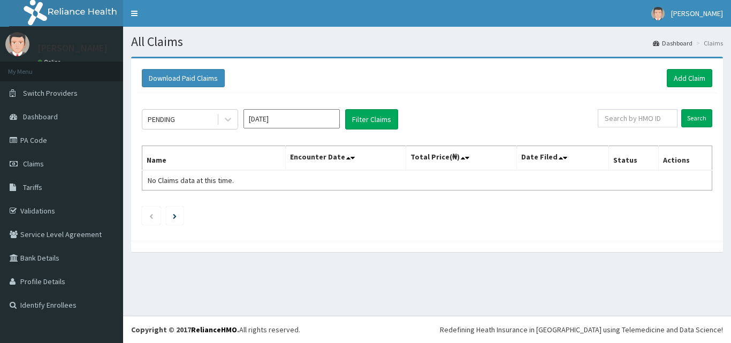
click at [291, 112] on input "Sep 2025" at bounding box center [291, 118] width 96 height 19
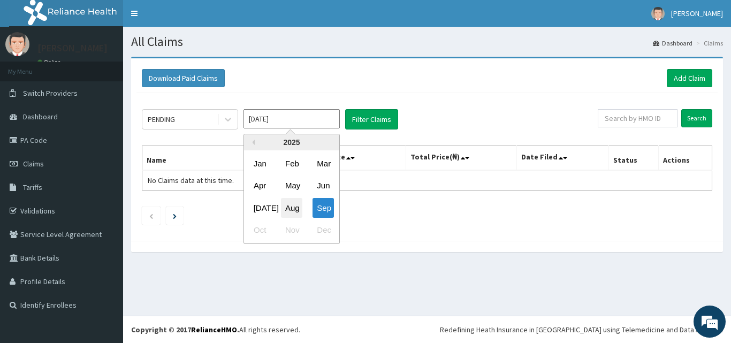
click at [292, 207] on div "Aug" at bounding box center [291, 208] width 21 height 20
type input "Aug 2025"
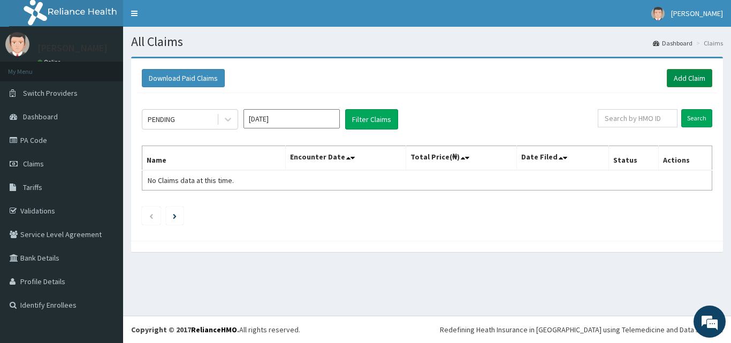
click at [682, 78] on link "Add Claim" at bounding box center [689, 78] width 45 height 18
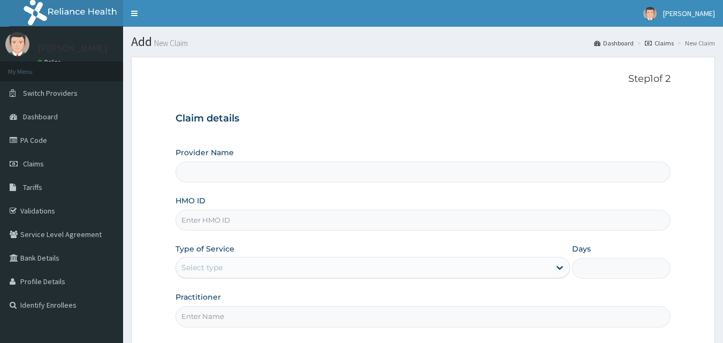
click at [333, 177] on input "Provider Name" at bounding box center [422, 172] width 495 height 21
type input "Healing Land Hospital & Maternity"
click at [316, 210] on input "HMO ID" at bounding box center [422, 220] width 495 height 21
paste input "ztr/10215/b"
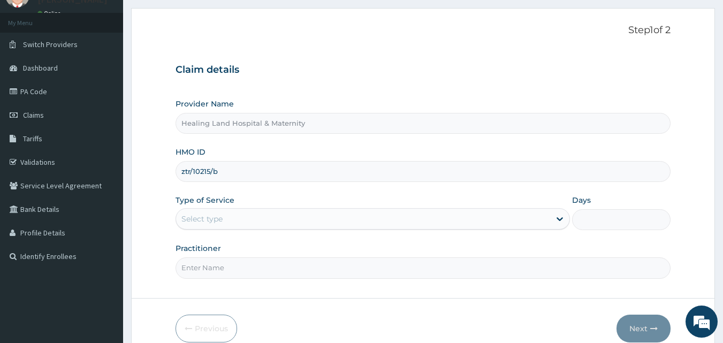
scroll to position [100, 0]
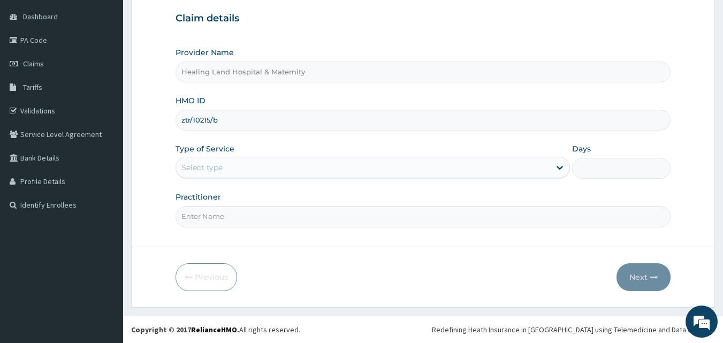
type input "ztr/10215/b"
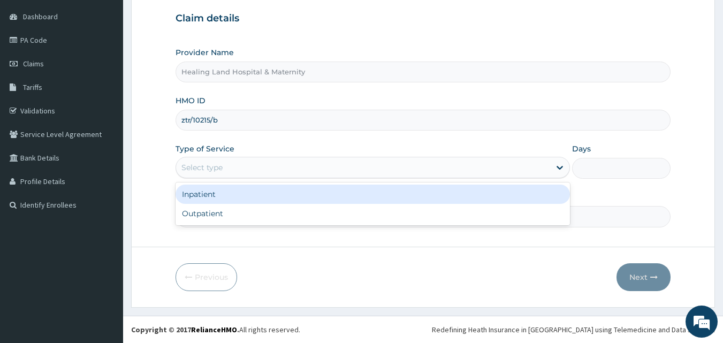
click at [357, 178] on div "Select type" at bounding box center [372, 167] width 394 height 21
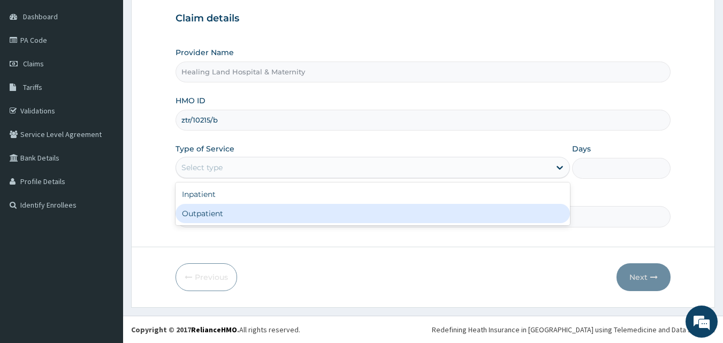
click at [320, 211] on div "Outpatient" at bounding box center [372, 213] width 394 height 19
type input "1"
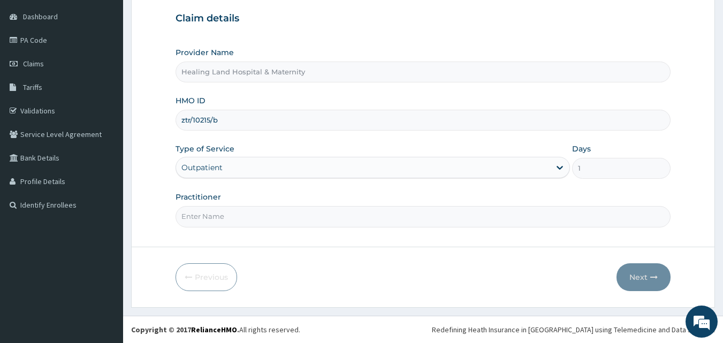
click at [376, 208] on input "Practitioner" at bounding box center [422, 216] width 495 height 21
type input "DR AMAKA"
click at [639, 267] on button "Next" at bounding box center [643, 277] width 54 height 28
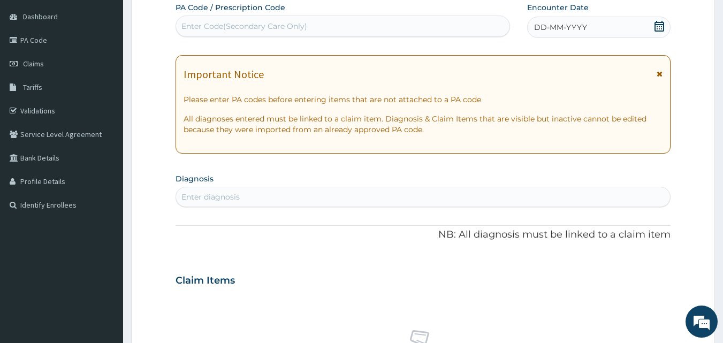
scroll to position [0, 0]
click at [654, 27] on icon at bounding box center [659, 26] width 11 height 11
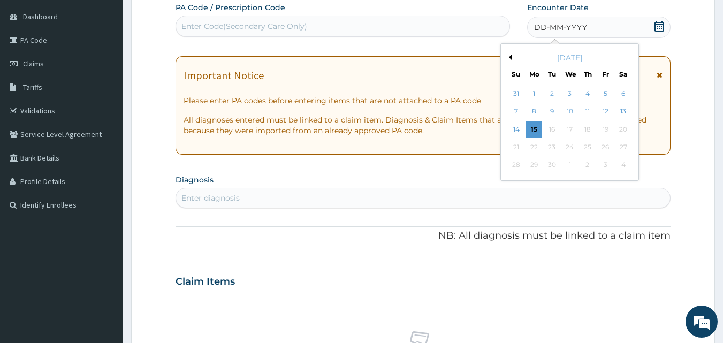
click at [509, 56] on button "Previous Month" at bounding box center [508, 57] width 5 height 5
click at [556, 148] on div "19" at bounding box center [552, 147] width 16 height 16
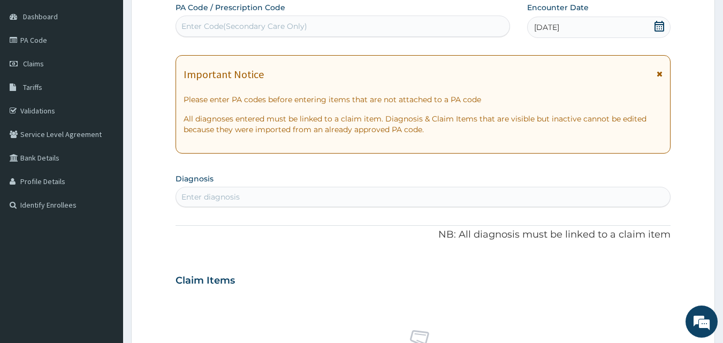
click at [262, 186] on section "Diagnosis Enter diagnosis" at bounding box center [422, 189] width 495 height 36
click at [263, 190] on div "Enter diagnosis" at bounding box center [423, 196] width 494 height 17
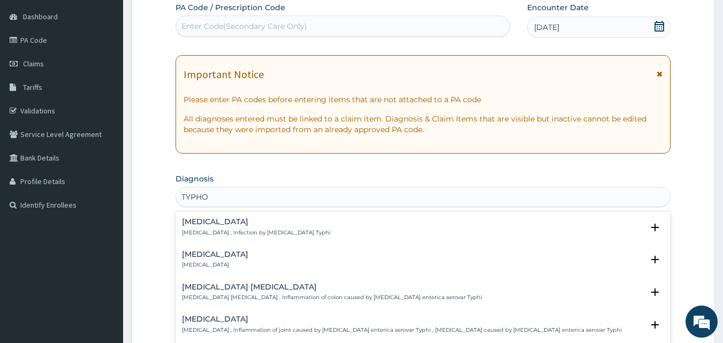
type input "TYPHOI"
click at [249, 232] on p "Typhoid fever , Infection by Salmonella Typhi" at bounding box center [256, 232] width 149 height 7
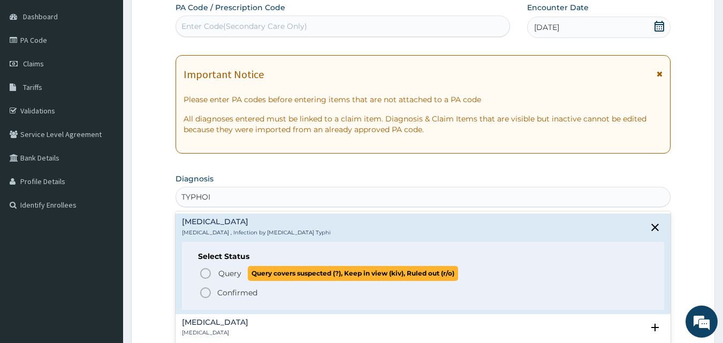
click at [217, 274] on p "Query Query covers suspected (?), Keep in view (kiv), Ruled out (r/o)" at bounding box center [337, 273] width 241 height 14
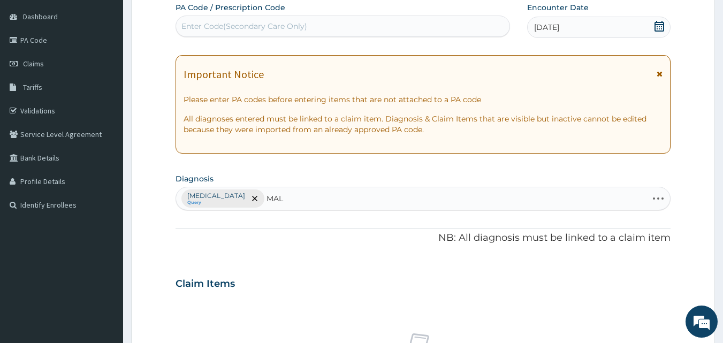
type input "MALA"
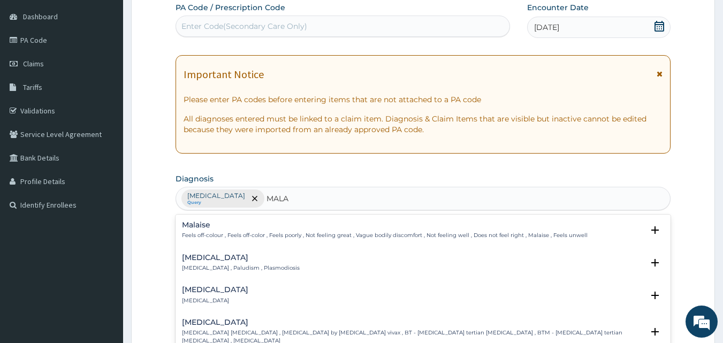
click at [253, 268] on p "Malaria , Paludism , Plasmodiosis" at bounding box center [241, 267] width 118 height 7
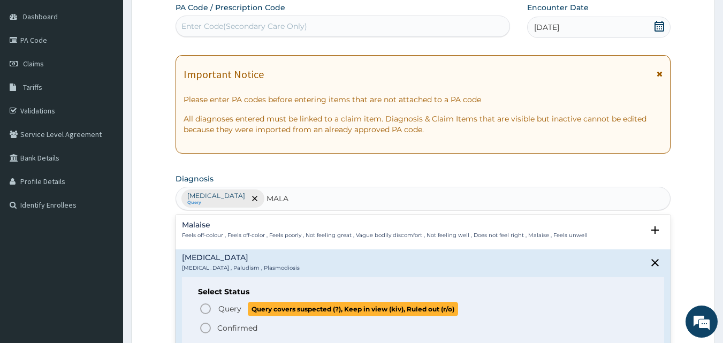
click at [244, 312] on p "Query Query covers suspected (?), Keep in view (kiv), Ruled out (r/o)" at bounding box center [337, 309] width 241 height 14
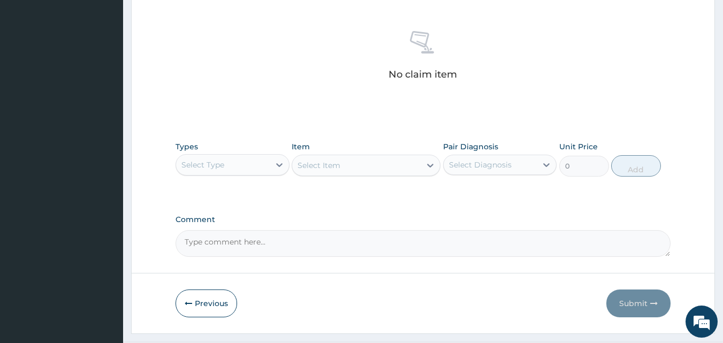
scroll to position [421, 0]
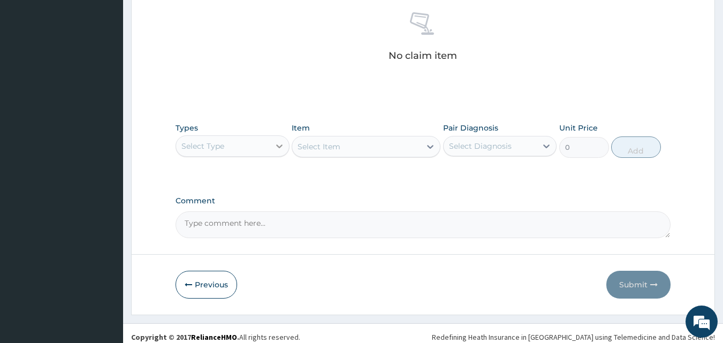
click at [277, 150] on icon at bounding box center [279, 146] width 11 height 11
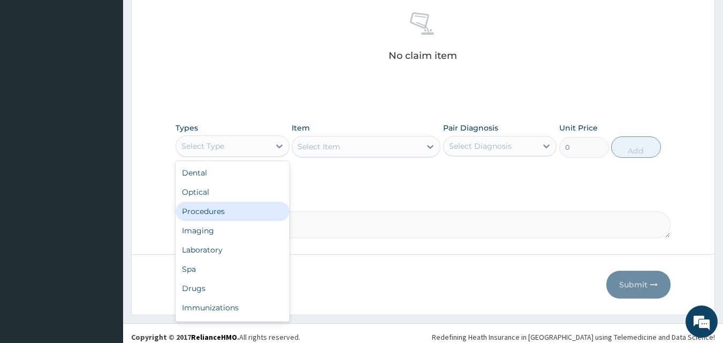
click at [216, 211] on div "Procedures" at bounding box center [232, 211] width 114 height 19
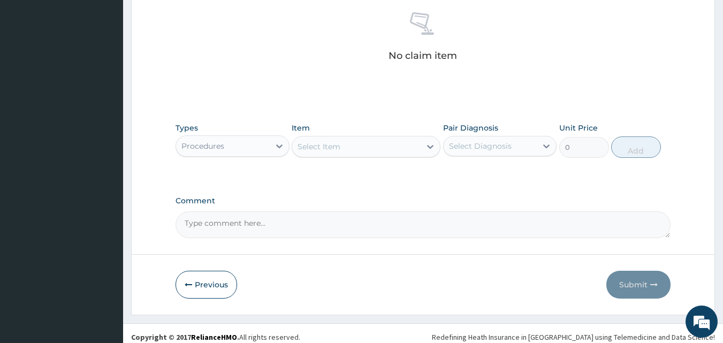
click at [382, 146] on div "Select Item" at bounding box center [356, 146] width 128 height 17
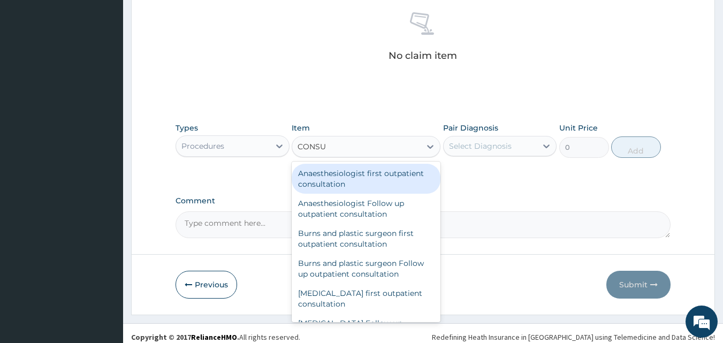
type input "CONSUL"
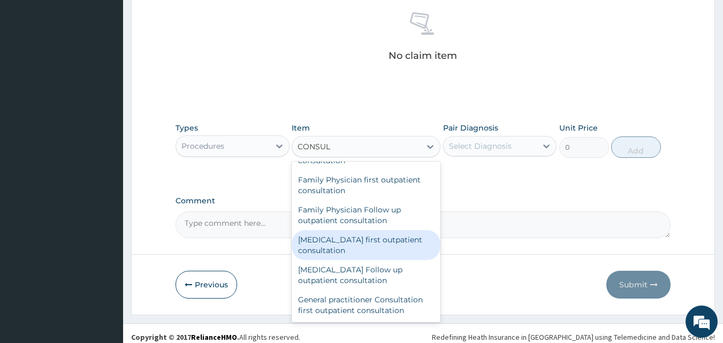
scroll to position [535, 0]
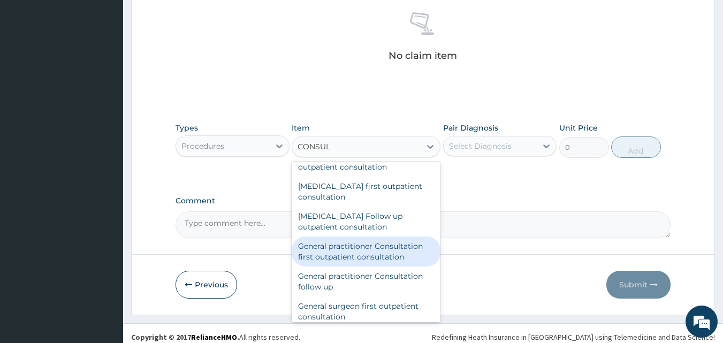
click at [363, 244] on div "General practitioner Consultation first outpatient consultation" at bounding box center [366, 251] width 149 height 30
type input "3000"
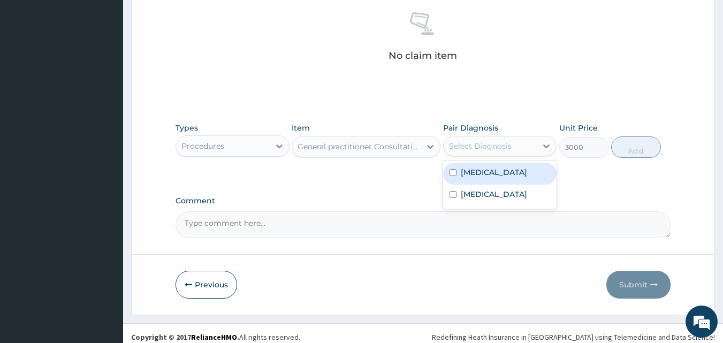
click at [515, 143] on div "Select Diagnosis" at bounding box center [490, 145] width 94 height 17
drag, startPoint x: 449, startPoint y: 173, endPoint x: 455, endPoint y: 189, distance: 17.1
click at [450, 173] on input "checkbox" at bounding box center [452, 172] width 7 height 7
checkbox input "true"
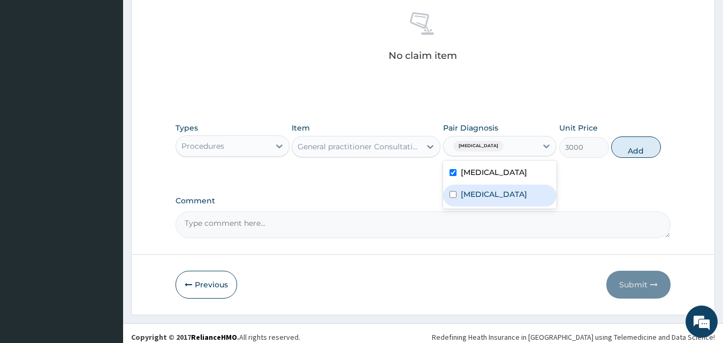
click at [455, 195] on input "checkbox" at bounding box center [452, 194] width 7 height 7
checkbox input "true"
click at [641, 143] on button "Add" at bounding box center [636, 146] width 50 height 21
type input "0"
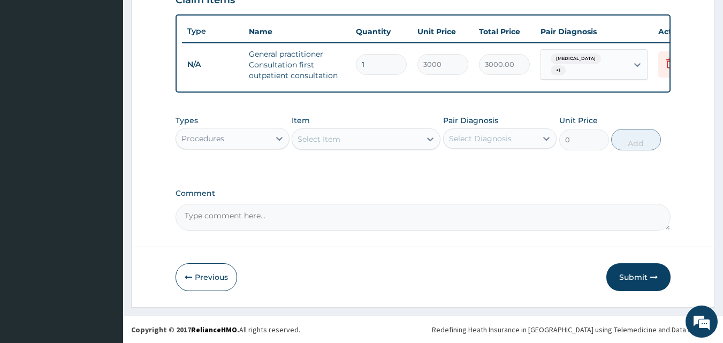
scroll to position [392, 0]
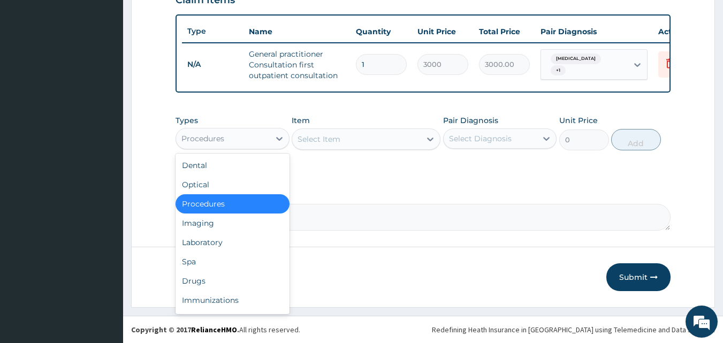
click at [227, 141] on div "Procedures" at bounding box center [223, 138] width 94 height 17
click at [221, 237] on div "Laboratory" at bounding box center [232, 242] width 114 height 19
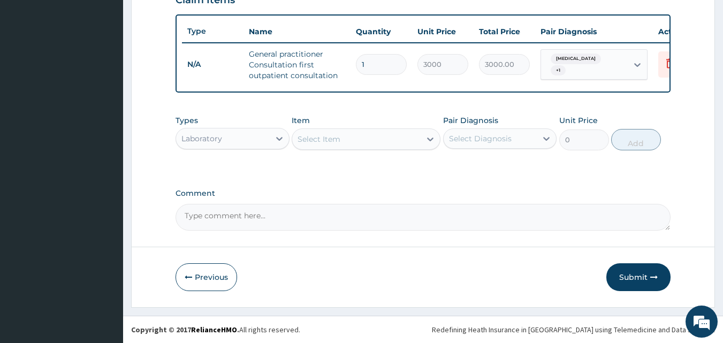
click at [413, 143] on div "Select Item" at bounding box center [356, 139] width 128 height 17
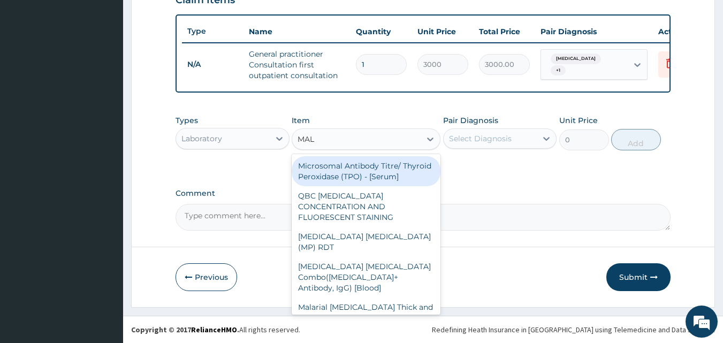
type input "MALA"
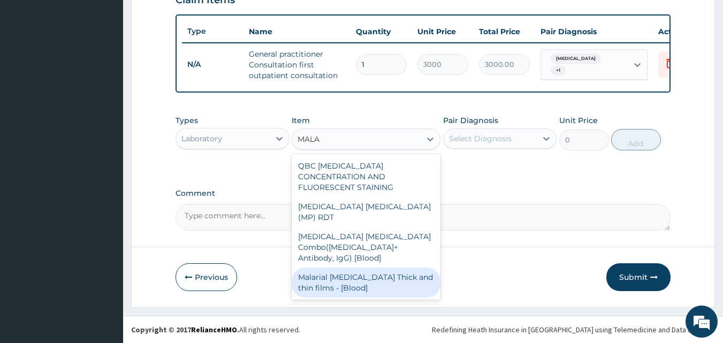
click at [378, 267] on div "Malarial Parasite Thick and thin films - [Blood]" at bounding box center [366, 282] width 149 height 30
type input "1500"
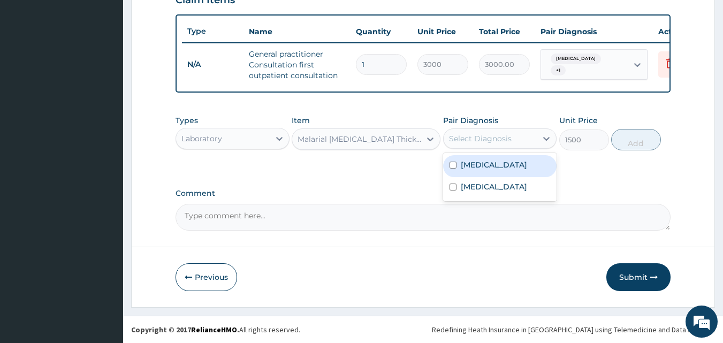
click at [521, 140] on div "Select Diagnosis" at bounding box center [490, 138] width 94 height 17
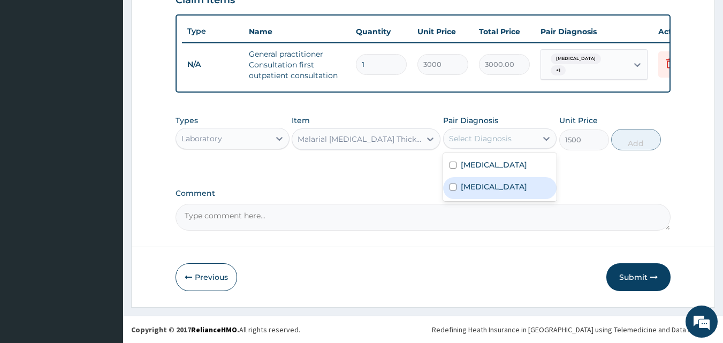
click at [475, 183] on label "Malaria" at bounding box center [494, 186] width 66 height 11
checkbox input "true"
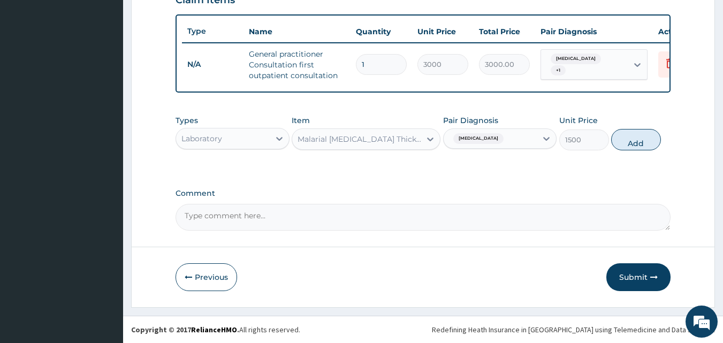
click at [638, 141] on button "Add" at bounding box center [636, 139] width 50 height 21
type input "0"
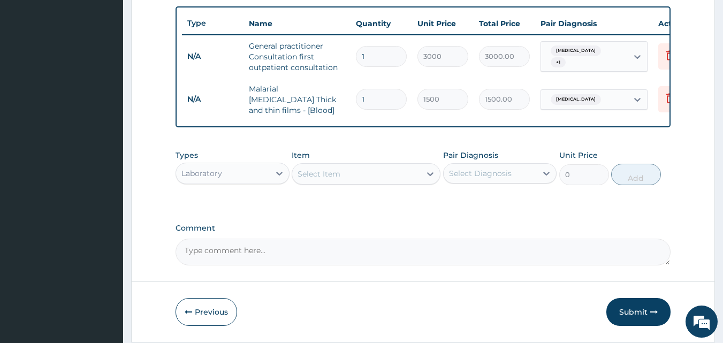
click at [354, 174] on div "Select Item" at bounding box center [356, 173] width 128 height 17
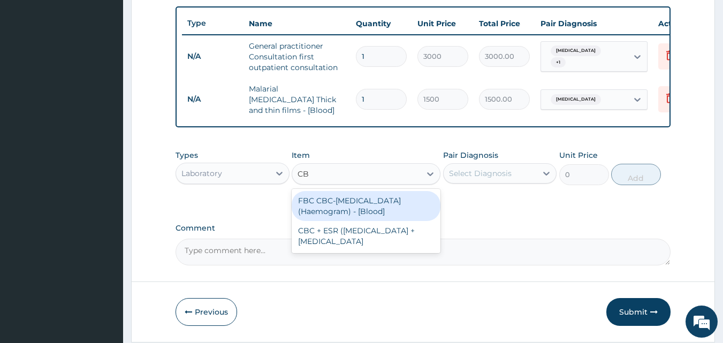
type input "CBC"
click at [346, 203] on div "FBC CBC-Complete Blood Count (Haemogram) - [Blood]" at bounding box center [366, 206] width 149 height 30
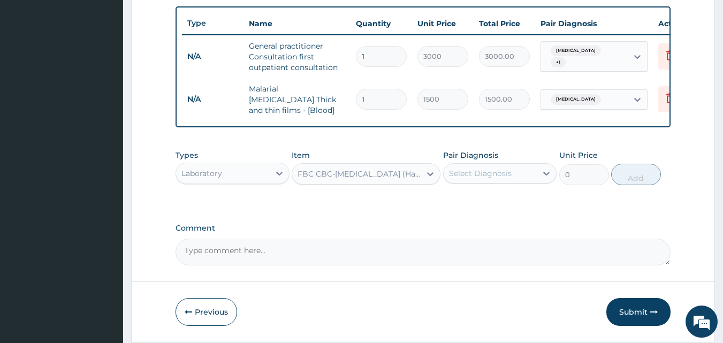
type input "3000"
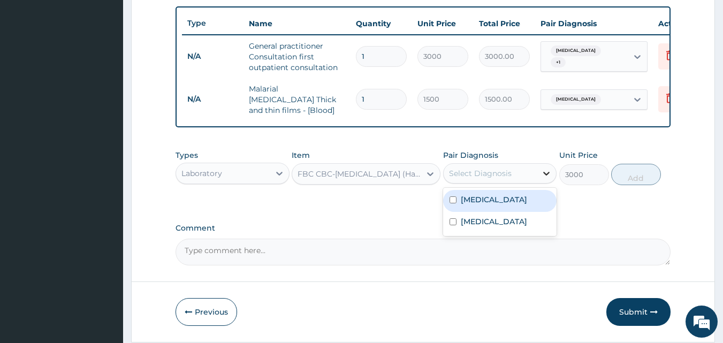
click at [540, 176] on div at bounding box center [546, 173] width 19 height 19
click at [501, 202] on label "Typhoid fever" at bounding box center [494, 199] width 66 height 11
checkbox input "true"
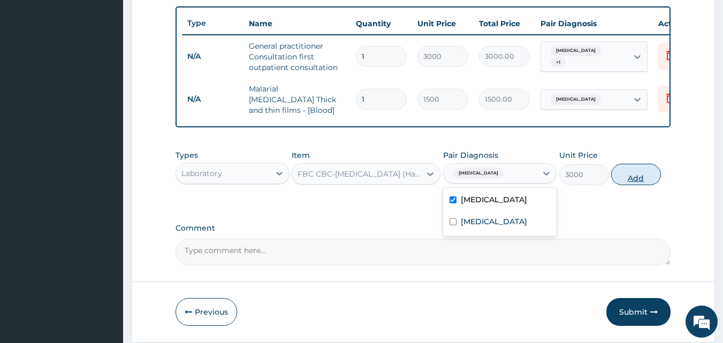
click at [634, 178] on button "Add" at bounding box center [636, 174] width 50 height 21
type input "0"
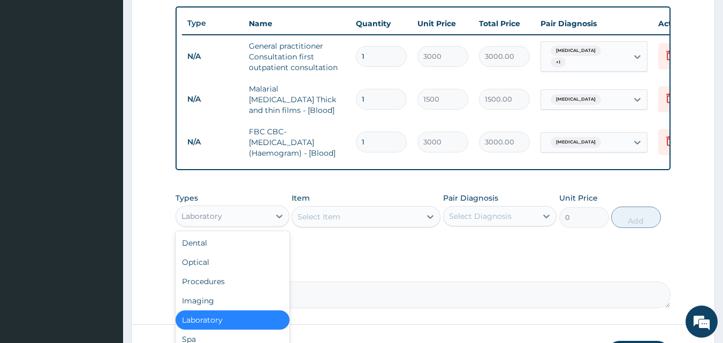
click at [227, 223] on div "Laboratory" at bounding box center [223, 216] width 94 height 17
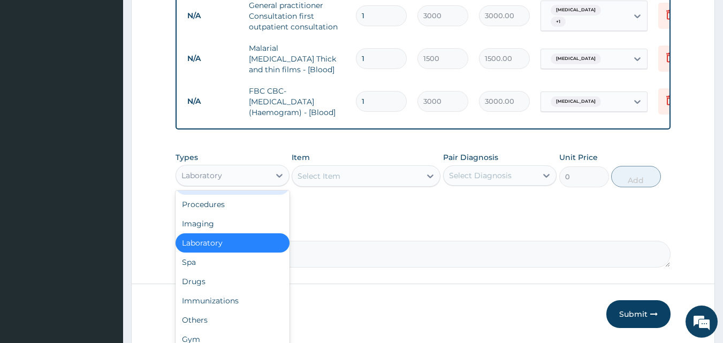
scroll to position [471, 0]
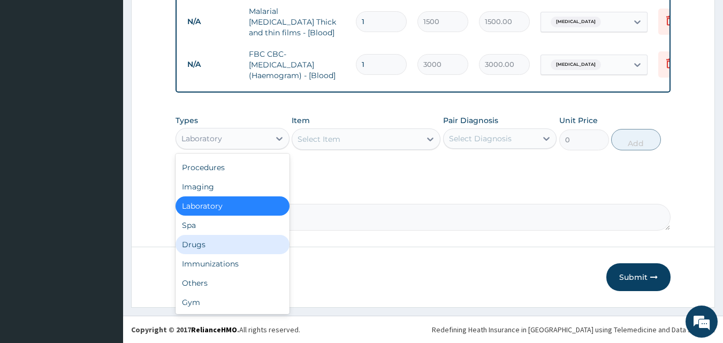
click at [210, 236] on div "Drugs" at bounding box center [232, 244] width 114 height 19
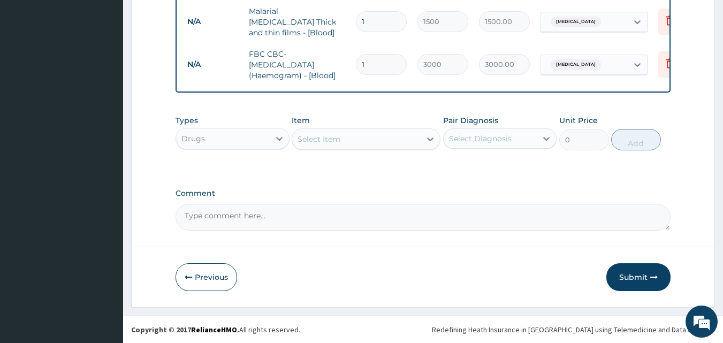
click at [366, 137] on div "Select Item" at bounding box center [356, 139] width 128 height 17
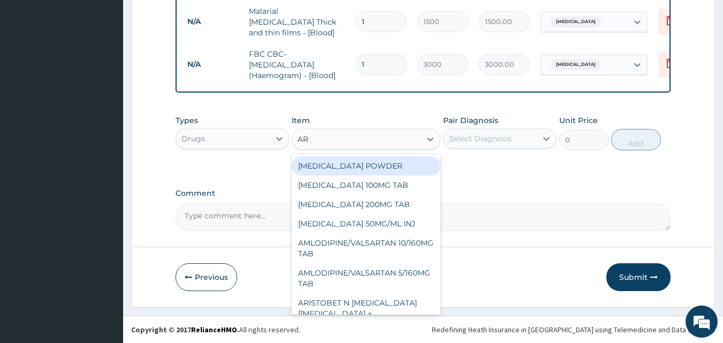
type input "ART"
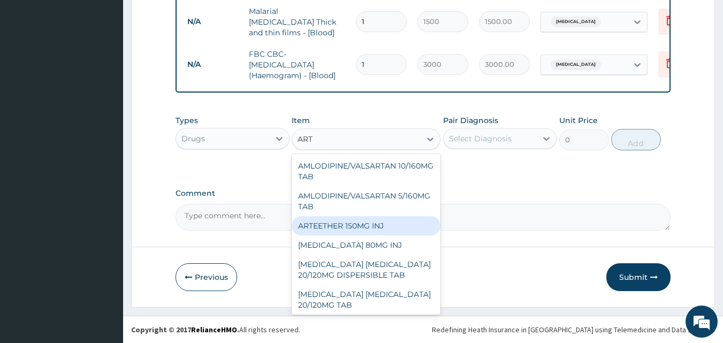
click at [363, 229] on div "ARTEETHER 150MG INJ" at bounding box center [366, 225] width 149 height 19
type input "1400"
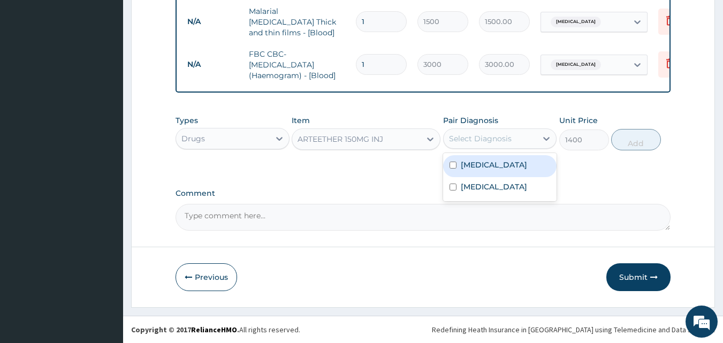
click at [505, 140] on div "Select Diagnosis" at bounding box center [480, 138] width 63 height 11
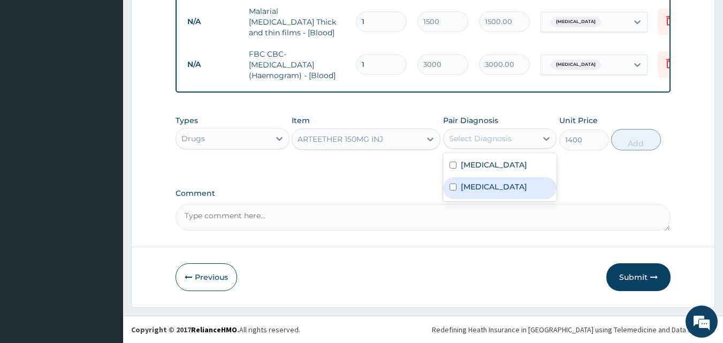
click at [476, 200] on div "Typhoid fever Malaria" at bounding box center [500, 177] width 114 height 48
click at [476, 191] on label "Malaria" at bounding box center [494, 186] width 66 height 11
checkbox input "true"
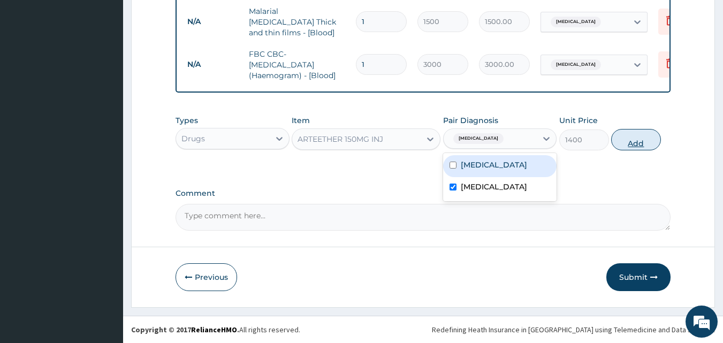
click at [635, 137] on button "Add" at bounding box center [636, 139] width 50 height 21
type input "0"
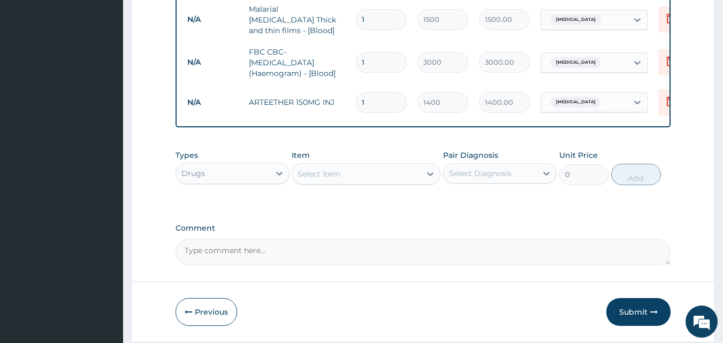
type input "0.00"
type input "3"
type input "4200.00"
type input "3"
click at [409, 181] on div "Select Item" at bounding box center [356, 173] width 128 height 17
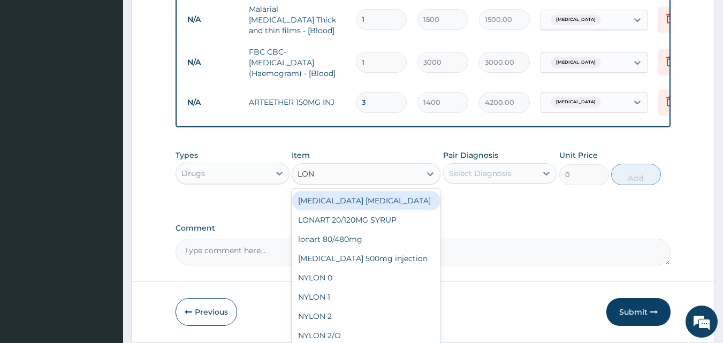
type input "LONA"
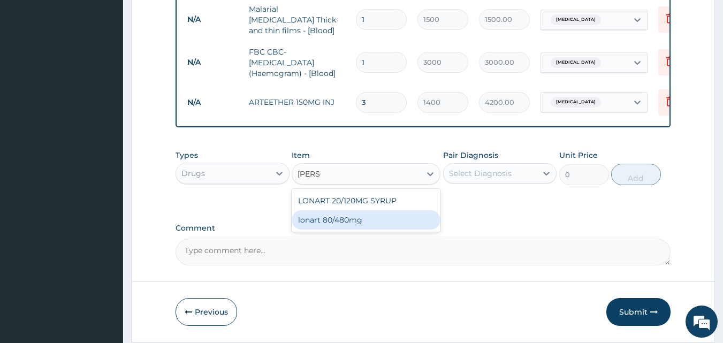
click at [369, 223] on div "lonart 80/480mg" at bounding box center [366, 219] width 149 height 19
type input "340.91748"
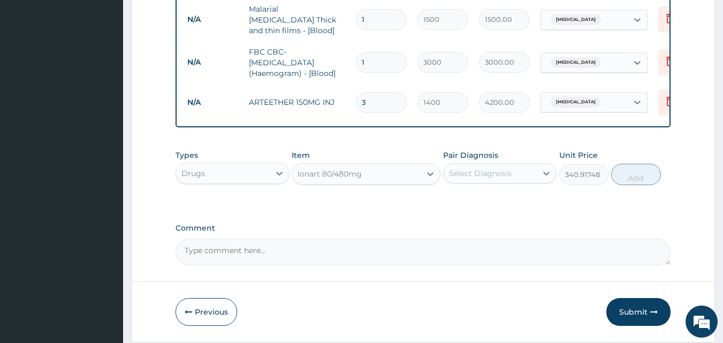
click at [466, 172] on div "Select Diagnosis" at bounding box center [480, 173] width 63 height 11
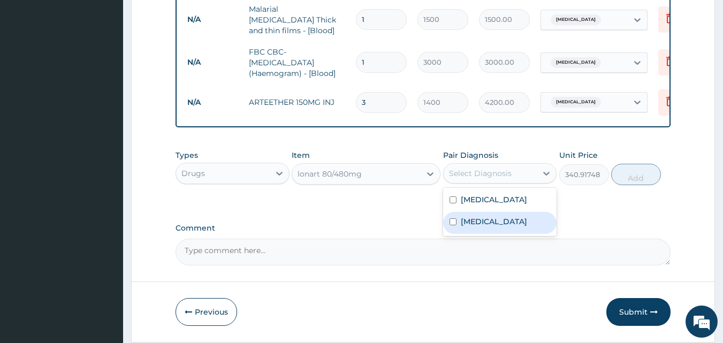
click at [464, 221] on label "Malaria" at bounding box center [494, 221] width 66 height 11
checkbox input "true"
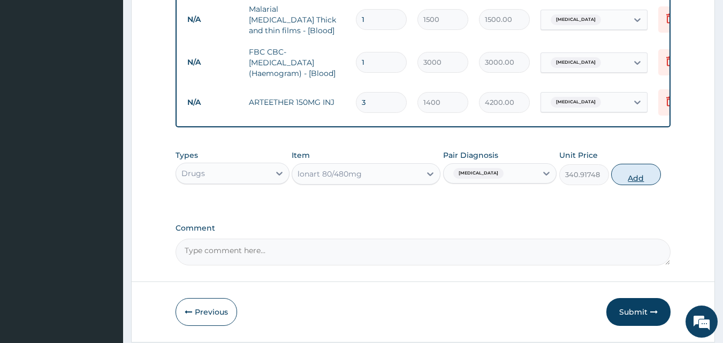
click at [647, 167] on button "Add" at bounding box center [636, 174] width 50 height 21
type input "0"
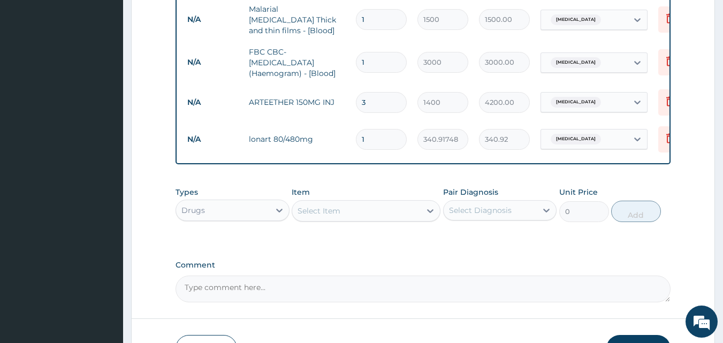
type input "16"
type input "5454.68"
type input "1"
type input "340.92"
type input "0.00"
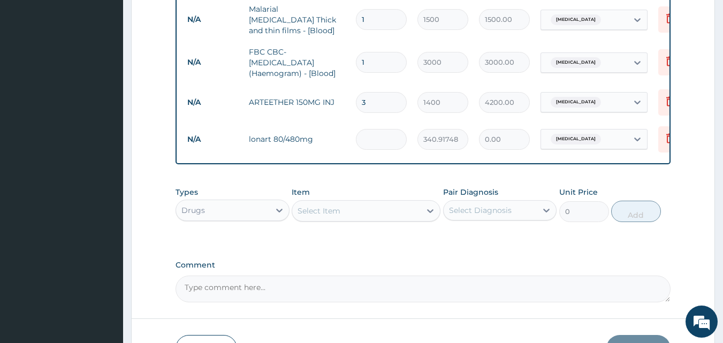
type input "6"
type input "2045.50"
type input "6"
click at [395, 213] on div "Select Item" at bounding box center [356, 210] width 128 height 17
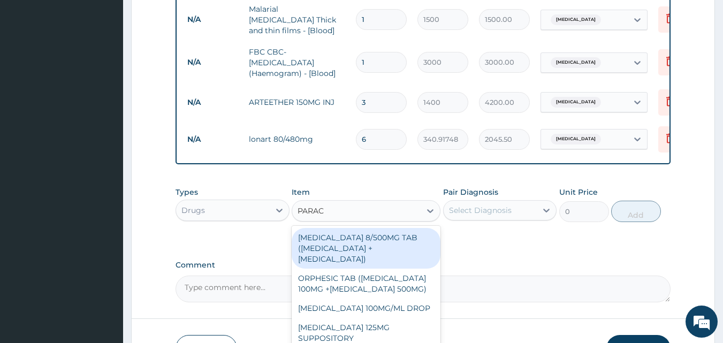
type input "PARACE"
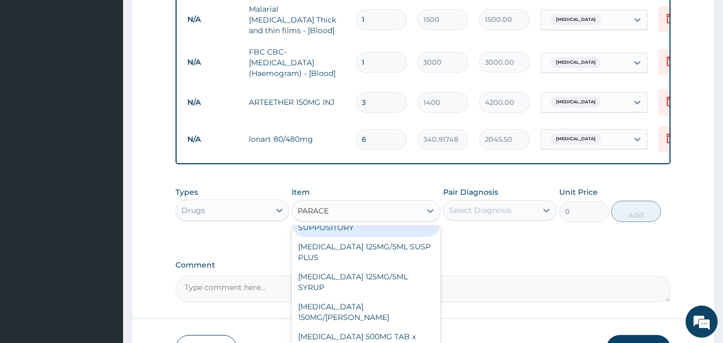
scroll to position [133, 0]
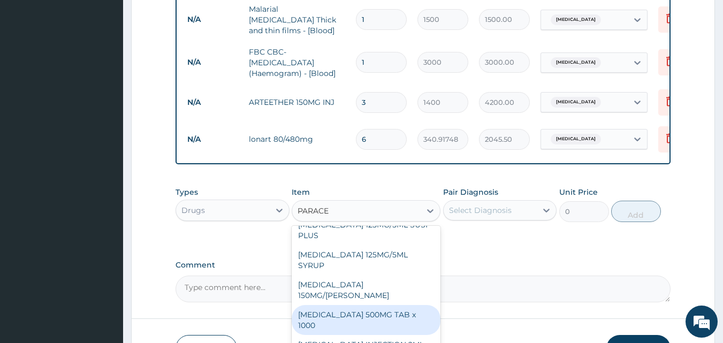
click at [382, 309] on div "PARACETAMOL 500MG TAB x 1000" at bounding box center [366, 320] width 149 height 30
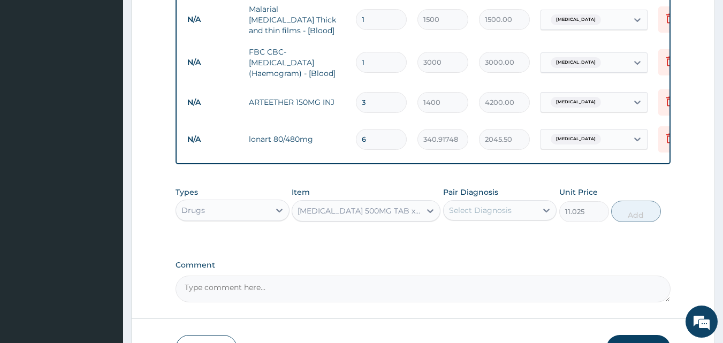
click at [419, 214] on div "PARACETAMOL 500MG TAB x 1000" at bounding box center [359, 210] width 124 height 11
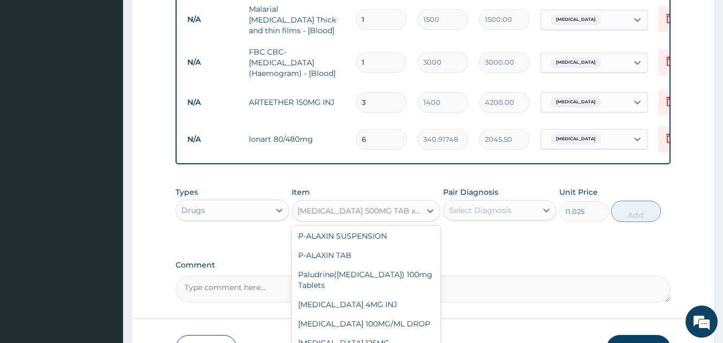
scroll to position [14029, 0]
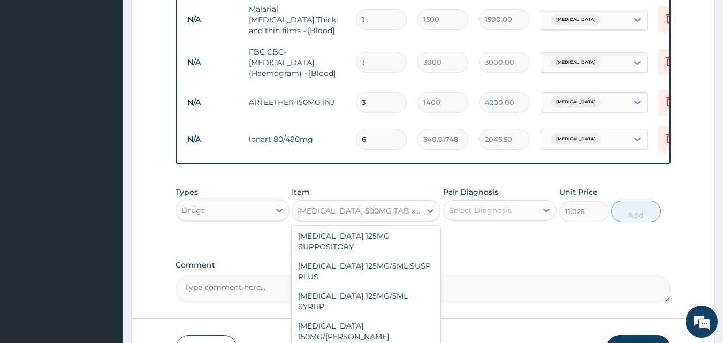
drag, startPoint x: 353, startPoint y: 285, endPoint x: 382, endPoint y: 283, distance: 29.5
type input "700"
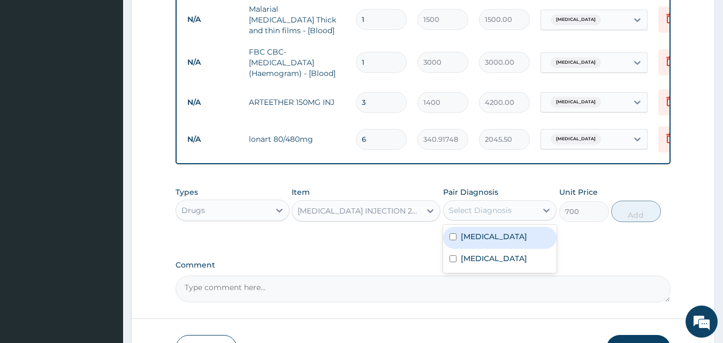
click at [531, 210] on div "Select Diagnosis" at bounding box center [490, 210] width 94 height 17
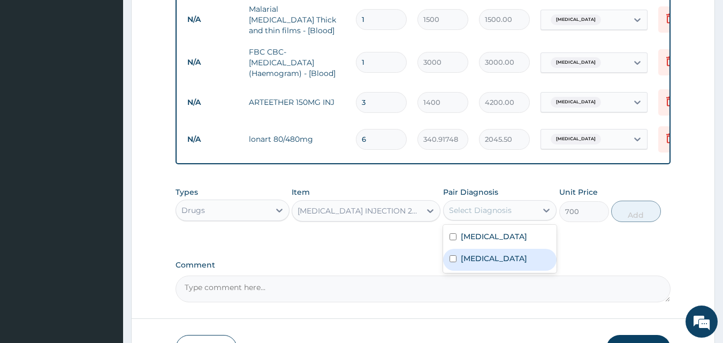
drag, startPoint x: 468, startPoint y: 258, endPoint x: 466, endPoint y: 245, distance: 13.5
click at [468, 258] on label "Malaria" at bounding box center [494, 258] width 66 height 11
checkbox input "true"
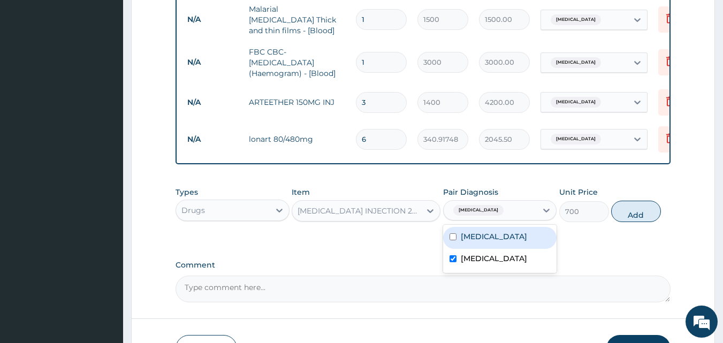
click at [466, 244] on div "Typhoid fever" at bounding box center [500, 238] width 114 height 22
checkbox input "true"
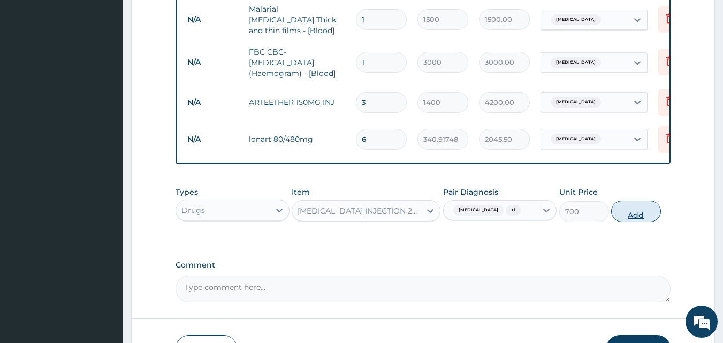
click at [632, 217] on button "Add" at bounding box center [636, 211] width 50 height 21
type input "0"
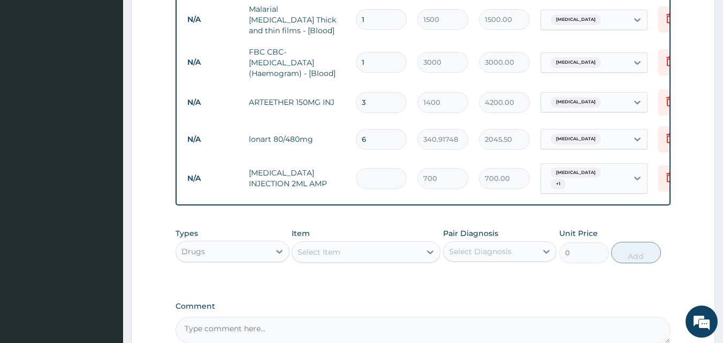
type input "0.00"
type input "2"
type input "1400.00"
type input "2"
click at [379, 252] on div "Select Item" at bounding box center [356, 251] width 128 height 17
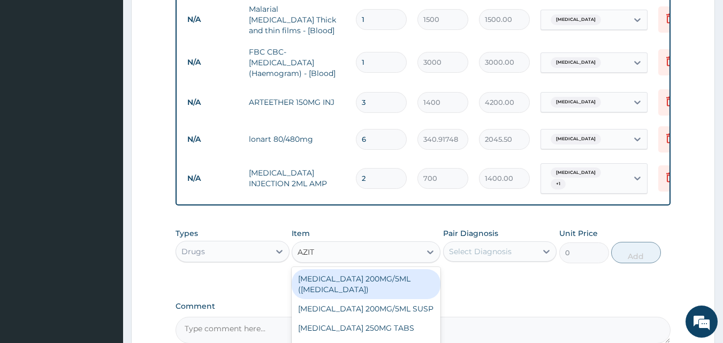
type input "AZITH"
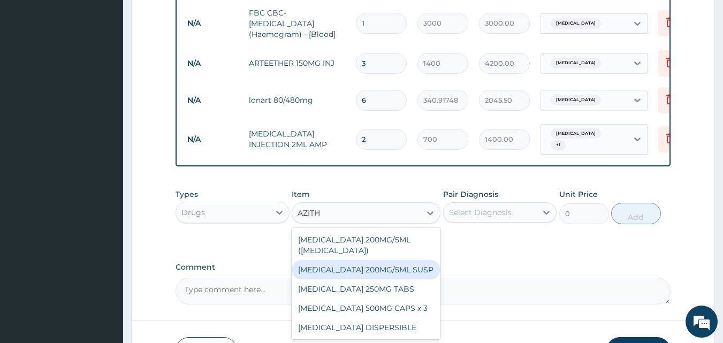
scroll to position [578, 0]
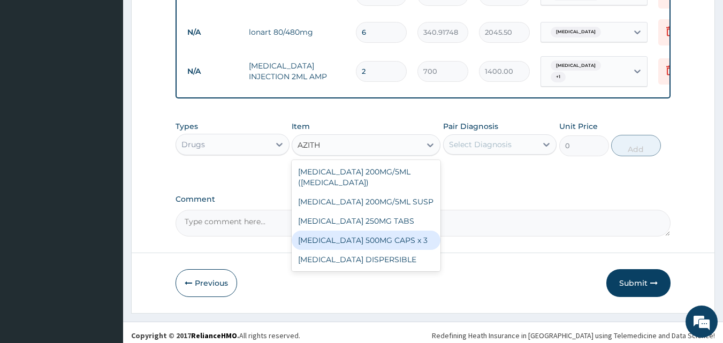
click at [366, 242] on div "AZITHROMYCIN 500MG CAPS x 3" at bounding box center [366, 240] width 149 height 19
type input "341.25"
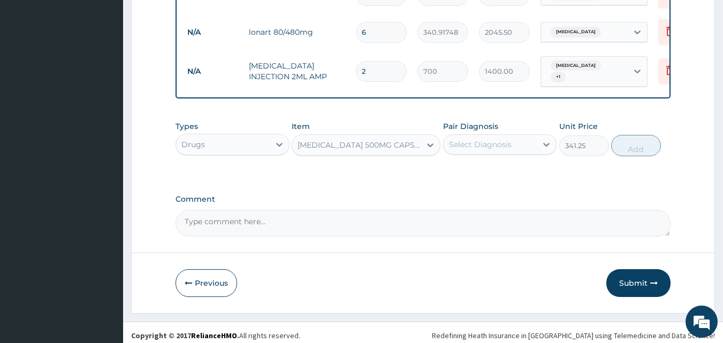
click at [483, 143] on div "Select Diagnosis" at bounding box center [480, 144] width 63 height 11
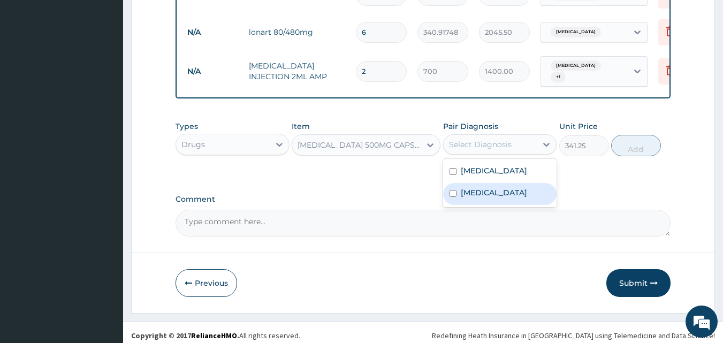
drag, startPoint x: 464, startPoint y: 190, endPoint x: 492, endPoint y: 168, distance: 35.1
click at [464, 189] on label "Malaria" at bounding box center [494, 192] width 66 height 11
checkbox input "true"
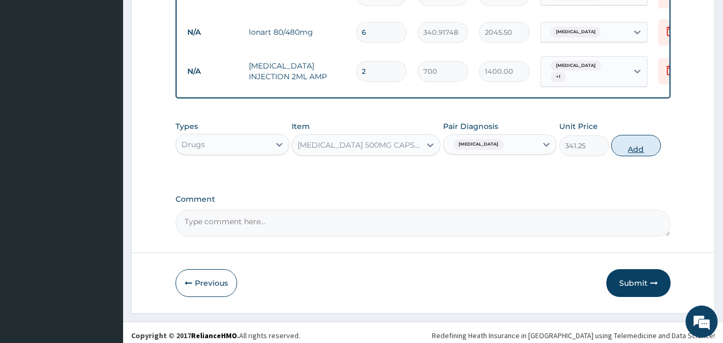
click at [644, 147] on button "Add" at bounding box center [636, 145] width 50 height 21
type input "0"
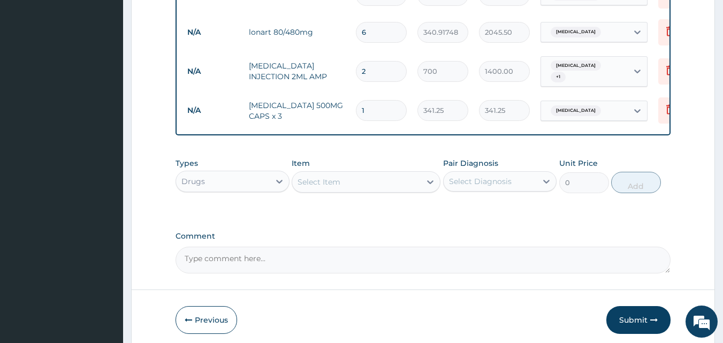
type input "10"
type input "3412.50"
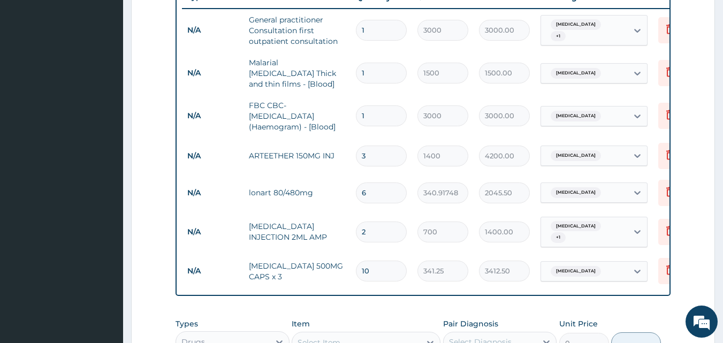
scroll to position [204, 0]
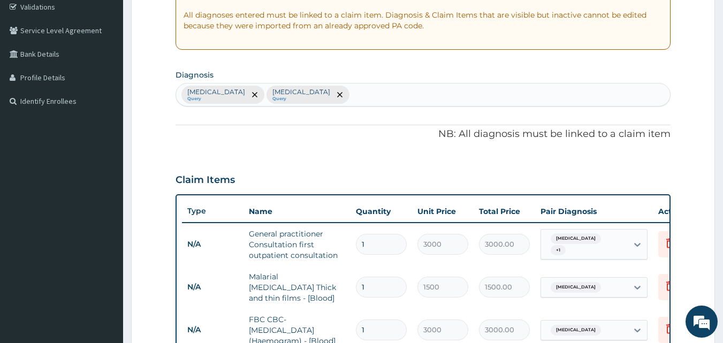
type input "10"
click at [344, 96] on div "Typhoid fever Query Malaria Query" at bounding box center [423, 94] width 494 height 22
type input "PEP"
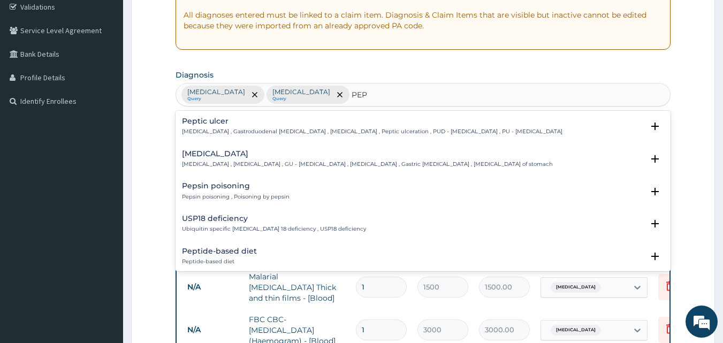
click at [292, 126] on div "Peptic ulcer Peptic ulcer , Gastroduodenal ulcer , Peptic ulcer disease , Pepti…" at bounding box center [372, 126] width 380 height 19
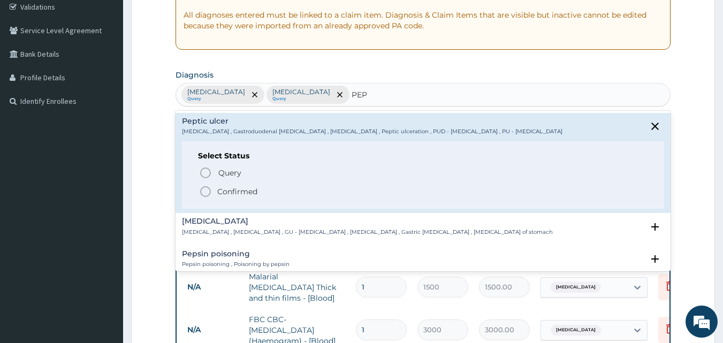
click at [219, 191] on p "Confirmed" at bounding box center [237, 191] width 40 height 11
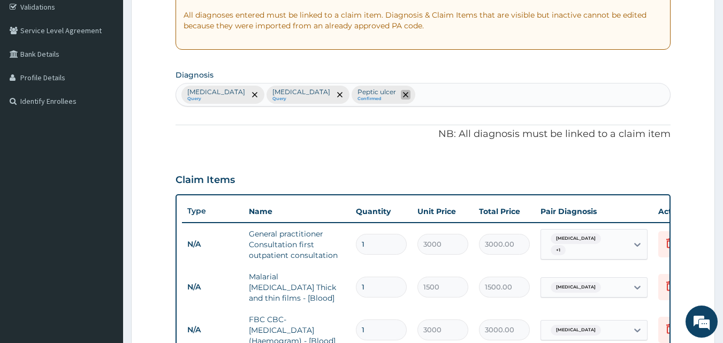
click at [403, 95] on icon "remove selection option" at bounding box center [405, 94] width 5 height 5
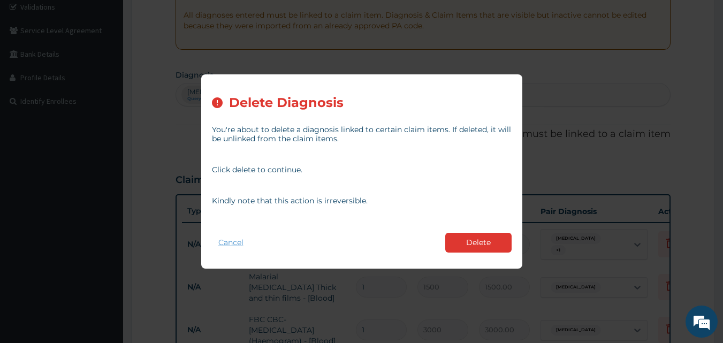
click at [222, 240] on button "Cancel" at bounding box center [231, 243] width 38 height 16
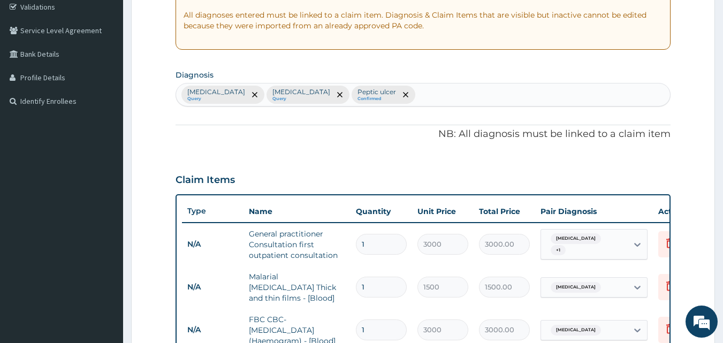
click at [357, 95] on p "Peptic ulcer" at bounding box center [376, 92] width 39 height 9
click at [403, 96] on icon "remove selection option" at bounding box center [405, 94] width 5 height 5
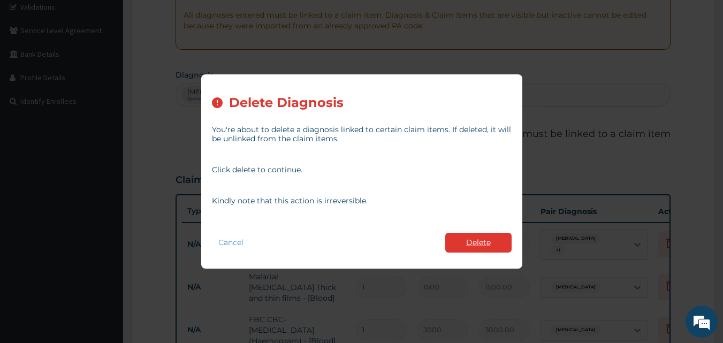
click at [477, 237] on button "Delete" at bounding box center [478, 243] width 66 height 20
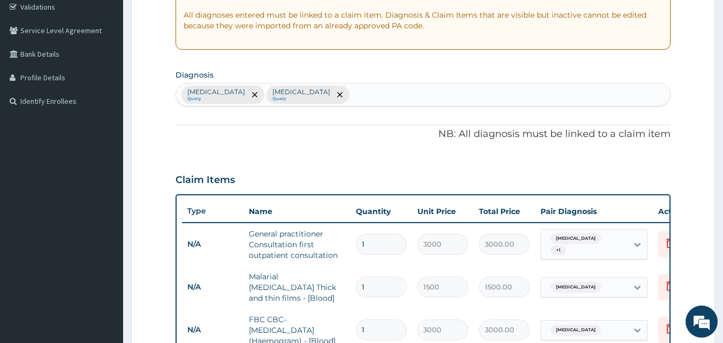
click at [339, 98] on div "Typhoid fever Query Malaria Query" at bounding box center [423, 94] width 494 height 22
type input "PEP"
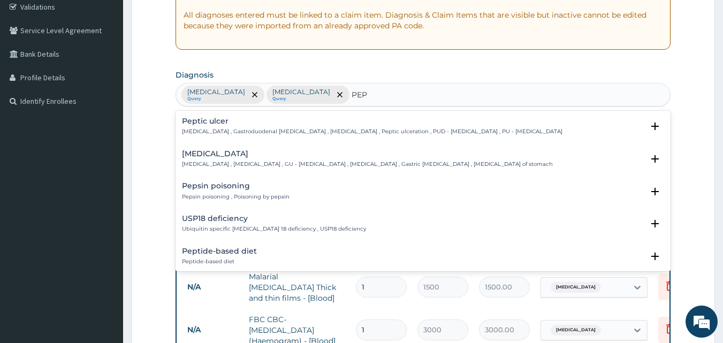
click at [230, 131] on p "Peptic ulcer , Gastroduodenal ulcer , Peptic ulcer disease , Peptic ulceration …" at bounding box center [372, 131] width 380 height 7
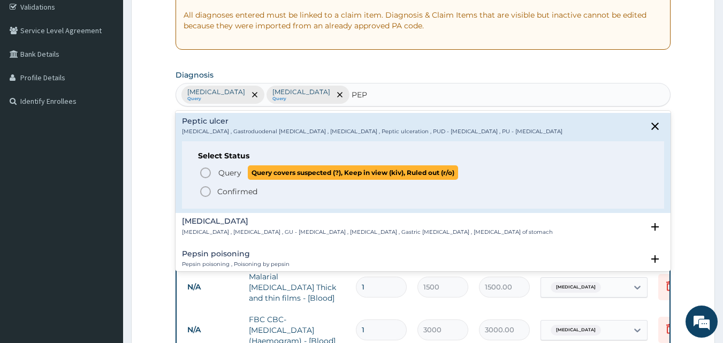
click at [215, 170] on span "Query Query covers suspected (?), Keep in view (kiv), Ruled out (r/o)" at bounding box center [423, 172] width 449 height 14
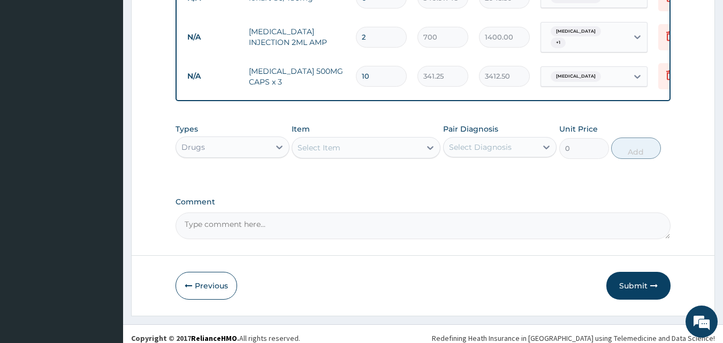
scroll to position [619, 0]
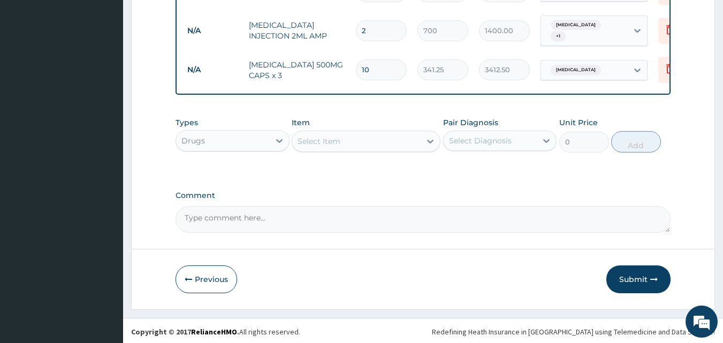
click at [388, 140] on div "Select Item" at bounding box center [356, 141] width 128 height 17
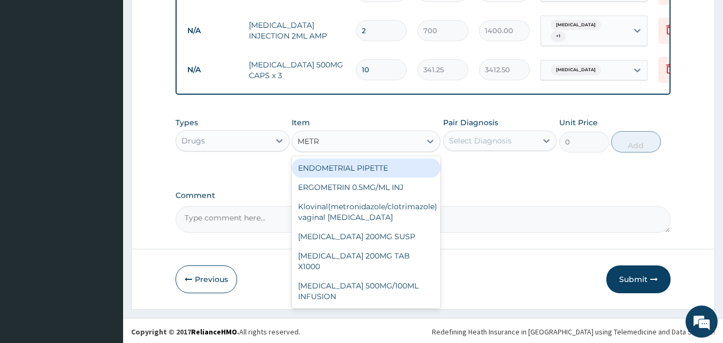
type input "METRO"
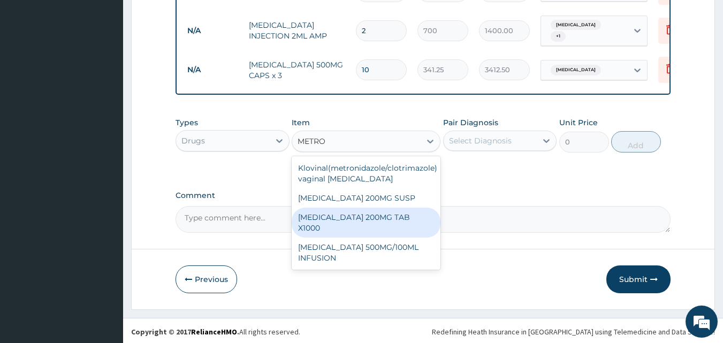
click at [370, 211] on div "METRONIDAZOLE 200MG TAB X1000" at bounding box center [366, 223] width 149 height 30
type input "52.5"
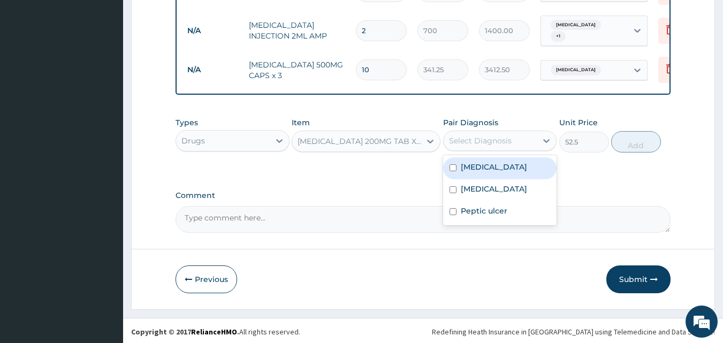
click at [495, 135] on div "Select Diagnosis" at bounding box center [480, 140] width 63 height 11
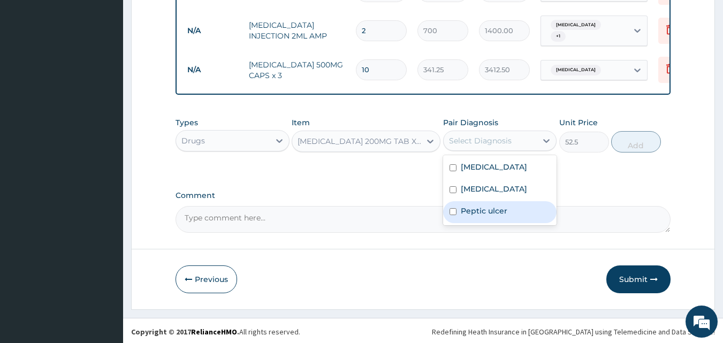
click at [475, 211] on label "Peptic ulcer" at bounding box center [484, 210] width 47 height 11
checkbox input "true"
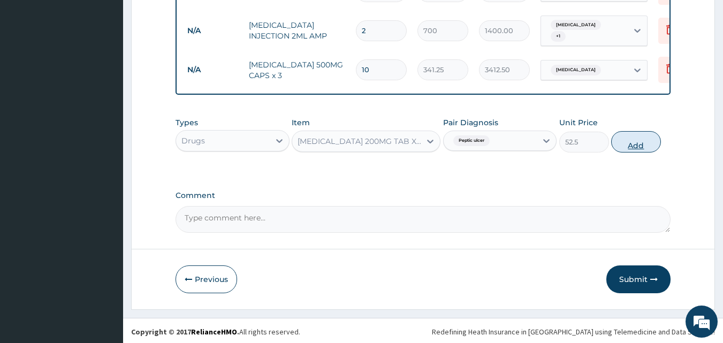
click at [640, 144] on button "Add" at bounding box center [636, 141] width 50 height 21
type input "0"
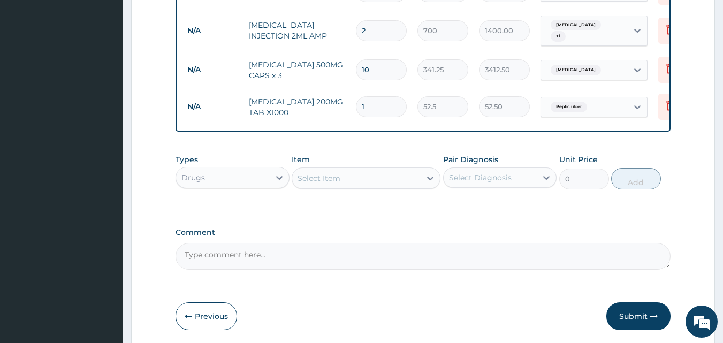
type input "15"
type input "787.50"
type input "15"
click at [399, 180] on div "Select Item" at bounding box center [356, 178] width 128 height 17
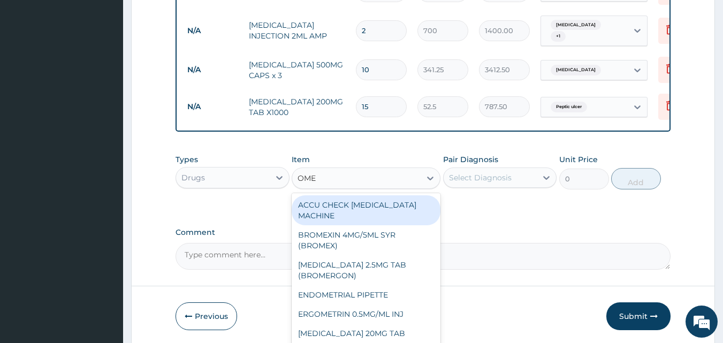
type input "OMEP"
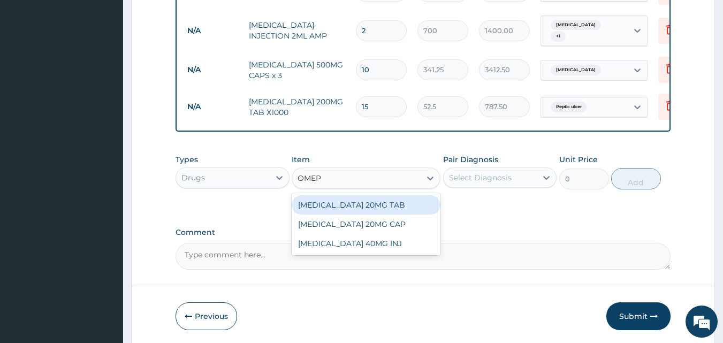
click at [399, 209] on div "ESOMEPRAZOLE 20MG TAB" at bounding box center [366, 204] width 149 height 19
type input "141.75"
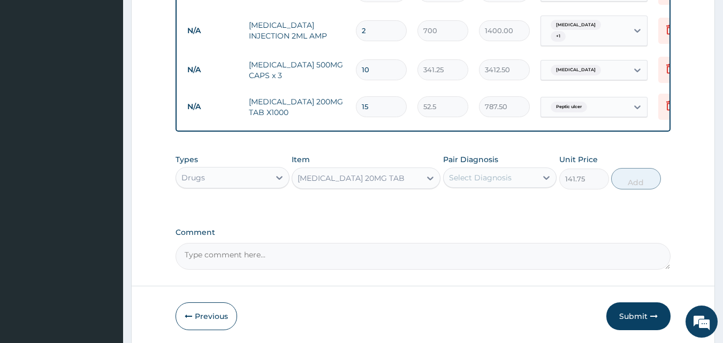
click at [494, 174] on div "Select Diagnosis" at bounding box center [480, 177] width 63 height 11
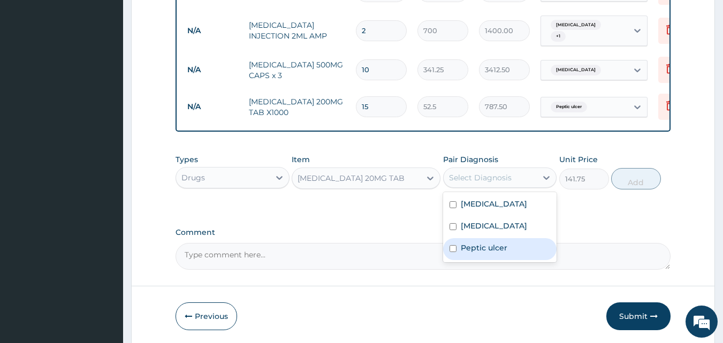
click at [478, 244] on label "Peptic ulcer" at bounding box center [484, 247] width 47 height 11
checkbox input "true"
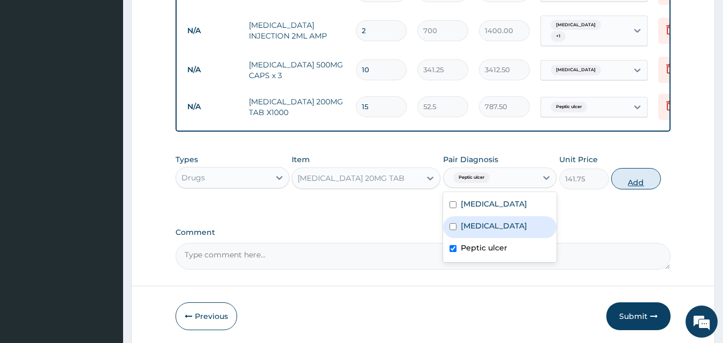
click at [627, 178] on button "Add" at bounding box center [636, 178] width 50 height 21
type input "0"
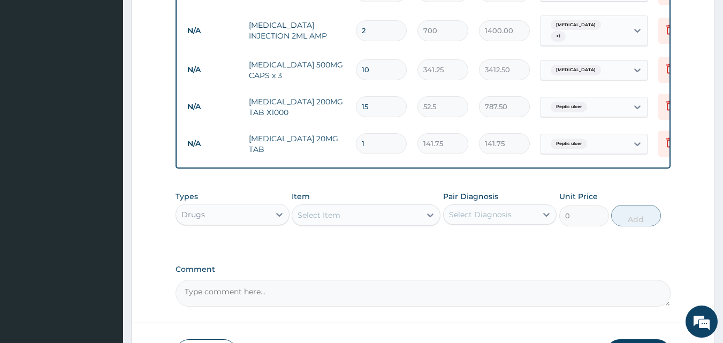
type input "14"
type input "1984.50"
type input "14"
click at [334, 210] on div "Select Item" at bounding box center [318, 215] width 43 height 11
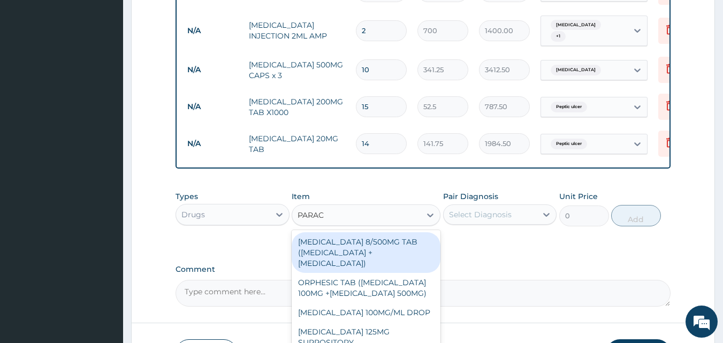
type input "PARACE"
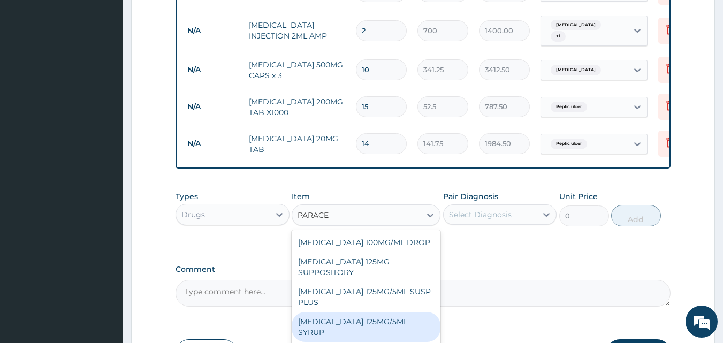
scroll to position [133, 0]
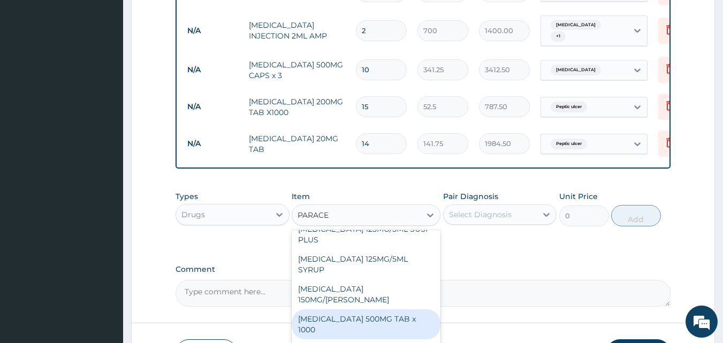
click at [374, 310] on div "PARACETAMOL 500MG TAB x 1000" at bounding box center [366, 324] width 149 height 30
type input "11.025"
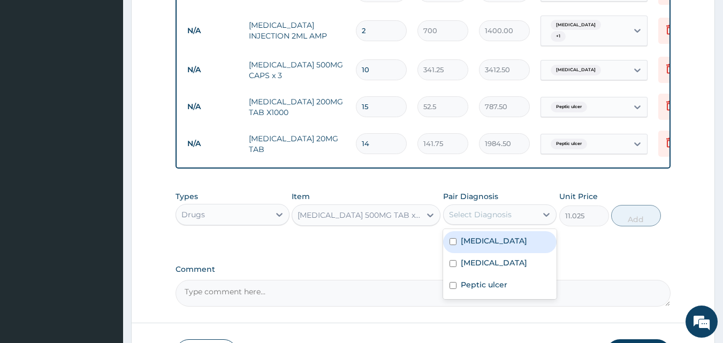
click at [532, 212] on div "Select Diagnosis" at bounding box center [490, 214] width 94 height 17
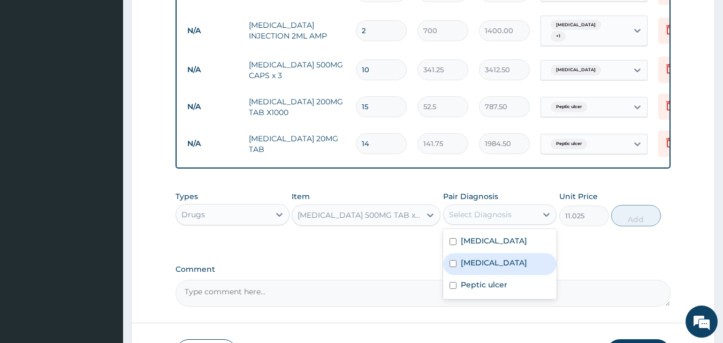
click at [455, 260] on input "checkbox" at bounding box center [452, 263] width 7 height 7
checkbox input "true"
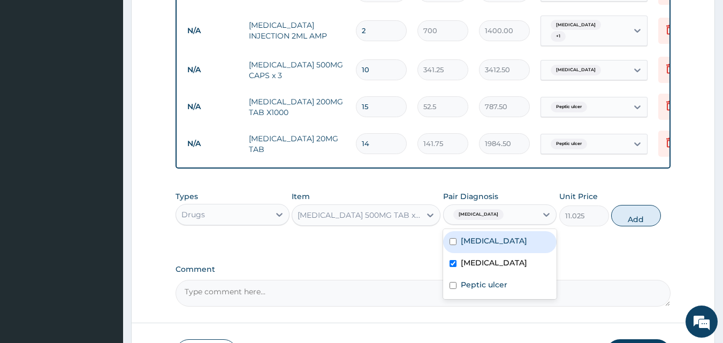
click at [455, 239] on input "checkbox" at bounding box center [452, 241] width 7 height 7
checkbox input "true"
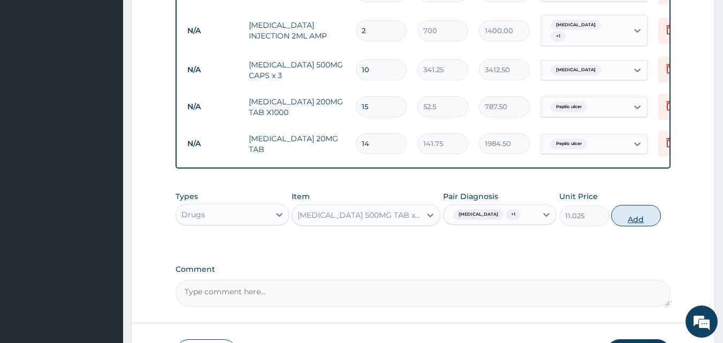
click at [630, 214] on button "Add" at bounding box center [636, 215] width 50 height 21
type input "0"
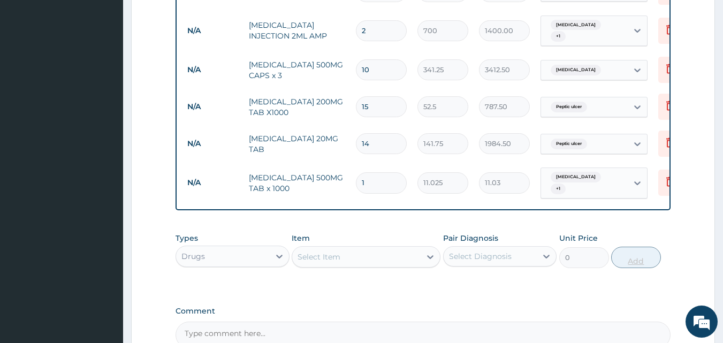
type input "18"
type input "198.45"
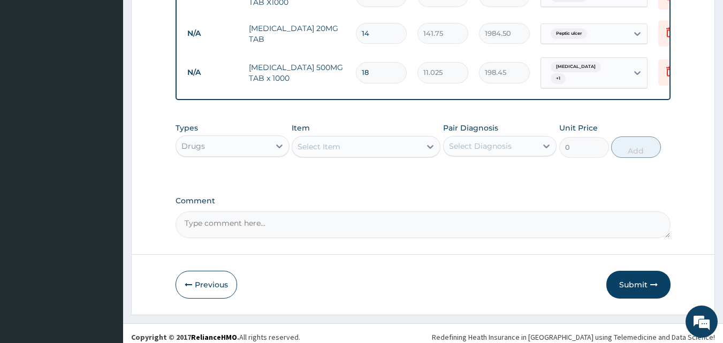
scroll to position [730, 0]
type input "18"
click at [640, 274] on button "Submit" at bounding box center [638, 284] width 64 height 28
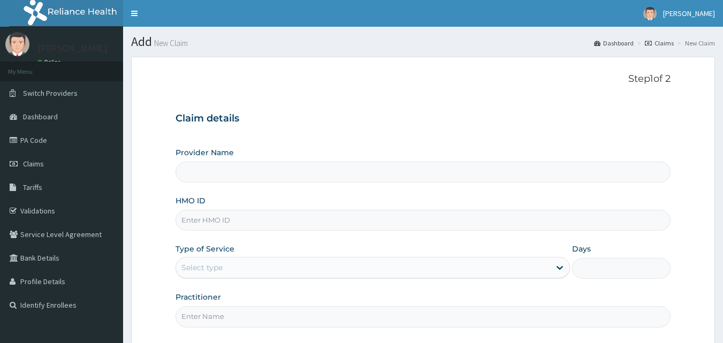
click at [278, 170] on input "Provider Name" at bounding box center [422, 172] width 495 height 21
type input "Healing Land Hospital & Maternity"
click at [296, 227] on input "HMO ID" at bounding box center [422, 220] width 495 height 21
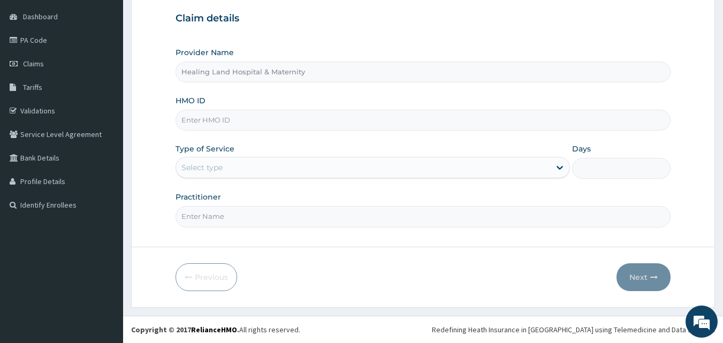
paste input "ztr/10215/b"
type input "ztr/10215/b"
click at [402, 163] on div "Select type" at bounding box center [363, 167] width 374 height 17
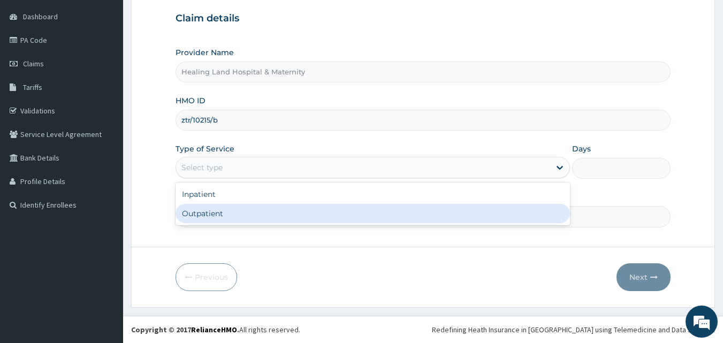
click at [324, 212] on div "Outpatient" at bounding box center [372, 213] width 394 height 19
type input "1"
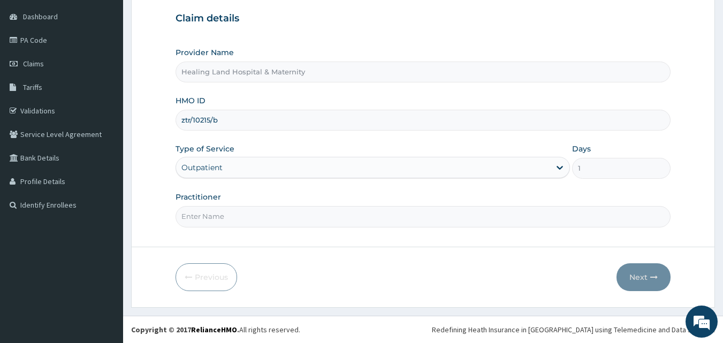
click at [333, 214] on input "Practitioner" at bounding box center [422, 216] width 495 height 21
type input "[PERSON_NAME]"
click at [631, 277] on button "Next" at bounding box center [643, 277] width 54 height 28
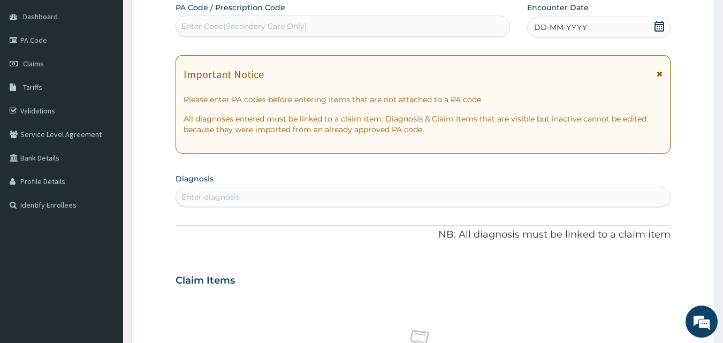
scroll to position [0, 0]
click at [653, 24] on div "DD-MM-YYYY" at bounding box center [598, 27] width 143 height 21
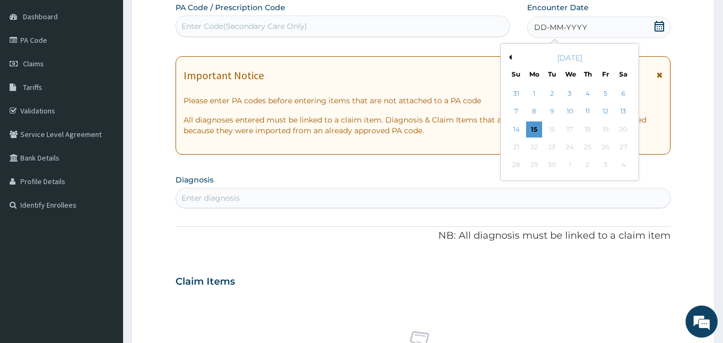
click at [509, 58] on button "Previous Month" at bounding box center [508, 57] width 5 height 5
click at [548, 152] on div "19" at bounding box center [552, 147] width 16 height 16
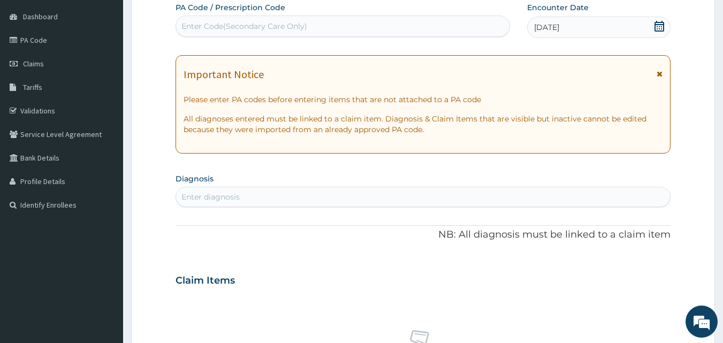
click at [277, 193] on div "Enter diagnosis" at bounding box center [423, 196] width 494 height 17
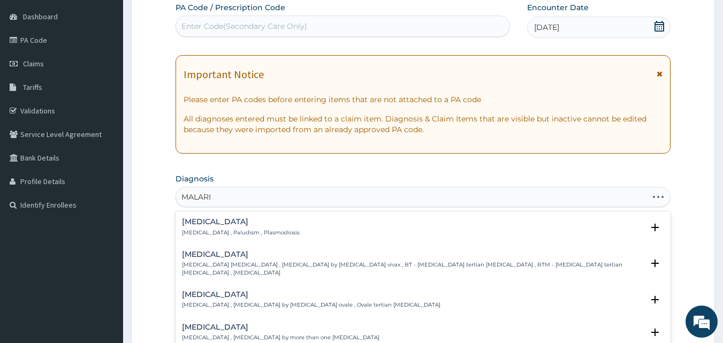
type input "[MEDICAL_DATA]"
click at [236, 236] on p "[MEDICAL_DATA] , Paludism , Plasmodiosis" at bounding box center [241, 232] width 118 height 7
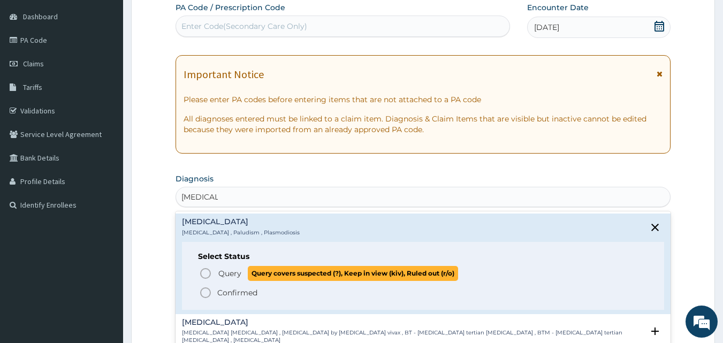
click at [211, 275] on icon "status option query" at bounding box center [205, 273] width 13 height 13
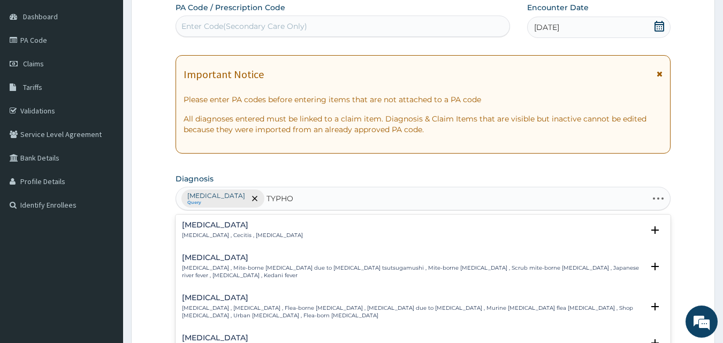
type input "TYPHOI"
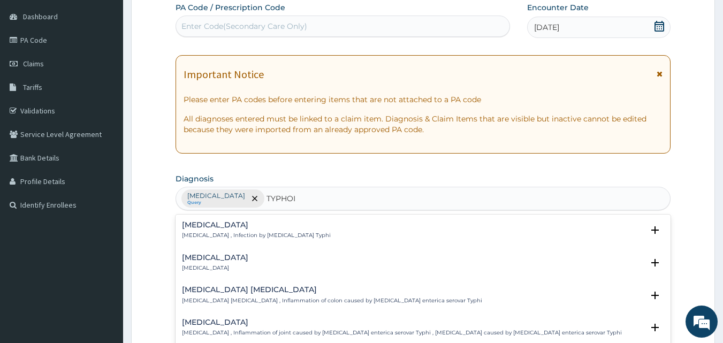
click at [235, 231] on div "Typhoid fever Typhoid fever , Infection by Salmonella Typhi" at bounding box center [256, 230] width 149 height 19
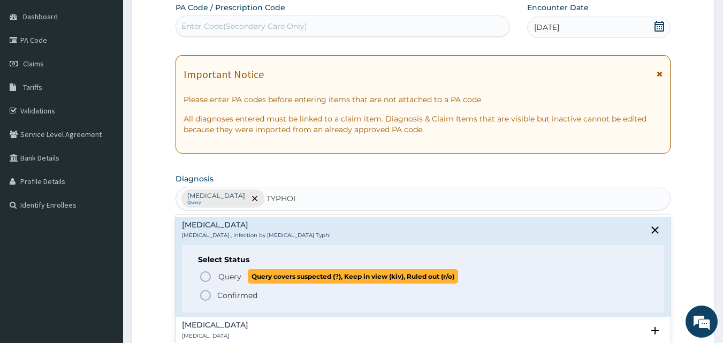
click at [204, 273] on icon "status option query" at bounding box center [205, 276] width 13 height 13
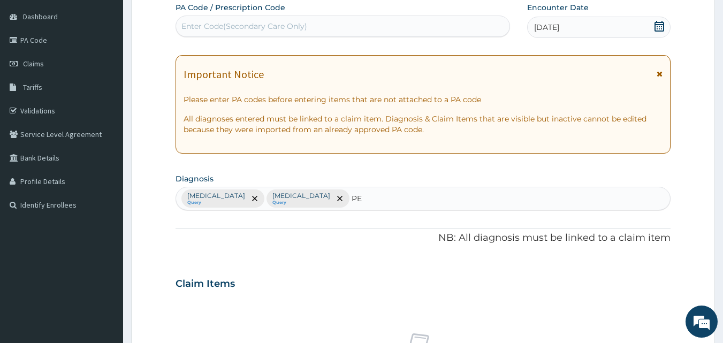
type input "PEP"
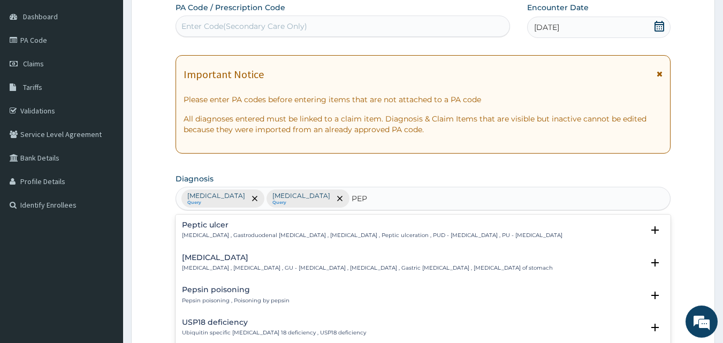
click at [356, 232] on p "Peptic ulcer , Gastroduodenal ulcer , Peptic ulcer disease , Peptic ulceration …" at bounding box center [372, 235] width 380 height 7
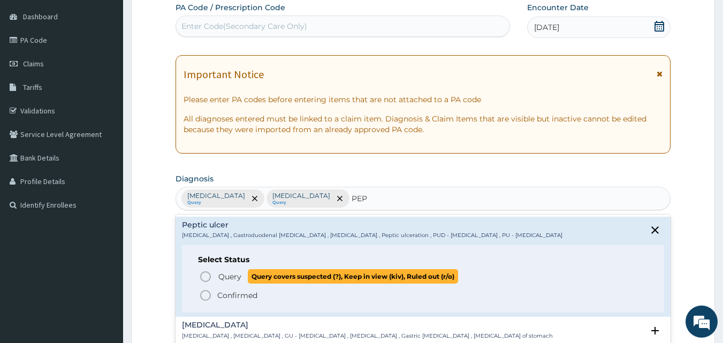
click at [216, 275] on span "Query Query covers suspected (?), Keep in view (kiv), Ruled out (r/o)" at bounding box center [423, 276] width 449 height 14
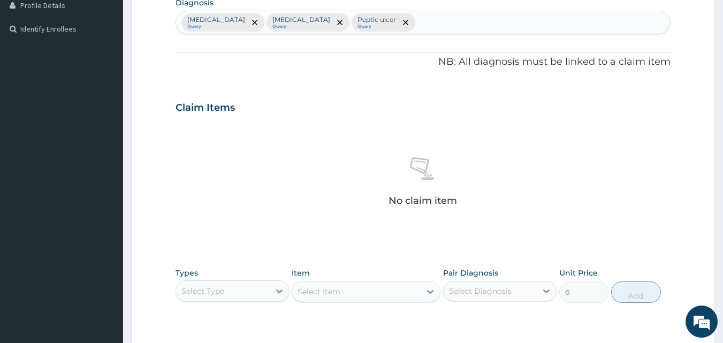
scroll to position [314, 0]
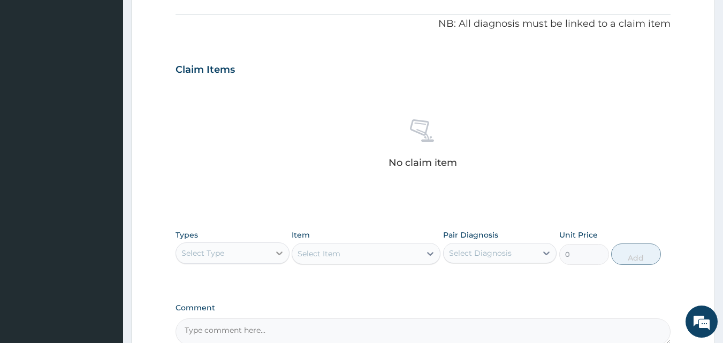
click at [271, 254] on div at bounding box center [279, 252] width 19 height 19
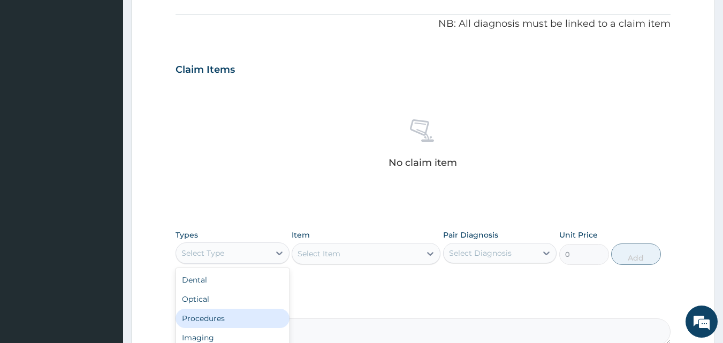
click at [218, 315] on div "Procedures" at bounding box center [232, 318] width 114 height 19
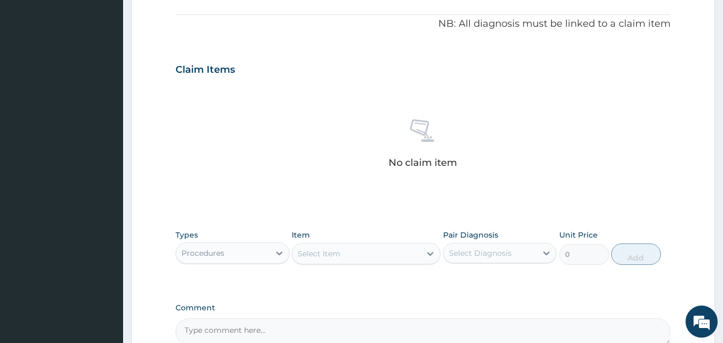
click at [343, 246] on div "Select Item" at bounding box center [356, 253] width 128 height 17
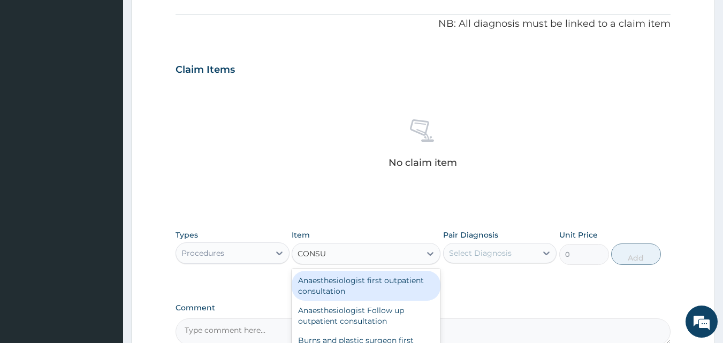
type input "CONSUL"
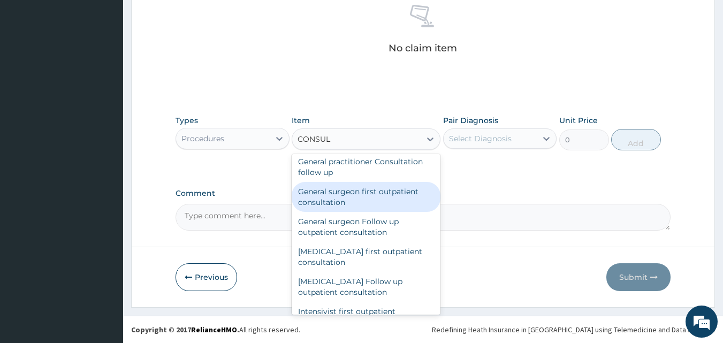
scroll to position [588, 0]
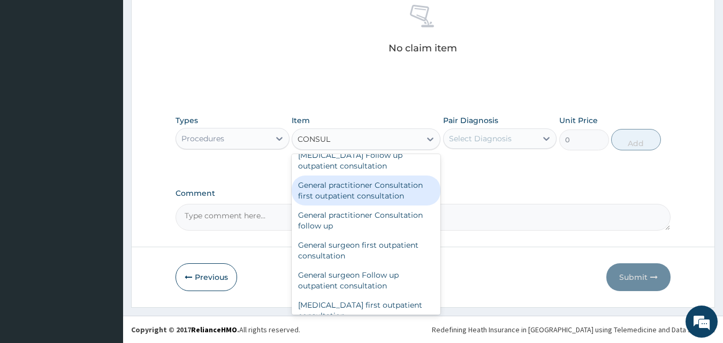
click at [350, 195] on div "General practitioner Consultation first outpatient consultation" at bounding box center [366, 190] width 149 height 30
type input "3000"
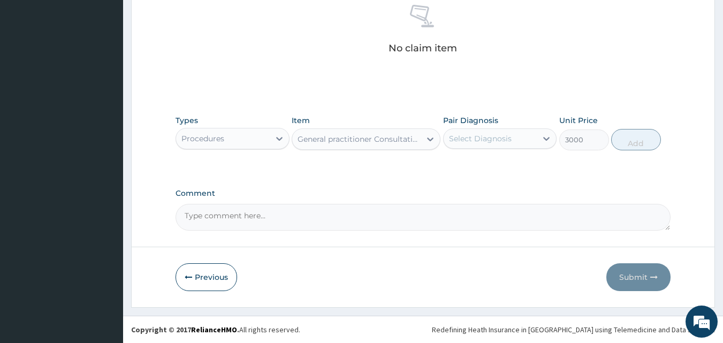
click at [478, 134] on div "Select Diagnosis" at bounding box center [480, 138] width 63 height 11
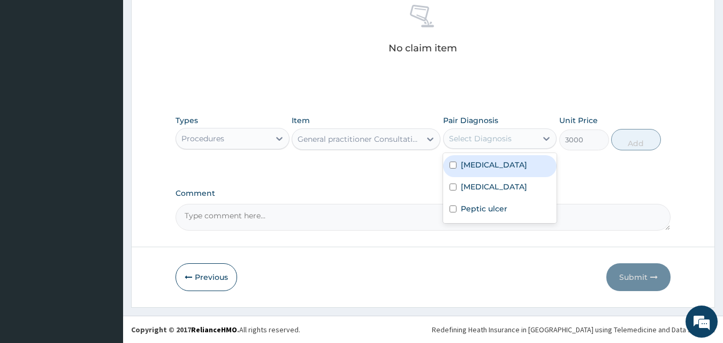
drag, startPoint x: 462, startPoint y: 163, endPoint x: 472, endPoint y: 159, distance: 10.7
click at [462, 163] on label "Malaria" at bounding box center [494, 164] width 66 height 11
checkbox input "true"
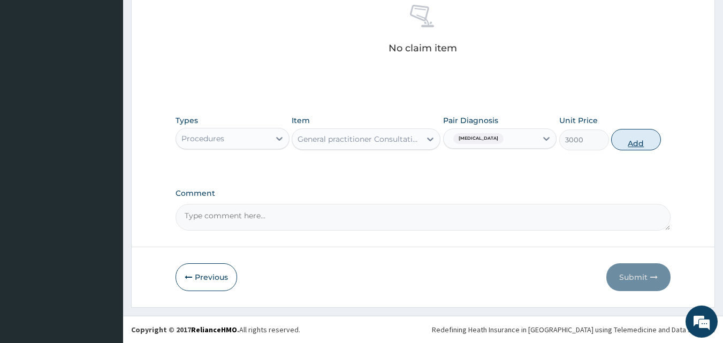
click at [641, 147] on button "Add" at bounding box center [636, 139] width 50 height 21
type input "0"
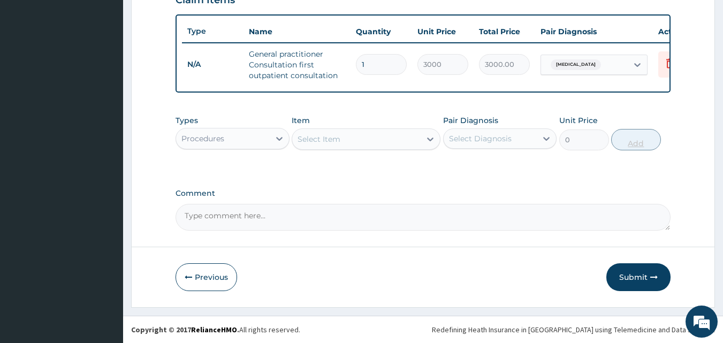
scroll to position [392, 0]
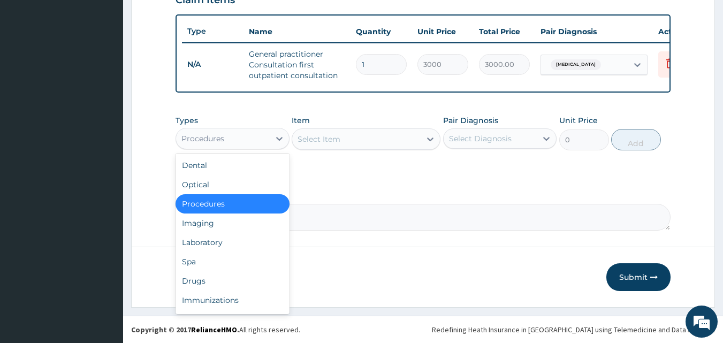
click at [263, 138] on div "Procedures" at bounding box center [223, 138] width 94 height 17
click at [209, 240] on div "Laboratory" at bounding box center [232, 242] width 114 height 19
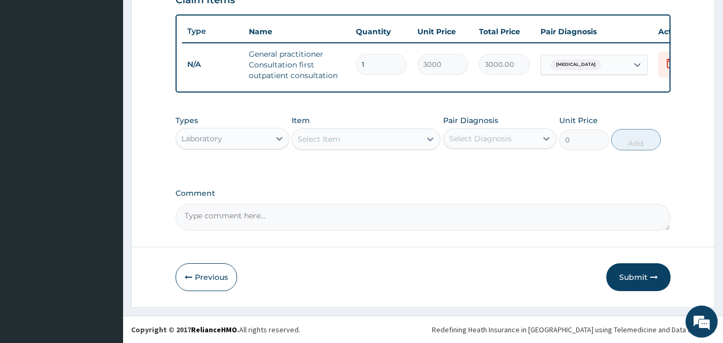
click at [322, 138] on div "Select Item" at bounding box center [318, 139] width 43 height 11
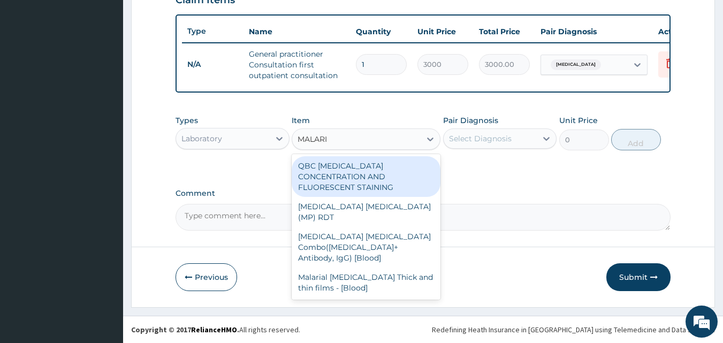
type input "MALARIA"
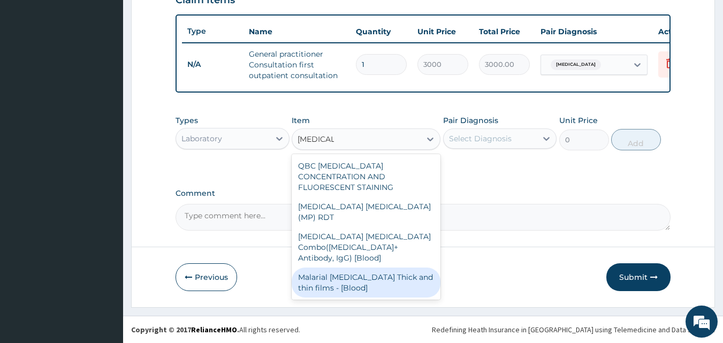
click at [326, 267] on div "Malarial Parasite Thick and thin films - [Blood]" at bounding box center [366, 282] width 149 height 30
type input "1500"
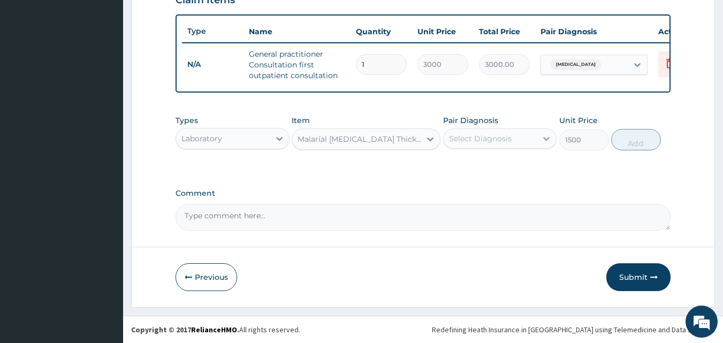
click at [541, 138] on icon at bounding box center [546, 138] width 11 height 11
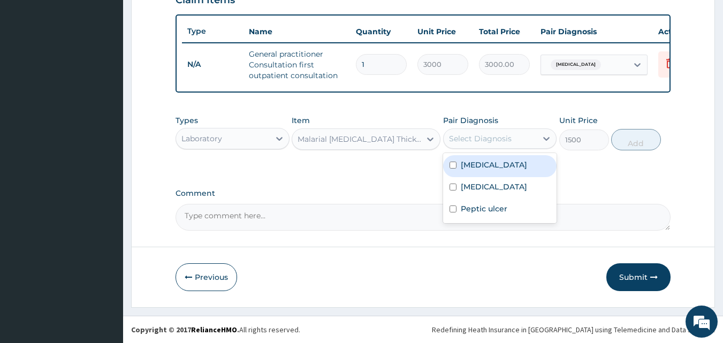
click at [491, 171] on div "Malaria" at bounding box center [500, 166] width 114 height 22
checkbox input "true"
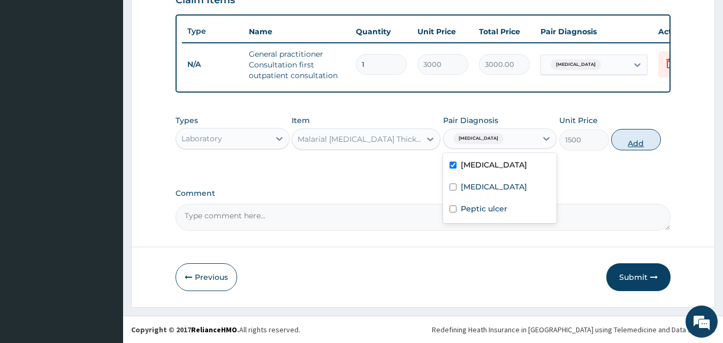
click at [633, 144] on button "Add" at bounding box center [636, 139] width 50 height 21
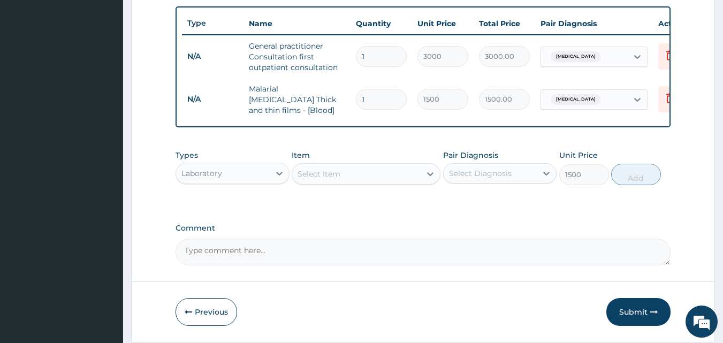
type input "0"
click at [325, 172] on div "Select Item" at bounding box center [318, 173] width 43 height 11
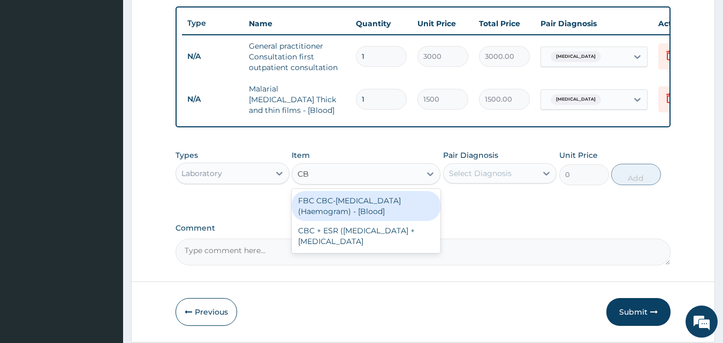
type input "CBC"
click at [365, 207] on div "FBC CBC-Complete Blood Count (Haemogram) - [Blood]" at bounding box center [366, 206] width 149 height 30
type input "3000"
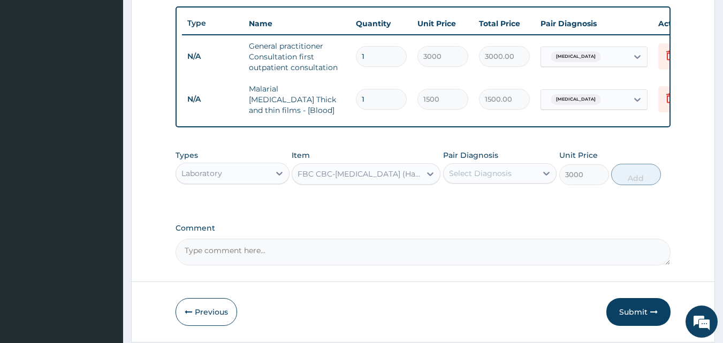
click at [524, 177] on div "Select Diagnosis" at bounding box center [490, 173] width 94 height 17
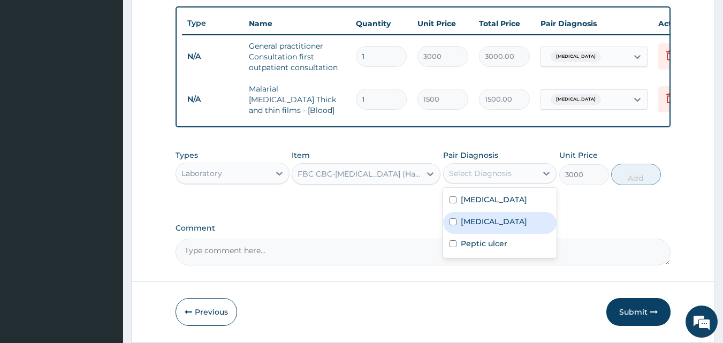
click at [491, 215] on div "Typhoid fever" at bounding box center [500, 223] width 114 height 22
checkbox input "true"
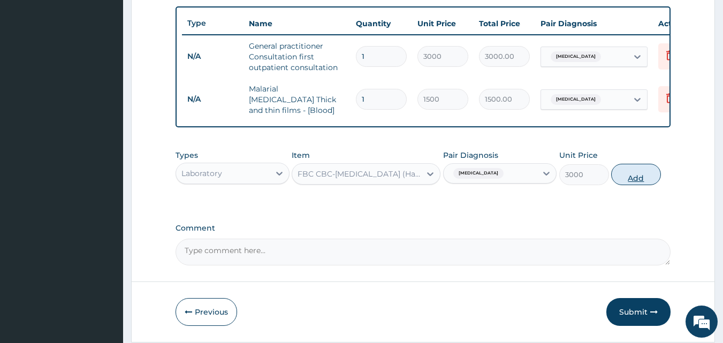
click at [641, 178] on button "Add" at bounding box center [636, 174] width 50 height 21
type input "0"
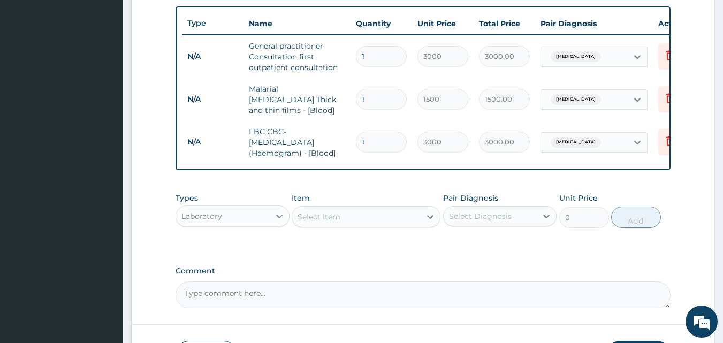
click at [381, 218] on div "Select Item" at bounding box center [356, 216] width 128 height 17
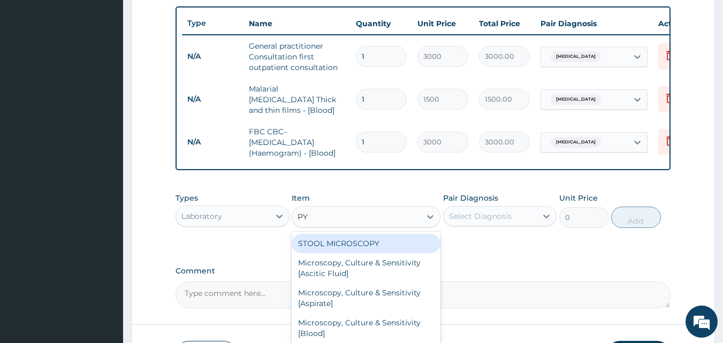
type input "PYL"
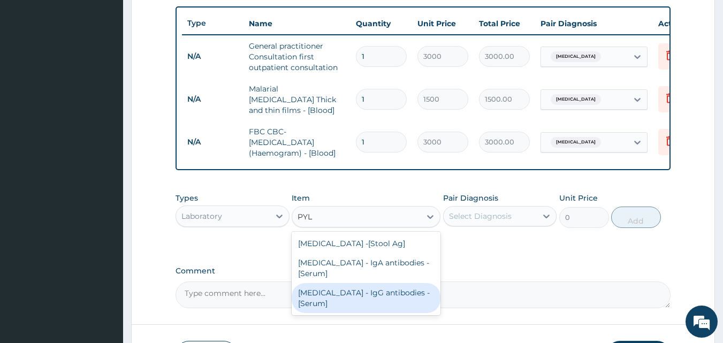
click at [348, 297] on div "Helicobacter Pylori - IgG antibodies - [Serum]" at bounding box center [366, 298] width 149 height 30
type input "22500"
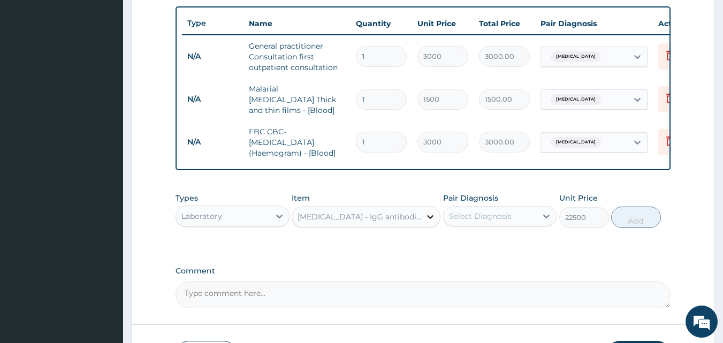
click at [430, 217] on icon at bounding box center [430, 216] width 11 height 11
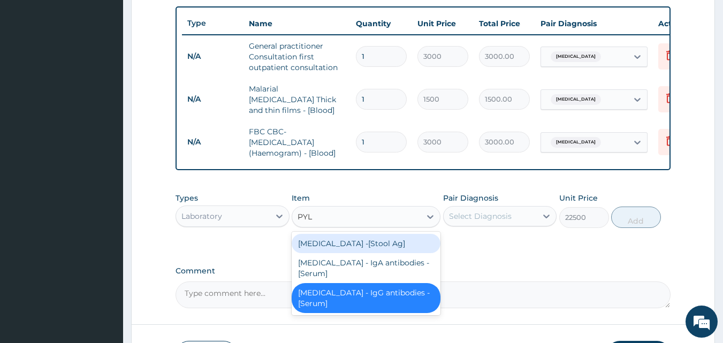
scroll to position [0, 0]
type input "PYLO"
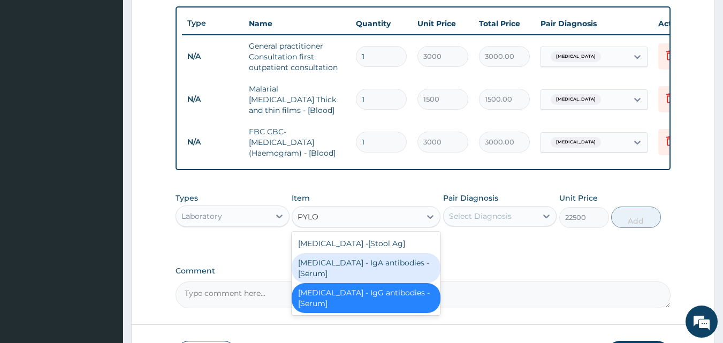
click at [375, 270] on div "Helicobacter Pylori - IgA antibodies - [Serum]" at bounding box center [366, 268] width 149 height 30
type input "5500"
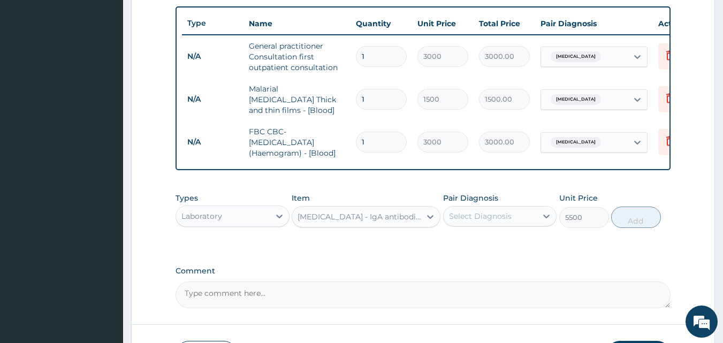
click at [537, 220] on div "Select Diagnosis" at bounding box center [490, 216] width 94 height 17
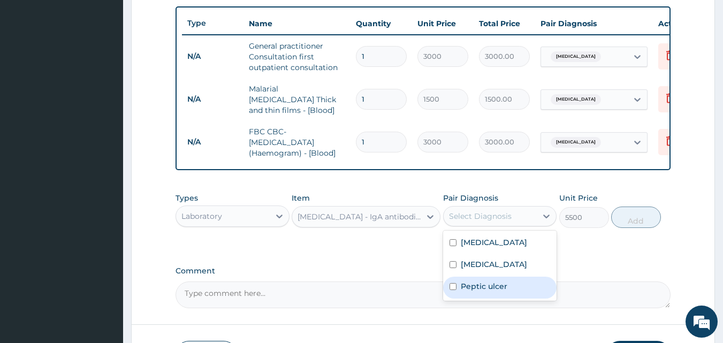
click at [485, 285] on label "Peptic ulcer" at bounding box center [484, 286] width 47 height 11
checkbox input "true"
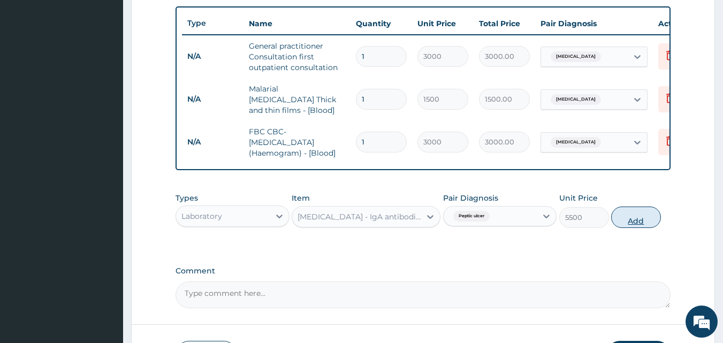
click at [631, 219] on button "Add" at bounding box center [636, 216] width 50 height 21
type input "0"
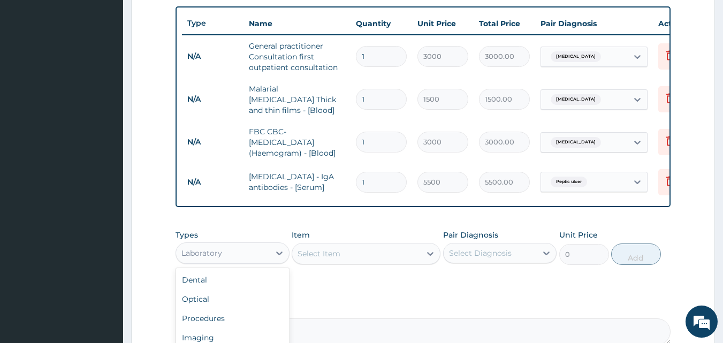
click at [245, 252] on div "Laboratory" at bounding box center [223, 252] width 94 height 17
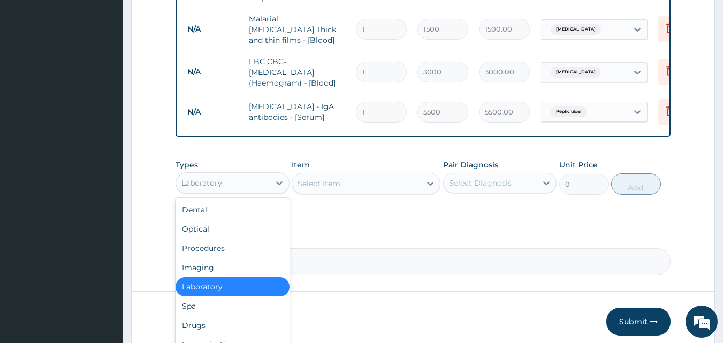
scroll to position [508, 0]
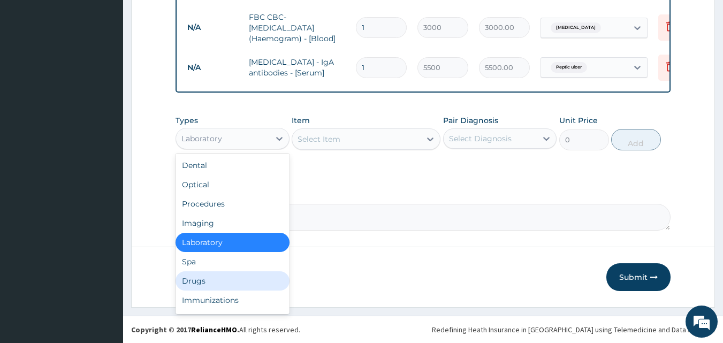
click at [191, 281] on div "Drugs" at bounding box center [232, 280] width 114 height 19
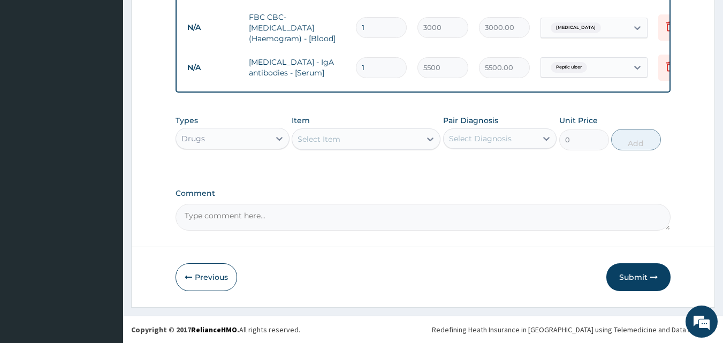
click at [414, 136] on div "Select Item" at bounding box center [356, 139] width 128 height 17
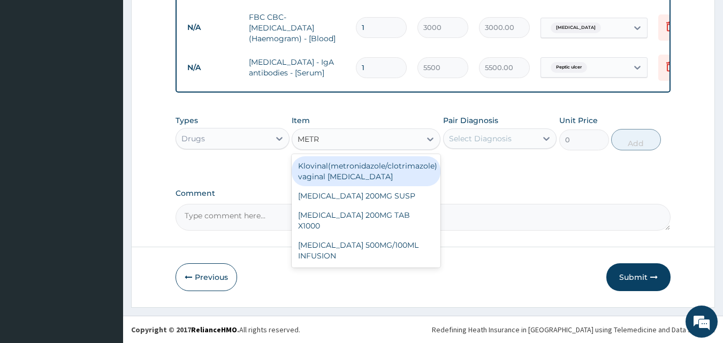
type input "METRO"
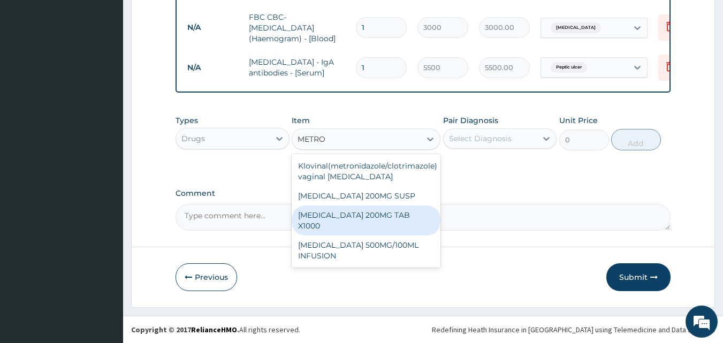
click at [401, 208] on div "[MEDICAL_DATA] 200MG TAB X1000" at bounding box center [366, 220] width 149 height 30
type input "52.5"
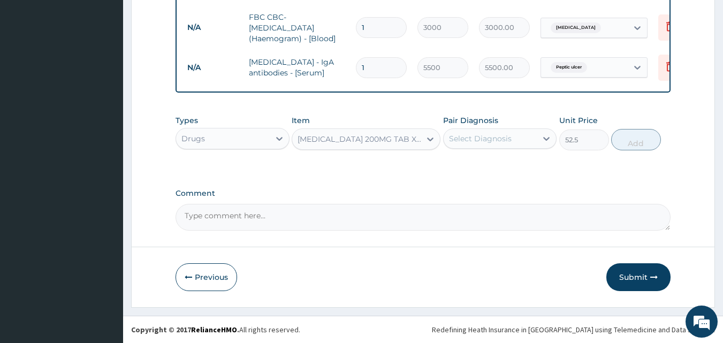
click at [487, 138] on div "Select Diagnosis" at bounding box center [480, 138] width 63 height 11
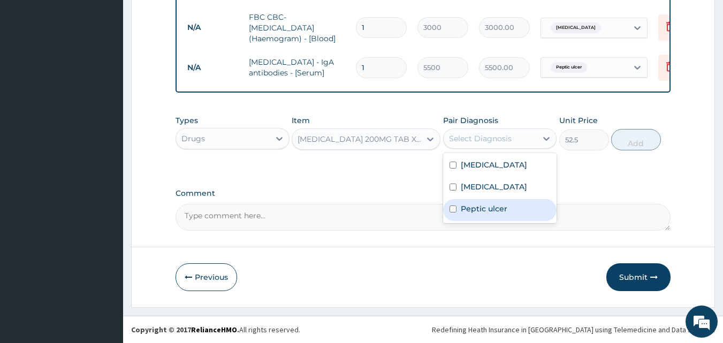
click at [465, 208] on label "Peptic ulcer" at bounding box center [484, 208] width 47 height 11
checkbox input "true"
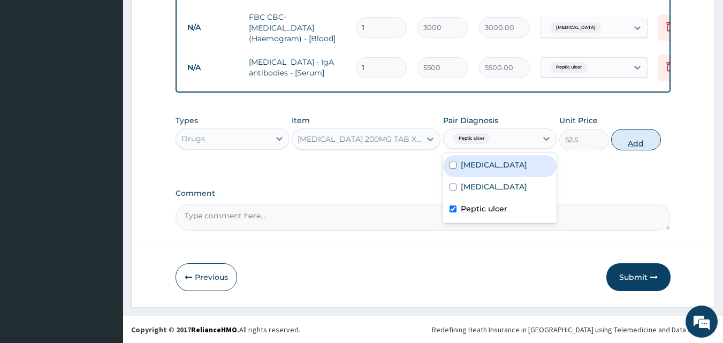
click at [636, 137] on button "Add" at bounding box center [636, 139] width 50 height 21
type input "0"
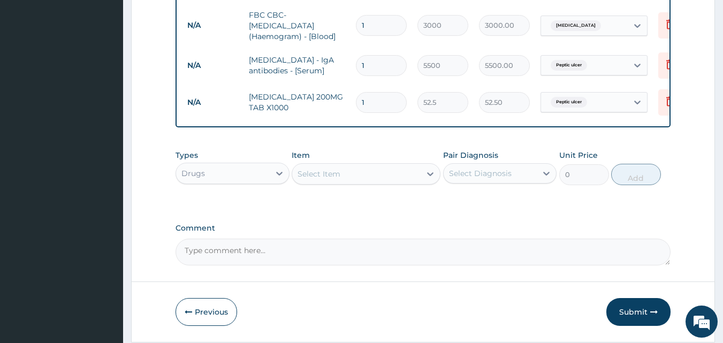
type input "0.00"
type input "2"
type input "105.00"
type input "0.00"
type input "1"
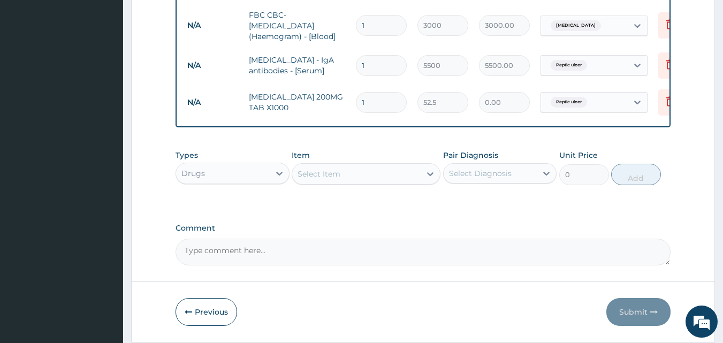
type input "52.50"
type input "15"
type input "787.50"
type input "15"
click at [369, 177] on div "Select Item" at bounding box center [356, 173] width 128 height 17
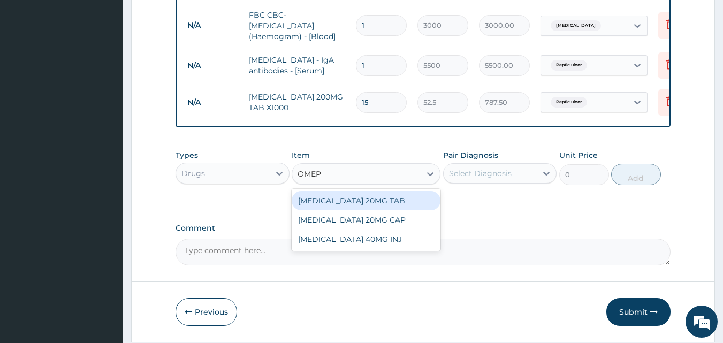
type input "OMEPR"
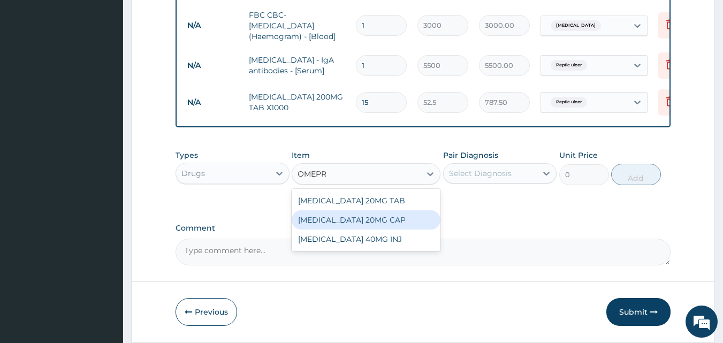
click at [386, 217] on div "[MEDICAL_DATA] 20MG CAP" at bounding box center [366, 219] width 149 height 19
type input "52.5"
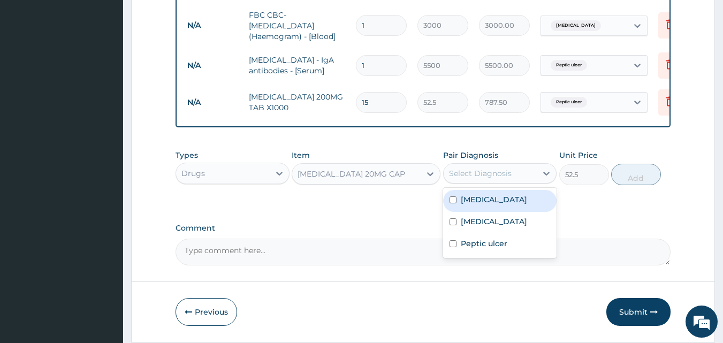
click at [531, 171] on div "Select Diagnosis" at bounding box center [490, 173] width 94 height 17
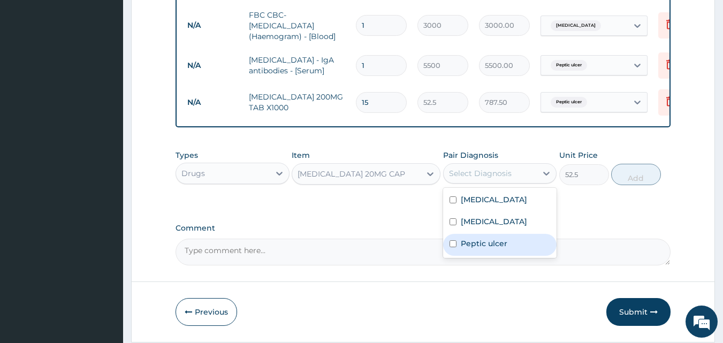
click at [493, 243] on label "Peptic ulcer" at bounding box center [484, 243] width 47 height 11
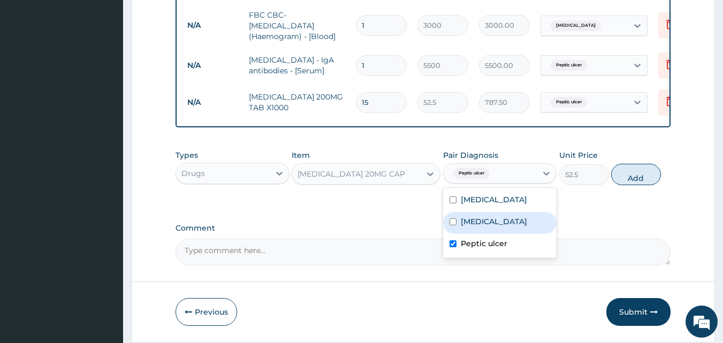
checkbox input "true"
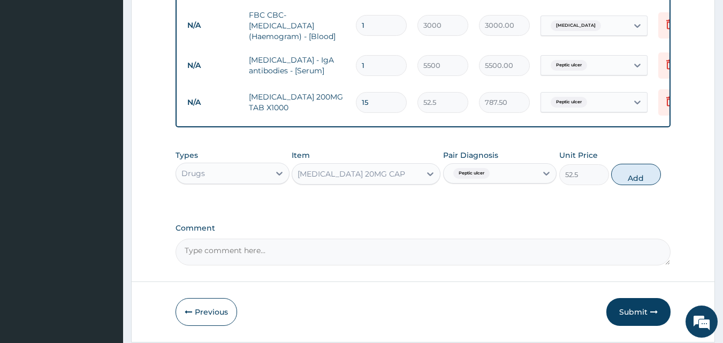
click at [647, 175] on button "Add" at bounding box center [636, 174] width 50 height 21
type input "0"
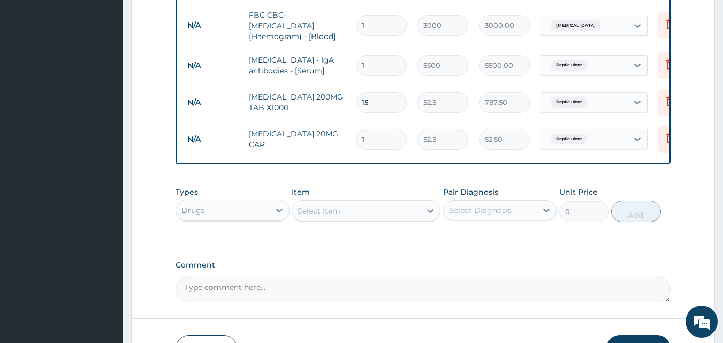
type input "14"
type input "735.00"
type input "14"
drag, startPoint x: 318, startPoint y: 211, endPoint x: 348, endPoint y: 197, distance: 33.0
click at [317, 211] on div "Select Item" at bounding box center [318, 210] width 43 height 11
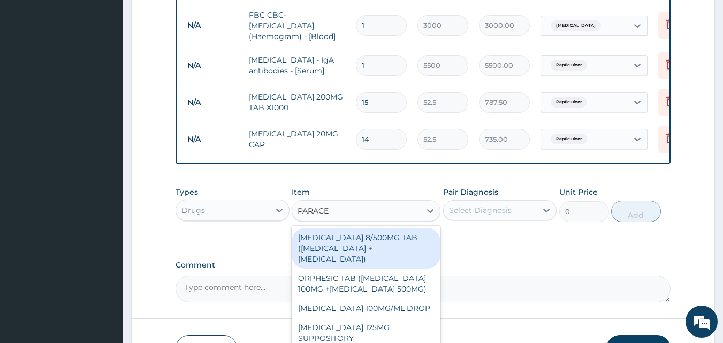
type input "PARACET"
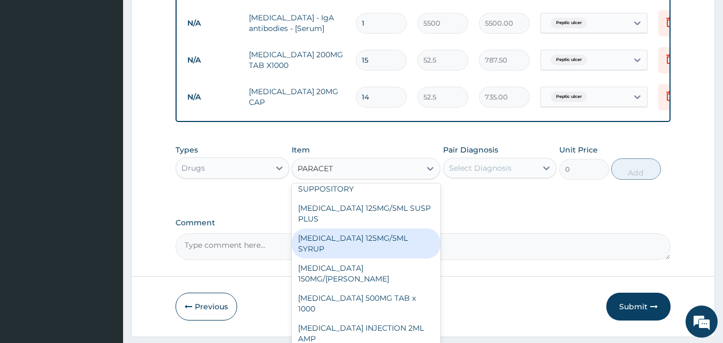
scroll to position [582, 0]
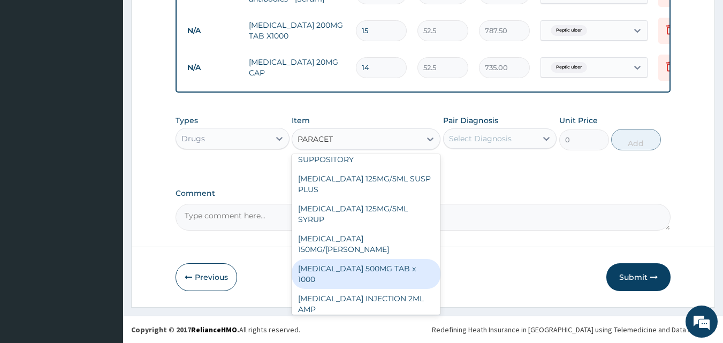
drag, startPoint x: 360, startPoint y: 266, endPoint x: 402, endPoint y: 229, distance: 55.7
click at [361, 265] on div "[MEDICAL_DATA] 500MG TAB x 1000" at bounding box center [366, 274] width 149 height 30
type input "11.025"
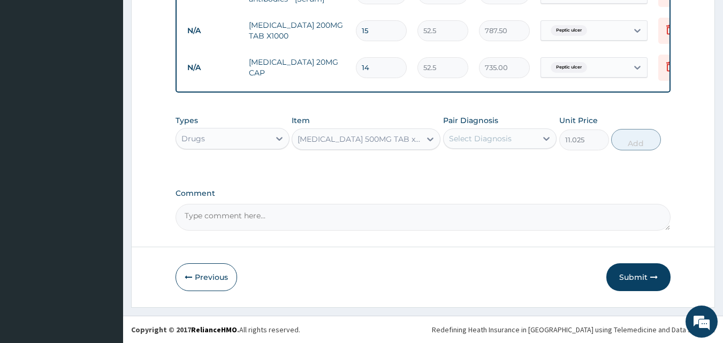
click at [485, 143] on div "Select Diagnosis" at bounding box center [480, 138] width 63 height 11
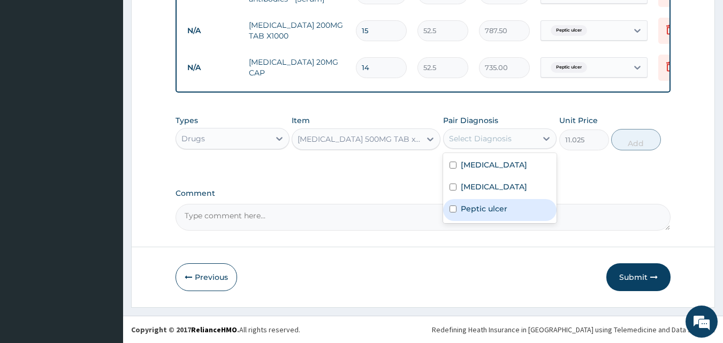
click at [468, 211] on label "Peptic ulcer" at bounding box center [484, 208] width 47 height 11
checkbox input "true"
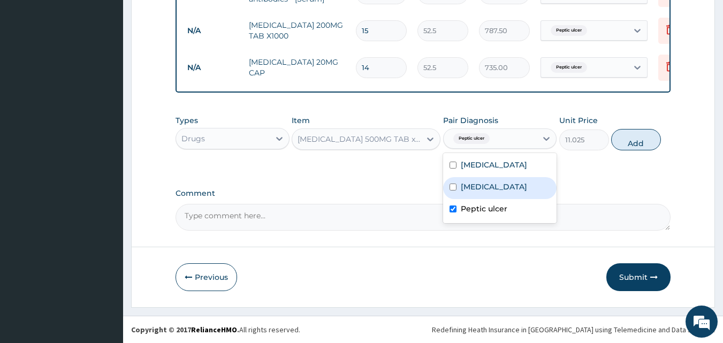
click at [467, 193] on div "Typhoid fever" at bounding box center [500, 188] width 114 height 22
checkbox input "true"
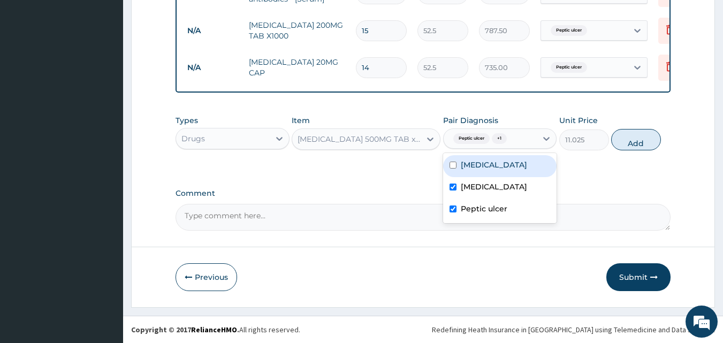
click at [466, 167] on label "Malaria" at bounding box center [494, 164] width 66 height 11
checkbox input "true"
click at [632, 137] on button "Add" at bounding box center [636, 139] width 50 height 21
type input "0"
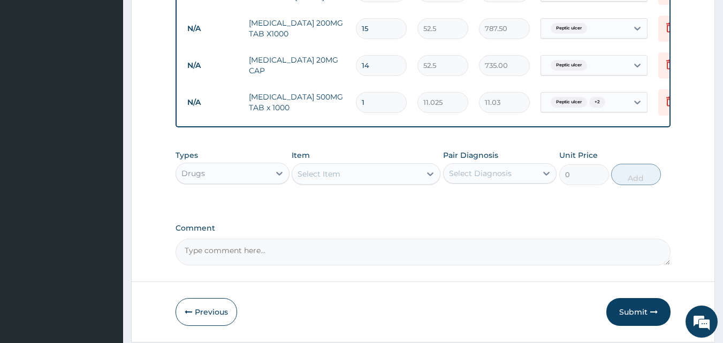
type input "19"
type input "209.47"
type input "1"
type input "11.03"
type input "18"
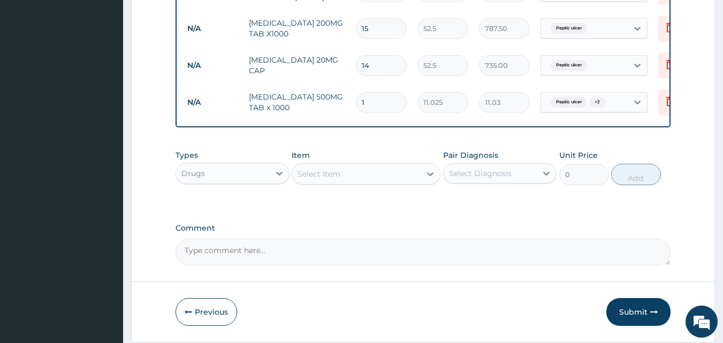
type input "198.45"
type input "18"
click at [378, 176] on div "Select Item" at bounding box center [356, 173] width 128 height 17
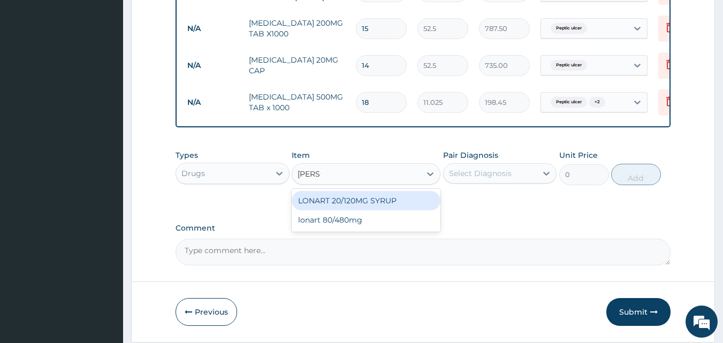
type input "LONAR"
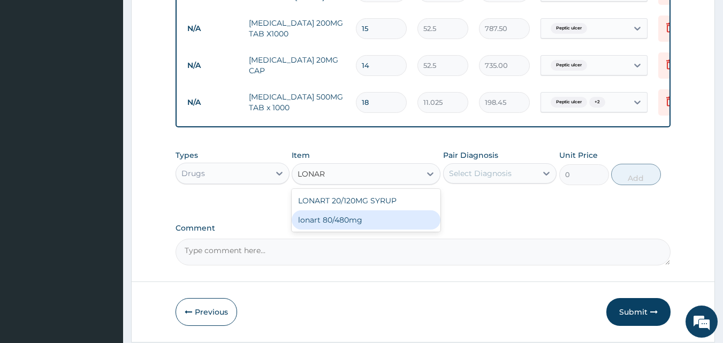
click at [362, 225] on div "lonart 80/480mg" at bounding box center [366, 219] width 149 height 19
type input "340.91748"
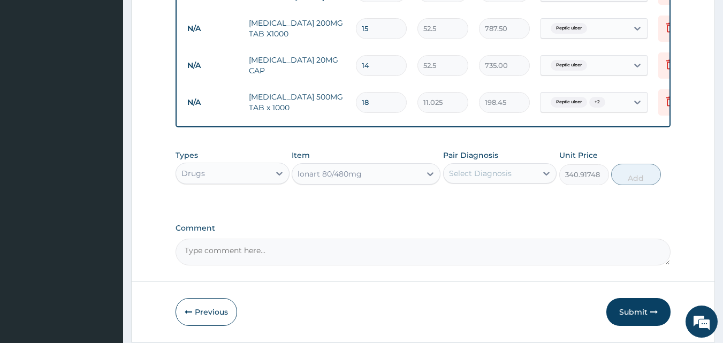
click at [491, 179] on div "Select Diagnosis" at bounding box center [480, 173] width 63 height 11
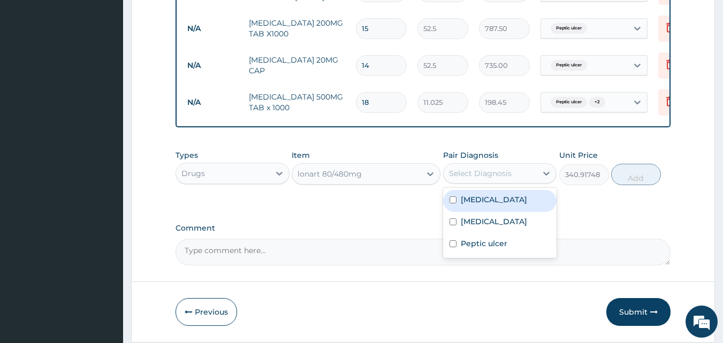
click at [465, 205] on label "Malaria" at bounding box center [494, 199] width 66 height 11
checkbox input "true"
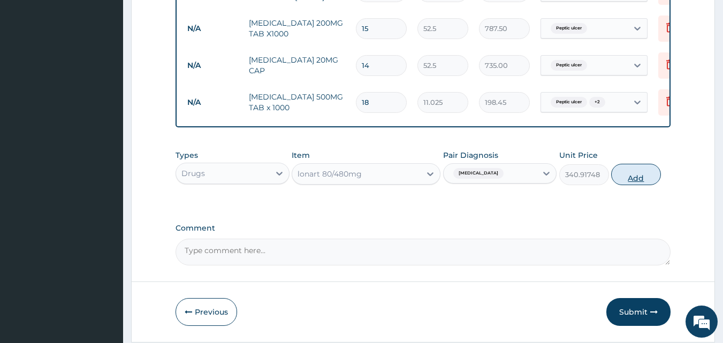
click at [625, 172] on button "Add" at bounding box center [636, 174] width 50 height 21
type input "0"
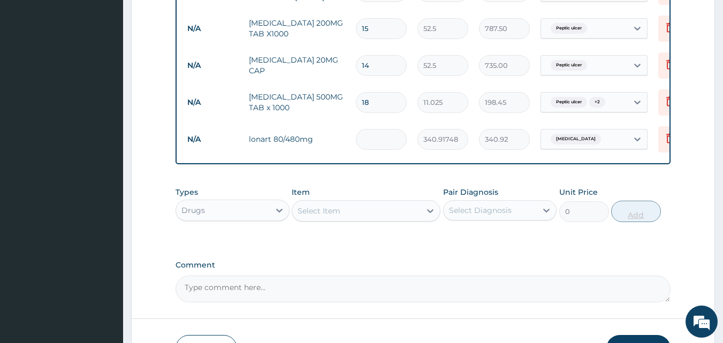
type input "0.00"
type input "6"
type input "2045.50"
type input "6"
click at [323, 209] on div "Select Item" at bounding box center [318, 210] width 43 height 11
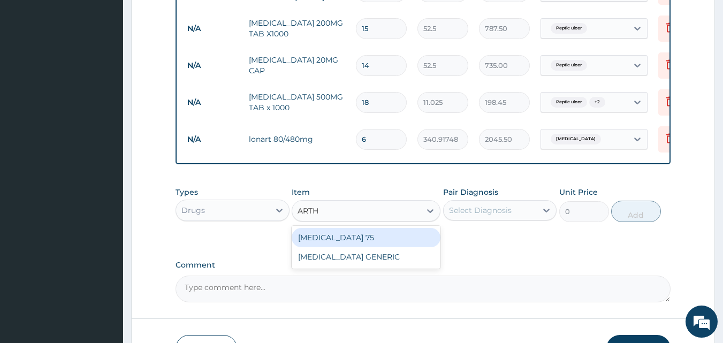
type input "ART"
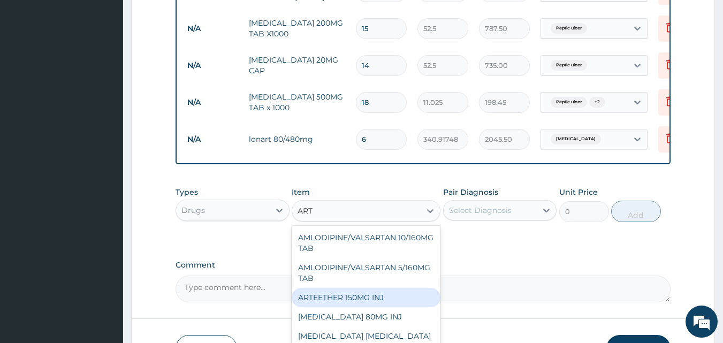
click at [340, 295] on div "ARTEETHER 150MG INJ" at bounding box center [366, 297] width 149 height 19
type input "1400"
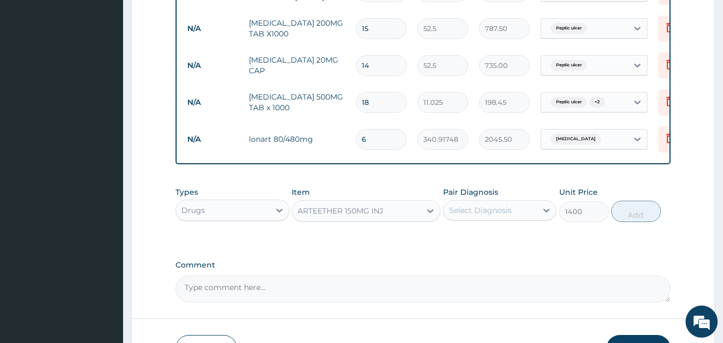
click at [481, 209] on div "Select Diagnosis" at bounding box center [480, 210] width 63 height 11
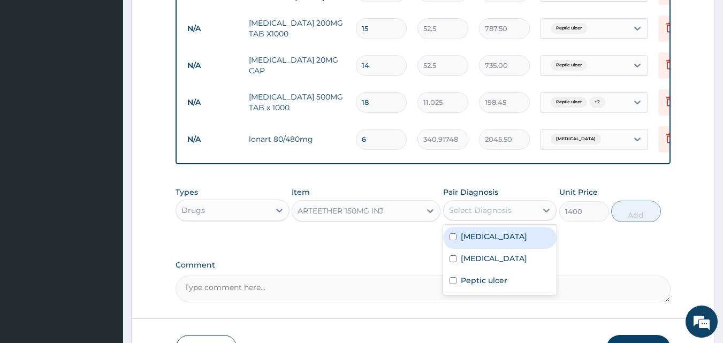
click at [473, 247] on div "Malaria" at bounding box center [500, 238] width 114 height 22
checkbox input "true"
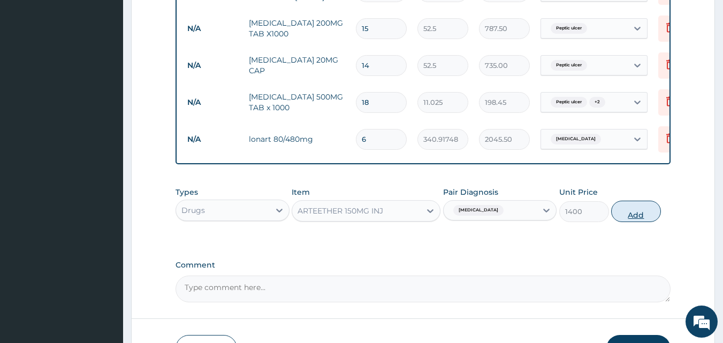
click at [629, 210] on button "Add" at bounding box center [636, 211] width 50 height 21
type input "0"
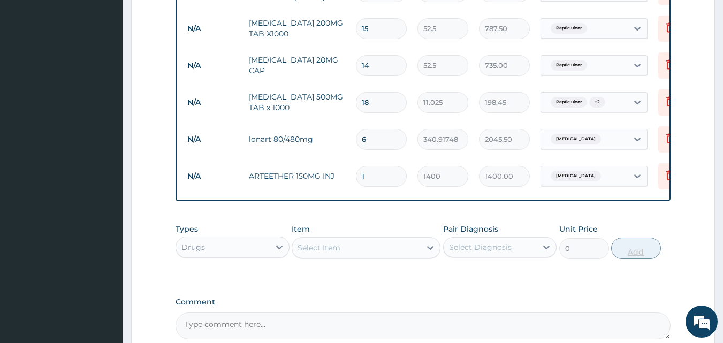
type input "0.00"
type input "3"
type input "4200.00"
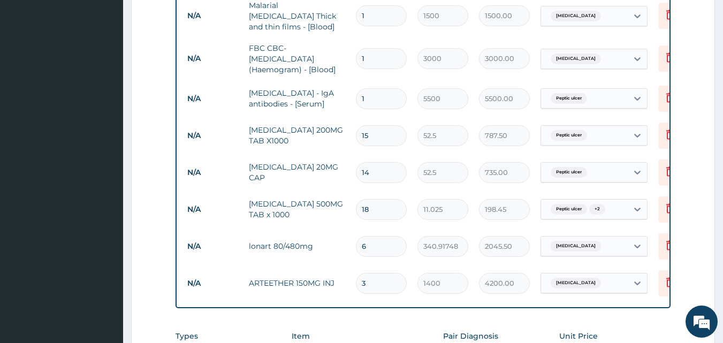
scroll to position [689, 0]
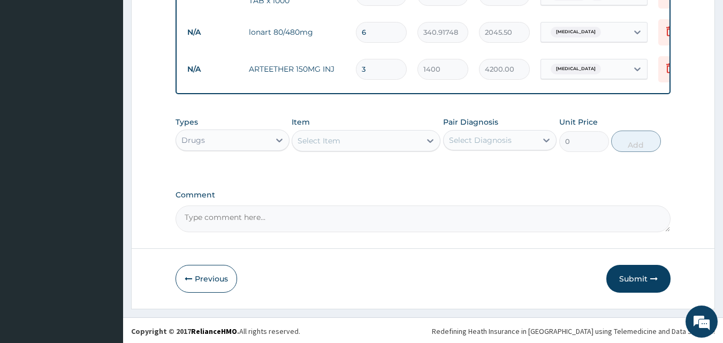
type input "3"
click at [342, 142] on div "Select Item" at bounding box center [356, 140] width 128 height 17
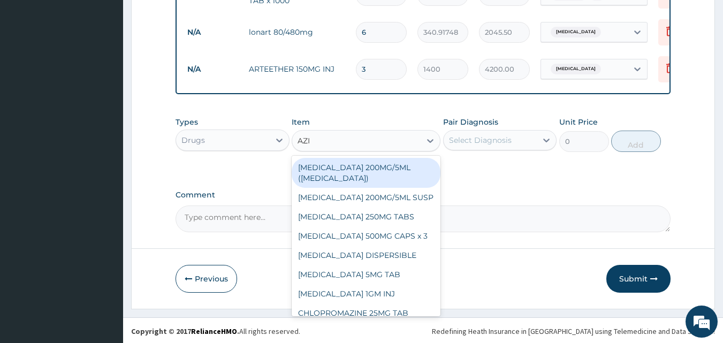
type input "AZIT"
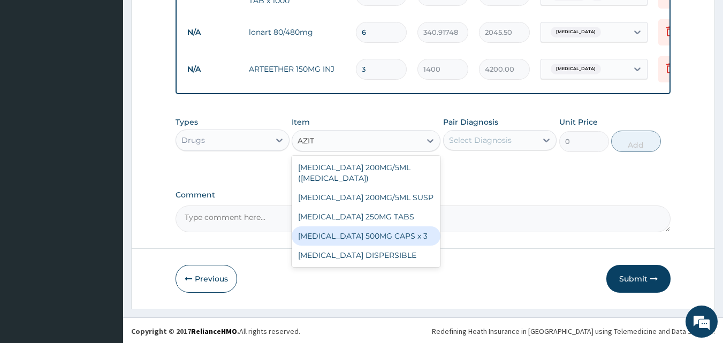
click at [394, 238] on div "AZITHROMYCIN 500MG CAPS x 3" at bounding box center [366, 235] width 149 height 19
type input "341.25"
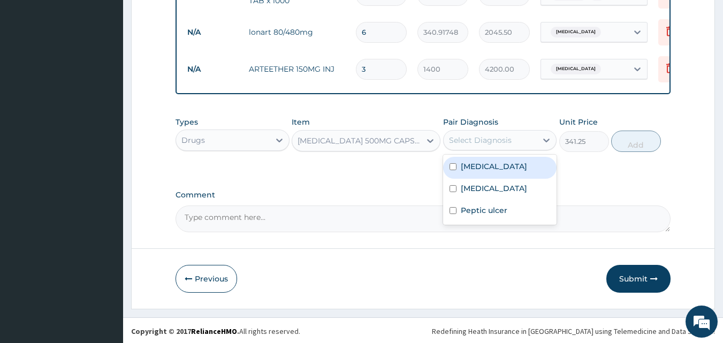
click at [509, 137] on div "Select Diagnosis" at bounding box center [480, 140] width 63 height 11
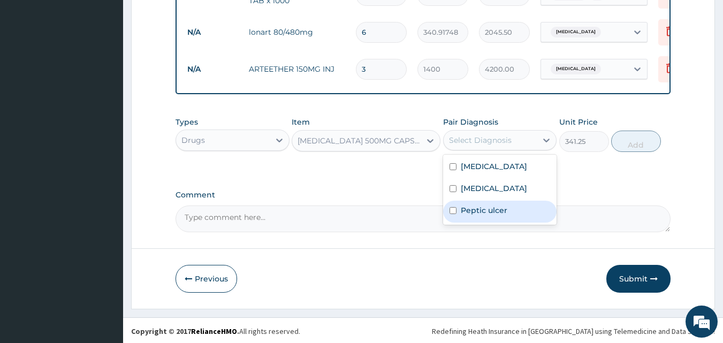
click at [481, 213] on label "Peptic ulcer" at bounding box center [484, 210] width 47 height 11
checkbox input "true"
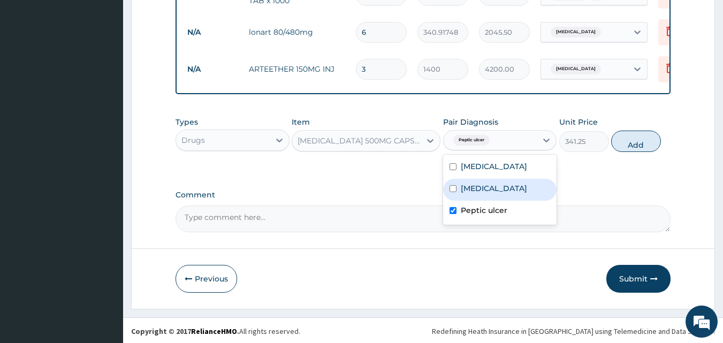
click at [481, 194] on label "Typhoid fever" at bounding box center [494, 188] width 66 height 11
checkbox input "true"
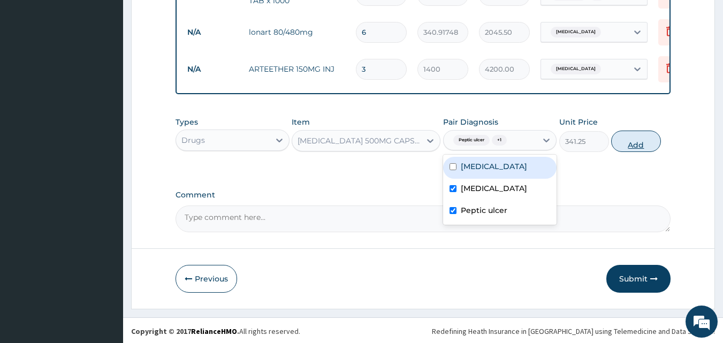
click at [633, 144] on button "Add" at bounding box center [636, 141] width 50 height 21
type input "0"
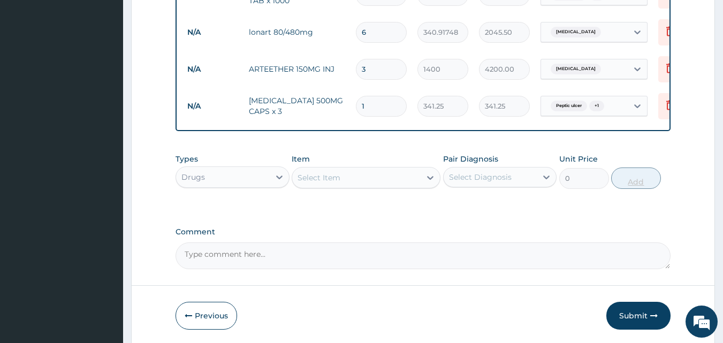
type input "10"
type input "3412.50"
type input "10"
click at [333, 178] on div "Select Item" at bounding box center [318, 177] width 43 height 11
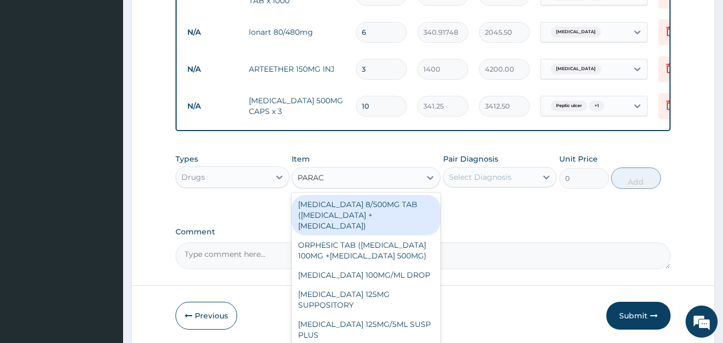
type input "PARACE"
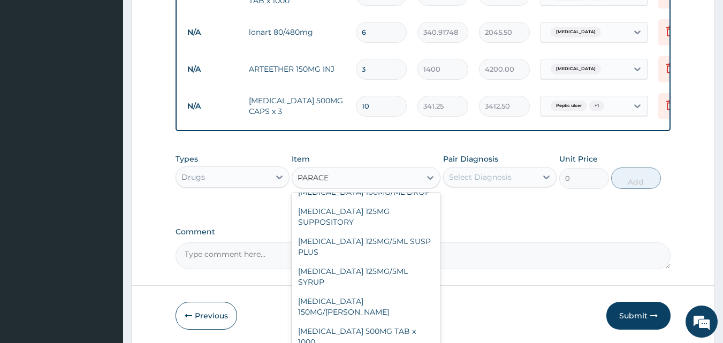
scroll to position [107, 0]
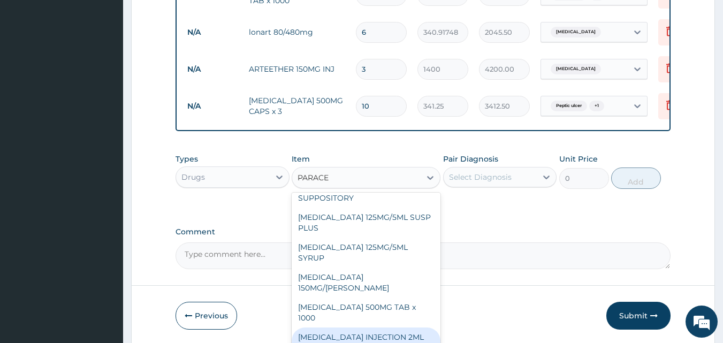
drag, startPoint x: 349, startPoint y: 326, endPoint x: 367, endPoint y: 301, distance: 31.5
click at [349, 327] on div "PARACETAMOL INJECTION 2ML AMP" at bounding box center [366, 342] width 149 height 30
type input "700"
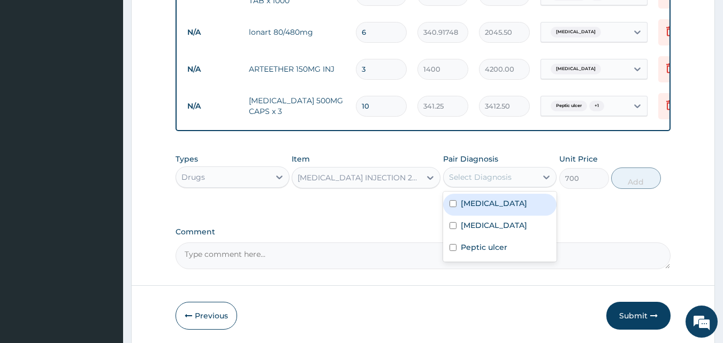
click at [499, 176] on div "Select Diagnosis" at bounding box center [480, 177] width 63 height 11
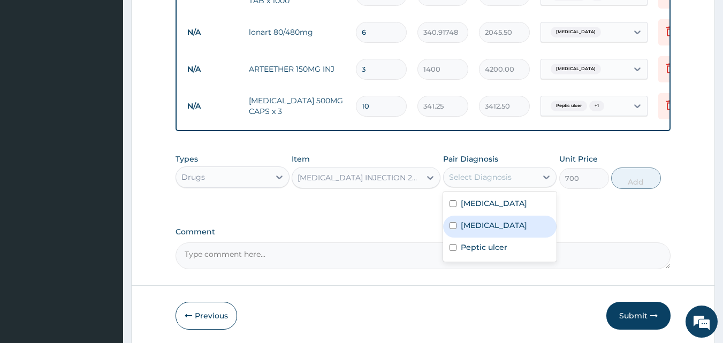
click at [472, 226] on label "Typhoid fever" at bounding box center [494, 225] width 66 height 11
checkbox input "true"
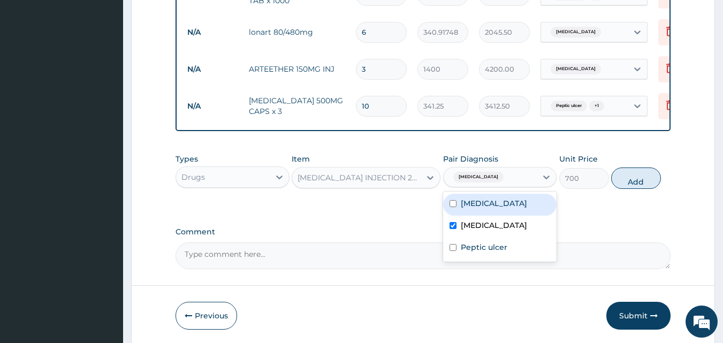
drag, startPoint x: 460, startPoint y: 207, endPoint x: 474, endPoint y: 200, distance: 16.3
click at [461, 206] on label "Malaria" at bounding box center [494, 203] width 66 height 11
checkbox input "true"
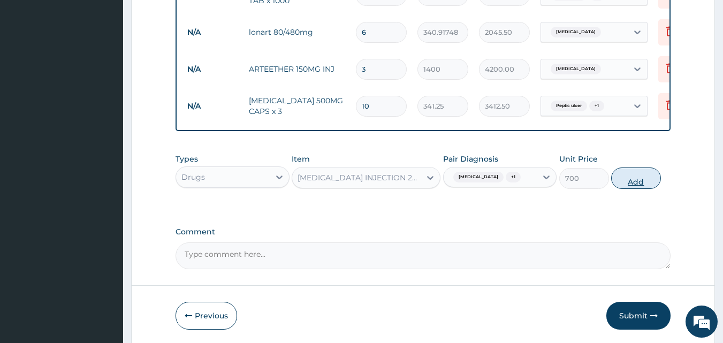
click at [635, 181] on button "Add" at bounding box center [636, 177] width 50 height 21
type input "0"
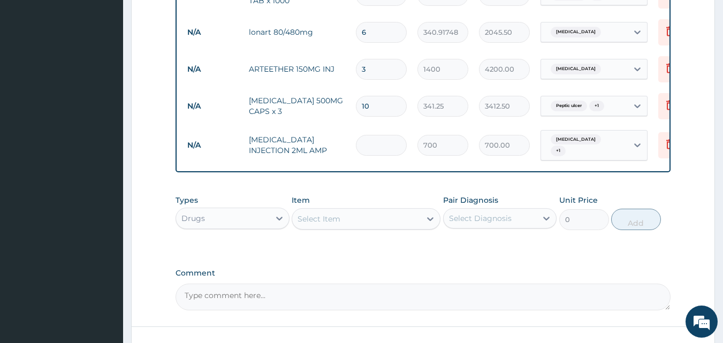
type input "0.00"
type input "2"
type input "1400.00"
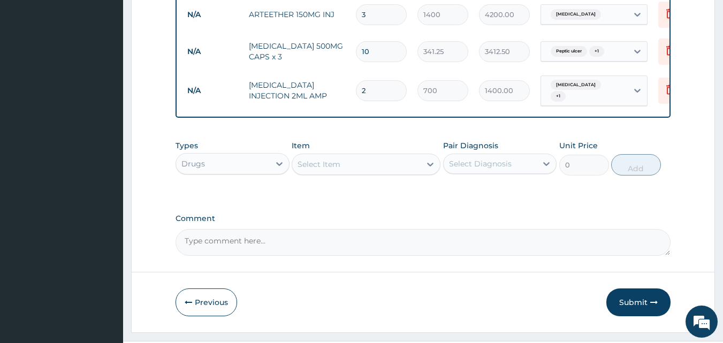
scroll to position [767, 0]
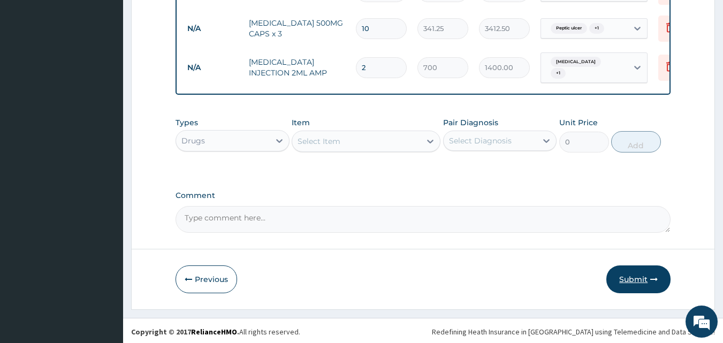
type input "2"
click at [649, 269] on button "Submit" at bounding box center [638, 279] width 64 height 28
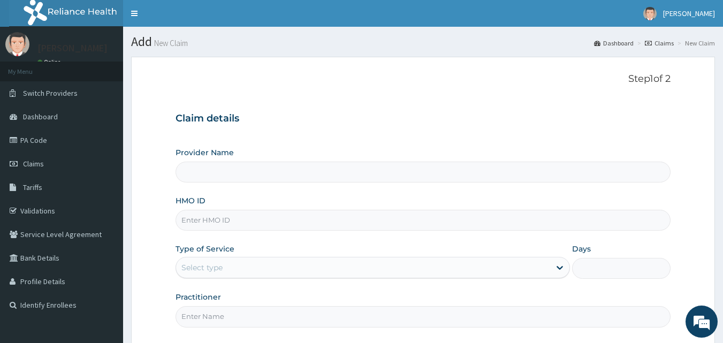
type input "Healing Land Hospital & Maternity"
click at [36, 218] on link "Validations" at bounding box center [61, 211] width 123 height 24
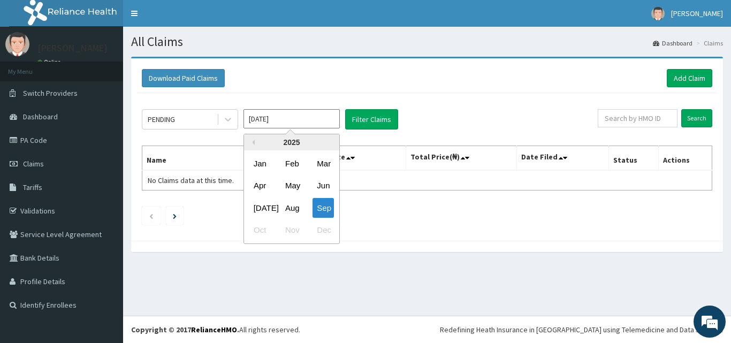
click at [302, 123] on input "[DATE]" at bounding box center [291, 118] width 96 height 19
click at [293, 205] on div "Aug" at bounding box center [291, 208] width 21 height 20
type input "[DATE]"
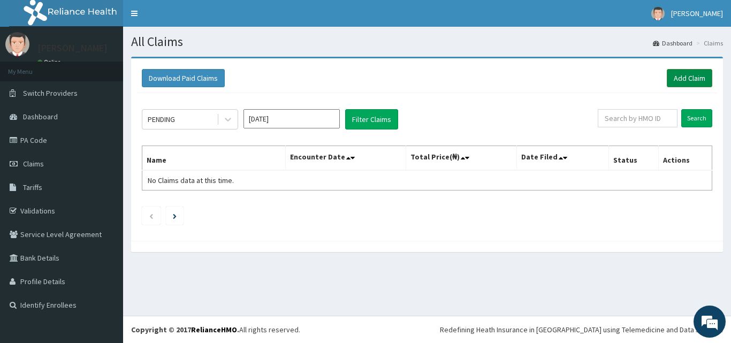
click at [671, 75] on link "Add Claim" at bounding box center [689, 78] width 45 height 18
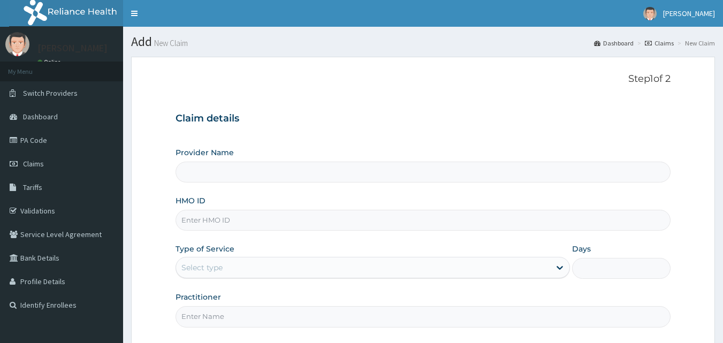
click at [258, 174] on input "Provider Name" at bounding box center [422, 172] width 495 height 21
type input "Healing Land Hospital & Maternity"
click at [252, 222] on input "HMO ID" at bounding box center [422, 220] width 495 height 21
paste input "LTR/10215/E"
type input "LTR/10215/B"
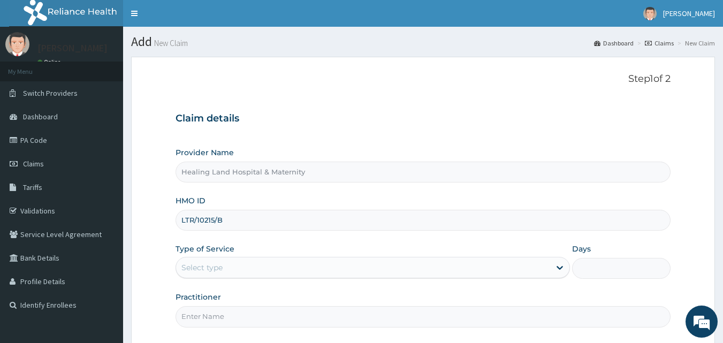
click at [389, 267] on div "Select type" at bounding box center [363, 267] width 374 height 17
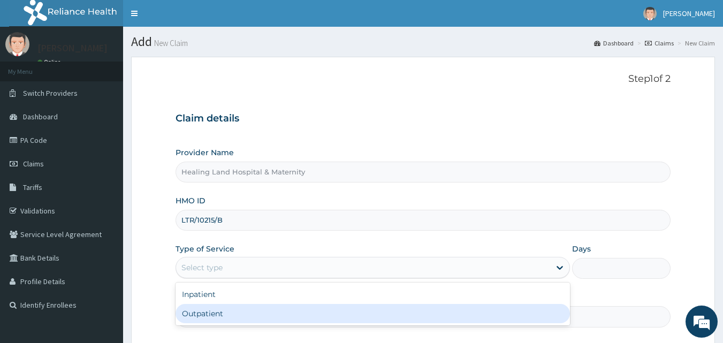
drag, startPoint x: 362, startPoint y: 315, endPoint x: 593, endPoint y: 270, distance: 236.0
click at [364, 315] on div "Outpatient" at bounding box center [372, 313] width 394 height 19
type input "1"
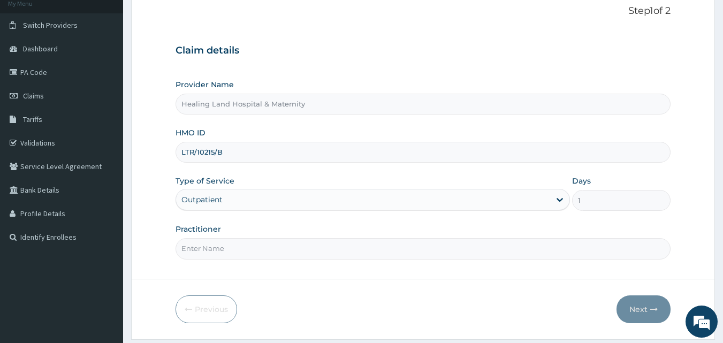
scroll to position [100, 0]
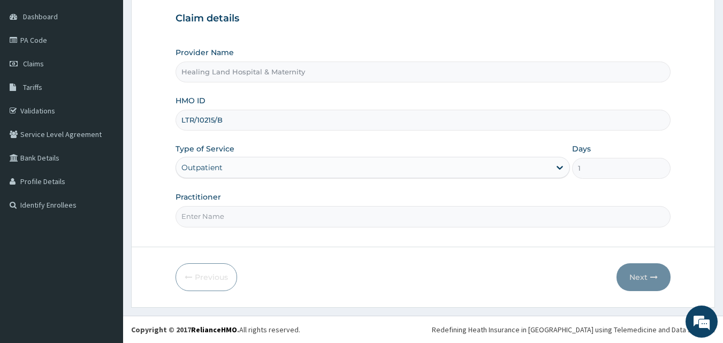
click at [349, 216] on input "Practitioner" at bounding box center [422, 216] width 495 height 21
type input "DR AMAKA"
click at [650, 272] on button "Next" at bounding box center [643, 277] width 54 height 28
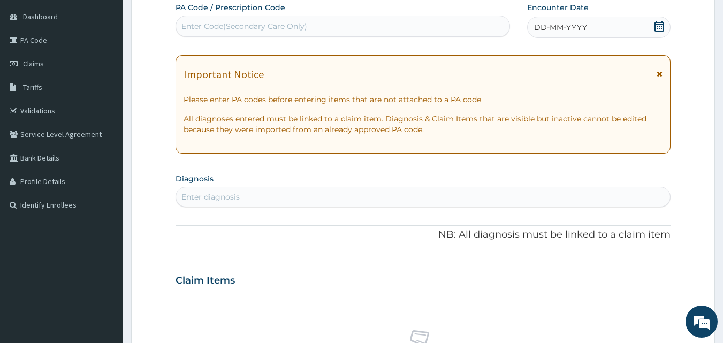
click at [621, 28] on div "DD-MM-YYYY" at bounding box center [598, 27] width 143 height 21
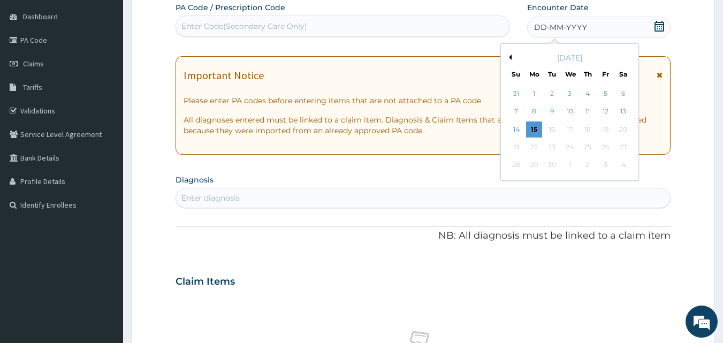
click at [510, 58] on button "Previous Month" at bounding box center [508, 57] width 5 height 5
click at [557, 143] on div "19" at bounding box center [552, 147] width 16 height 16
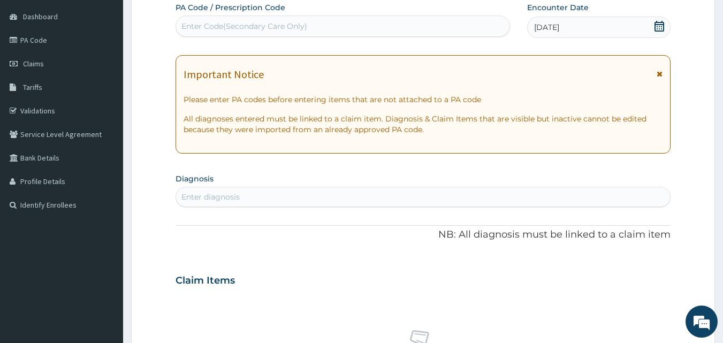
click at [365, 197] on div "Enter diagnosis" at bounding box center [423, 196] width 494 height 17
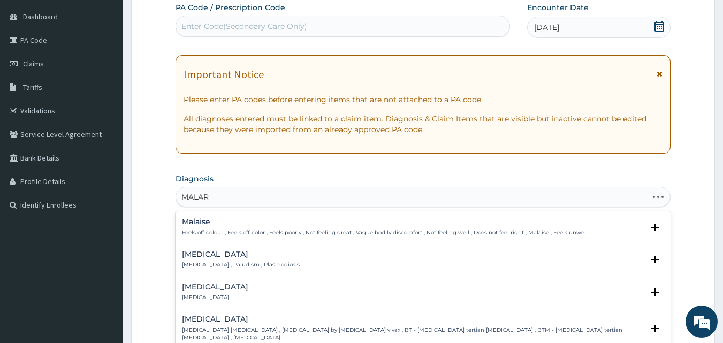
type input "MALARI"
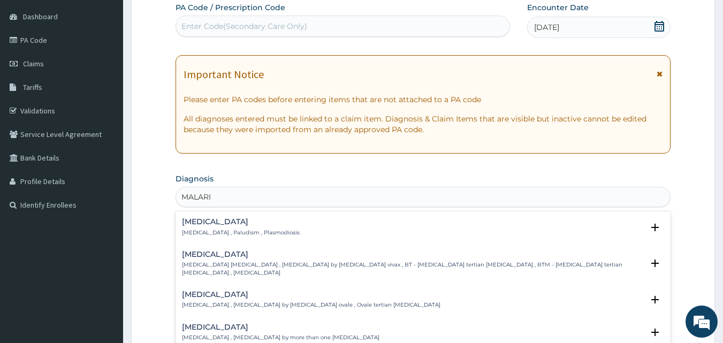
click at [204, 220] on h4 "Malaria" at bounding box center [241, 222] width 118 height 8
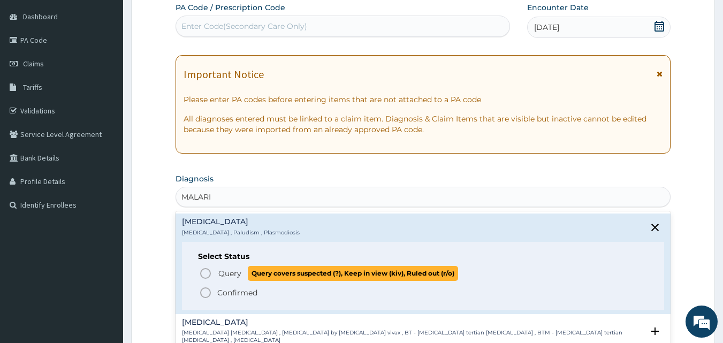
click at [225, 271] on span "Query" at bounding box center [229, 273] width 23 height 11
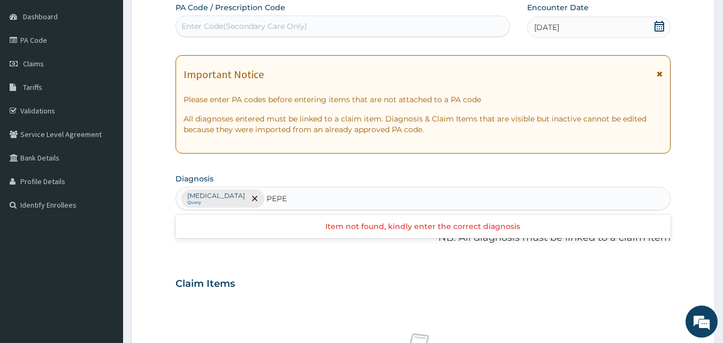
type input "PEP"
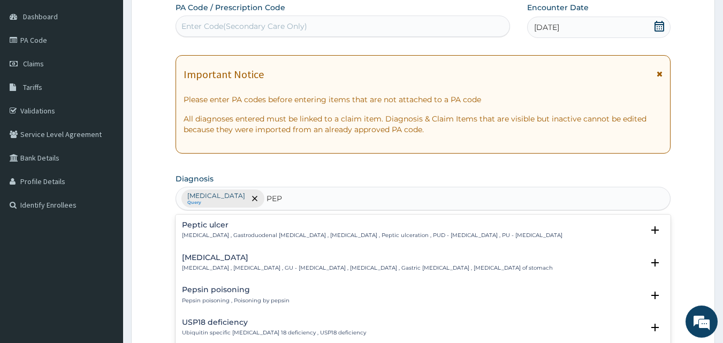
click at [275, 233] on p "Peptic ulcer , Gastroduodenal ulcer , Peptic ulcer disease , Peptic ulceration …" at bounding box center [372, 235] width 380 height 7
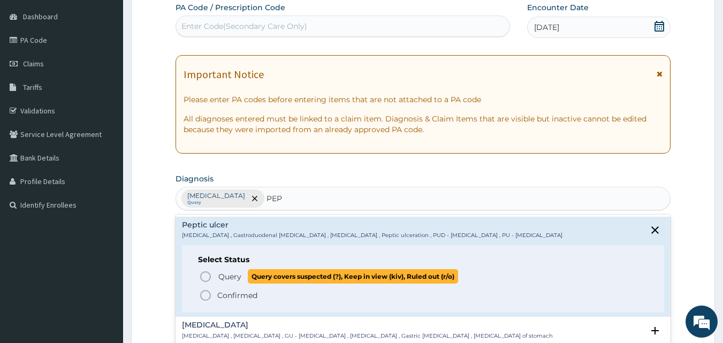
click at [212, 272] on span "Query Query covers suspected (?), Keep in view (kiv), Ruled out (r/o)" at bounding box center [423, 276] width 449 height 14
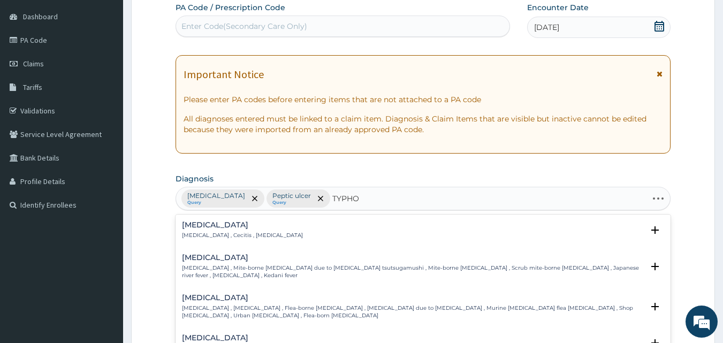
type input "TYPHOI"
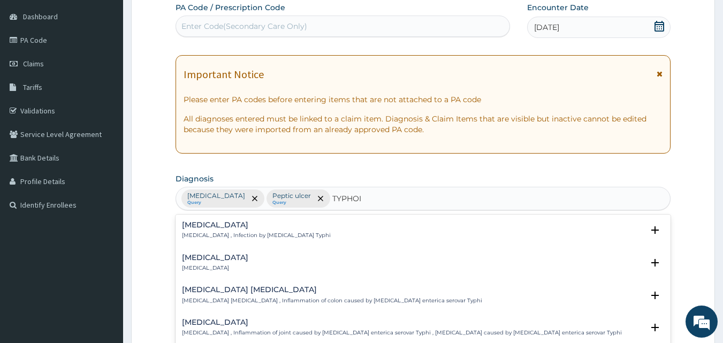
click at [213, 235] on p "Typhoid fever , Infection by Salmonella Typhi" at bounding box center [256, 235] width 149 height 7
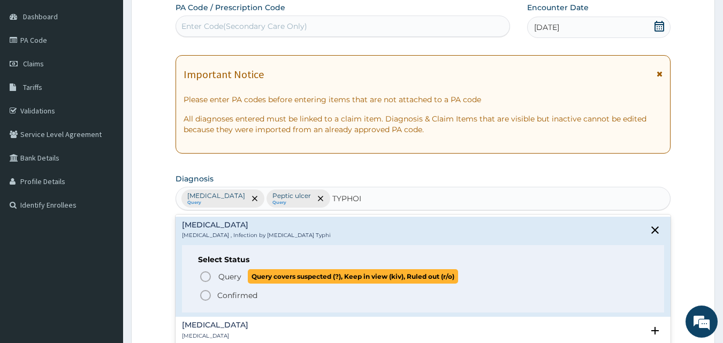
click at [215, 274] on span "Query Query covers suspected (?), Keep in view (kiv), Ruled out (r/o)" at bounding box center [423, 276] width 449 height 14
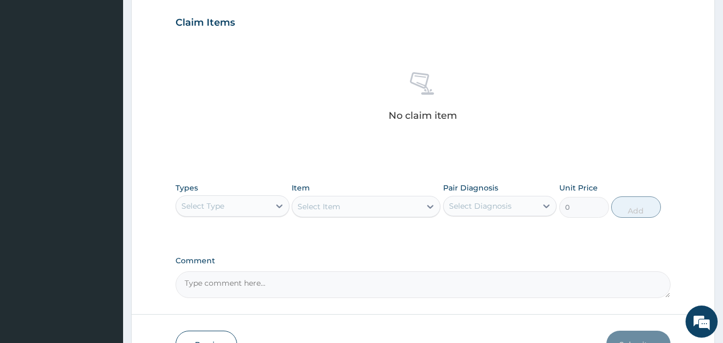
scroll to position [367, 0]
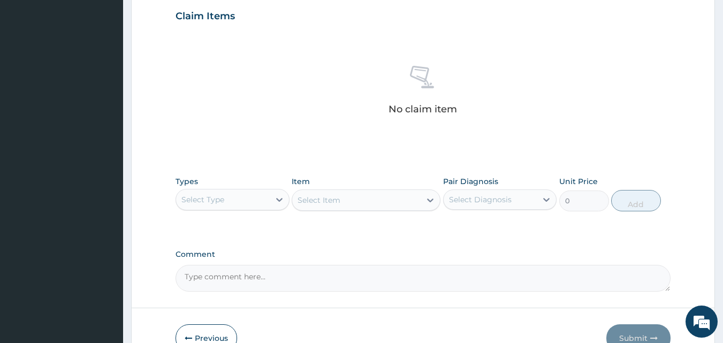
click at [247, 200] on div "Select Type" at bounding box center [223, 199] width 94 height 17
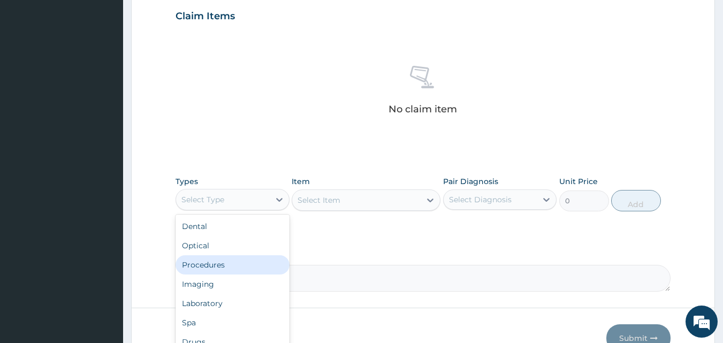
click at [197, 269] on div "Procedures" at bounding box center [232, 264] width 114 height 19
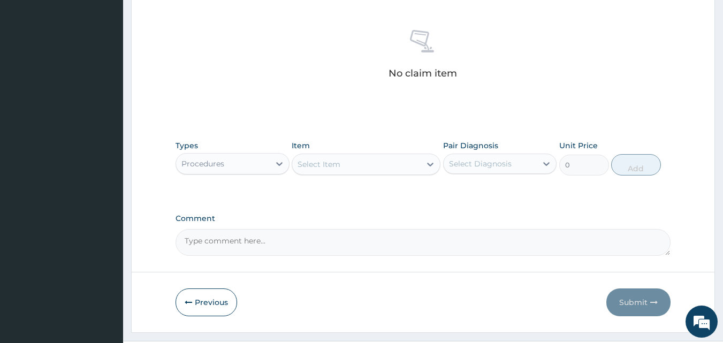
scroll to position [428, 0]
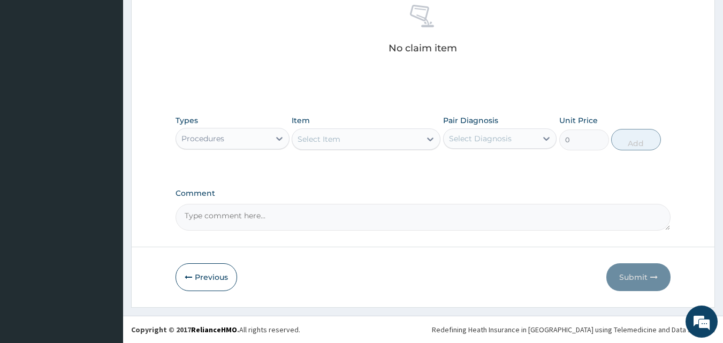
click at [406, 141] on div "Select Item" at bounding box center [356, 139] width 128 height 17
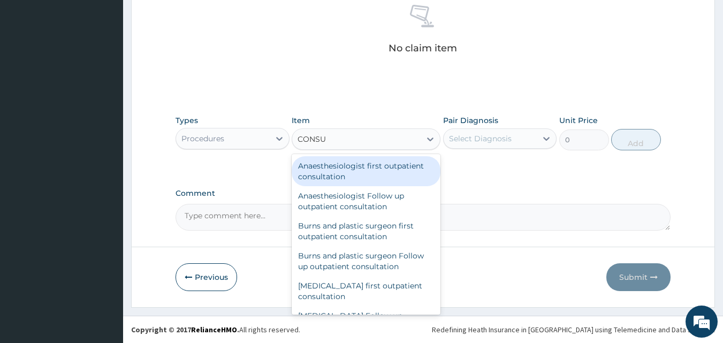
type input "CONSUL"
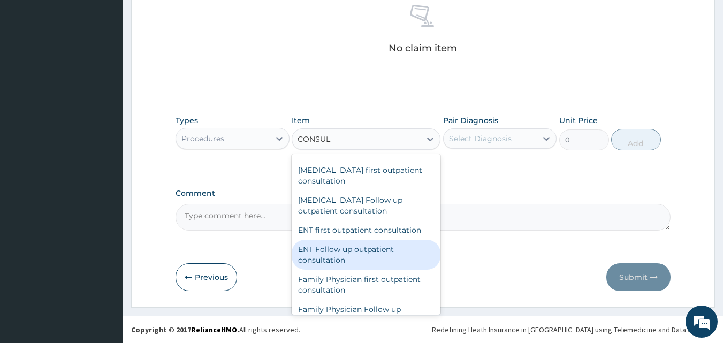
scroll to position [481, 0]
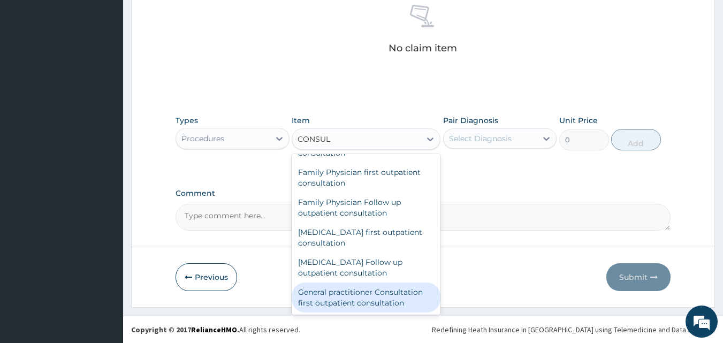
click at [378, 291] on div "General practitioner Consultation first outpatient consultation" at bounding box center [366, 297] width 149 height 30
type input "3000"
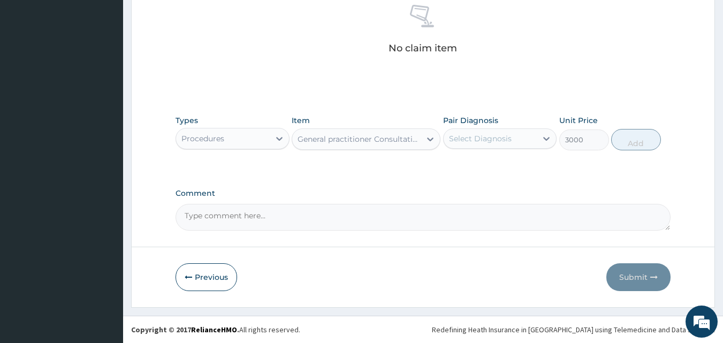
click at [482, 139] on div "Select Diagnosis" at bounding box center [480, 138] width 63 height 11
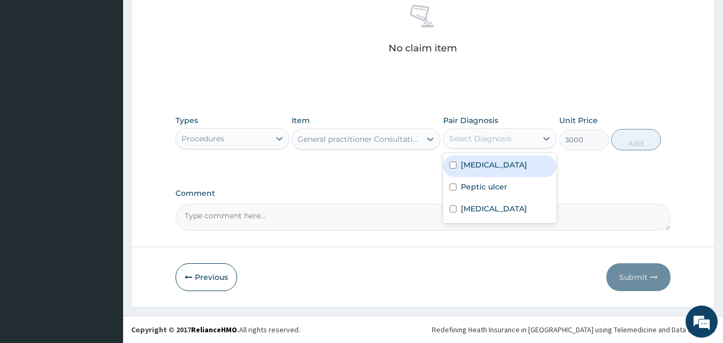
click at [464, 171] on div "Malaria" at bounding box center [500, 166] width 114 height 22
checkbox input "true"
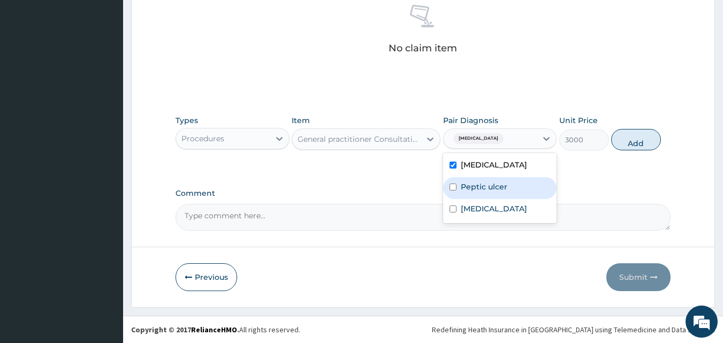
click at [462, 188] on label "Peptic ulcer" at bounding box center [484, 186] width 47 height 11
checkbox input "true"
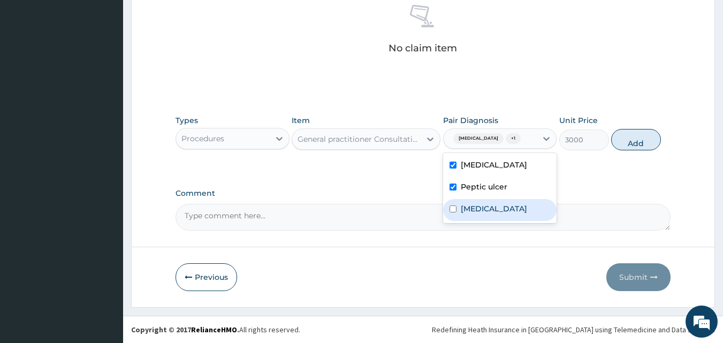
drag, startPoint x: 467, startPoint y: 208, endPoint x: 540, endPoint y: 181, distance: 78.0
click at [468, 208] on label "Typhoid fever" at bounding box center [494, 208] width 66 height 11
checkbox input "true"
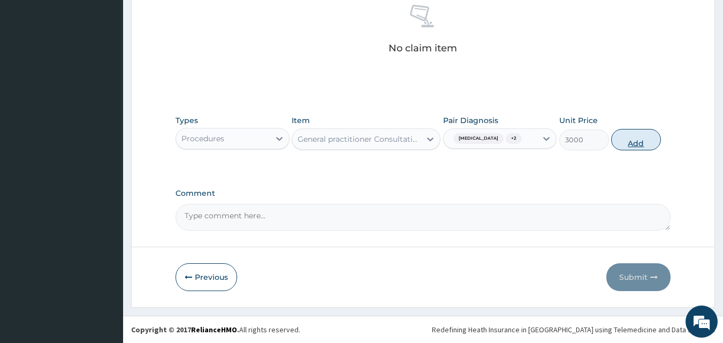
click at [640, 140] on button "Add" at bounding box center [636, 139] width 50 height 21
type input "0"
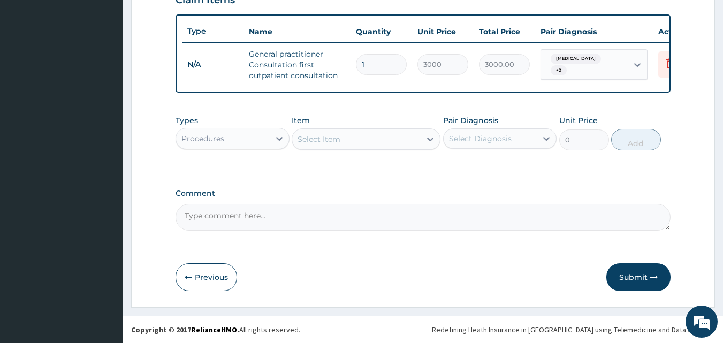
scroll to position [392, 0]
click at [263, 145] on div "Procedures" at bounding box center [223, 138] width 94 height 17
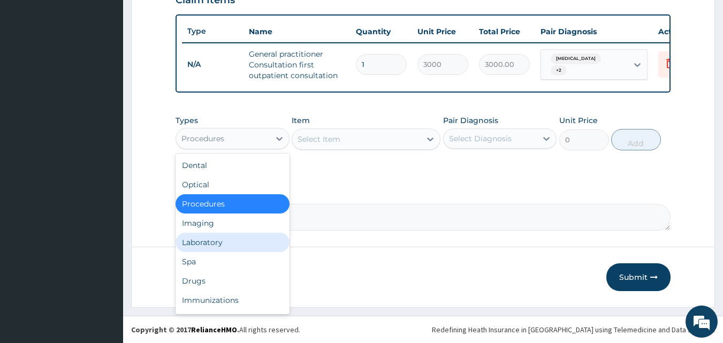
click at [243, 246] on div "Laboratory" at bounding box center [232, 242] width 114 height 19
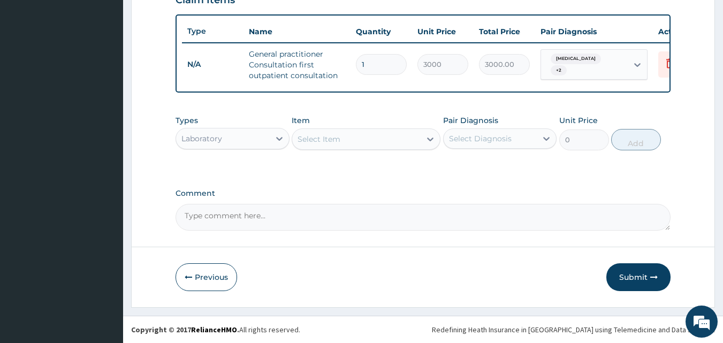
click at [335, 134] on div "Select Item" at bounding box center [318, 139] width 43 height 11
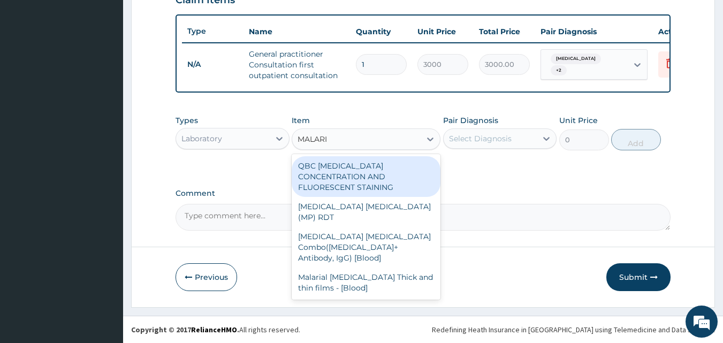
type input "MALARIA"
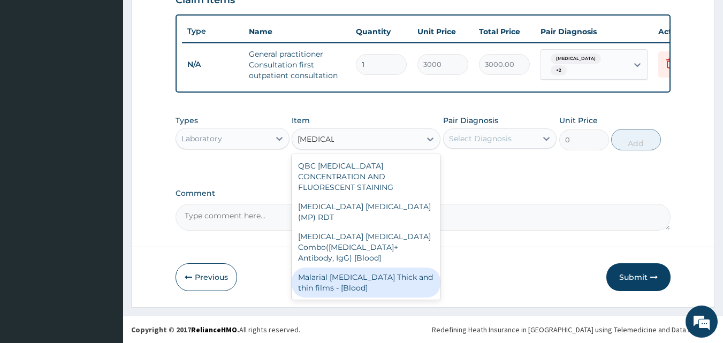
click at [326, 267] on div "Malarial Parasite Thick and thin films - [Blood]" at bounding box center [366, 282] width 149 height 30
type input "1500"
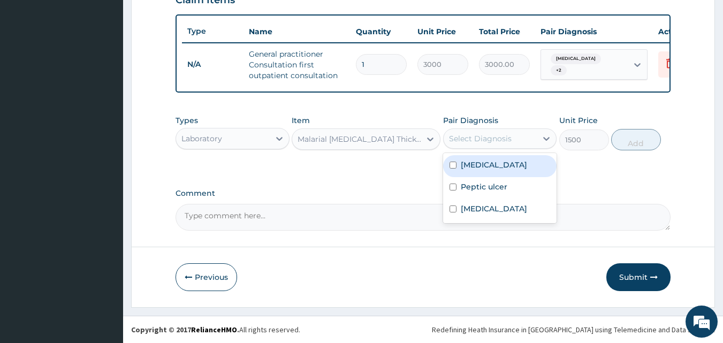
click at [517, 137] on div "Select Diagnosis" at bounding box center [490, 138] width 94 height 17
click at [474, 164] on label "Malaria" at bounding box center [494, 164] width 66 height 11
checkbox input "true"
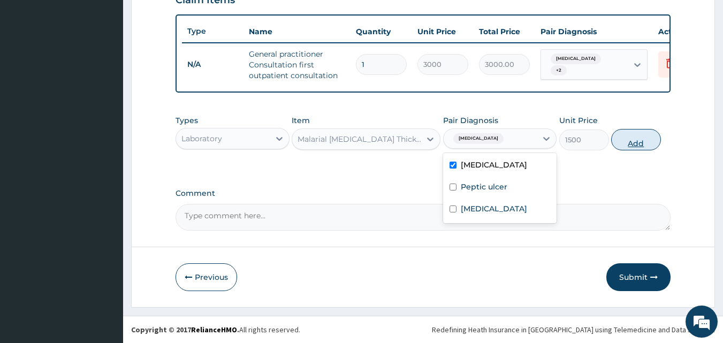
click at [637, 133] on button "Add" at bounding box center [636, 139] width 50 height 21
type input "0"
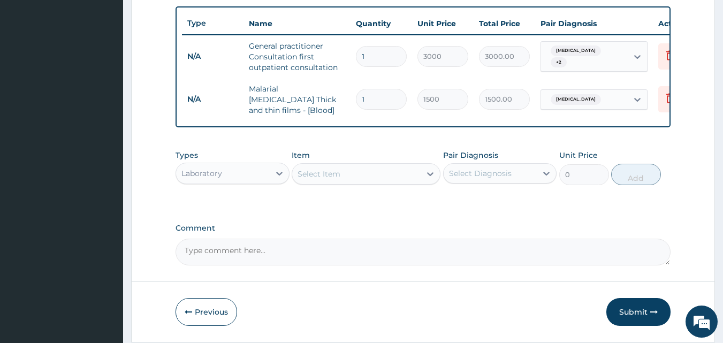
drag, startPoint x: 365, startPoint y: 172, endPoint x: 374, endPoint y: 181, distance: 12.5
click at [365, 172] on div "Select Item" at bounding box center [356, 173] width 128 height 17
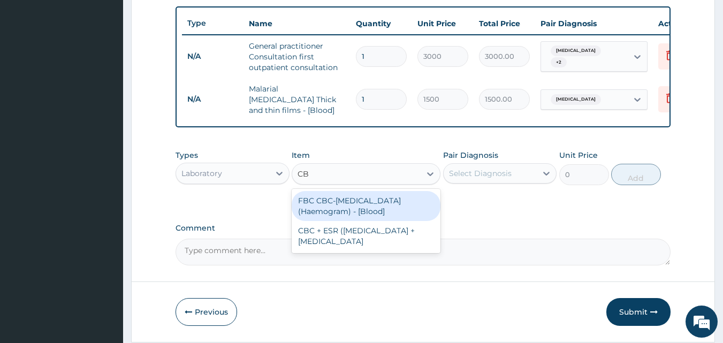
type input "CBC"
click at [373, 201] on div "FBC CBC-Complete Blood Count (Haemogram) - [Blood]" at bounding box center [366, 206] width 149 height 30
type input "3000"
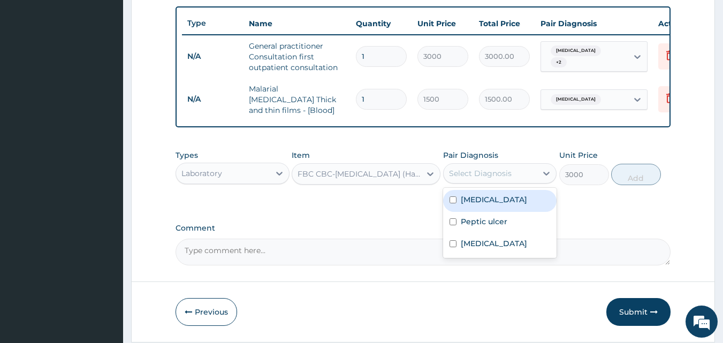
click at [505, 178] on div "Select Diagnosis" at bounding box center [480, 173] width 63 height 11
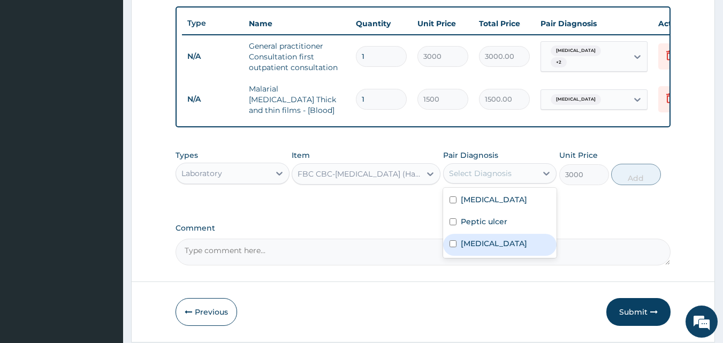
click at [486, 243] on label "Typhoid fever" at bounding box center [494, 243] width 66 height 11
checkbox input "true"
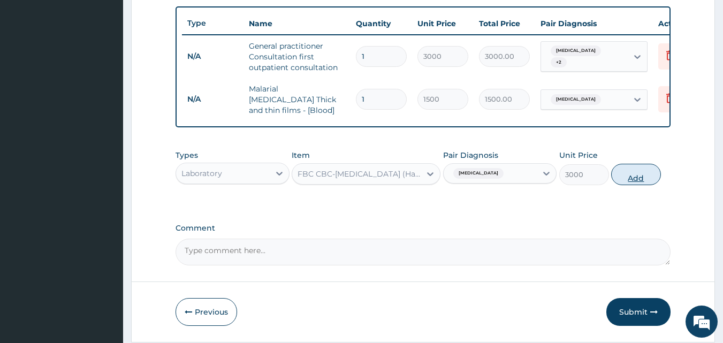
click at [639, 181] on button "Add" at bounding box center [636, 174] width 50 height 21
type input "0"
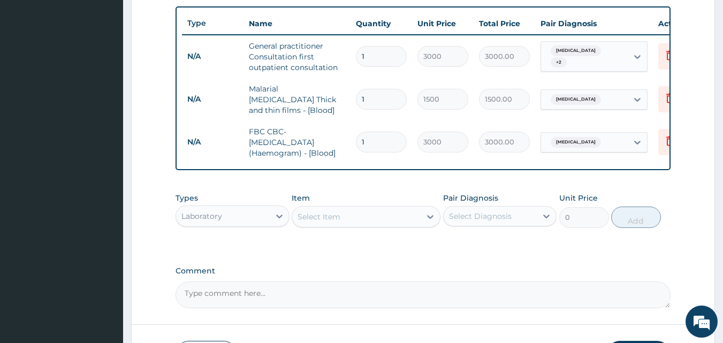
click at [344, 212] on div "Select Item" at bounding box center [356, 216] width 128 height 17
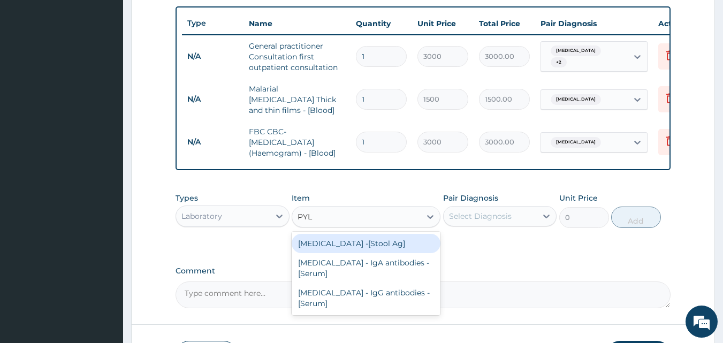
type input "PYLO"
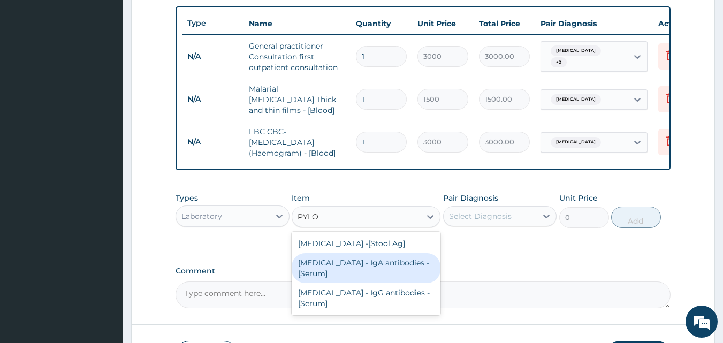
click at [357, 256] on div "Helicobacter Pylori - IgA antibodies - [Serum]" at bounding box center [366, 268] width 149 height 30
type input "5500"
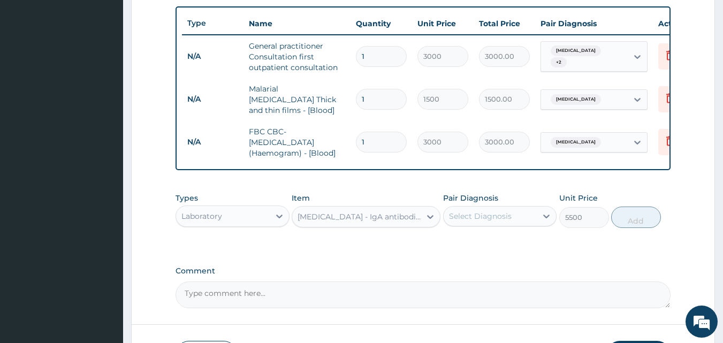
click at [482, 218] on div "Select Diagnosis" at bounding box center [480, 216] width 63 height 11
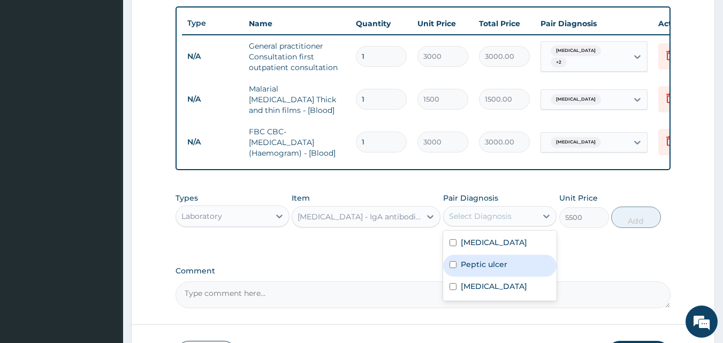
drag, startPoint x: 484, startPoint y: 272, endPoint x: 507, endPoint y: 258, distance: 26.6
click at [484, 271] on div "Peptic ulcer" at bounding box center [500, 266] width 114 height 22
checkbox input "true"
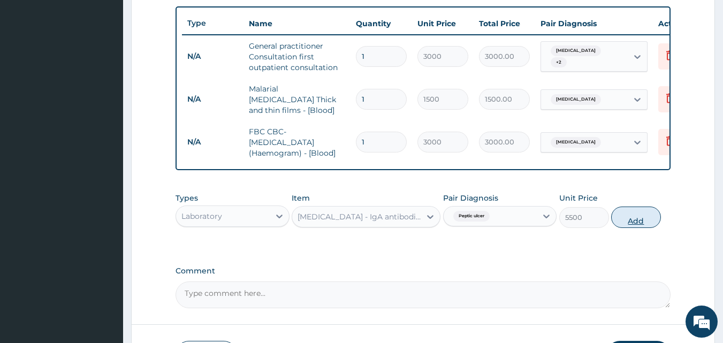
click at [641, 218] on button "Add" at bounding box center [636, 216] width 50 height 21
type input "0"
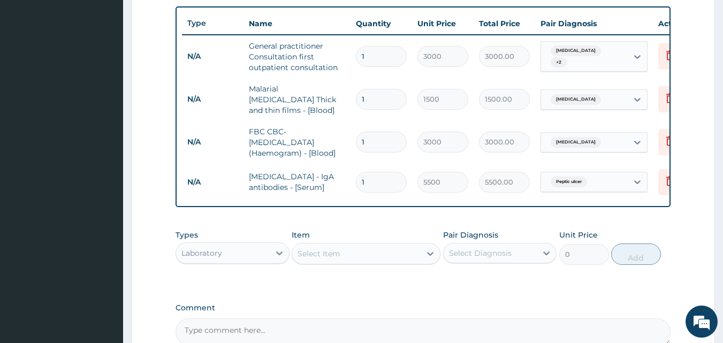
click at [235, 251] on div "Laboratory" at bounding box center [223, 252] width 94 height 17
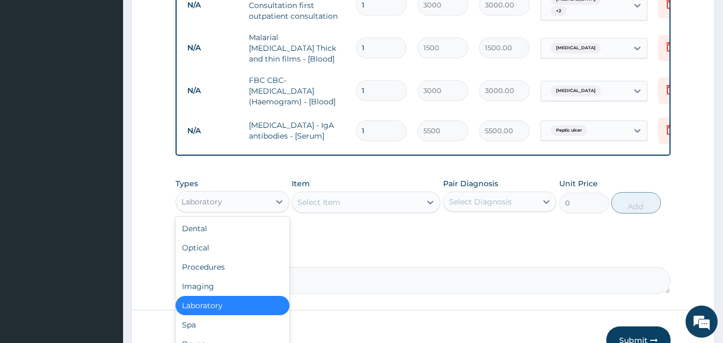
scroll to position [508, 0]
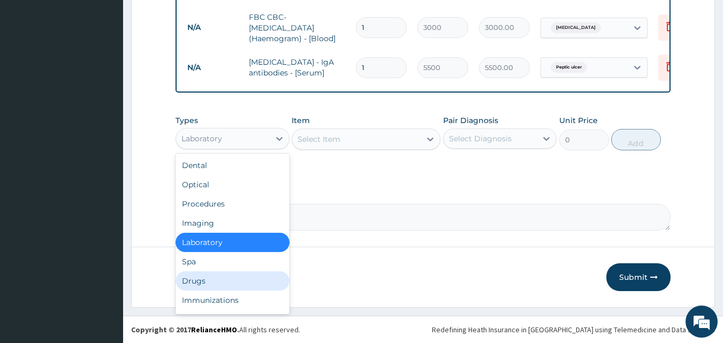
click at [212, 278] on div "Drugs" at bounding box center [232, 280] width 114 height 19
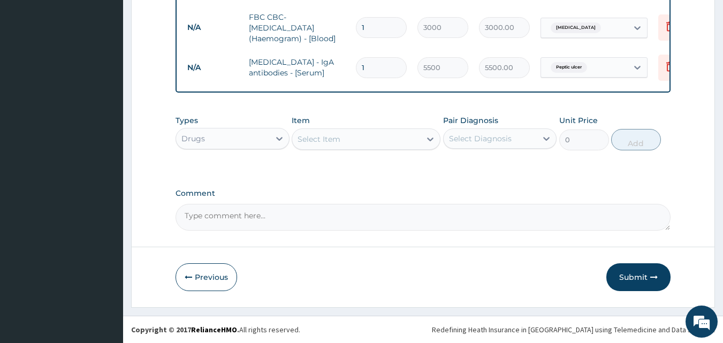
click at [332, 140] on div "Select Item" at bounding box center [318, 139] width 43 height 11
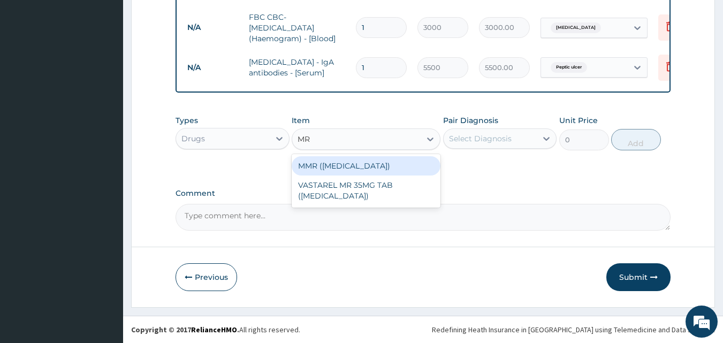
type input "M"
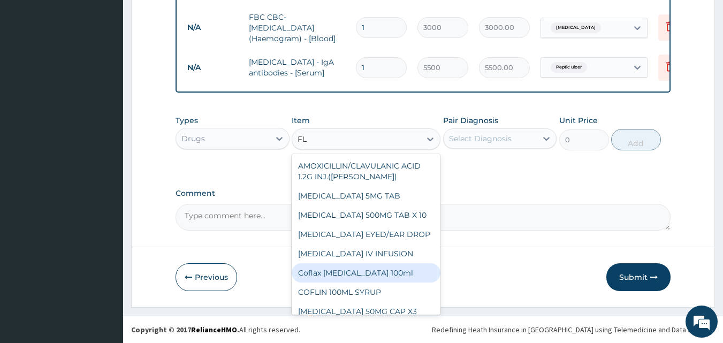
type input "F"
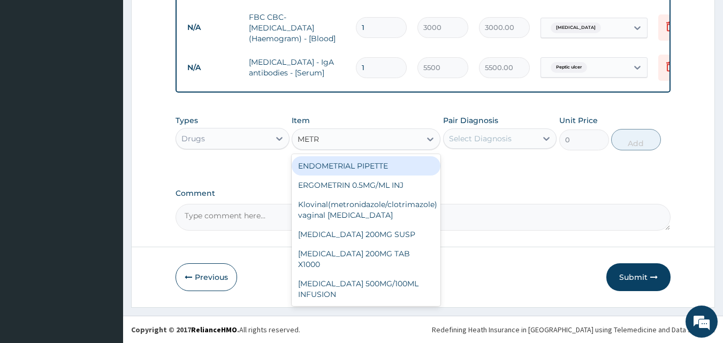
type input "METRO"
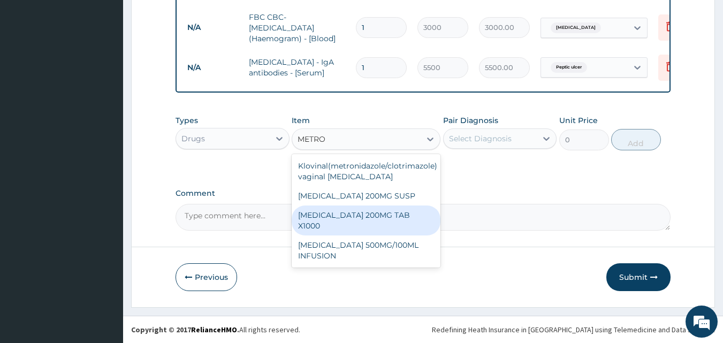
click at [393, 219] on div "[MEDICAL_DATA] 200MG TAB X1000" at bounding box center [366, 220] width 149 height 30
type input "52.5"
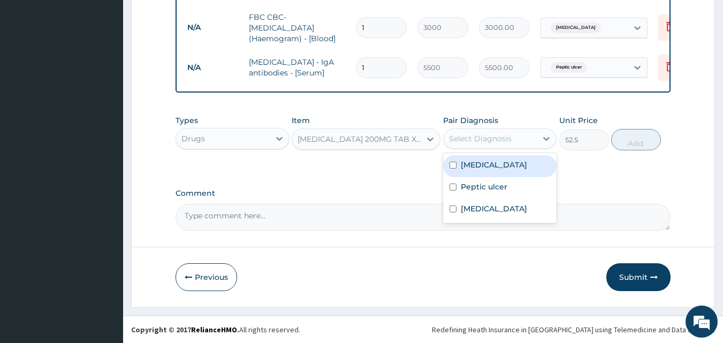
click at [519, 144] on div "Select Diagnosis" at bounding box center [490, 138] width 94 height 17
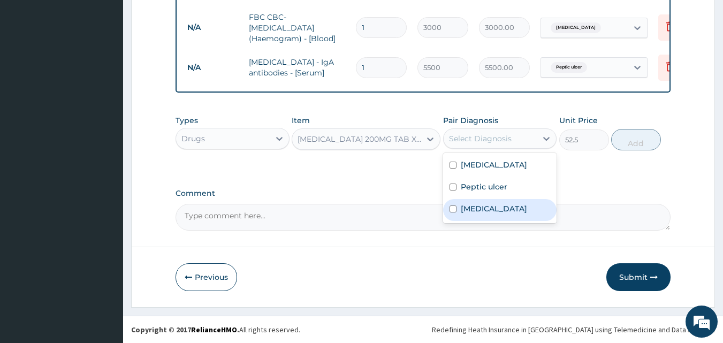
click at [493, 205] on label "Typhoid fever" at bounding box center [494, 208] width 66 height 11
checkbox input "true"
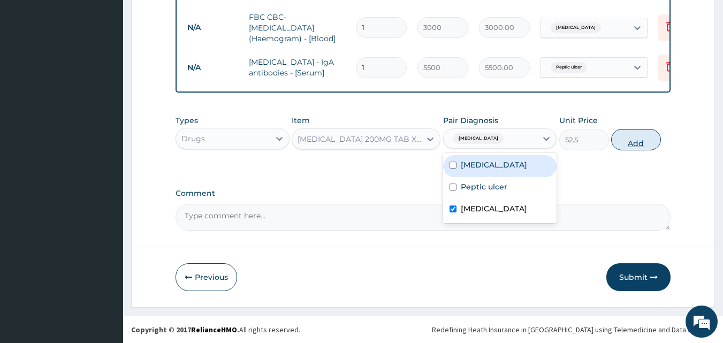
click at [632, 145] on button "Add" at bounding box center [636, 139] width 50 height 21
type input "0"
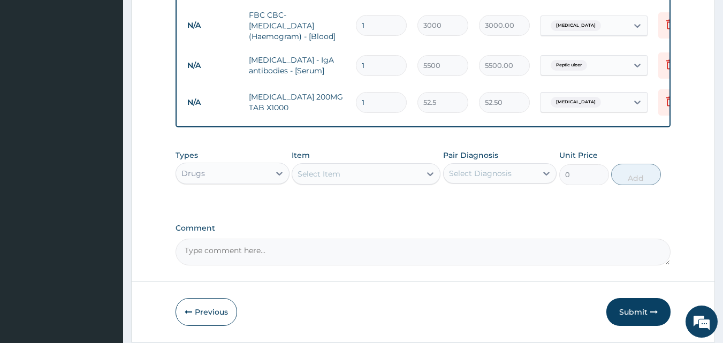
type input "15"
type input "787.50"
type input "15"
click at [349, 175] on div "Select Item" at bounding box center [356, 173] width 128 height 17
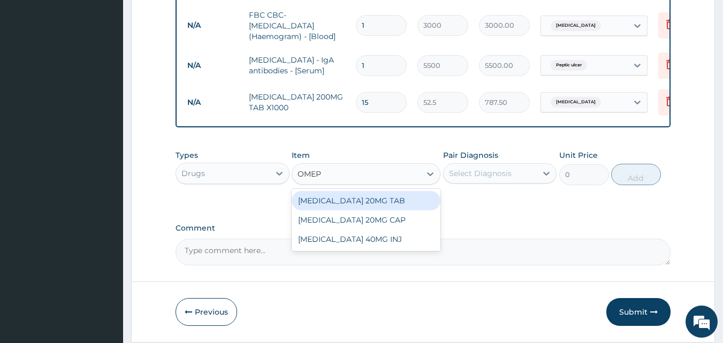
type input "OMEPR"
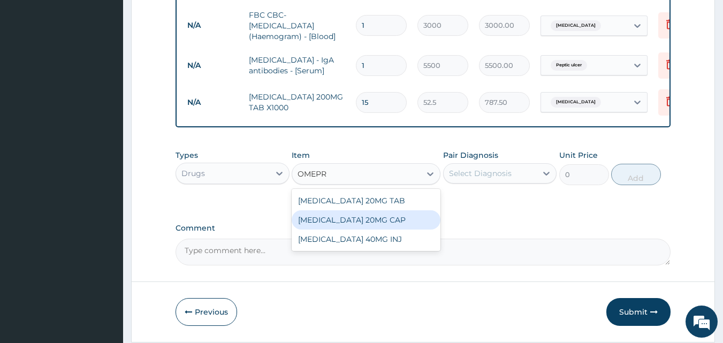
click at [309, 216] on div "[MEDICAL_DATA] 20MG CAP" at bounding box center [366, 219] width 149 height 19
type input "52.5"
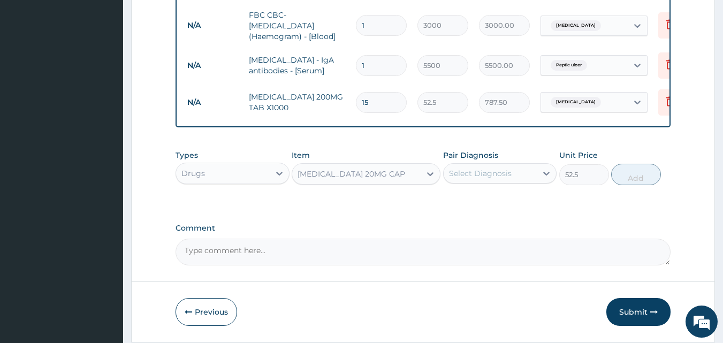
click at [479, 172] on div "Select Diagnosis" at bounding box center [480, 173] width 63 height 11
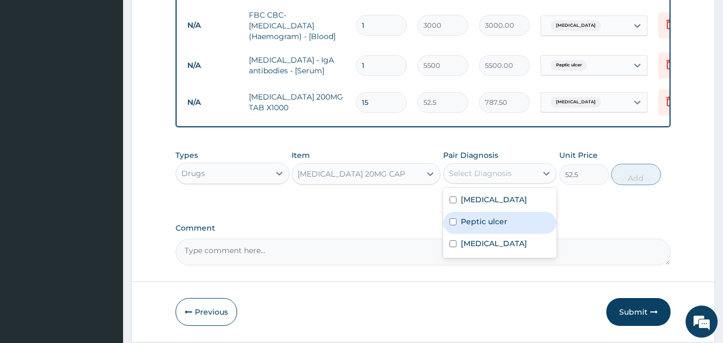
click at [491, 222] on label "Peptic ulcer" at bounding box center [484, 221] width 47 height 11
checkbox input "true"
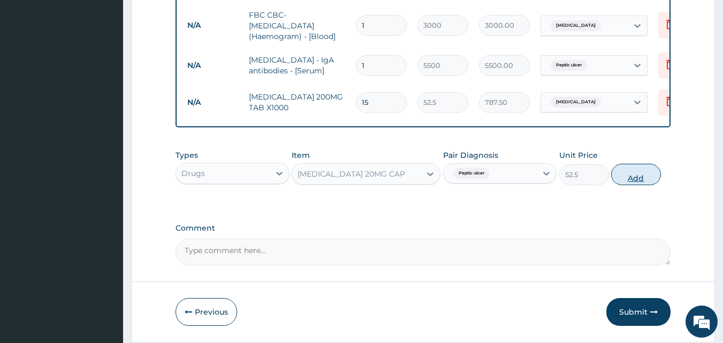
click at [631, 179] on button "Add" at bounding box center [636, 174] width 50 height 21
type input "0"
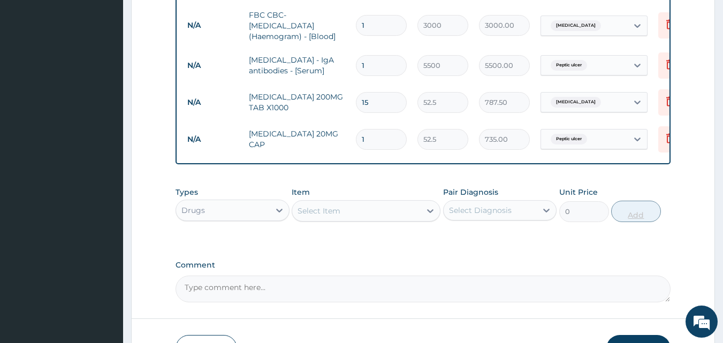
type input "14"
type input "735.00"
type input "14"
click at [327, 214] on div "Select Item" at bounding box center [318, 210] width 43 height 11
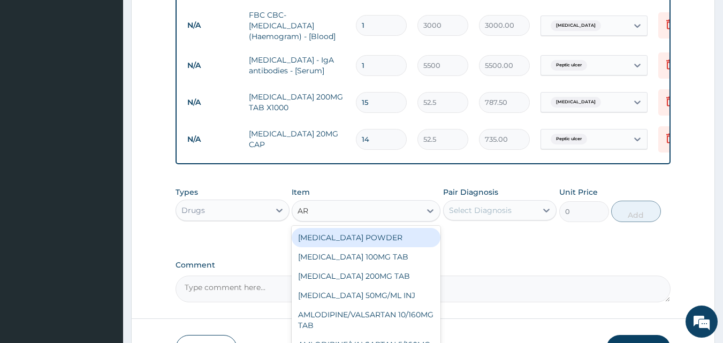
type input "ART"
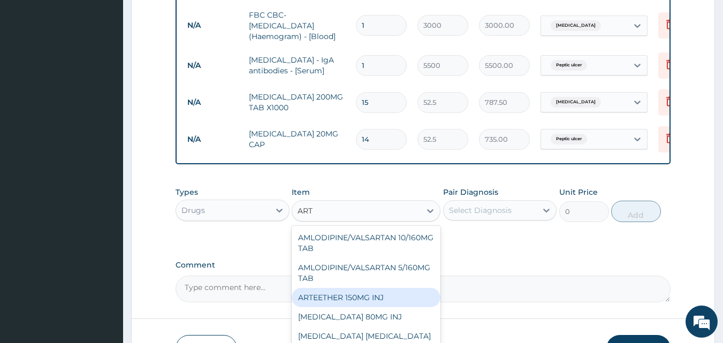
click at [327, 297] on div "ARTEETHER 150MG INJ" at bounding box center [366, 297] width 149 height 19
type input "1400"
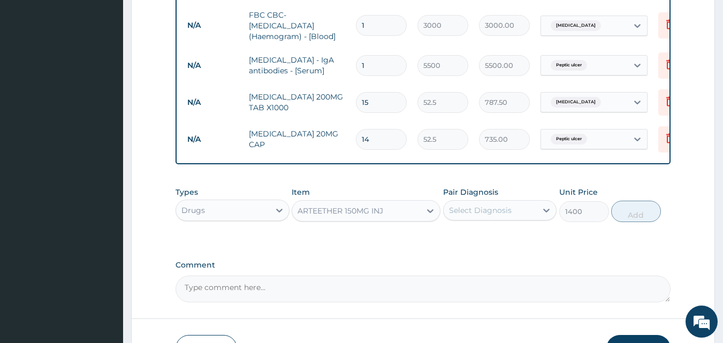
click at [523, 216] on div "Select Diagnosis" at bounding box center [490, 210] width 94 height 17
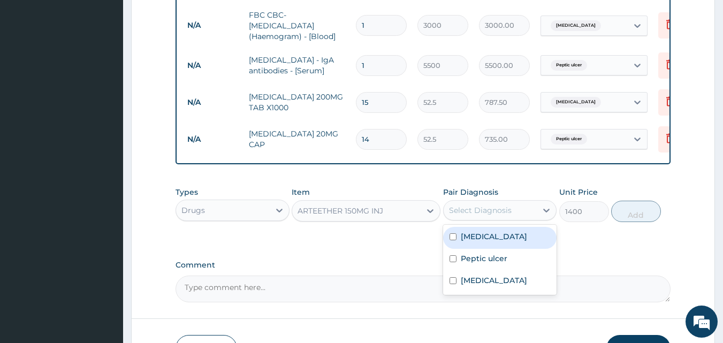
click at [514, 232] on div "Malaria" at bounding box center [500, 238] width 114 height 22
checkbox input "true"
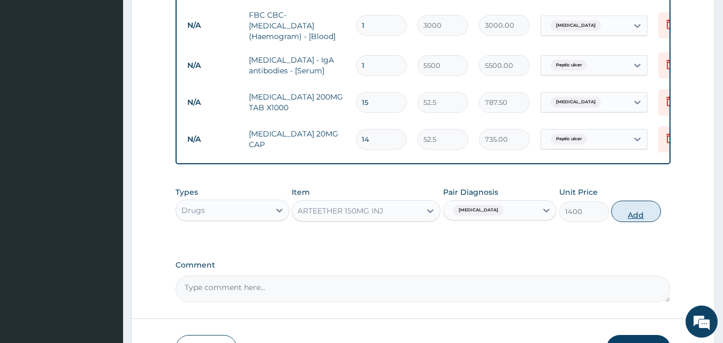
click at [634, 216] on button "Add" at bounding box center [636, 211] width 50 height 21
type input "0"
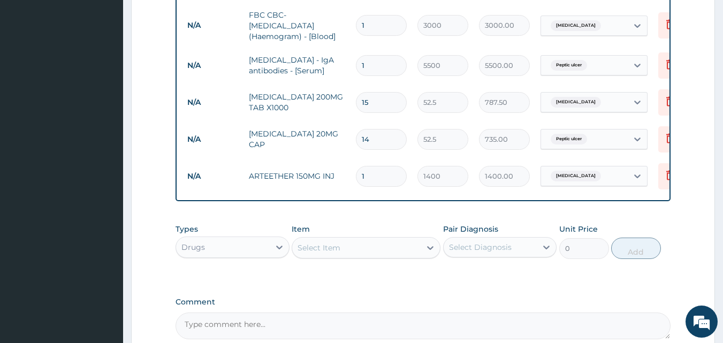
type input "0.00"
type input "3"
type input "4200.00"
type input "3"
click at [341, 244] on div "Select Item" at bounding box center [356, 247] width 128 height 17
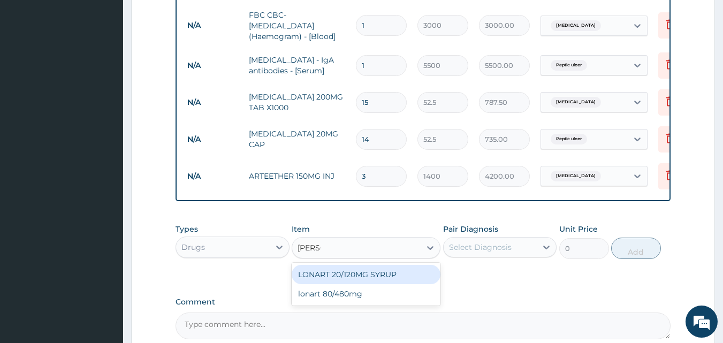
type input "LONAR"
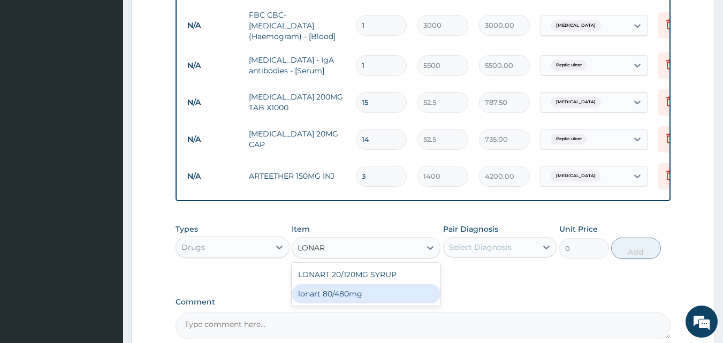
click at [335, 301] on div "lonart 80/480mg" at bounding box center [366, 293] width 149 height 19
type input "340.91748"
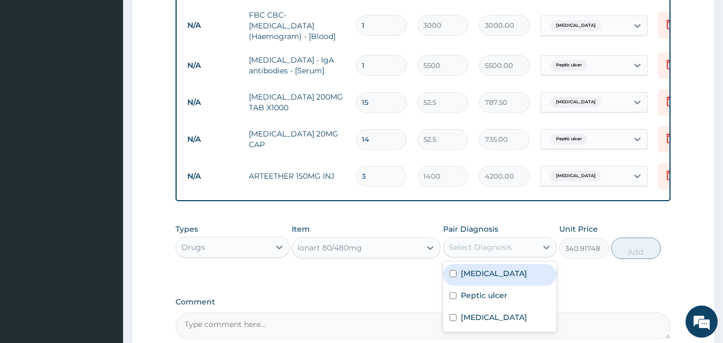
click at [488, 250] on div "Select Diagnosis" at bounding box center [480, 247] width 63 height 11
click at [476, 279] on label "Malaria" at bounding box center [494, 273] width 66 height 11
checkbox input "true"
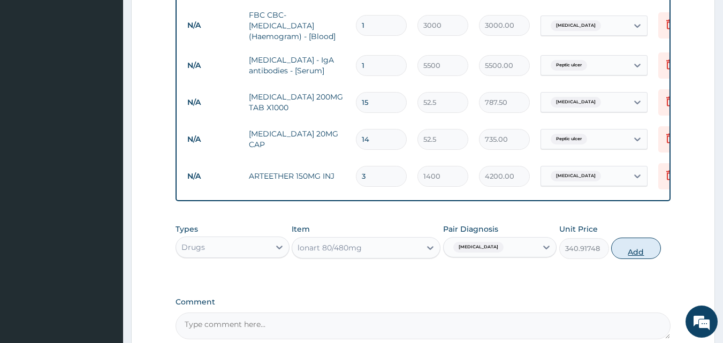
click at [633, 250] on button "Add" at bounding box center [636, 248] width 50 height 21
type input "0"
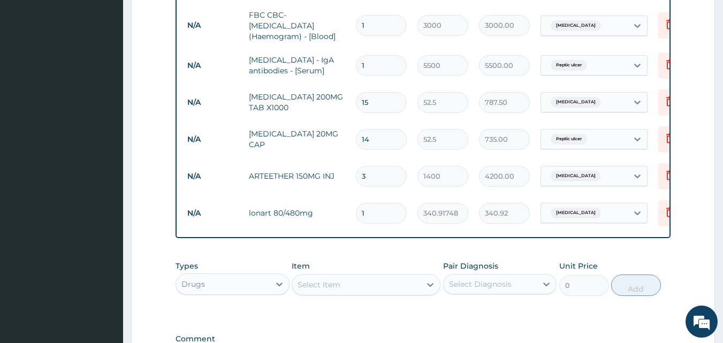
type input "0.00"
type input "6"
type input "2045.50"
type input "0.00"
type input "6"
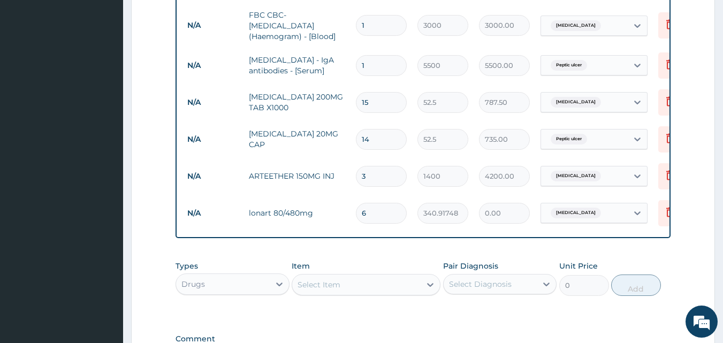
type input "2045.50"
type input "6"
click at [363, 285] on div "Select Item" at bounding box center [356, 284] width 128 height 17
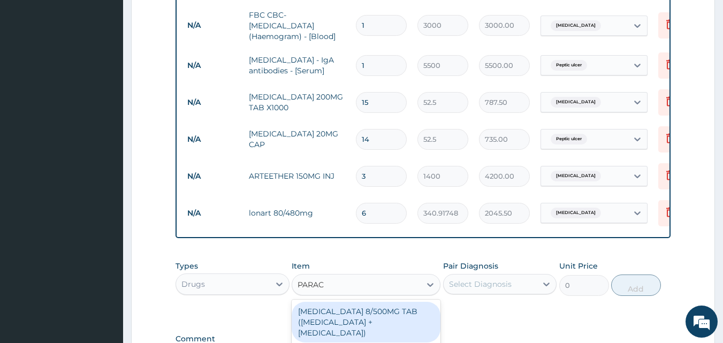
type input "PARACE"
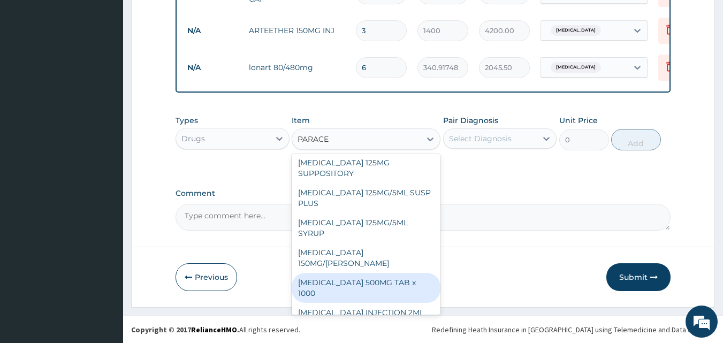
scroll to position [107, 0]
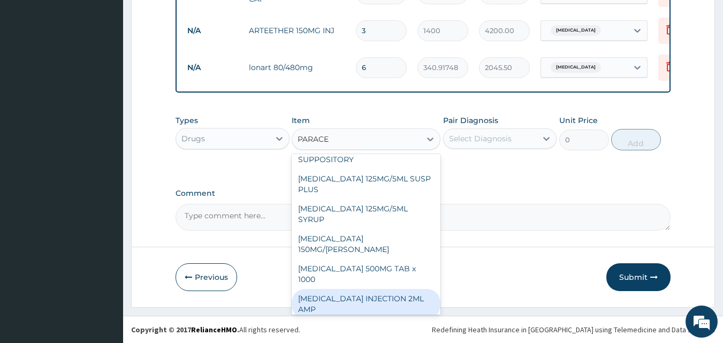
drag, startPoint x: 354, startPoint y: 285, endPoint x: 407, endPoint y: 243, distance: 66.7
click at [354, 289] on div "[MEDICAL_DATA] INJECTION 2ML AMP" at bounding box center [366, 304] width 149 height 30
type input "700"
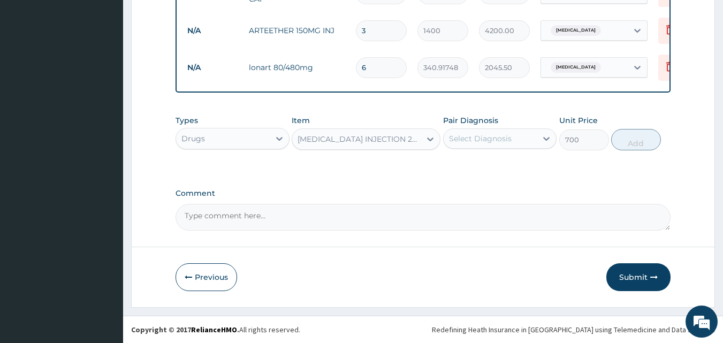
click at [497, 140] on div "Select Diagnosis" at bounding box center [480, 138] width 63 height 11
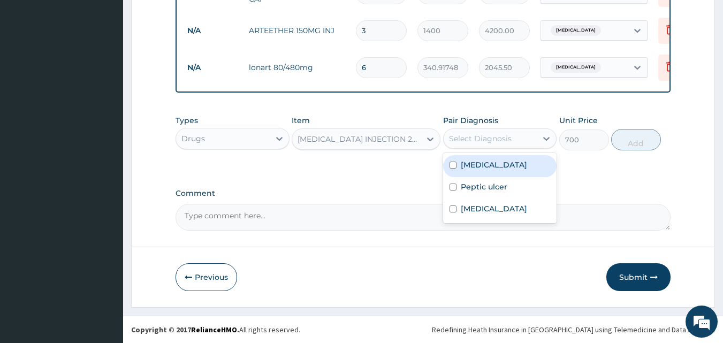
drag, startPoint x: 478, startPoint y: 163, endPoint x: 465, endPoint y: 186, distance: 26.3
click at [478, 164] on label "Malaria" at bounding box center [494, 164] width 66 height 11
checkbox input "true"
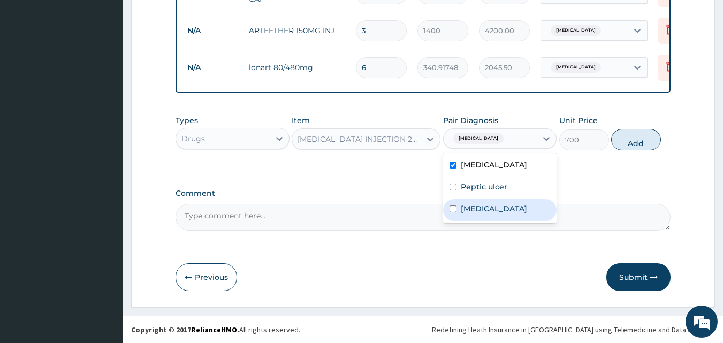
click at [459, 214] on div "Typhoid fever" at bounding box center [500, 210] width 114 height 22
checkbox input "true"
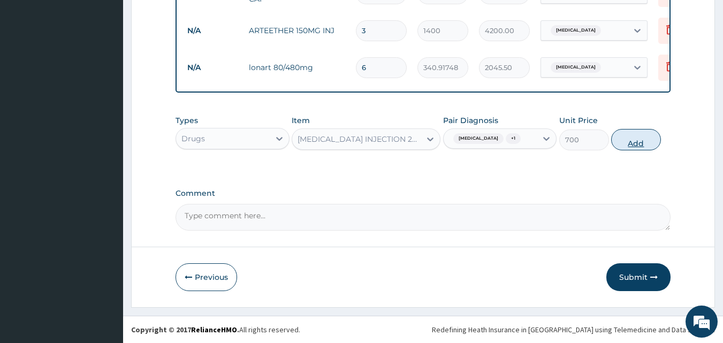
click at [639, 141] on button "Add" at bounding box center [636, 139] width 50 height 21
type input "0"
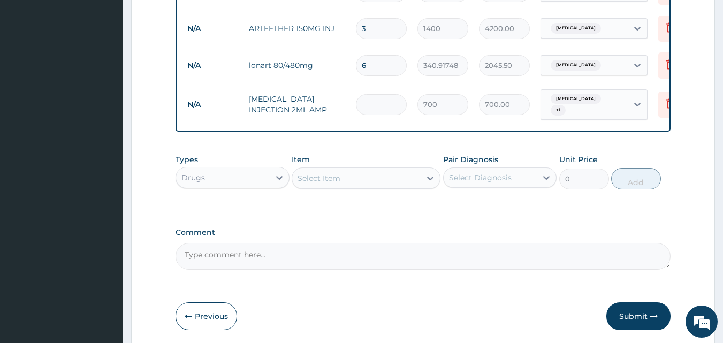
type input "0.00"
type input "2"
type input "1400.00"
type input "2"
click at [382, 174] on div "Select Item" at bounding box center [356, 178] width 128 height 17
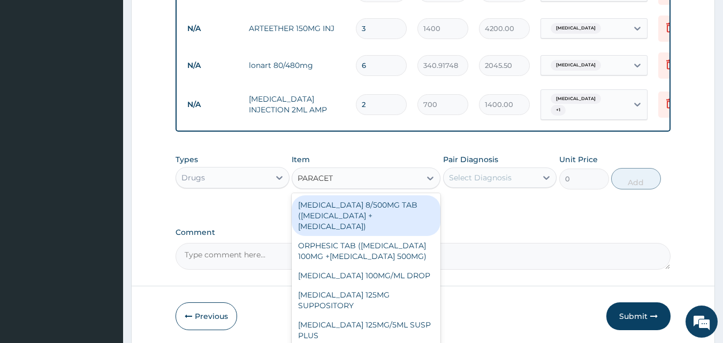
type input "PARACETA"
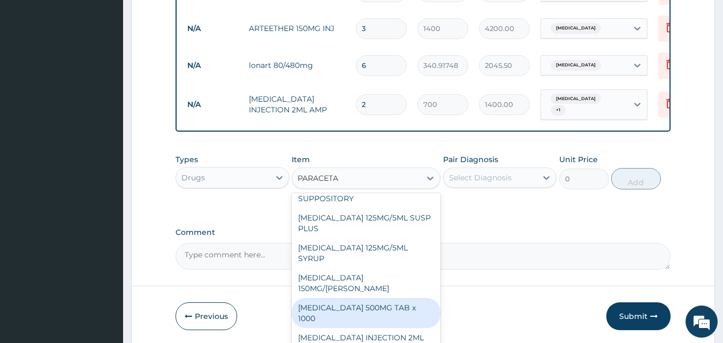
click at [370, 298] on div "[MEDICAL_DATA] 500MG TAB x 1000" at bounding box center [366, 313] width 149 height 30
type input "11.025"
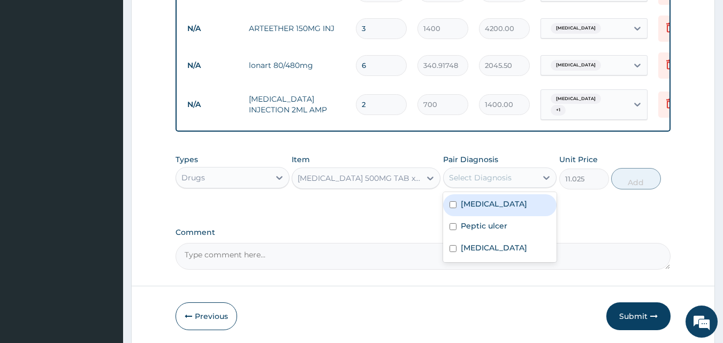
click at [504, 174] on div "Select Diagnosis" at bounding box center [480, 177] width 63 height 11
click at [479, 199] on label "Malaria" at bounding box center [494, 203] width 66 height 11
checkbox input "true"
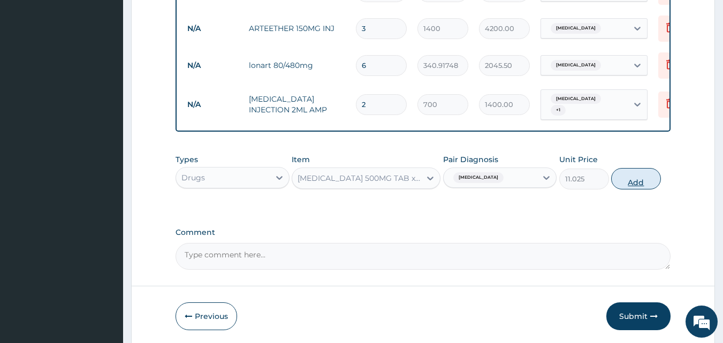
click at [634, 172] on button "Add" at bounding box center [636, 178] width 50 height 21
type input "0"
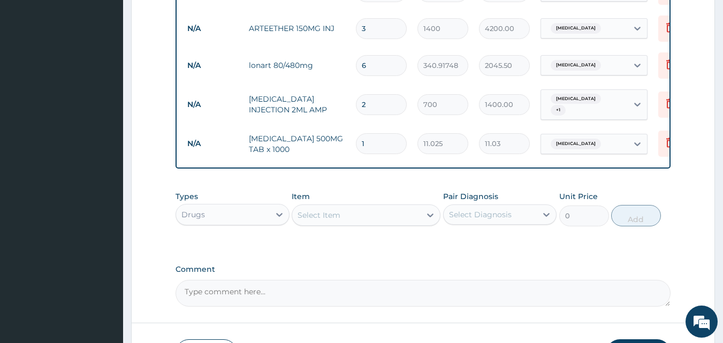
type input "18"
type input "198.45"
type input "18"
click at [331, 213] on div "Select Item" at bounding box center [318, 215] width 43 height 11
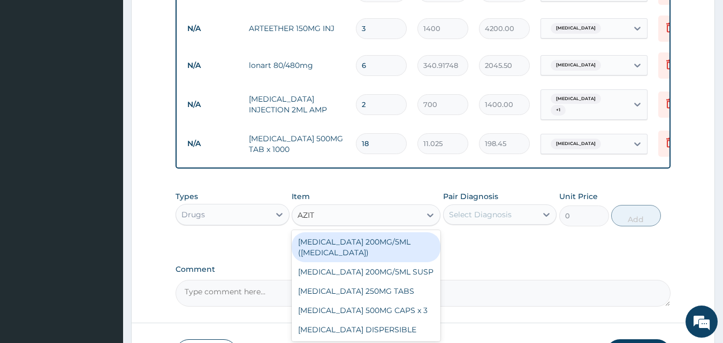
type input "AZITH"
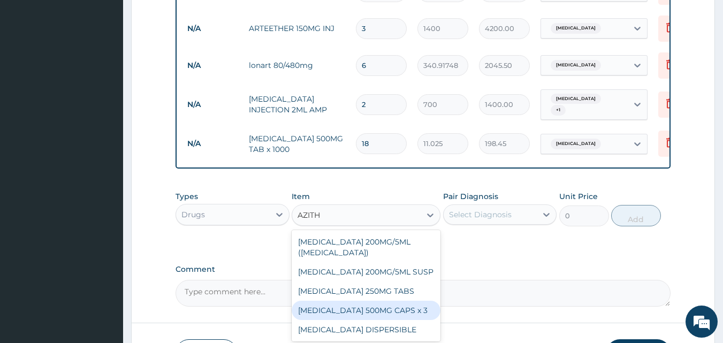
click at [351, 307] on div "[MEDICAL_DATA] 500MG CAPS x 3" at bounding box center [366, 310] width 149 height 19
type input "341.25"
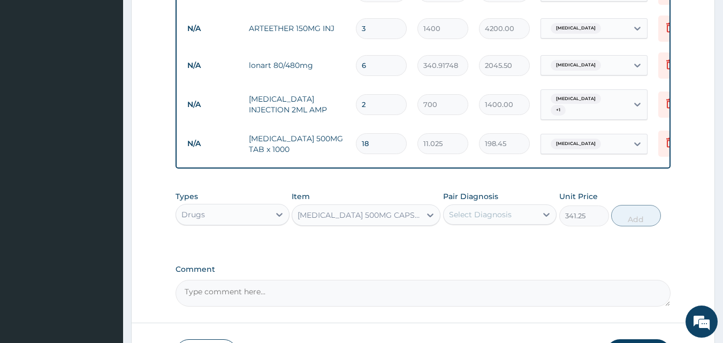
click at [501, 209] on div "Select Diagnosis" at bounding box center [480, 214] width 63 height 11
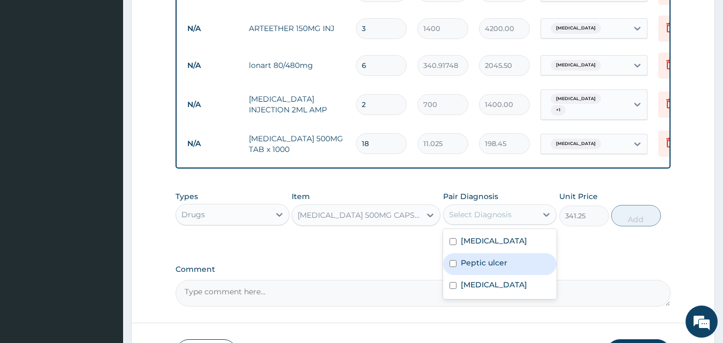
drag, startPoint x: 474, startPoint y: 259, endPoint x: 474, endPoint y: 271, distance: 11.8
click at [474, 262] on label "Peptic ulcer" at bounding box center [484, 262] width 47 height 11
checkbox input "true"
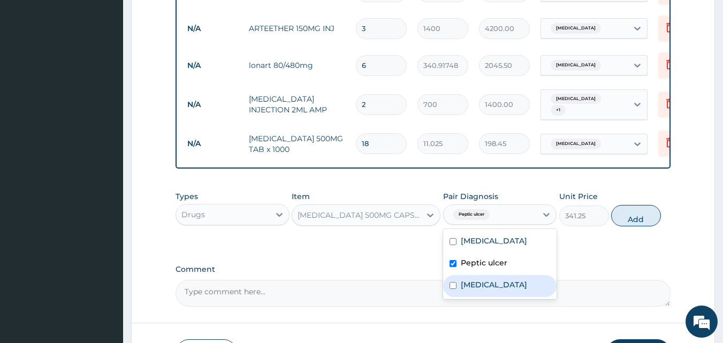
drag, startPoint x: 474, startPoint y: 280, endPoint x: 493, endPoint y: 268, distance: 21.7
click at [474, 280] on label "Typhoid fever" at bounding box center [494, 284] width 66 height 11
checkbox input "true"
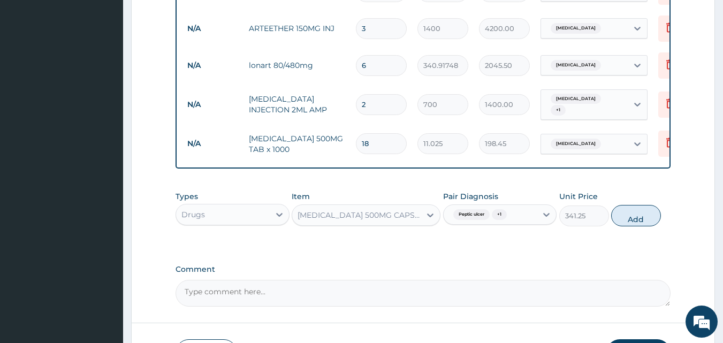
click at [639, 214] on button "Add" at bounding box center [636, 215] width 50 height 21
type input "0"
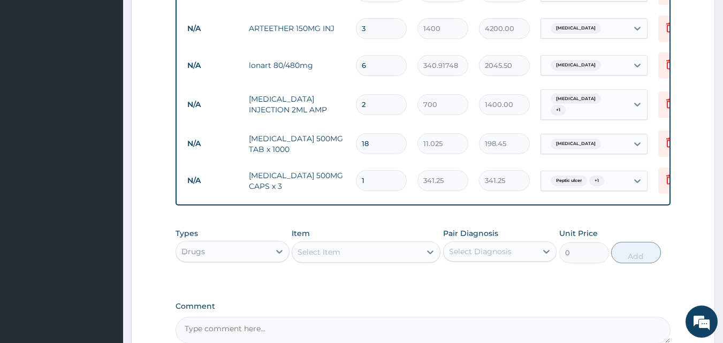
type input "10"
type input "3412.50"
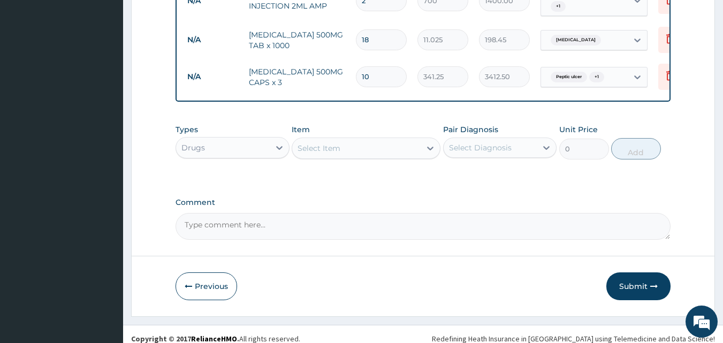
scroll to position [767, 0]
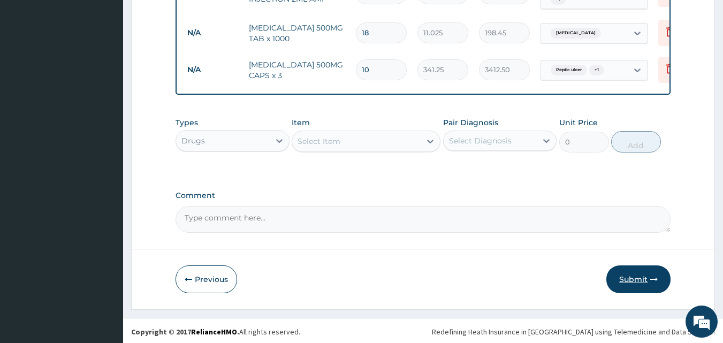
type input "10"
click at [651, 281] on button "Submit" at bounding box center [638, 279] width 64 height 28
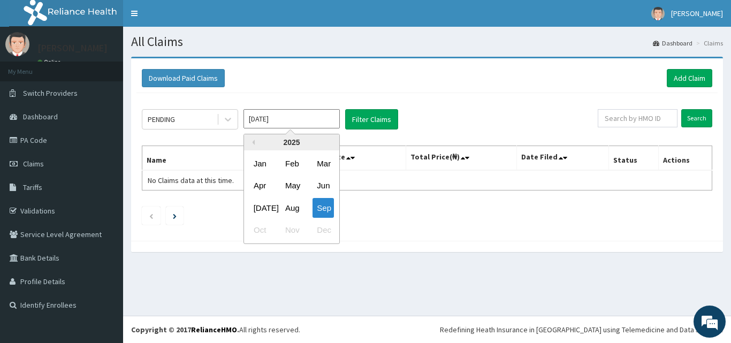
click at [306, 128] on input "[DATE]" at bounding box center [291, 118] width 96 height 19
click at [294, 206] on div "Aug" at bounding box center [291, 208] width 21 height 20
type input "[DATE]"
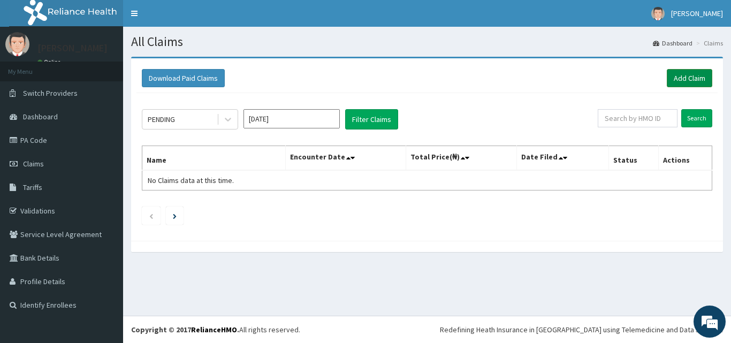
click at [692, 74] on link "Add Claim" at bounding box center [689, 78] width 45 height 18
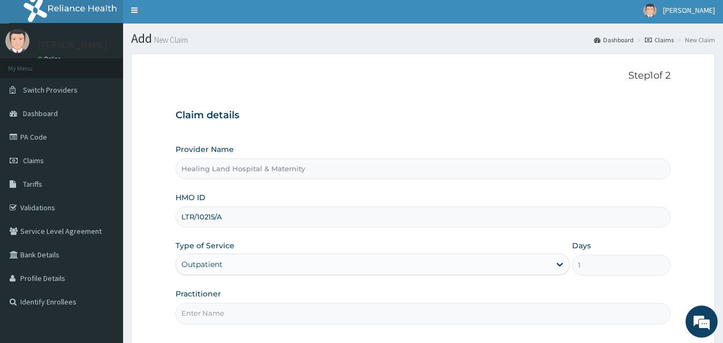
scroll to position [100, 0]
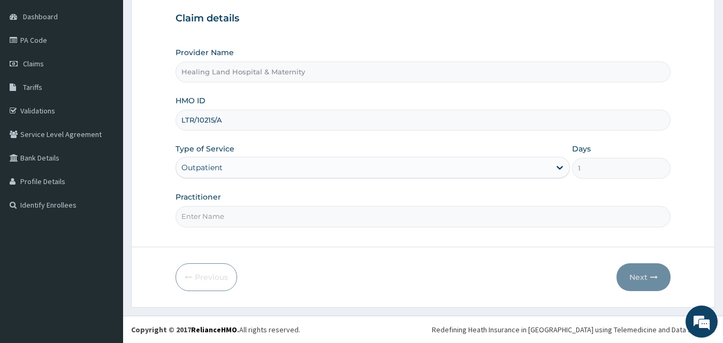
click at [284, 217] on input "Practitioner" at bounding box center [422, 216] width 495 height 21
type input "[PERSON_NAME]"
click at [638, 271] on button "Next" at bounding box center [643, 277] width 54 height 28
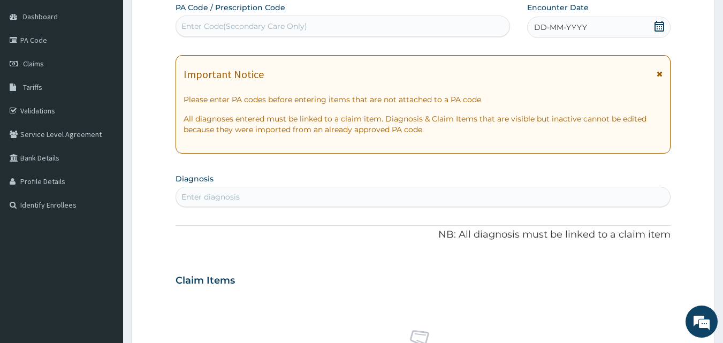
click at [570, 27] on span "DD-MM-YYYY" at bounding box center [560, 27] width 53 height 11
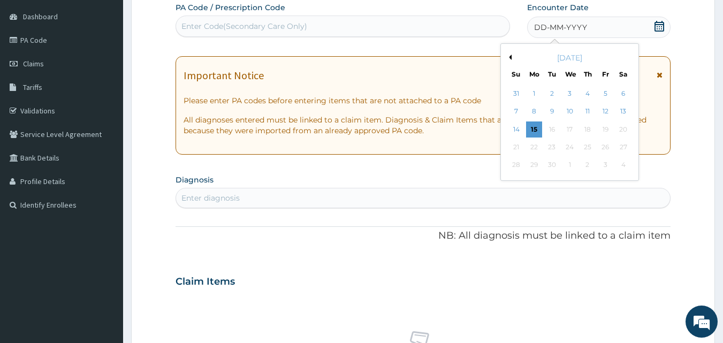
click at [661, 22] on icon at bounding box center [659, 26] width 10 height 11
click at [511, 58] on div "[DATE]" at bounding box center [569, 57] width 129 height 11
click at [511, 58] on button "Previous Month" at bounding box center [508, 57] width 5 height 5
click at [550, 148] on div "19" at bounding box center [552, 147] width 16 height 16
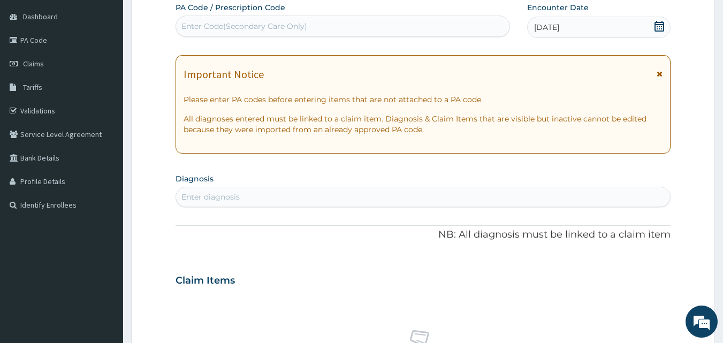
click at [226, 193] on div "Enter diagnosis" at bounding box center [210, 196] width 58 height 11
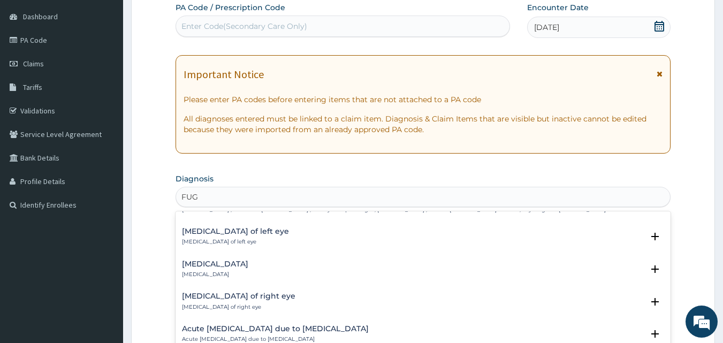
scroll to position [183, 0]
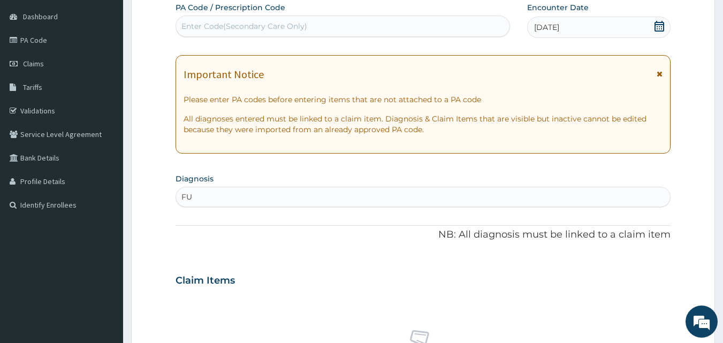
type input "F"
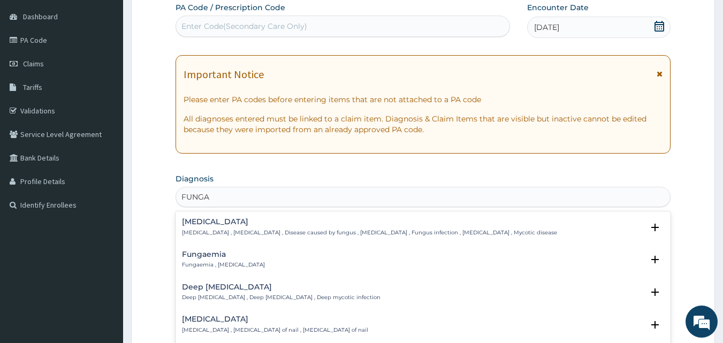
type input "FUNGAL"
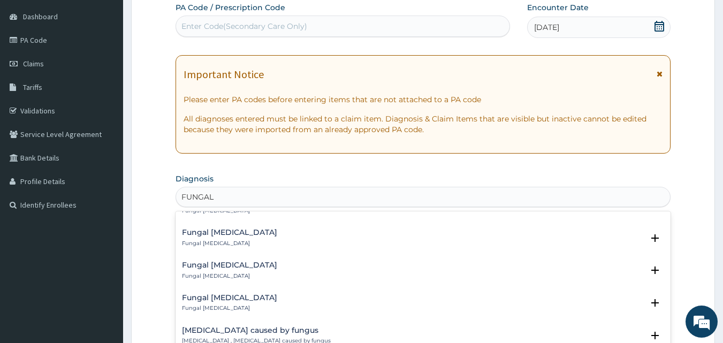
scroll to position [1016, 0]
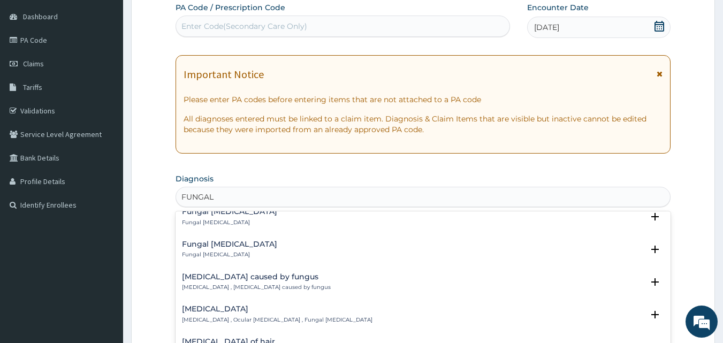
click at [245, 282] on div "Sepsis caused by fungus Fungal sepsis , Sepsis caused by fungus" at bounding box center [256, 282] width 149 height 19
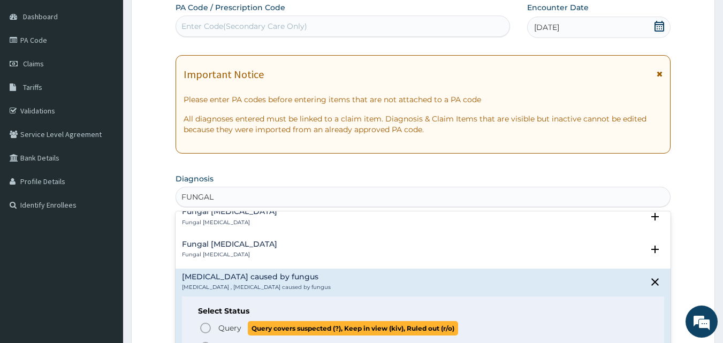
click at [223, 326] on span "Query" at bounding box center [229, 328] width 23 height 11
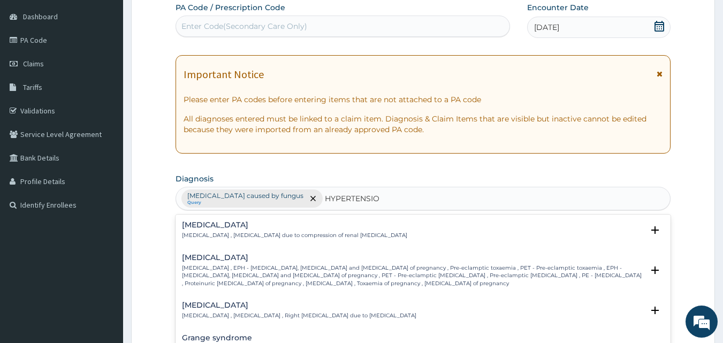
type input "HYPERTENSION"
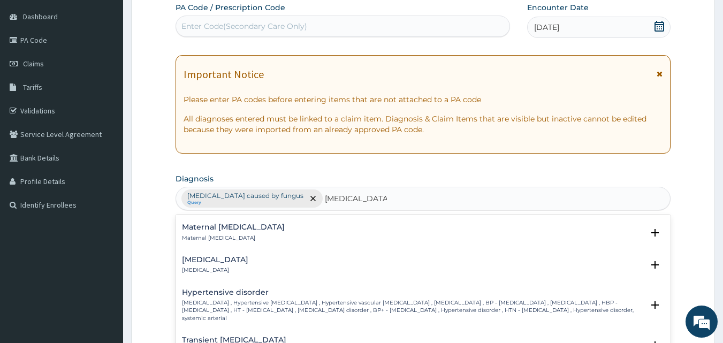
scroll to position [695, 0]
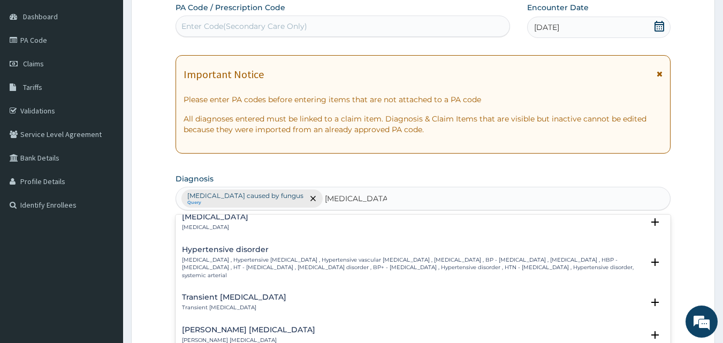
click at [219, 256] on p "High blood pressure , Hypertensive vascular disease , Hypertensive vascular deg…" at bounding box center [413, 267] width 462 height 23
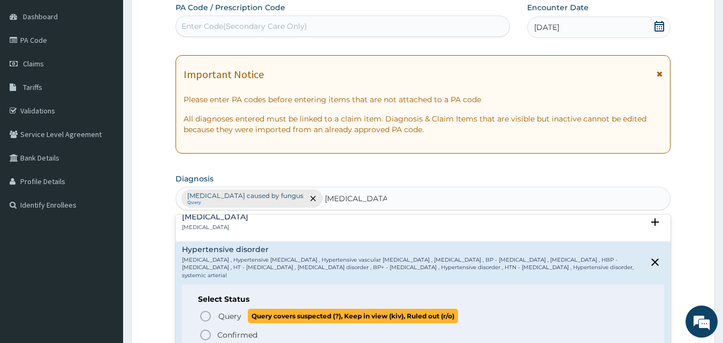
click at [230, 311] on span "Query" at bounding box center [229, 316] width 23 height 11
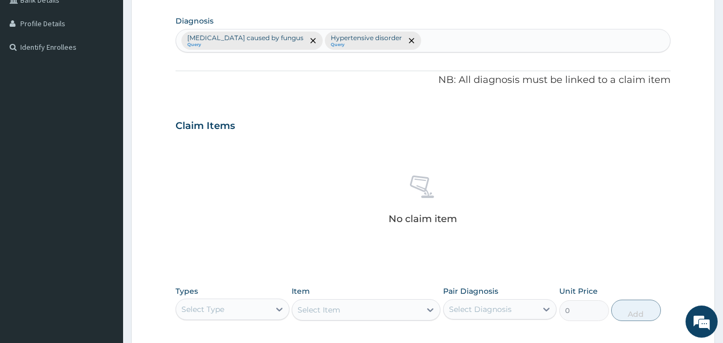
scroll to position [314, 0]
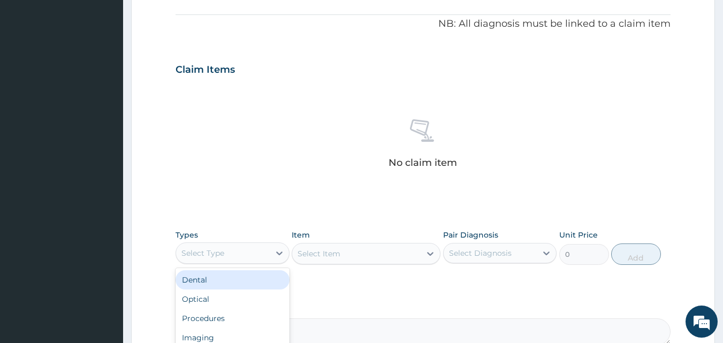
click at [258, 256] on div "Select Type" at bounding box center [223, 252] width 94 height 17
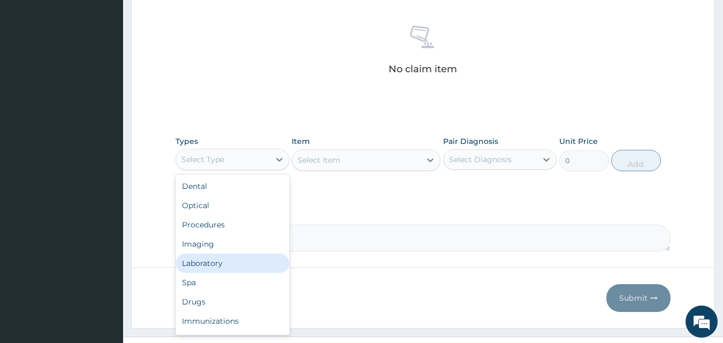
scroll to position [421, 0]
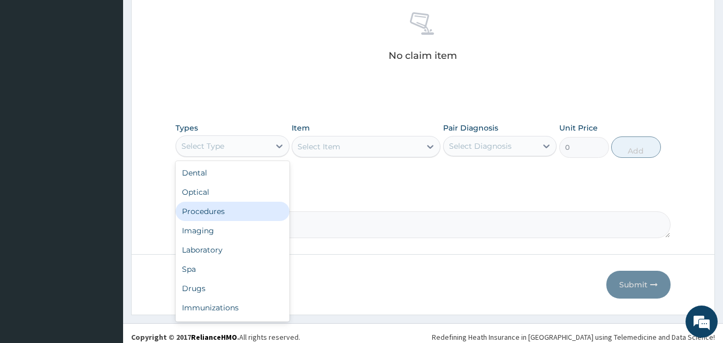
click at [228, 211] on div "Procedures" at bounding box center [232, 211] width 114 height 19
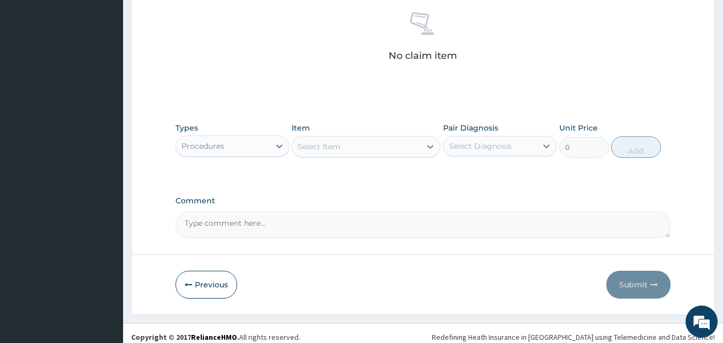
click at [408, 152] on div "Select Item" at bounding box center [356, 146] width 128 height 17
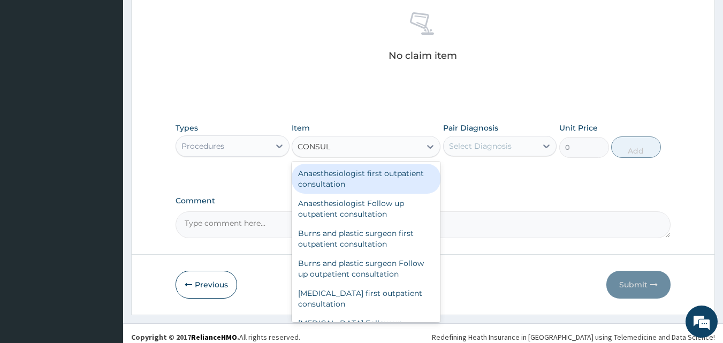
type input "CONSULT"
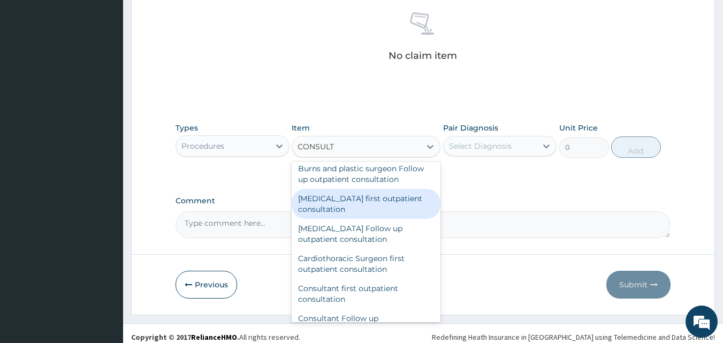
scroll to position [107, 0]
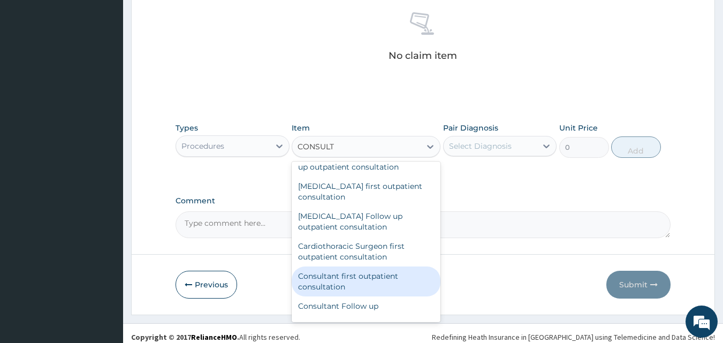
click at [391, 285] on div "Consultant first outpatient consultation" at bounding box center [366, 281] width 149 height 30
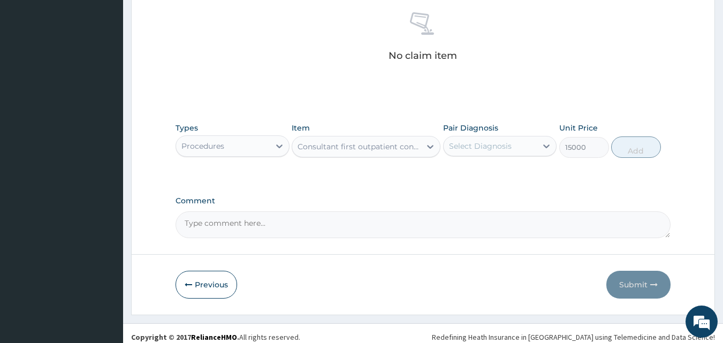
click at [432, 147] on icon at bounding box center [430, 146] width 11 height 11
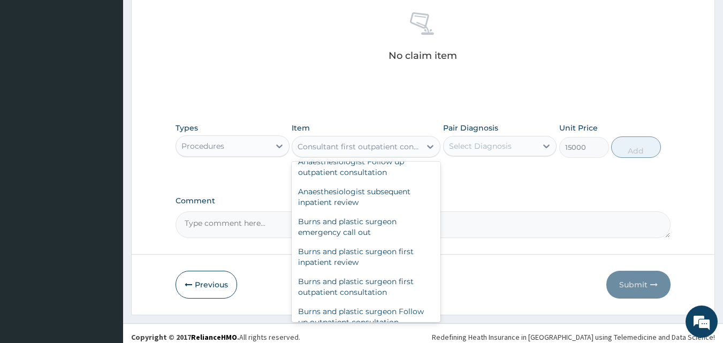
scroll to position [46790, 0]
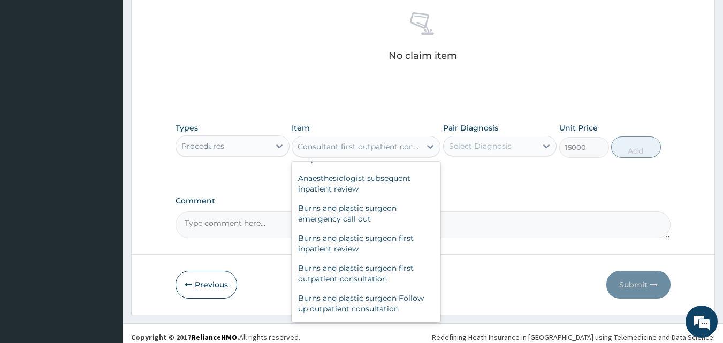
type input "3000"
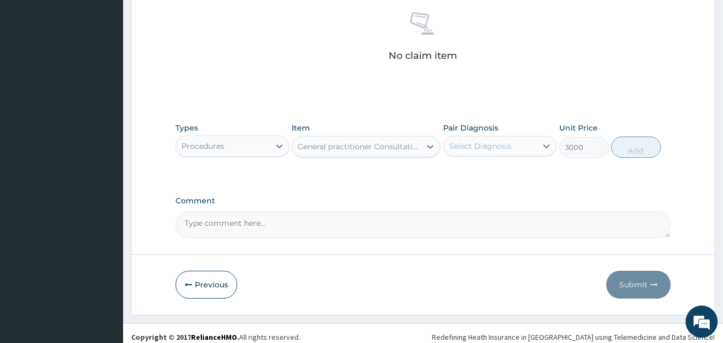
click at [533, 148] on div "Select Diagnosis" at bounding box center [490, 145] width 94 height 17
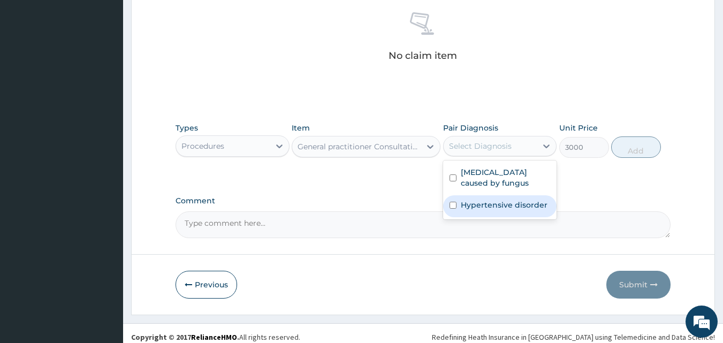
click at [507, 200] on label "Hypertensive disorder" at bounding box center [504, 205] width 87 height 11
checkbox input "true"
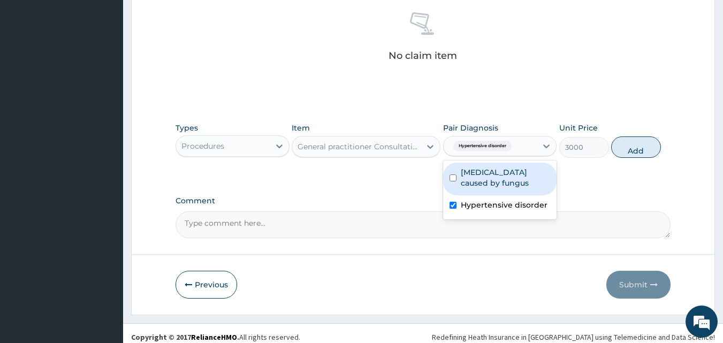
click at [500, 180] on label "Sepsis caused by fungus" at bounding box center [506, 177] width 90 height 21
checkbox input "true"
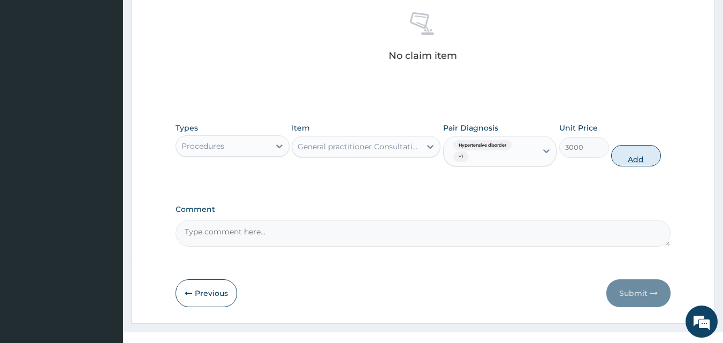
click at [629, 156] on button "Add" at bounding box center [636, 155] width 50 height 21
type input "0"
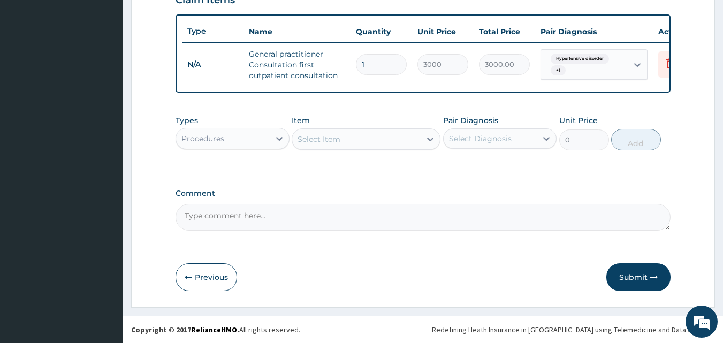
scroll to position [392, 0]
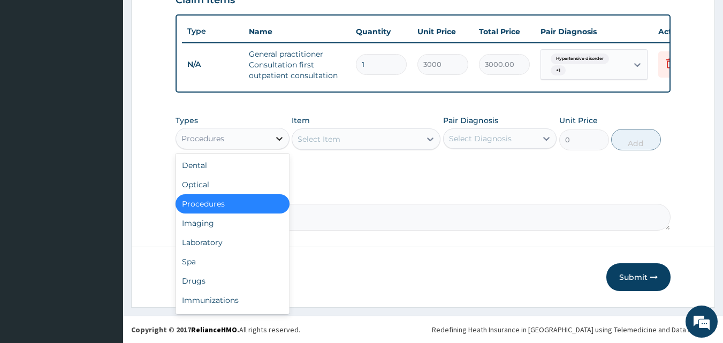
click at [271, 145] on div at bounding box center [279, 138] width 19 height 19
click at [228, 275] on div "Drugs" at bounding box center [232, 280] width 114 height 19
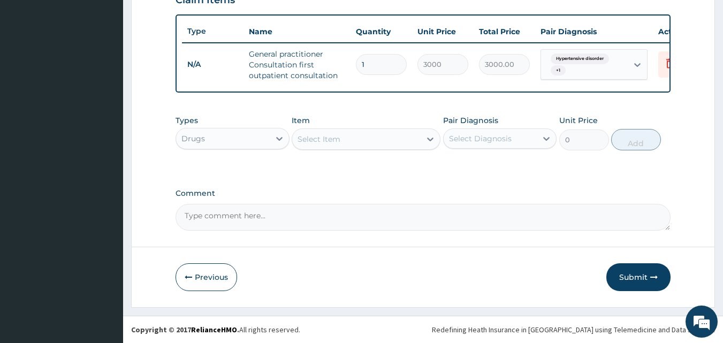
drag, startPoint x: 378, startPoint y: 138, endPoint x: 379, endPoint y: 122, distance: 15.5
click at [378, 137] on div "Select Item" at bounding box center [356, 139] width 128 height 17
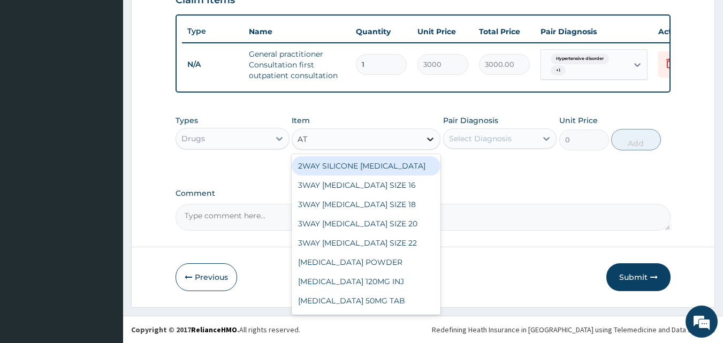
type input "ATE"
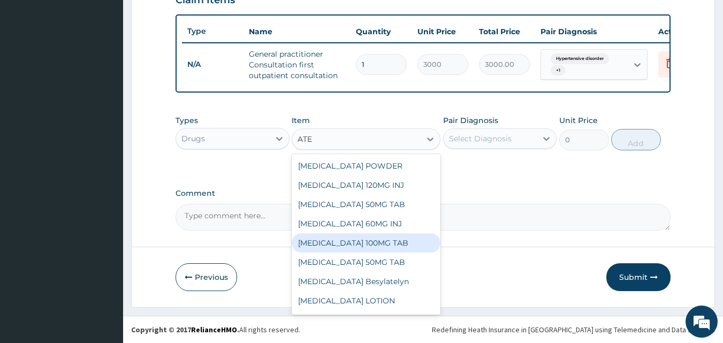
click at [348, 246] on div "ATENOLOL 100MG TAB" at bounding box center [366, 242] width 149 height 19
type input "52.5"
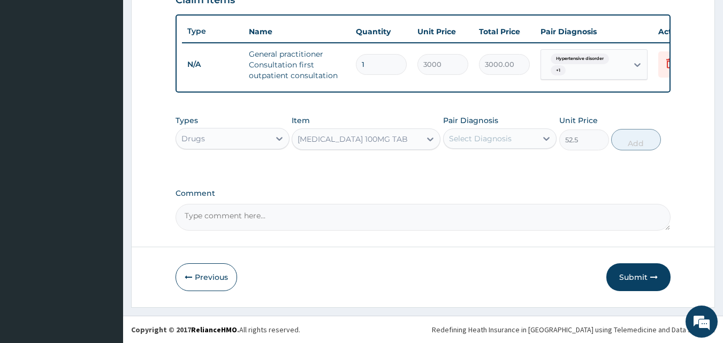
click at [524, 135] on div "Select Diagnosis" at bounding box center [490, 138] width 94 height 17
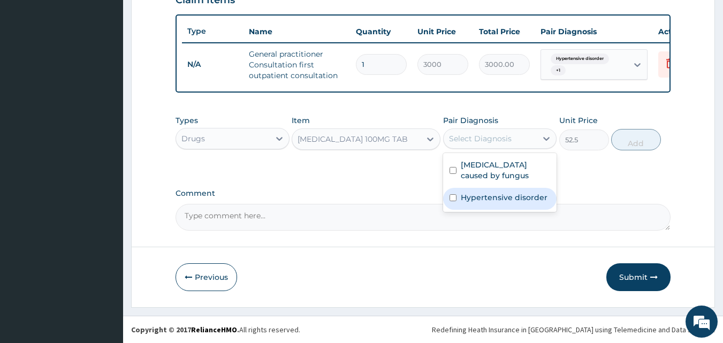
click at [505, 196] on label "Hypertensive disorder" at bounding box center [504, 197] width 87 height 11
checkbox input "true"
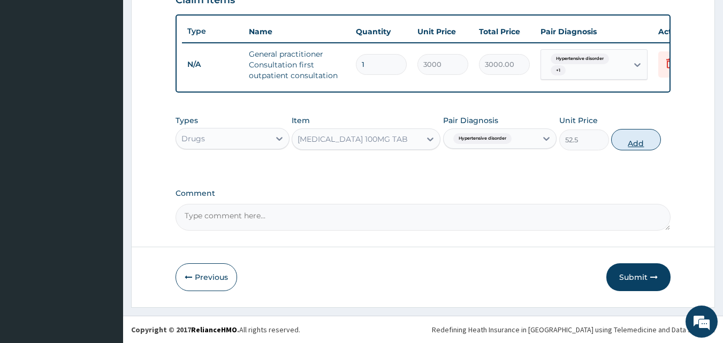
click at [629, 139] on button "Add" at bounding box center [636, 139] width 50 height 21
type input "0"
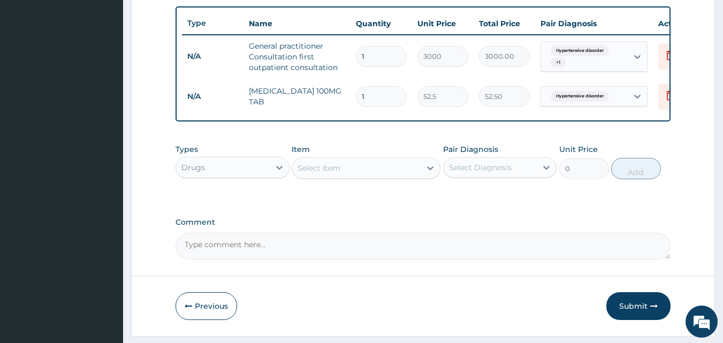
type input "14"
type input "735.00"
type input "14"
click at [386, 177] on div "Select Item" at bounding box center [356, 167] width 128 height 17
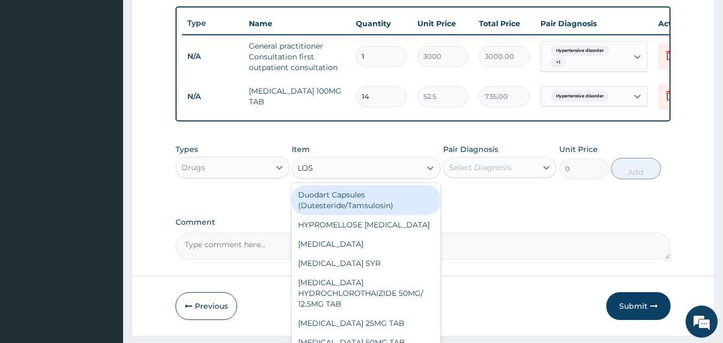
type input "LOSA"
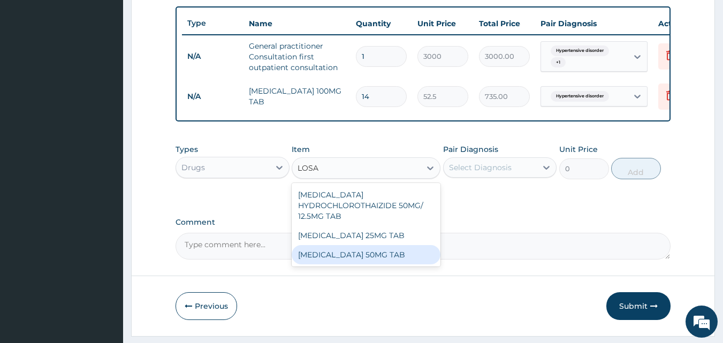
click at [381, 264] on div "LOSARTAN POTASSIUM 50MG TAB" at bounding box center [366, 254] width 149 height 19
type input "157.5"
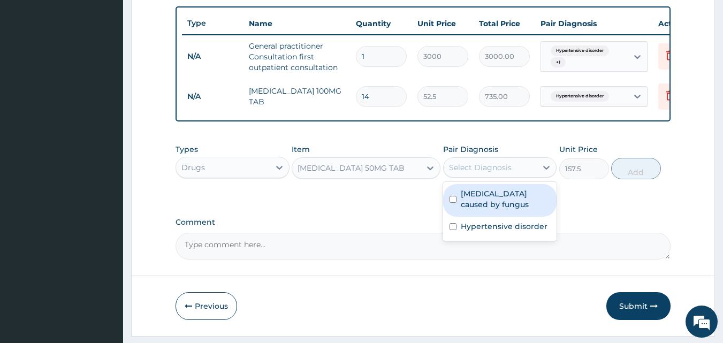
click at [510, 173] on div "Select Diagnosis" at bounding box center [490, 167] width 94 height 17
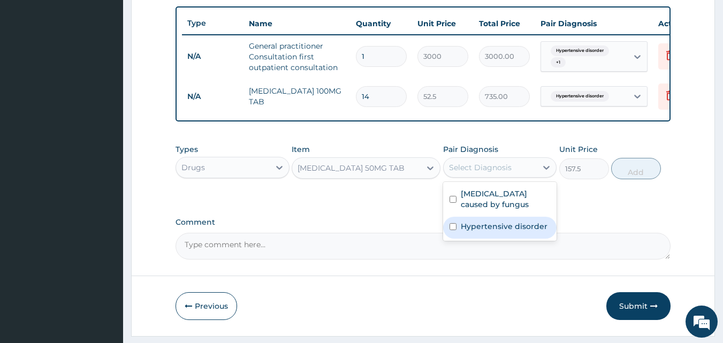
click at [485, 232] on label "Hypertensive disorder" at bounding box center [504, 226] width 87 height 11
checkbox input "true"
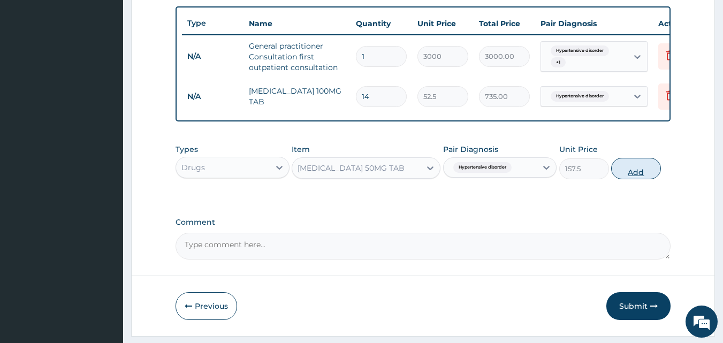
click at [639, 178] on button "Add" at bounding box center [636, 168] width 50 height 21
type input "0"
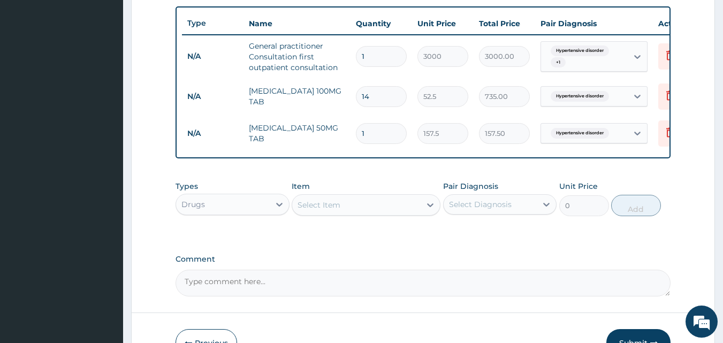
type input "14"
type input "2205.00"
type input "14"
click at [366, 213] on div "Select Item" at bounding box center [356, 204] width 128 height 17
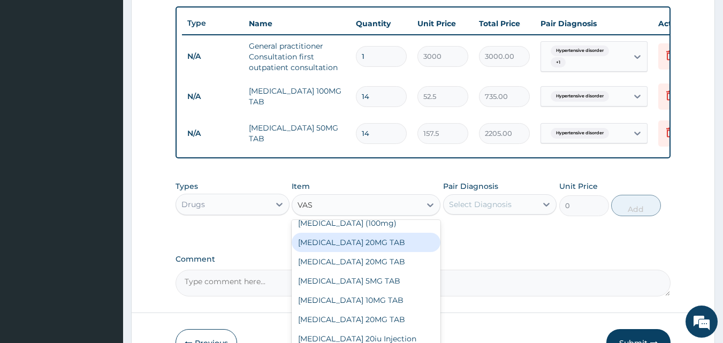
scroll to position [0, 0]
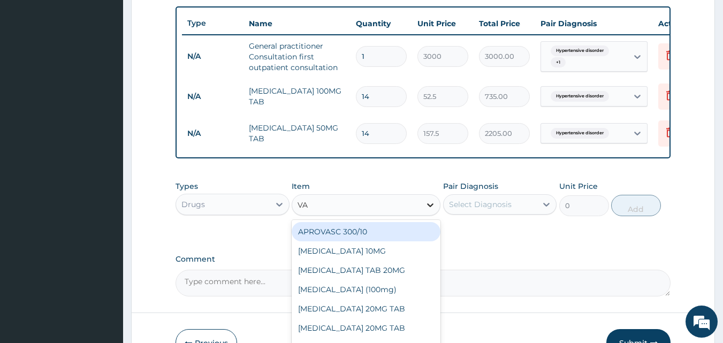
type input "V"
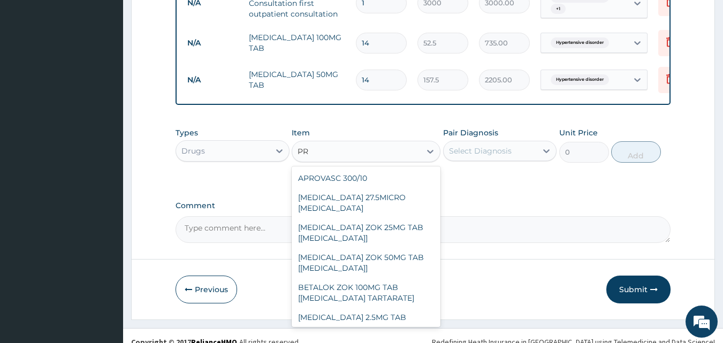
type input "P"
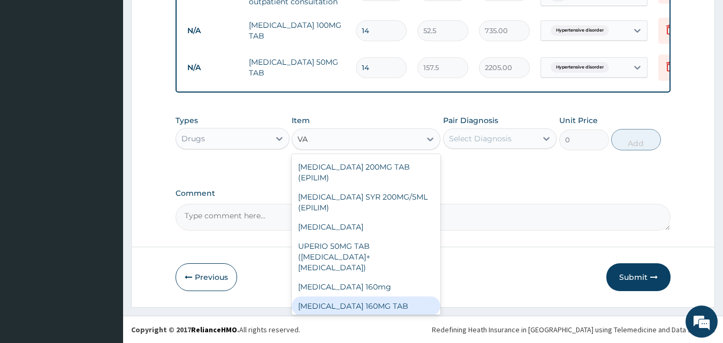
scroll to position [958, 0]
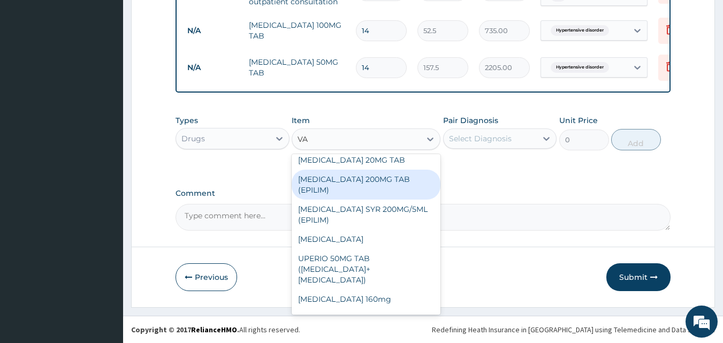
type input "V"
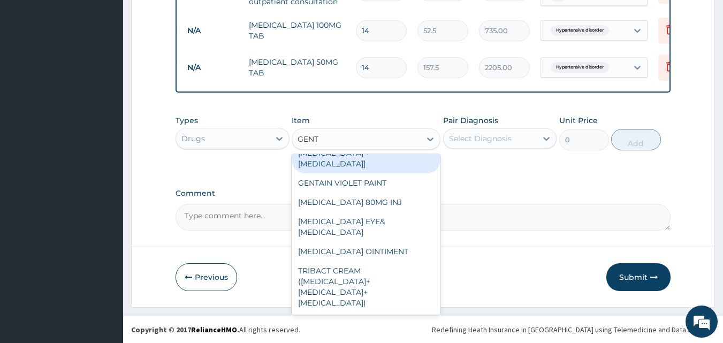
scroll to position [0, 0]
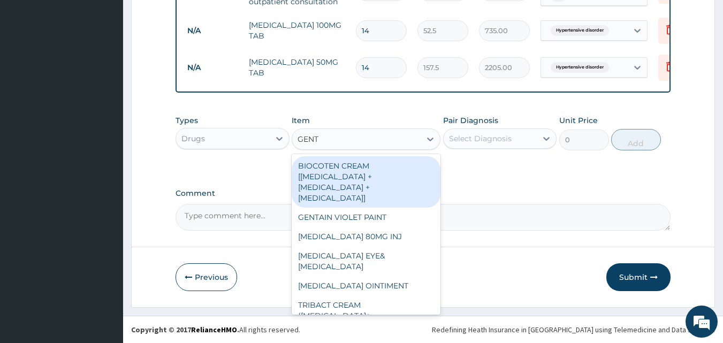
type input "GENTA"
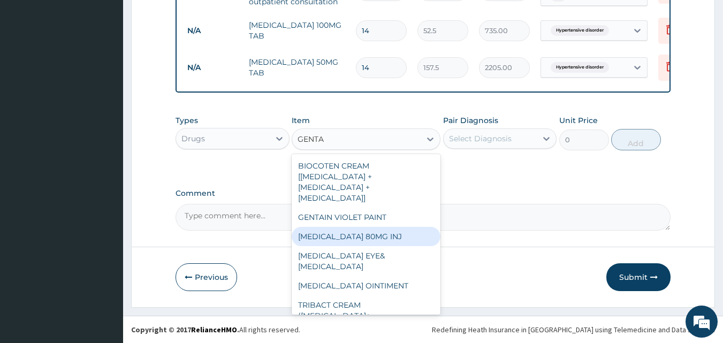
click at [369, 231] on div "GENTAMICIN 80MG INJ" at bounding box center [366, 236] width 149 height 19
type input "700"
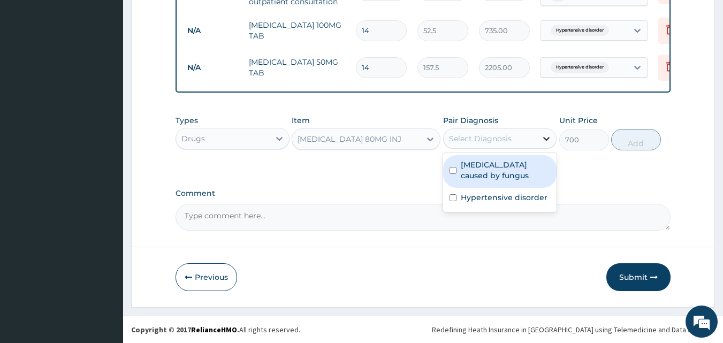
click at [541, 135] on icon at bounding box center [546, 138] width 11 height 11
click at [478, 178] on label "Sepsis caused by fungus" at bounding box center [506, 169] width 90 height 21
checkbox input "true"
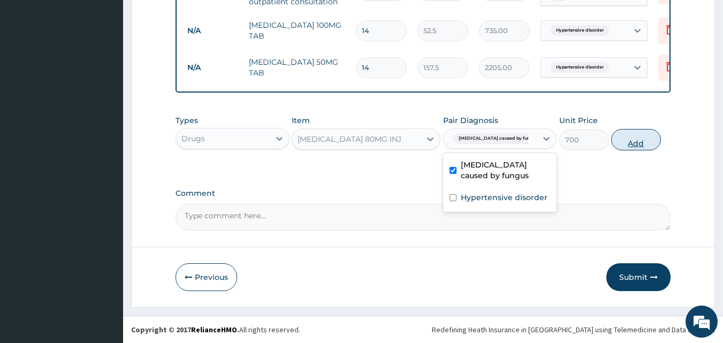
click at [628, 141] on button "Add" at bounding box center [636, 139] width 50 height 21
type input "0"
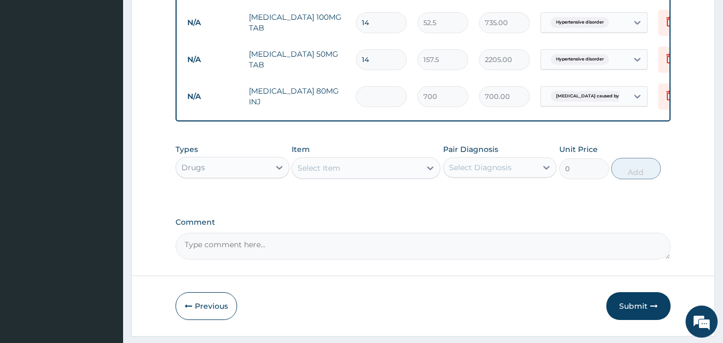
type input "0.00"
type input "3"
type input "2100.00"
type input "3"
click at [366, 173] on div "Select Item" at bounding box center [356, 167] width 128 height 17
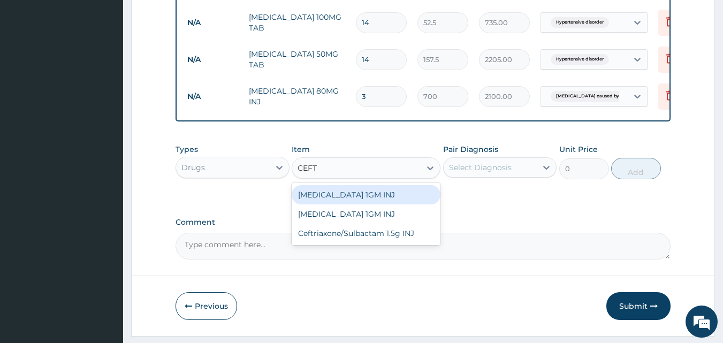
type input "CEFTR"
drag, startPoint x: 388, startPoint y: 206, endPoint x: 413, endPoint y: 189, distance: 30.4
click at [388, 204] on div "CEFTRIAXONE 1GM INJ" at bounding box center [366, 194] width 149 height 19
type input "1400"
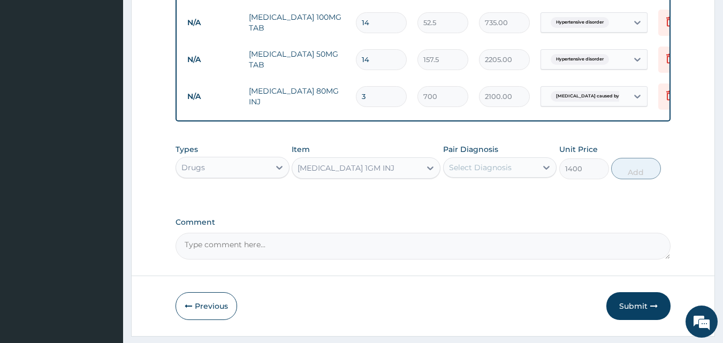
click at [478, 171] on div "Select Diagnosis" at bounding box center [480, 167] width 63 height 11
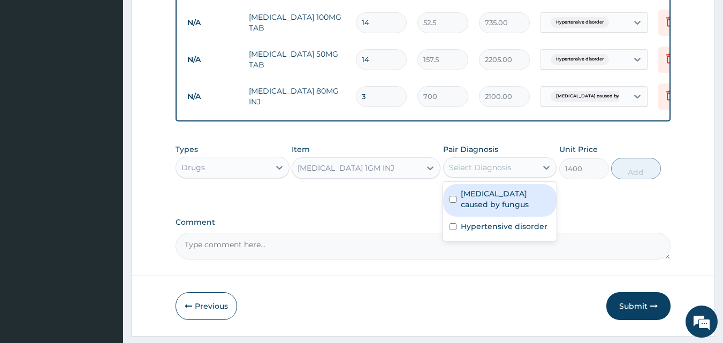
click at [476, 204] on label "Sepsis caused by fungus" at bounding box center [506, 198] width 90 height 21
checkbox input "true"
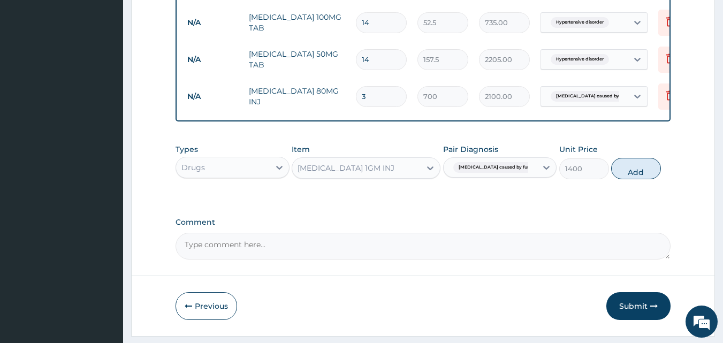
drag, startPoint x: 642, startPoint y: 175, endPoint x: 422, endPoint y: 186, distance: 220.6
click at [618, 177] on button "Add" at bounding box center [636, 168] width 50 height 21
type input "0"
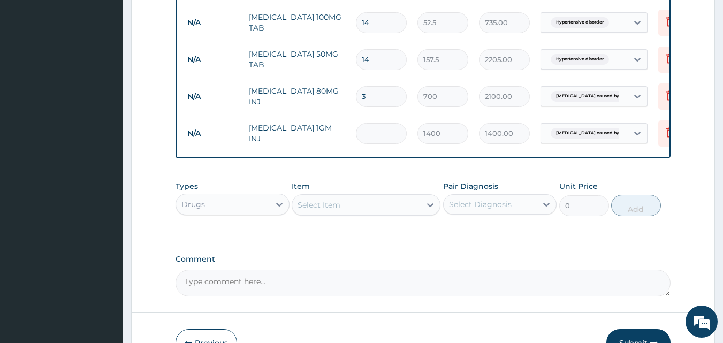
type input "0.00"
type input "3"
type input "4200.00"
type input "3"
click at [343, 209] on div "Select Item" at bounding box center [356, 204] width 128 height 17
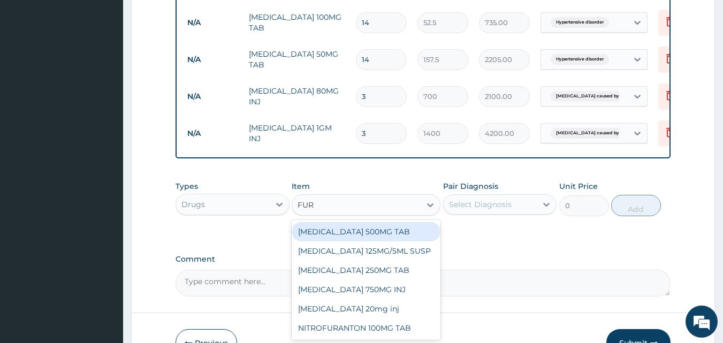
type input "FURO"
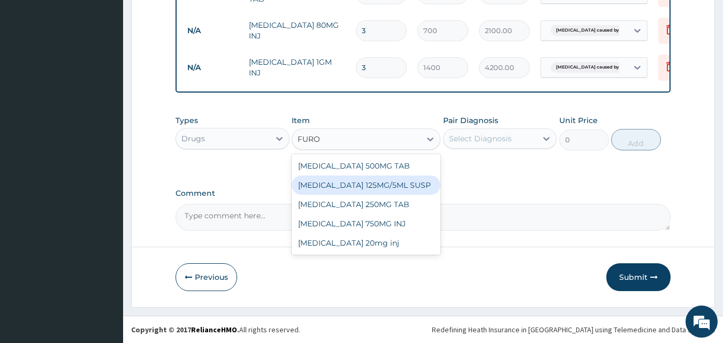
scroll to position [539, 0]
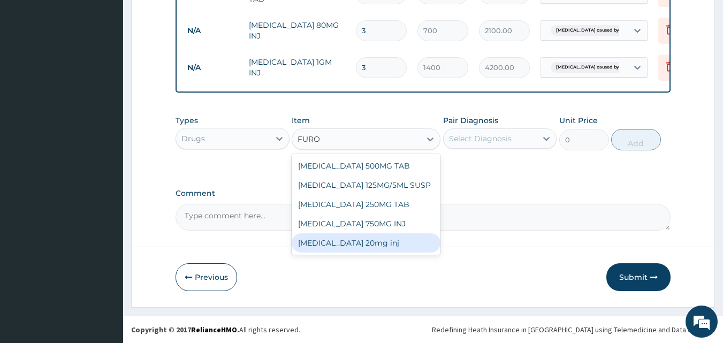
click at [353, 244] on div "Furosemide 20mg inj" at bounding box center [366, 242] width 149 height 19
type input "52.5"
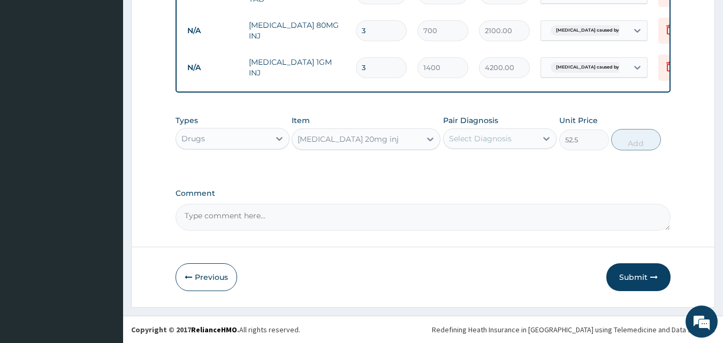
click at [481, 139] on div "Select Diagnosis" at bounding box center [480, 138] width 63 height 11
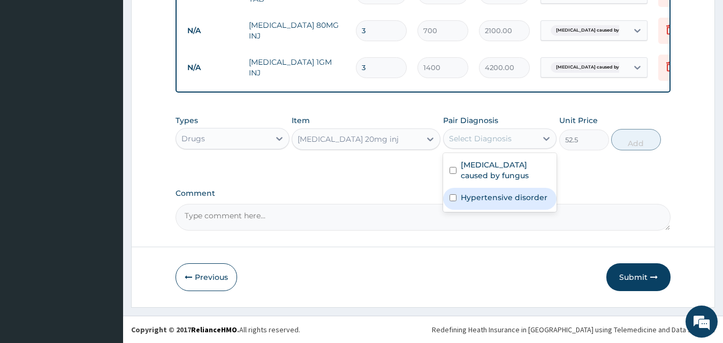
click at [473, 197] on label "Hypertensive disorder" at bounding box center [504, 197] width 87 height 11
checkbox input "true"
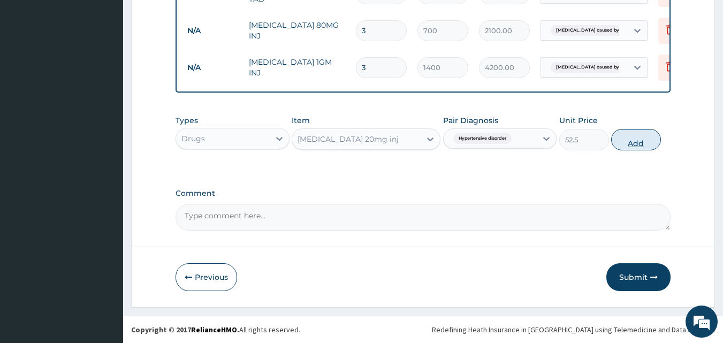
click at [630, 135] on button "Add" at bounding box center [636, 139] width 50 height 21
type input "0"
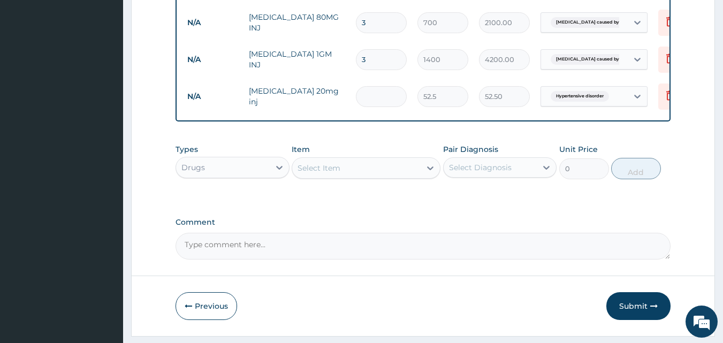
type input "0.00"
type input "2"
type input "105.00"
type input "2"
click at [334, 173] on div "Select Item" at bounding box center [318, 168] width 43 height 11
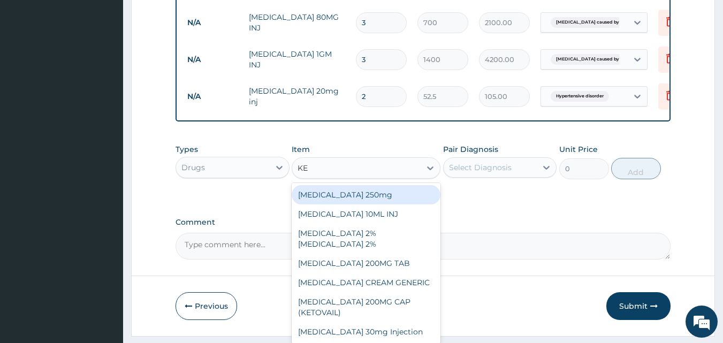
type input "KET"
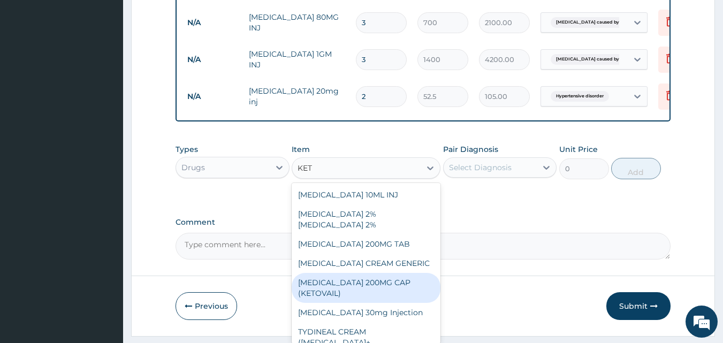
click at [367, 285] on div "KETOPROFEN 200MG CAP (KETOVAIL)" at bounding box center [366, 288] width 149 height 30
type input "168.84"
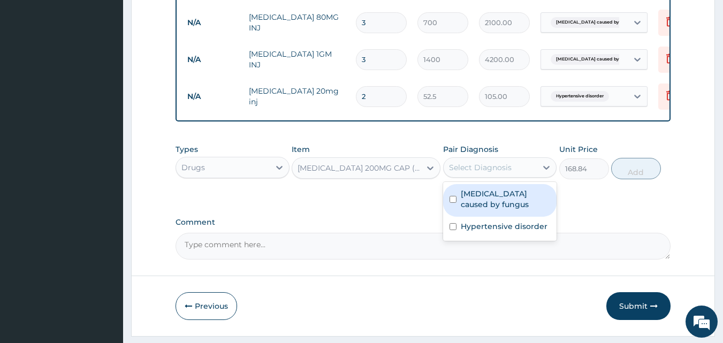
click at [527, 176] on div "Select Diagnosis" at bounding box center [490, 167] width 94 height 17
click at [486, 210] on label "Sepsis caused by fungus" at bounding box center [506, 198] width 90 height 21
checkbox input "true"
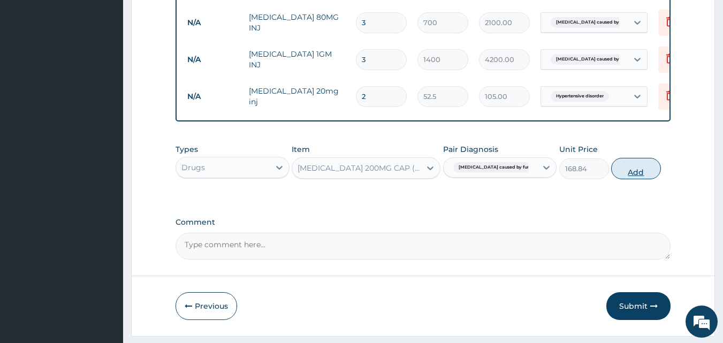
click at [633, 179] on button "Add" at bounding box center [636, 168] width 50 height 21
type input "0"
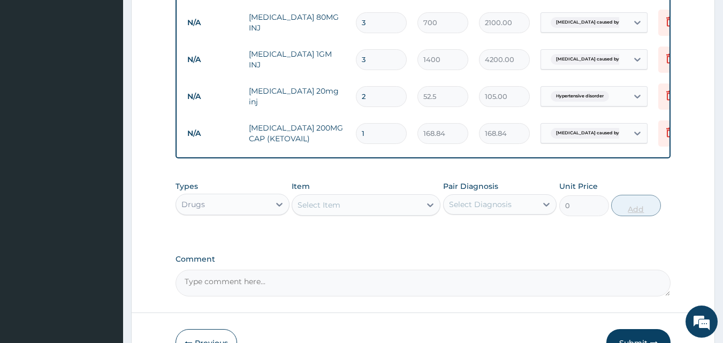
type input "0.00"
type input "7"
type input "1181.88"
type input "7"
click at [329, 210] on div "Select Item" at bounding box center [318, 205] width 43 height 11
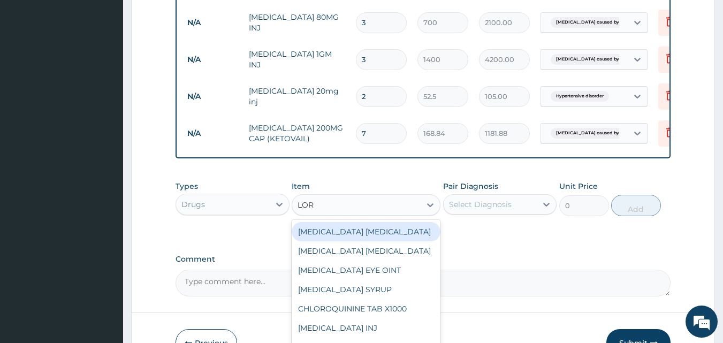
type input "LORA"
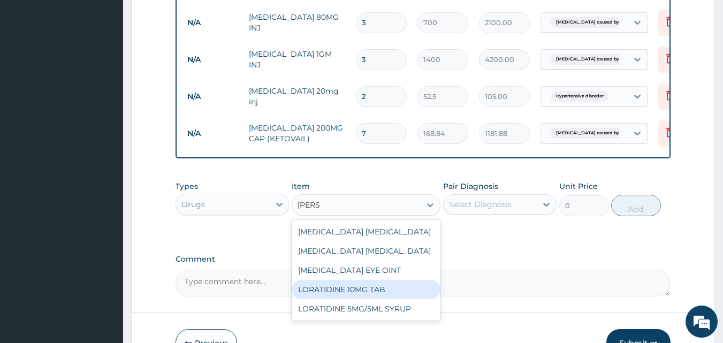
click at [344, 295] on div "LORATIDINE 10MG TAB" at bounding box center [366, 289] width 149 height 19
type input "52.5"
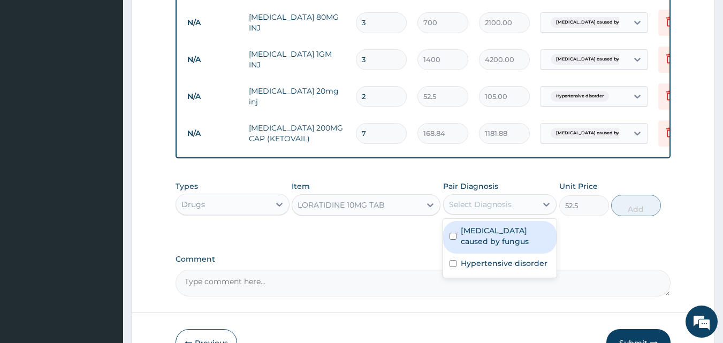
drag, startPoint x: 549, startPoint y: 216, endPoint x: 532, endPoint y: 218, distance: 16.8
click at [543, 210] on icon at bounding box center [546, 204] width 11 height 11
click at [502, 243] on label "Sepsis caused by fungus" at bounding box center [506, 235] width 90 height 21
checkbox input "true"
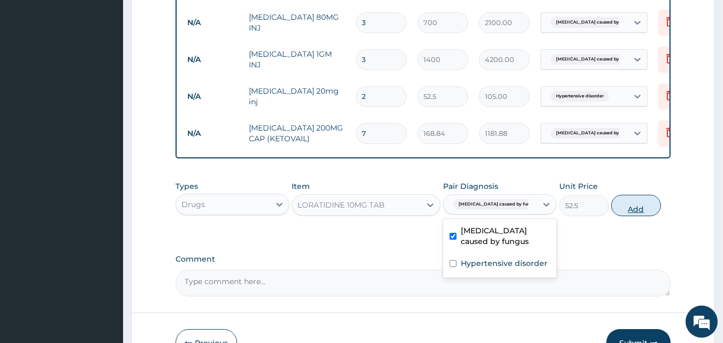
click at [638, 213] on button "Add" at bounding box center [636, 205] width 50 height 21
type input "0"
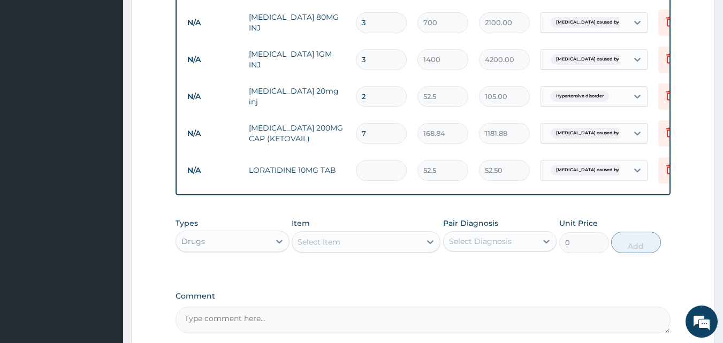
type input "0.00"
type input "1"
type input "52.50"
type input "10"
type input "525.00"
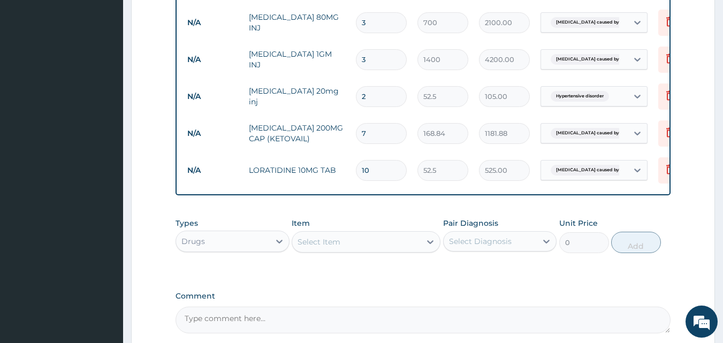
type input "10"
click at [333, 247] on div "Select Item" at bounding box center [318, 241] width 43 height 11
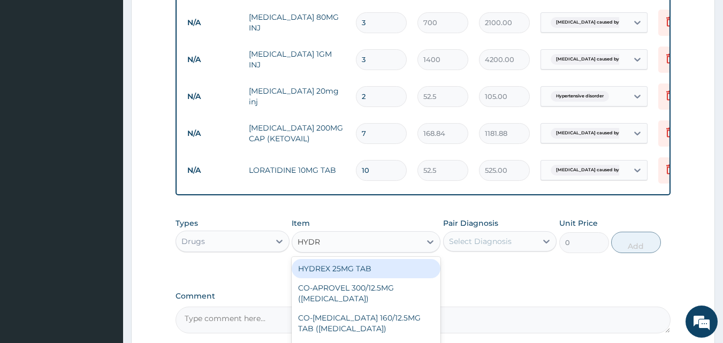
type input "HYDRO"
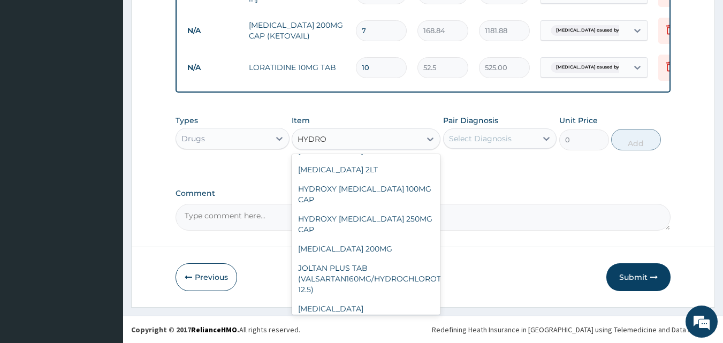
scroll to position [535, 0]
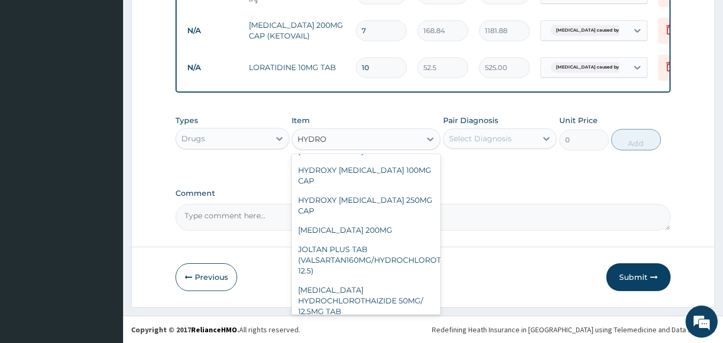
click at [373, 122] on div "HYDROCORTISONE CREAM" at bounding box center [366, 112] width 149 height 19
type input "630"
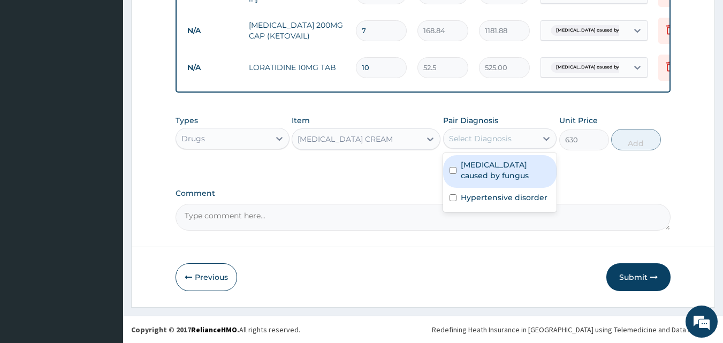
click at [515, 140] on div "Select Diagnosis" at bounding box center [490, 138] width 94 height 17
click at [507, 164] on label "Sepsis caused by fungus" at bounding box center [506, 169] width 90 height 21
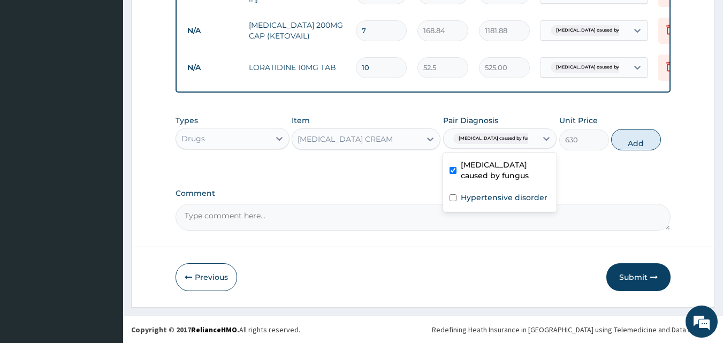
checkbox input "true"
click at [627, 147] on button "Add" at bounding box center [636, 139] width 50 height 21
type input "0"
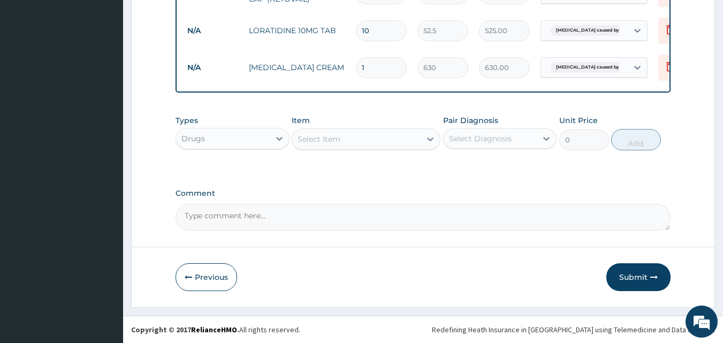
scroll to position [687, 0]
click at [624, 272] on button "Submit" at bounding box center [638, 277] width 64 height 28
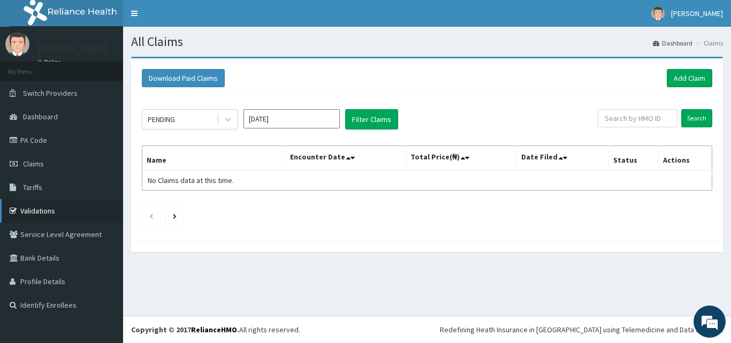
click at [28, 206] on link "Validations" at bounding box center [61, 211] width 123 height 24
